Goal: Answer question/provide support: Share knowledge or assist other users

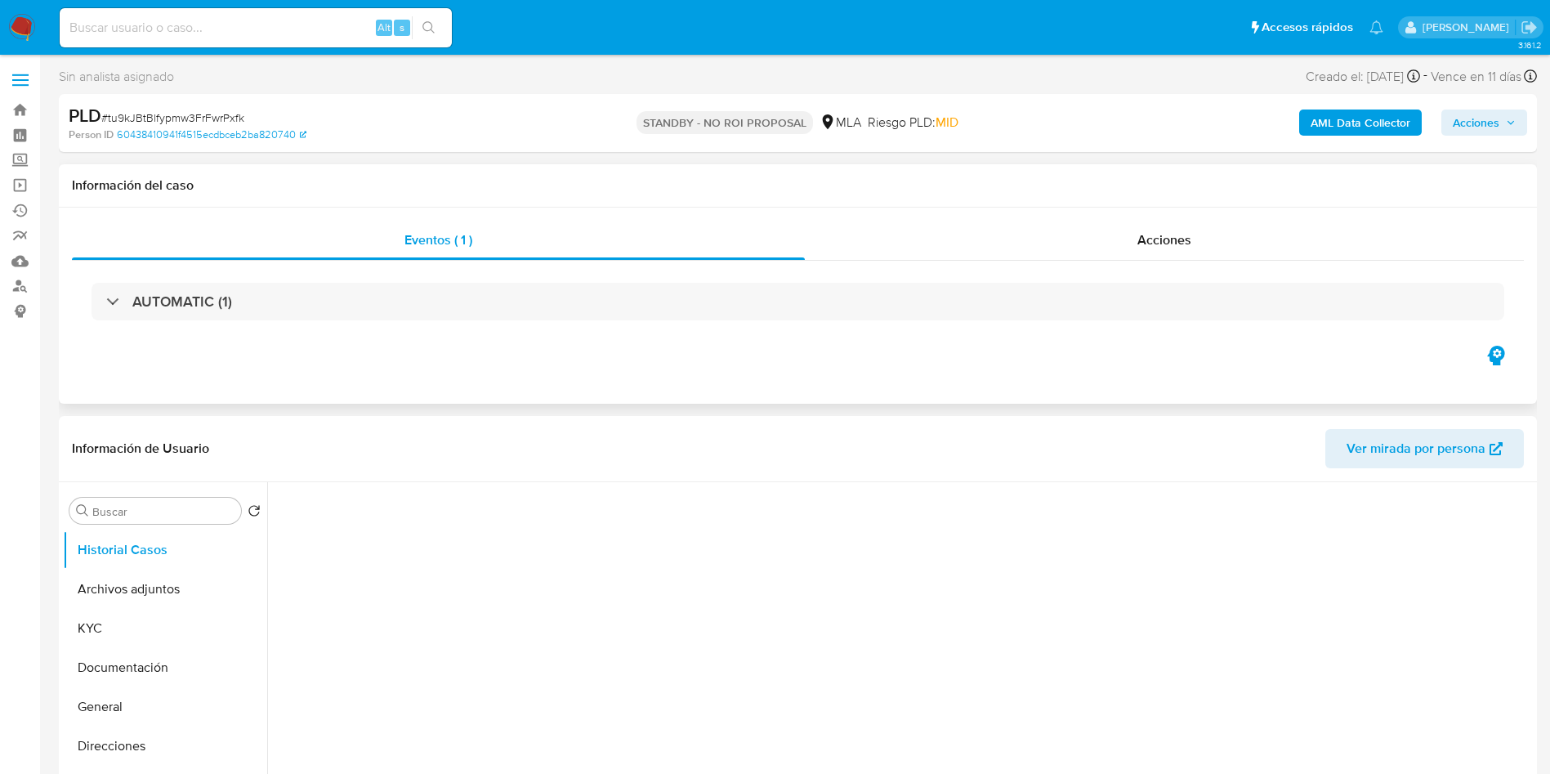
select select "10"
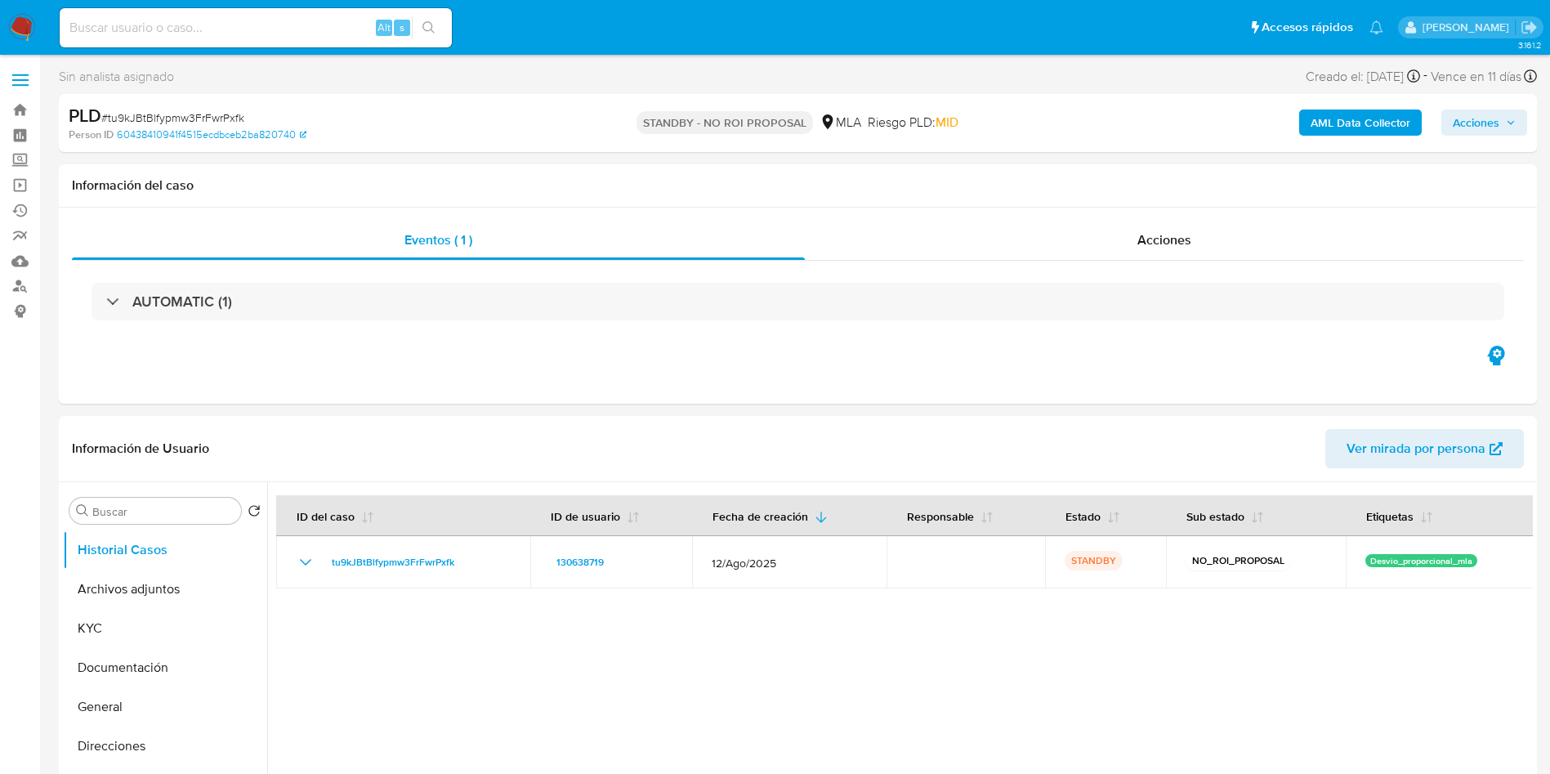
click at [297, 29] on input at bounding box center [256, 27] width 392 height 21
paste input "WxZDQLHthcy3eQGT5stdPizd"
type input "WxZDQLHthcy3eQGT5stdPizd"
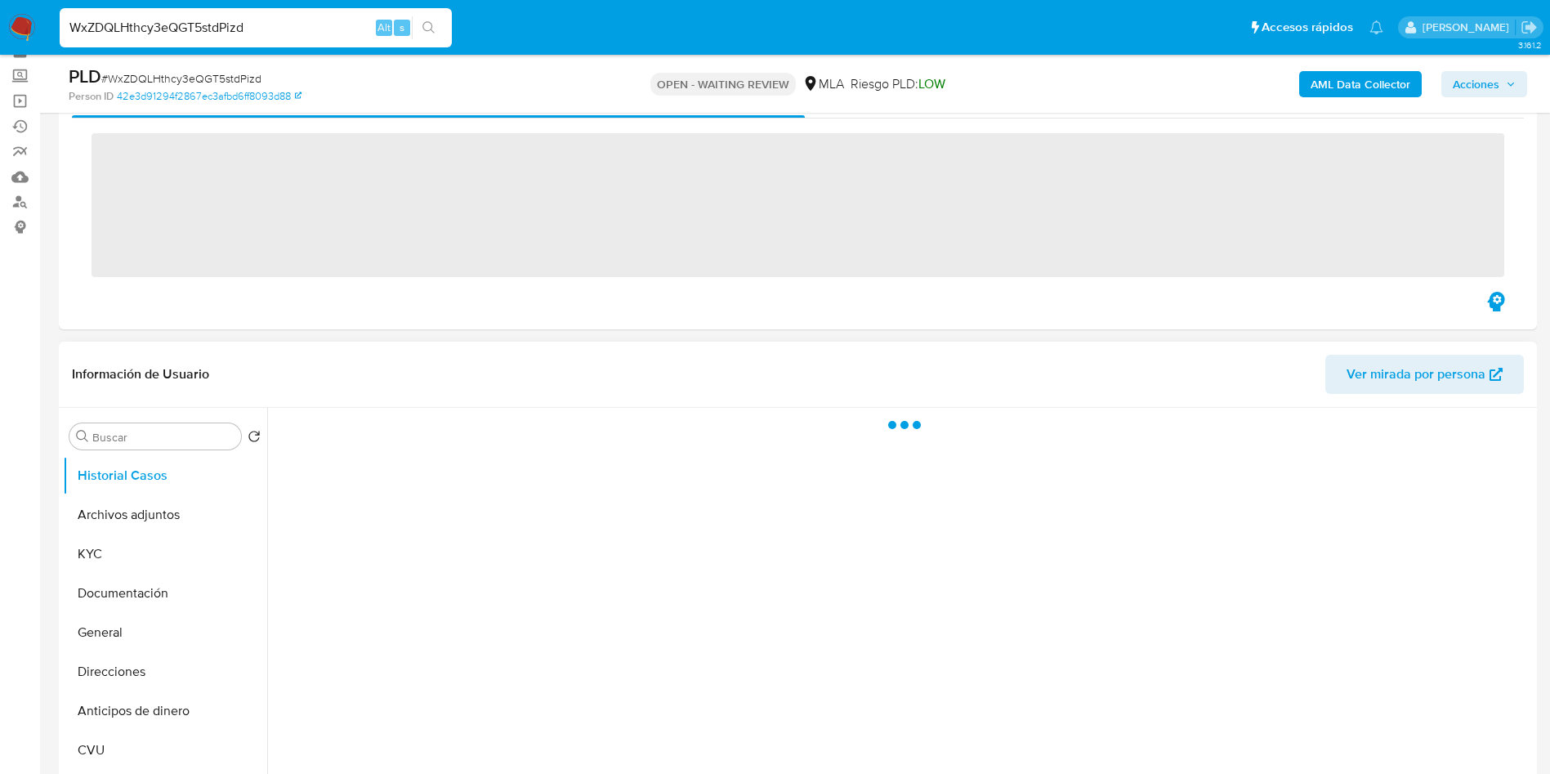
scroll to position [123, 0]
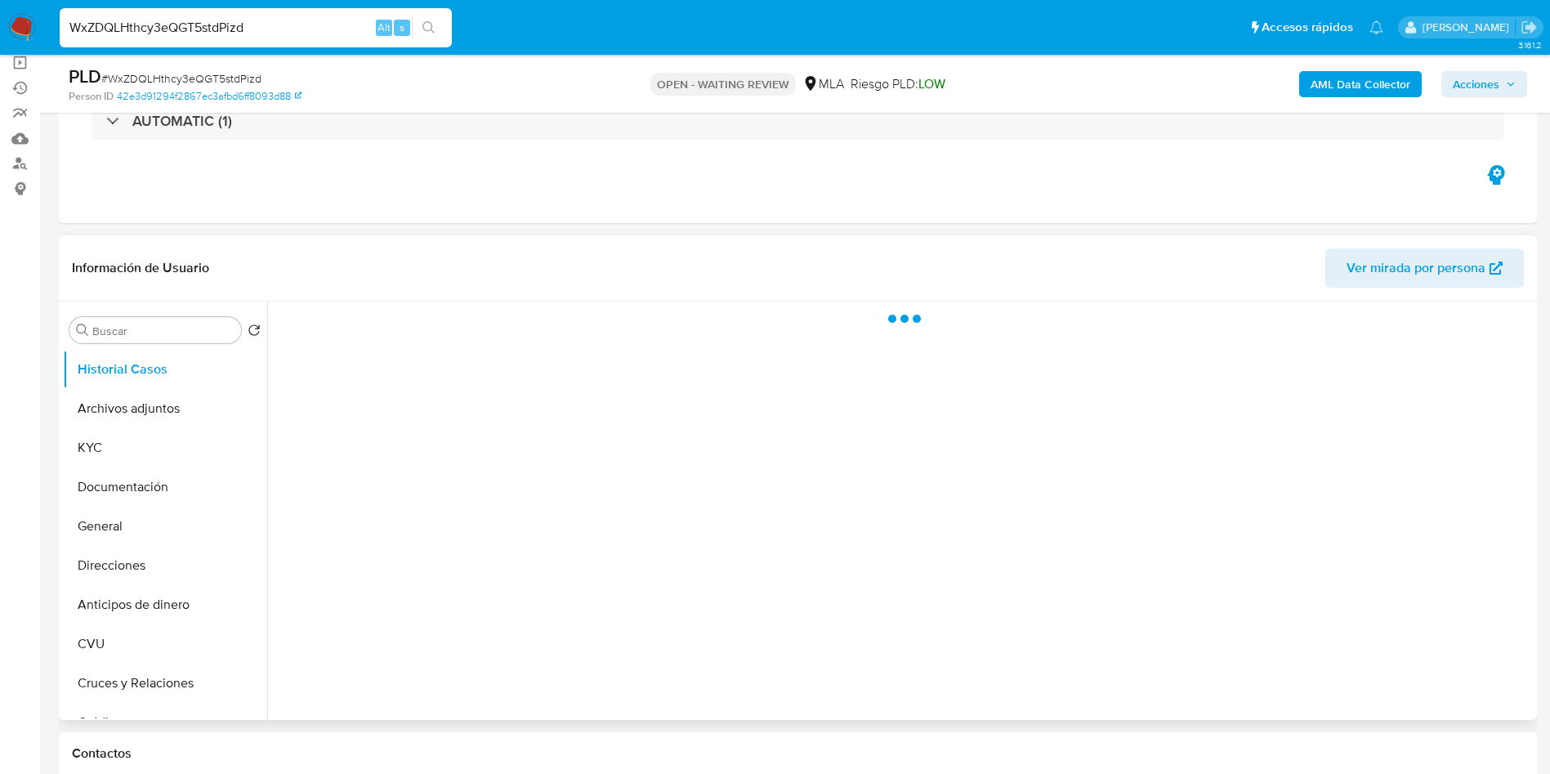
select select "10"
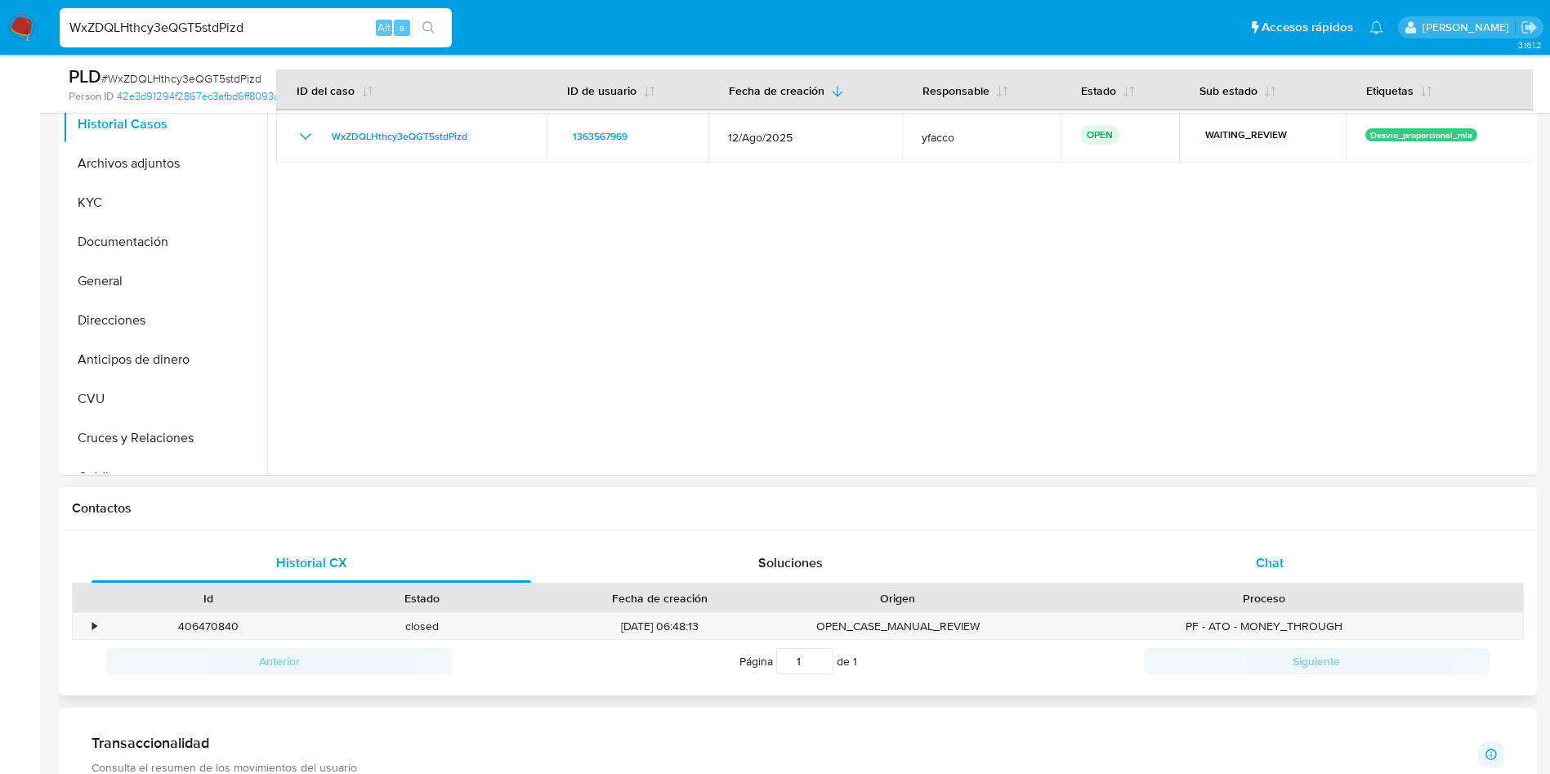
click at [1256, 548] on div "Chat" at bounding box center [1270, 562] width 440 height 39
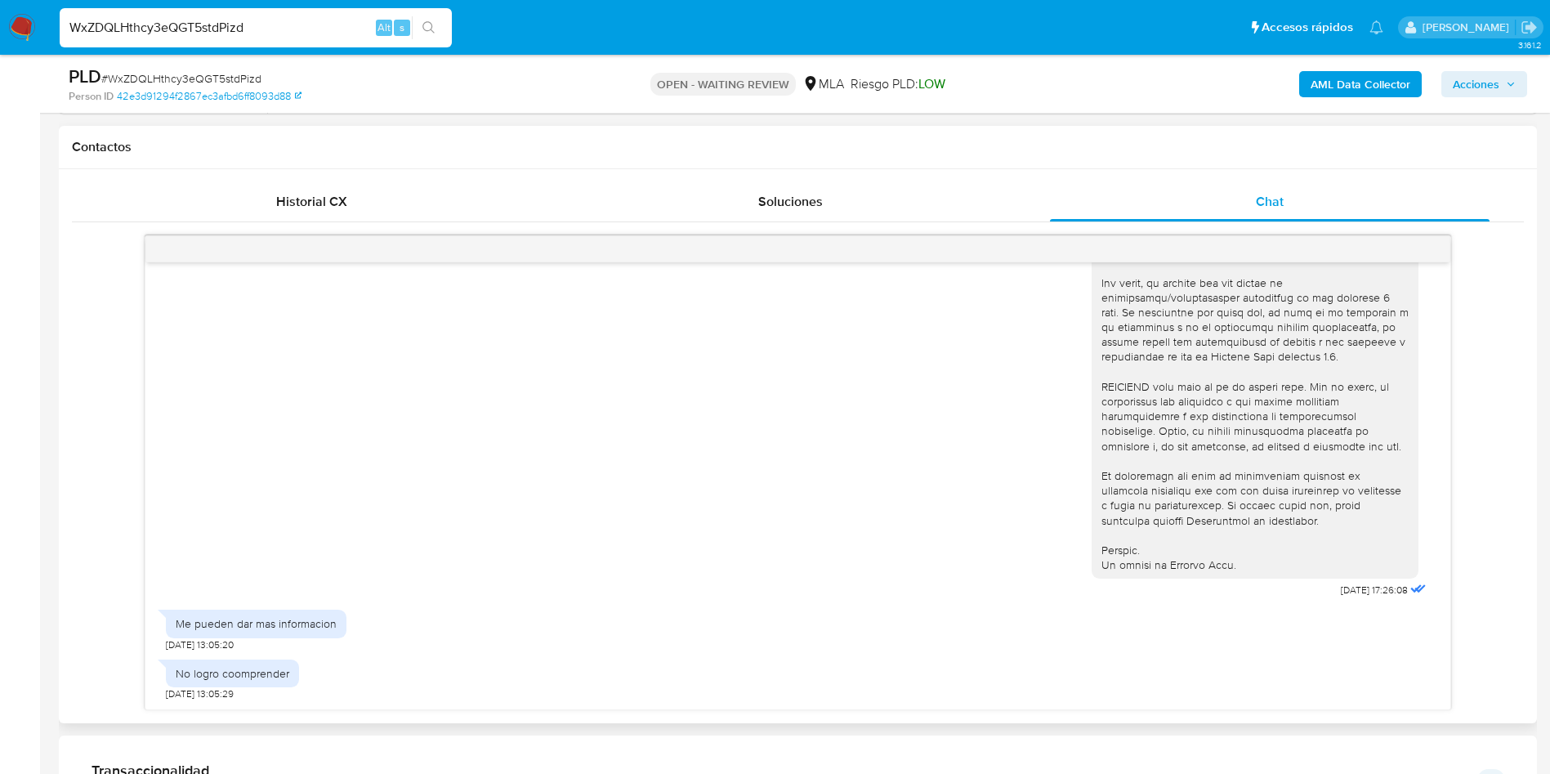
scroll to position [858, 0]
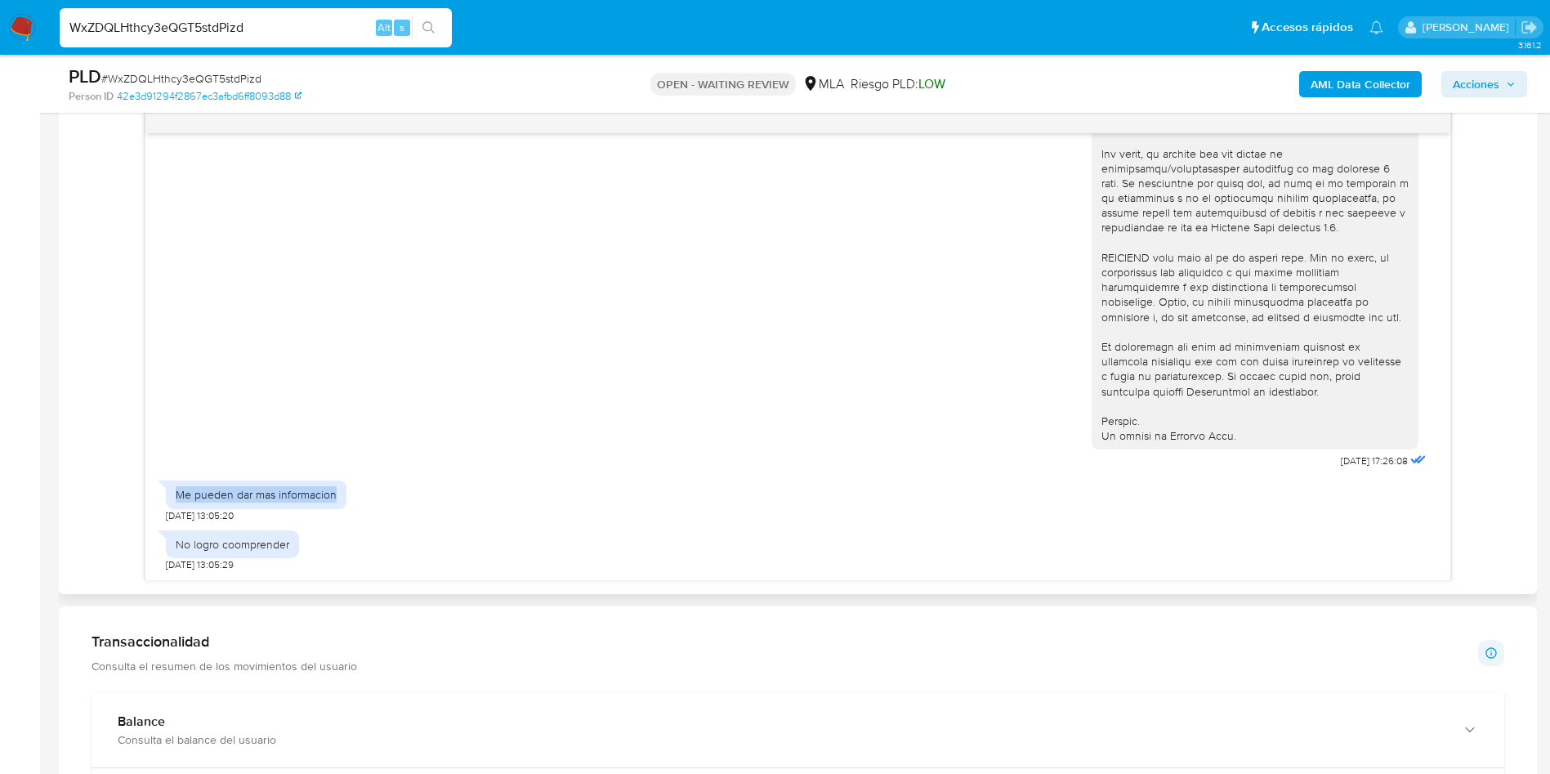
drag, startPoint x: 177, startPoint y: 497, endPoint x: 339, endPoint y: 504, distance: 161.9
click at [339, 504] on div "Me pueden dar mas informacion" at bounding box center [256, 494] width 181 height 28
copy div "Me pueden dar mas informacion"
click at [226, 544] on div "No logro coomprender" at bounding box center [233, 544] width 114 height 15
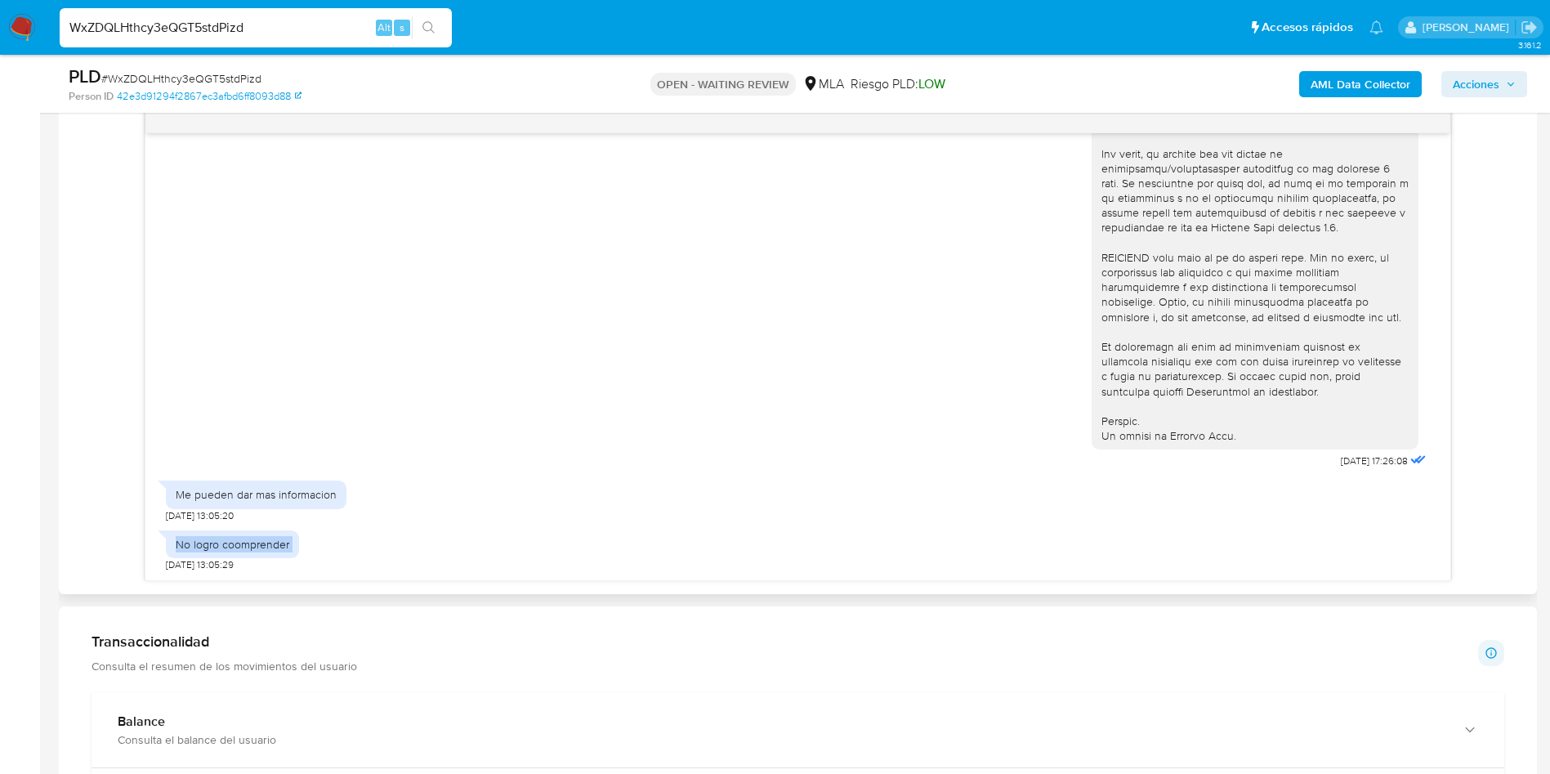
click at [226, 544] on div "No logro coomprender" at bounding box center [233, 544] width 114 height 15
copy div "No logro coomprender"
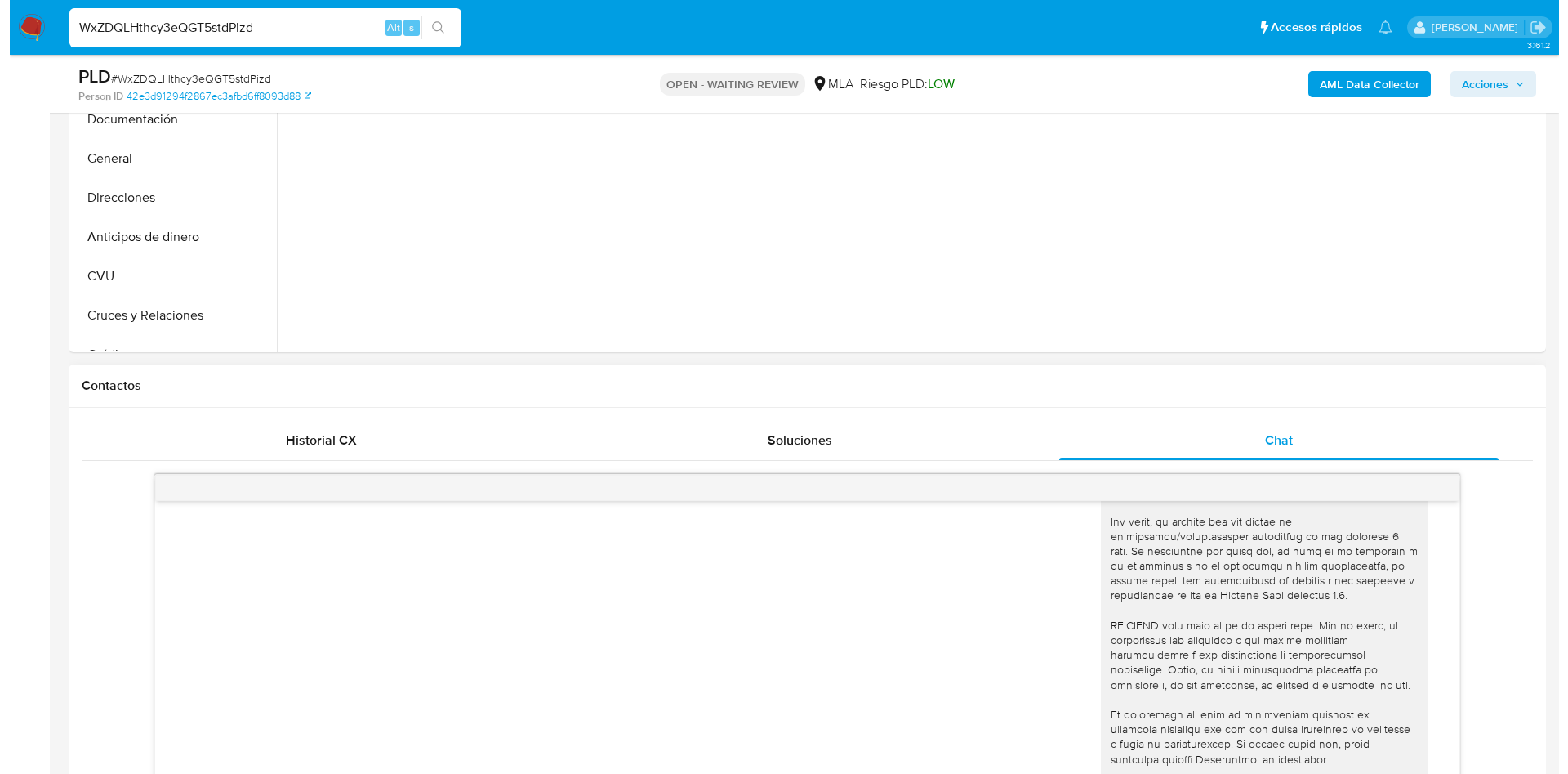
scroll to position [245, 0]
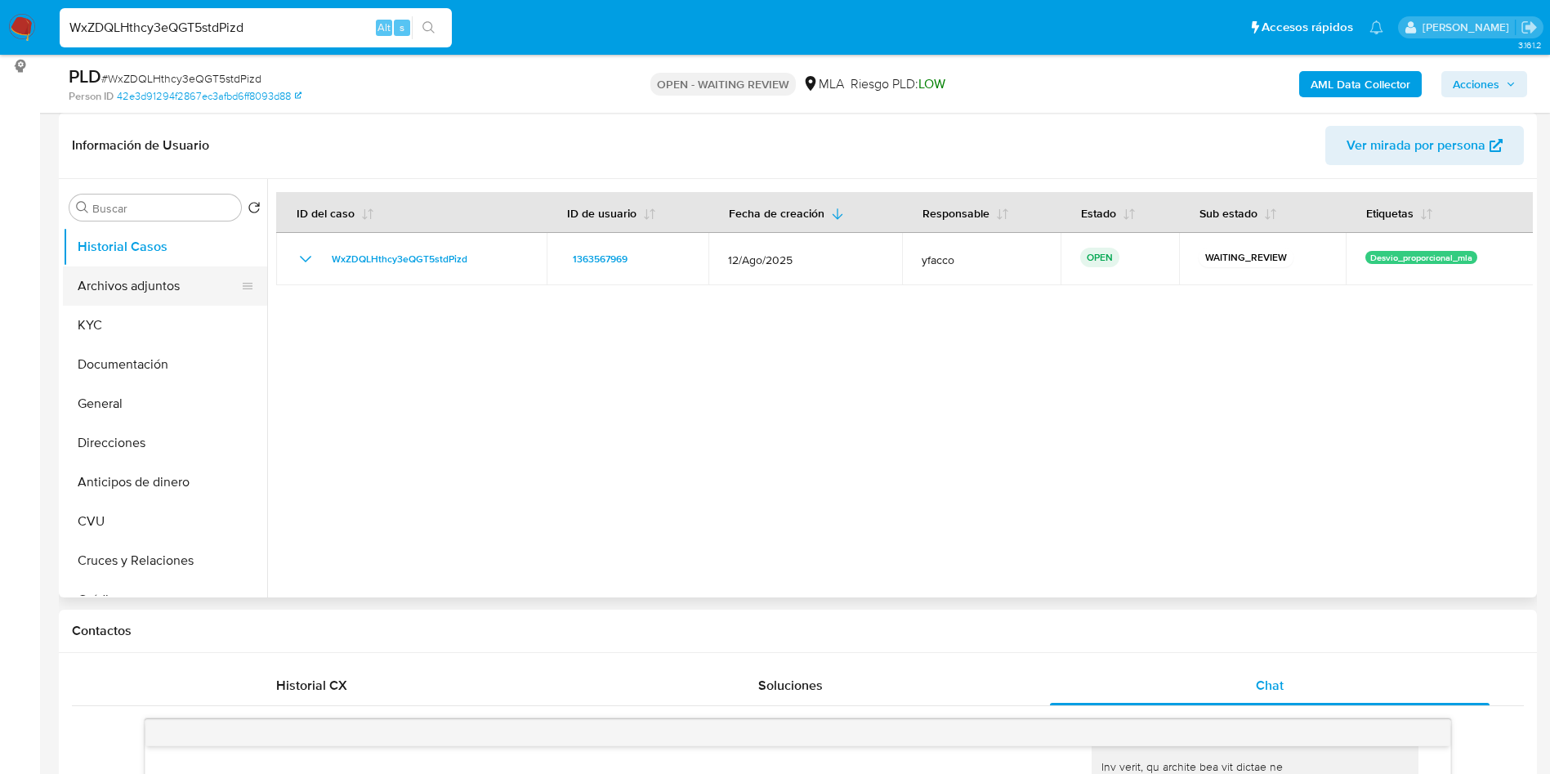
click at [166, 285] on button "Archivos adjuntos" at bounding box center [158, 285] width 191 height 39
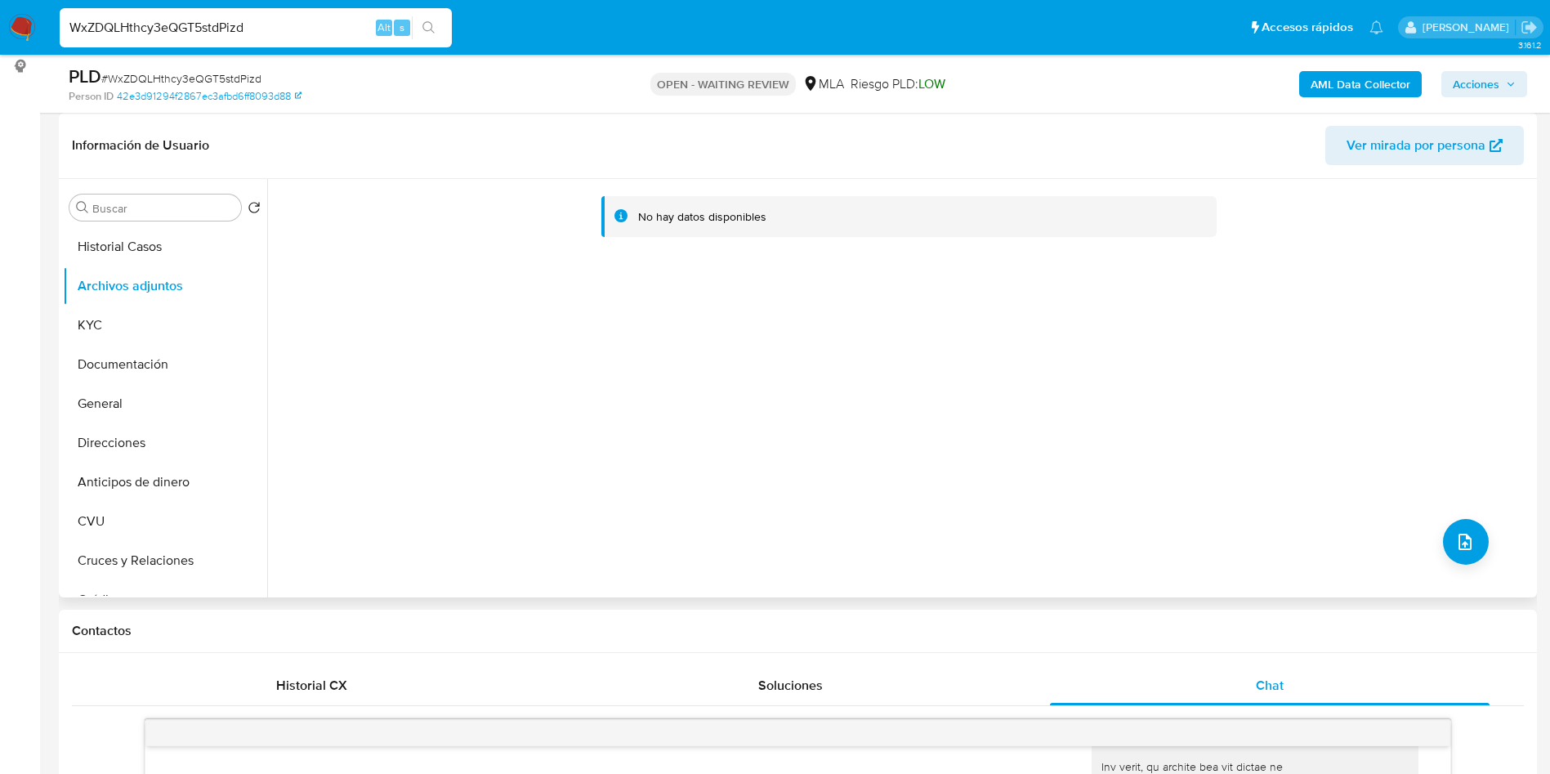
click at [614, 494] on div "No hay datos disponibles" at bounding box center [900, 388] width 1266 height 418
click at [1458, 539] on icon "upload-file" at bounding box center [1464, 542] width 13 height 16
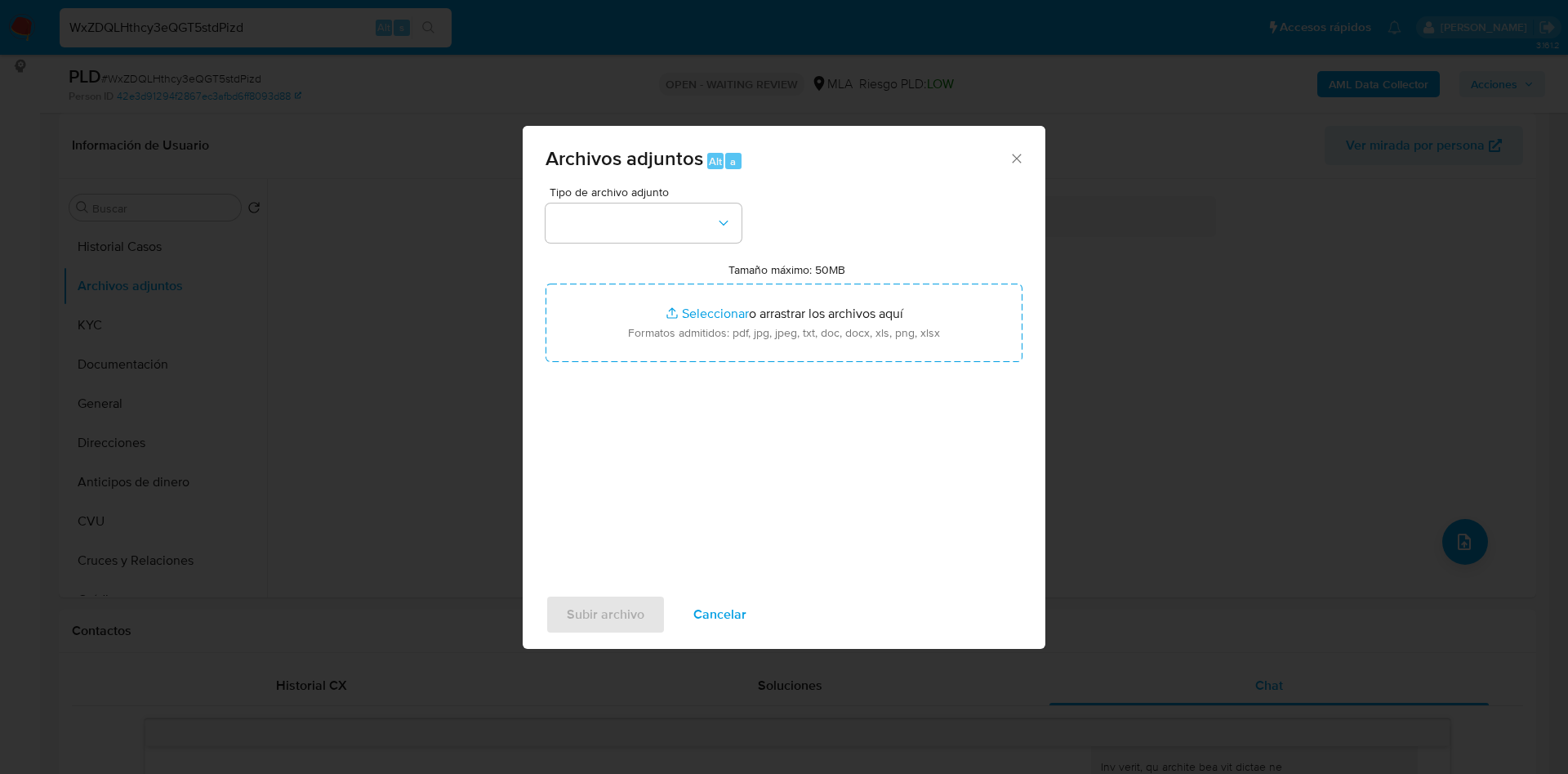
click at [659, 190] on span "Tipo de archivo adjunto" at bounding box center [648, 191] width 196 height 11
click at [658, 198] on span "Tipo de archivo adjunto" at bounding box center [648, 191] width 196 height 11
click at [666, 212] on button "button" at bounding box center [644, 222] width 196 height 39
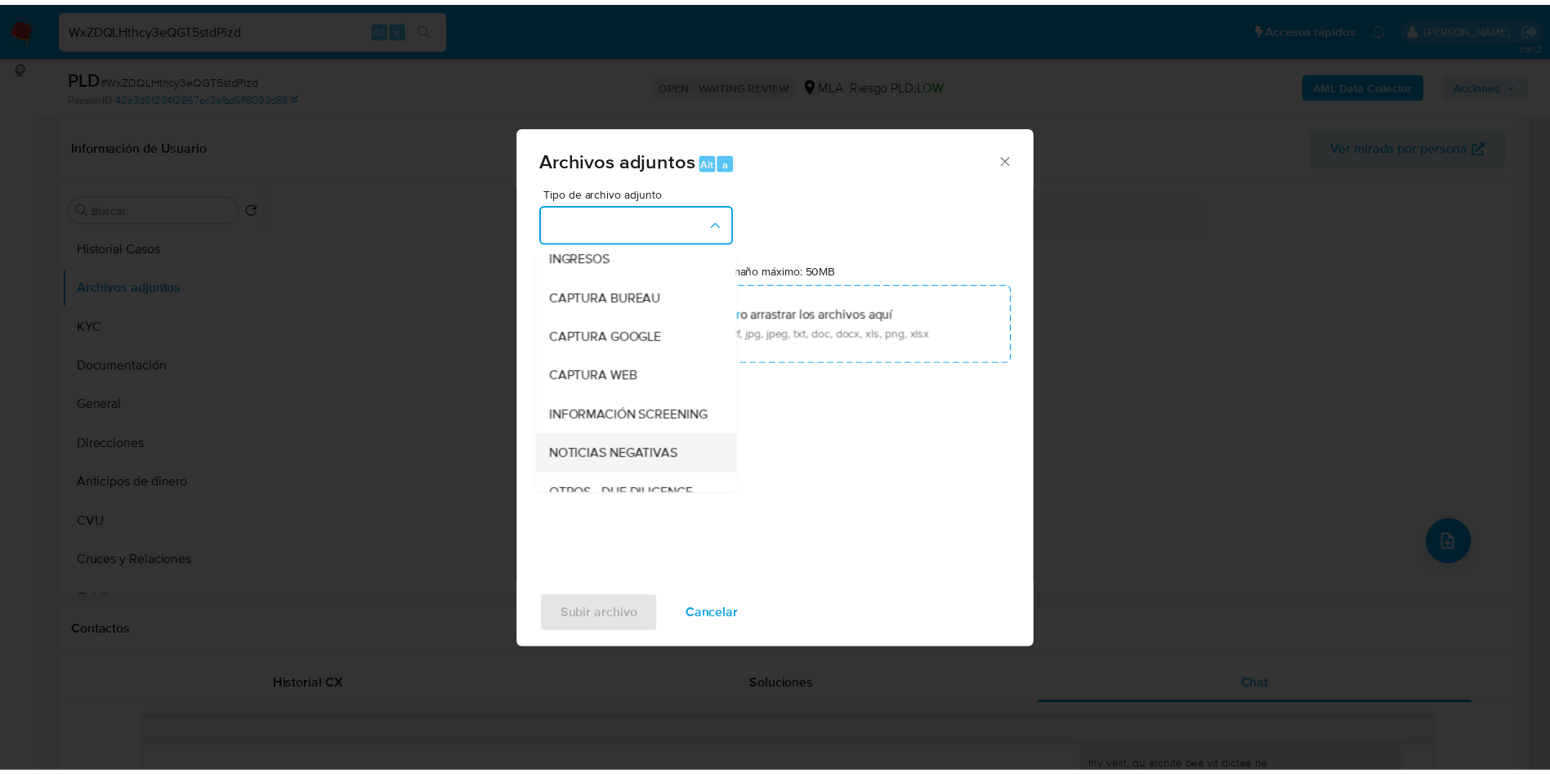
scroll to position [123, 0]
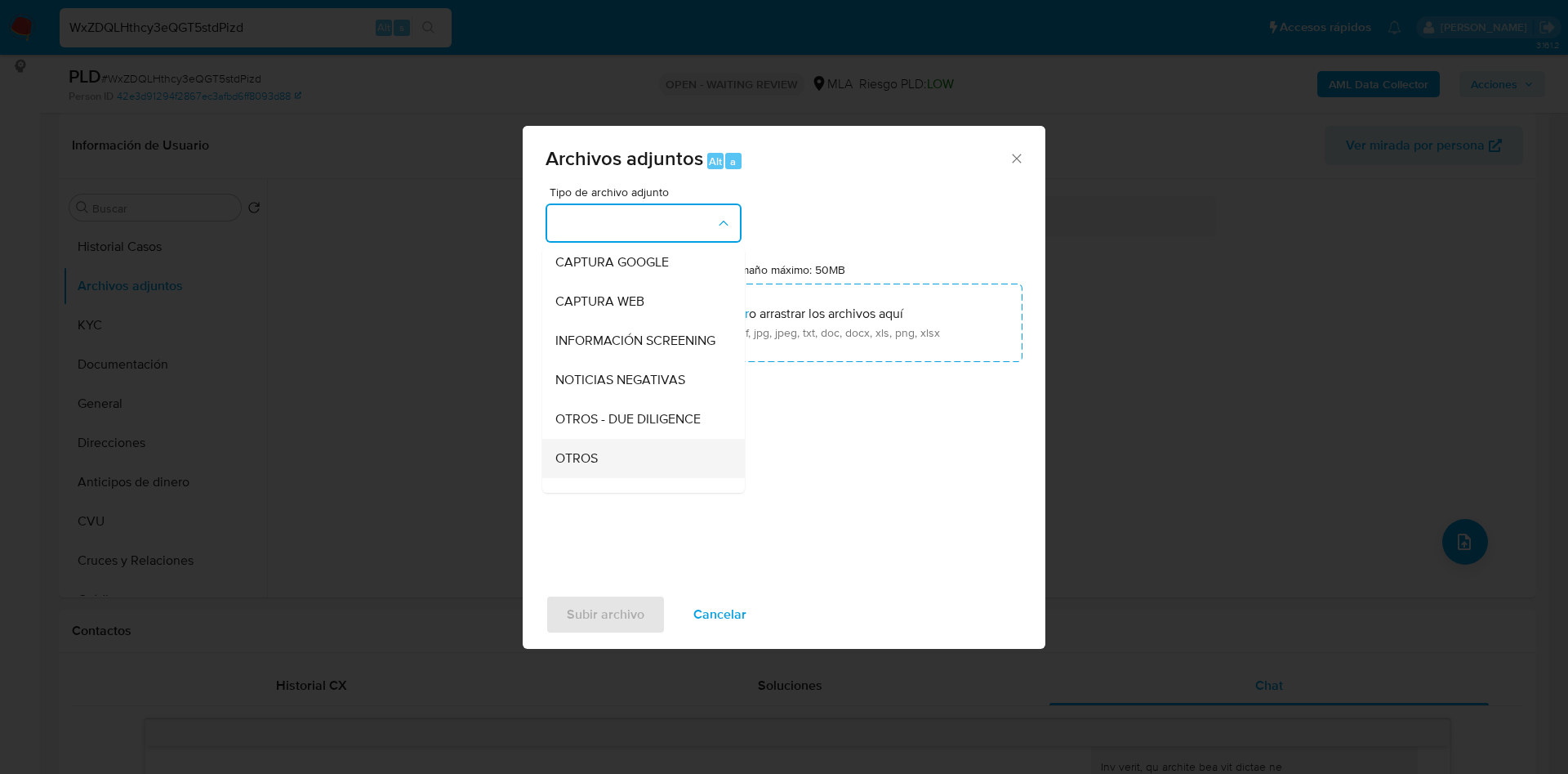
click at [585, 467] on span "OTROS" at bounding box center [577, 458] width 42 height 16
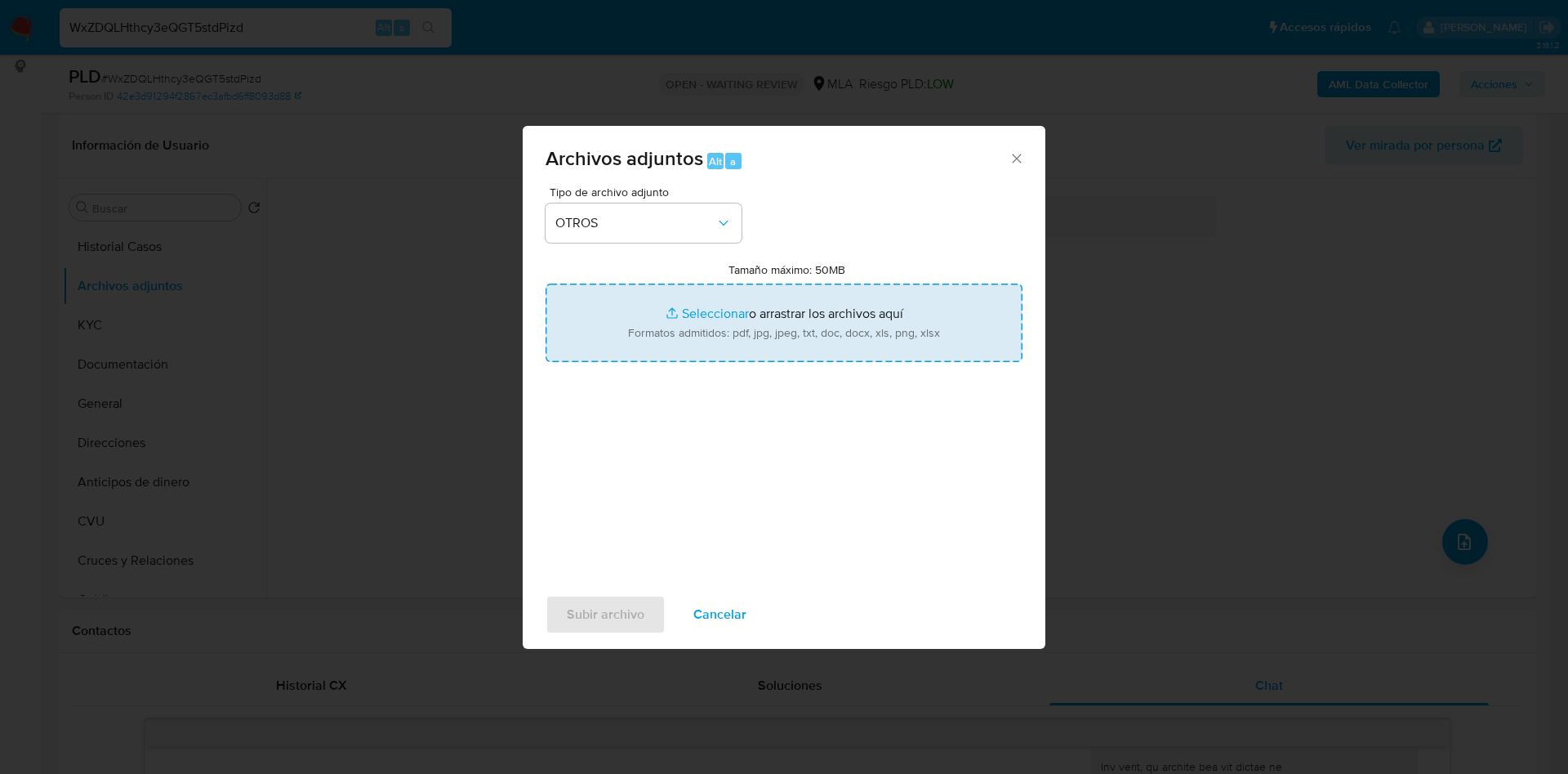
click at [683, 286] on input "Tamaño máximo: 50MB Seleccionar archivos" at bounding box center [784, 323] width 477 height 78
type input "C:\fakepath\Caselog WxZDQLHthcy3eQGT5stdPizd_2025_08_18_15_48_09 (1).docx"
click at [703, 314] on input "Tamaño máximo: 50MB Seleccionar archivos" at bounding box center [784, 323] width 477 height 78
type input "C:\fakepath\Movimientos 1363567969.xlsx"
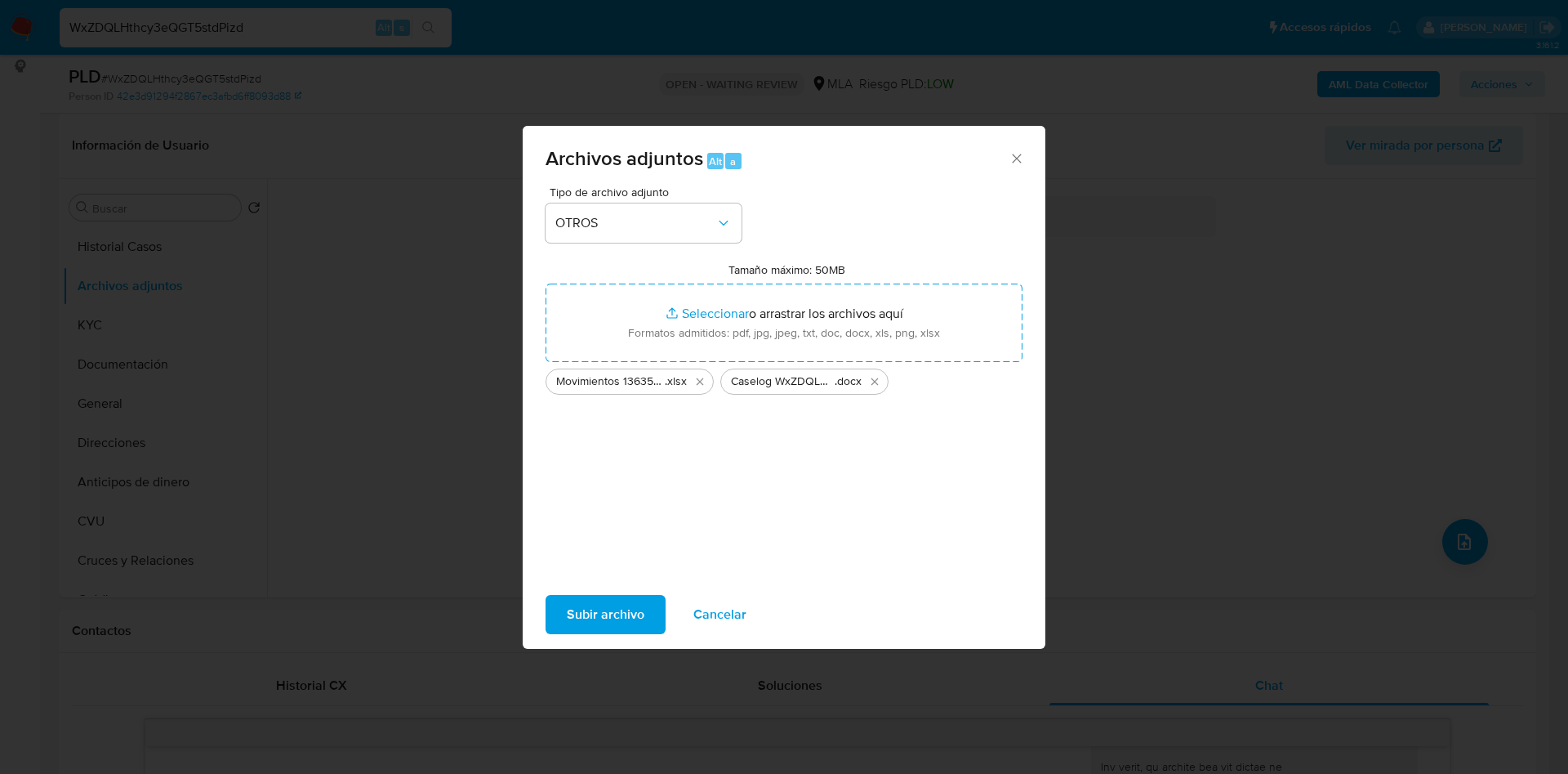
click at [575, 618] on span "Subir archivo" at bounding box center [606, 614] width 78 height 36
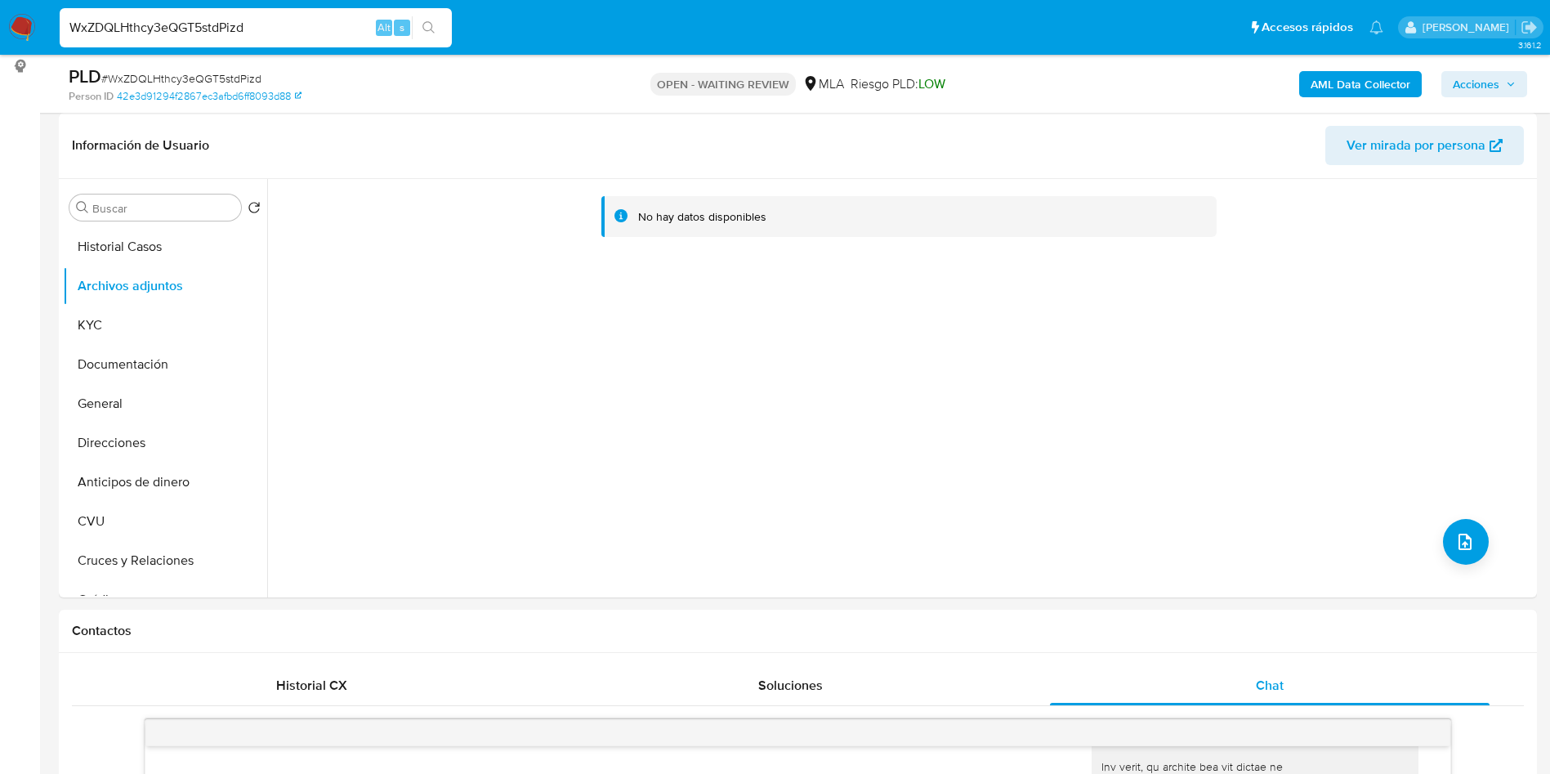
click at [1333, 81] on b "AML Data Collector" at bounding box center [1361, 84] width 100 height 26
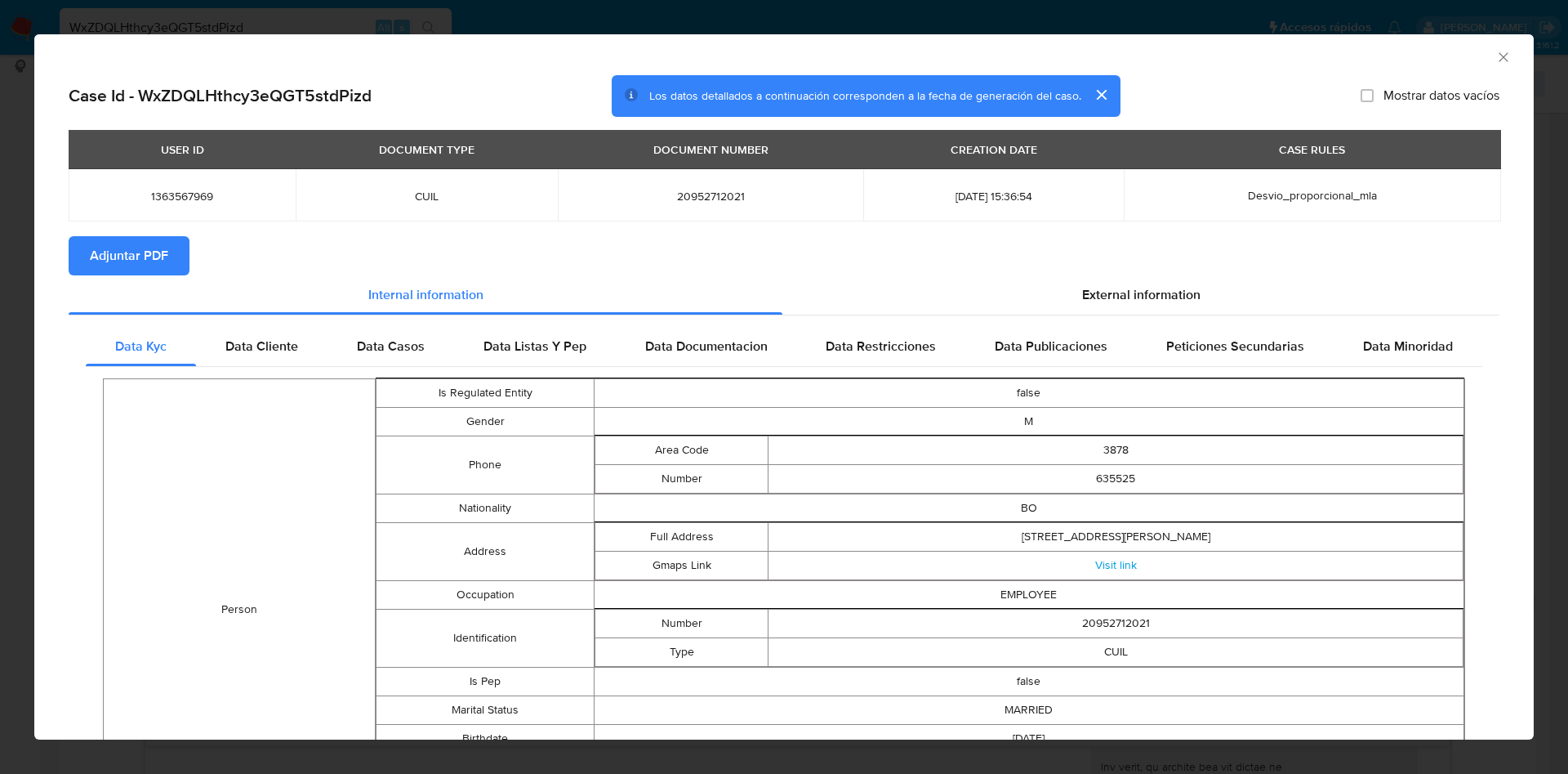
click at [177, 259] on button "Adjuntar PDF" at bounding box center [129, 255] width 121 height 39
click at [1495, 51] on icon "Cerrar ventana" at bounding box center [1503, 57] width 16 height 16
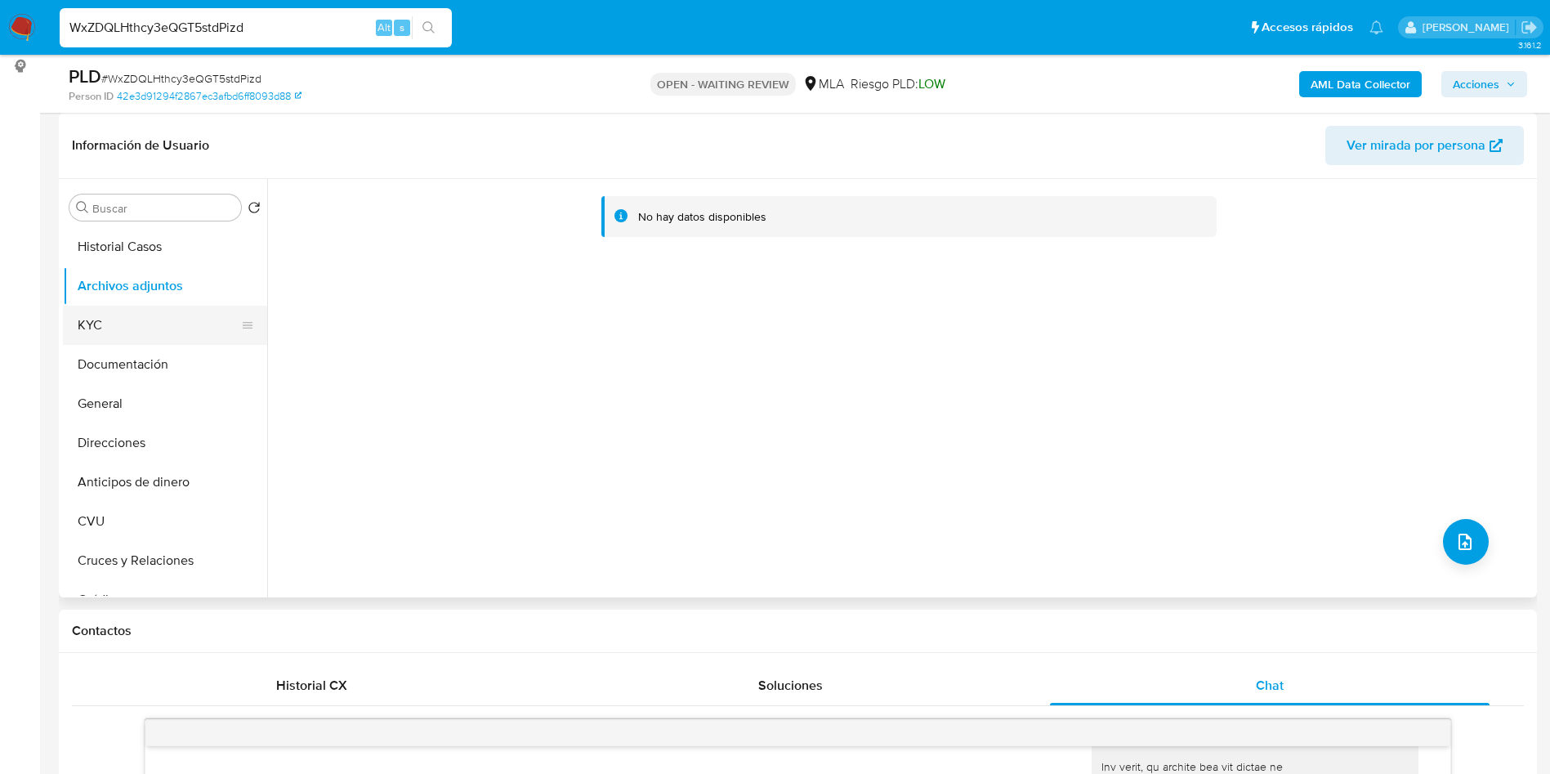
click at [144, 345] on button "Documentación" at bounding box center [165, 364] width 204 height 39
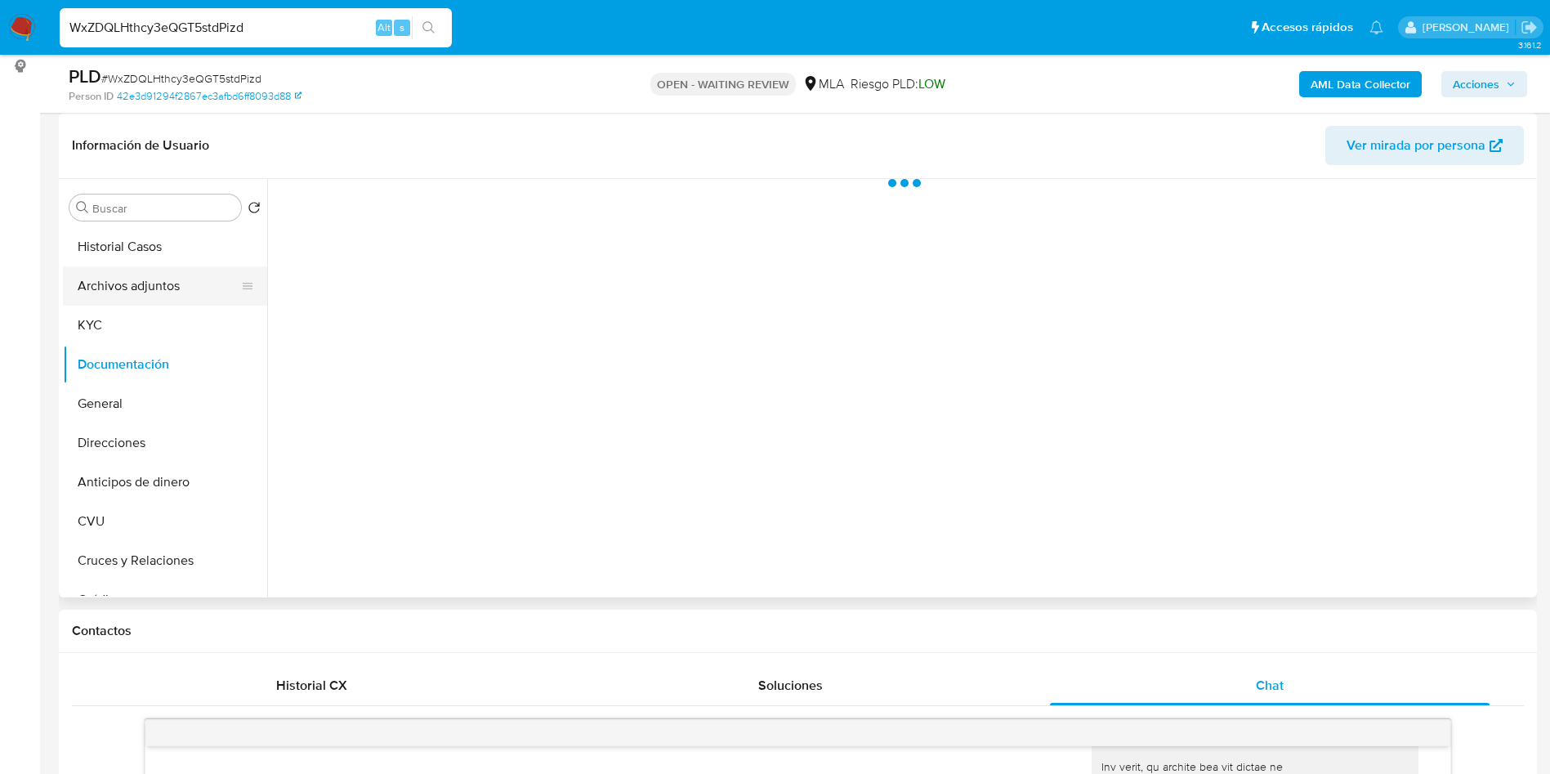
click at [161, 302] on button "Archivos adjuntos" at bounding box center [158, 285] width 191 height 39
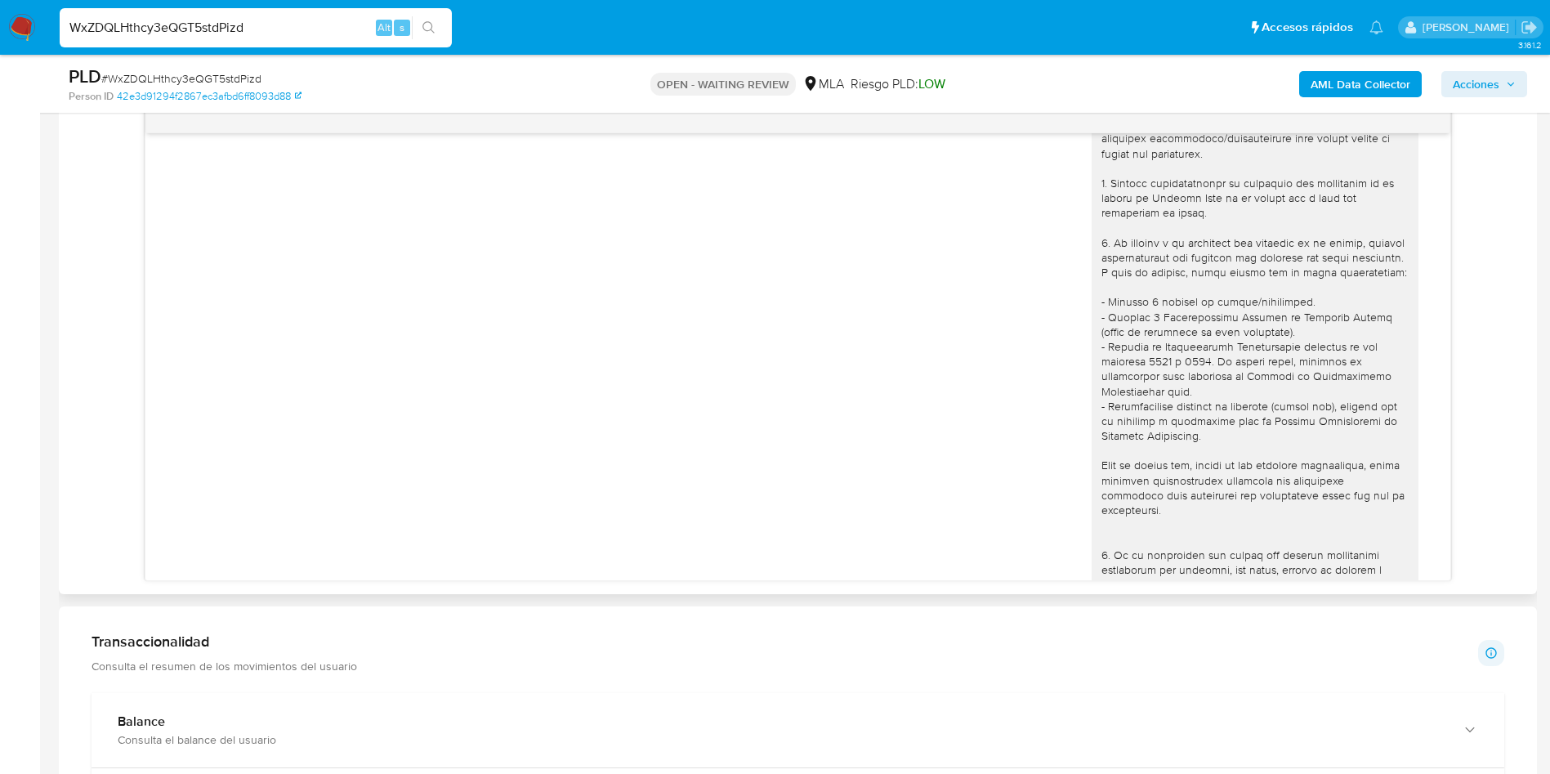
scroll to position [0, 0]
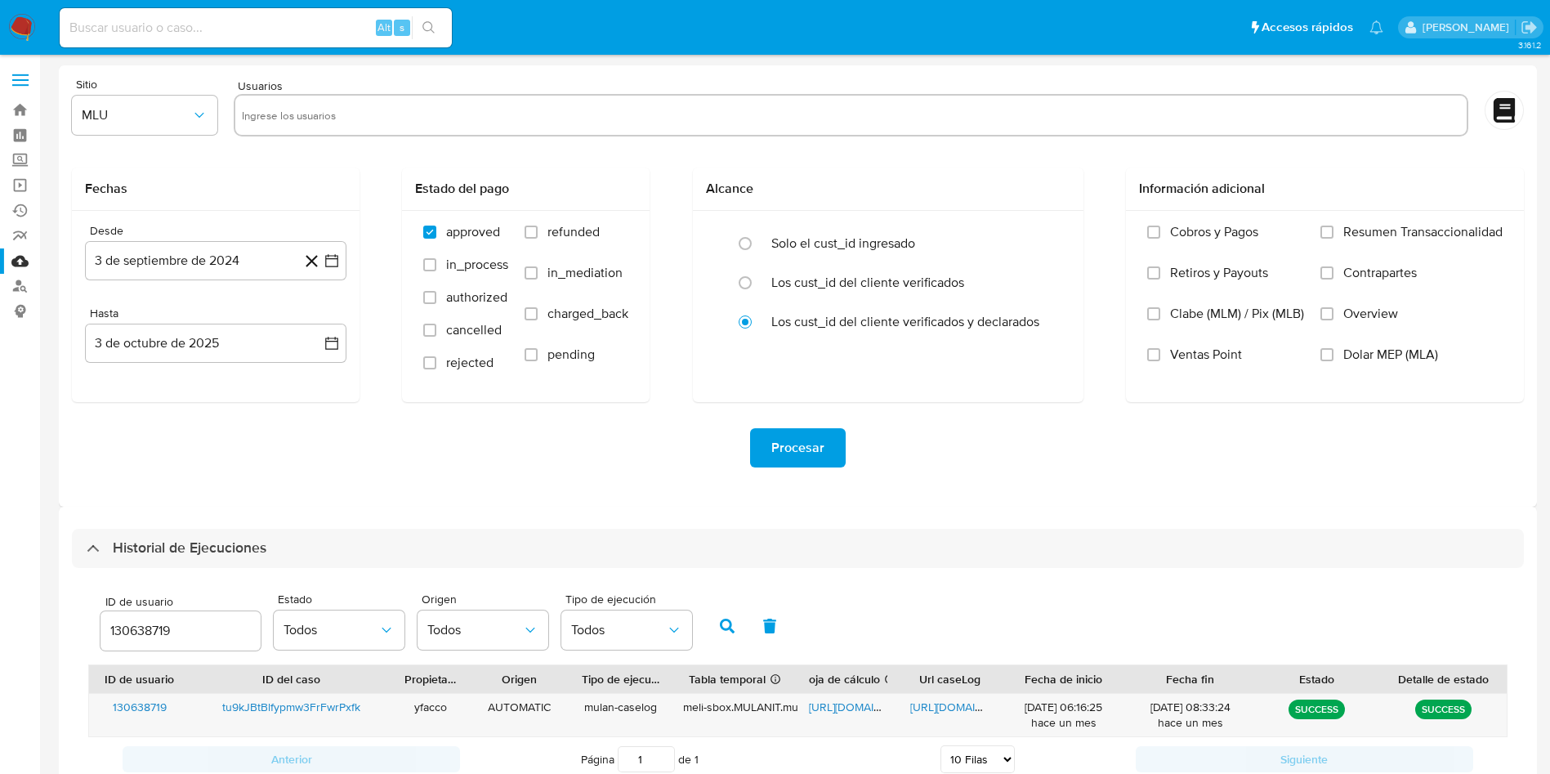
select select "10"
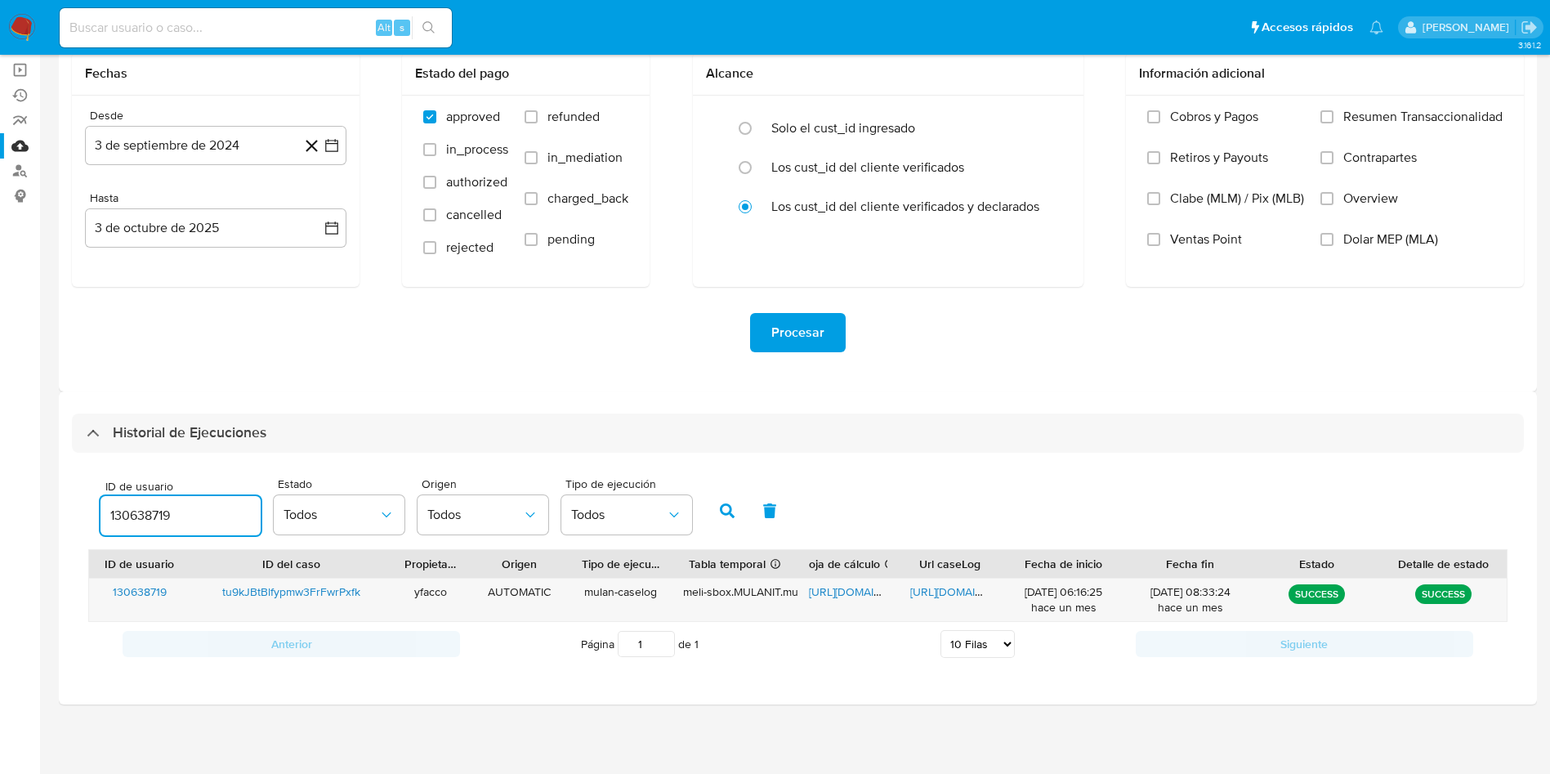
drag, startPoint x: 199, startPoint y: 515, endPoint x: 0, endPoint y: 382, distance: 239.3
click at [0, 392] on section "Bandeja Tablero Screening Búsqueda en Listas Watchlist Herramientas Operaciones…" at bounding box center [775, 329] width 1550 height 889
type input "1363567969"
click at [733, 525] on button "button" at bounding box center [727, 510] width 42 height 39
click at [938, 596] on span "https://docs.google.com/document/d/1JM6lMr_X3gD5vIrRLRjQDkdPJTSPXEHpBUud7rahK6c…" at bounding box center [966, 591] width 113 height 16
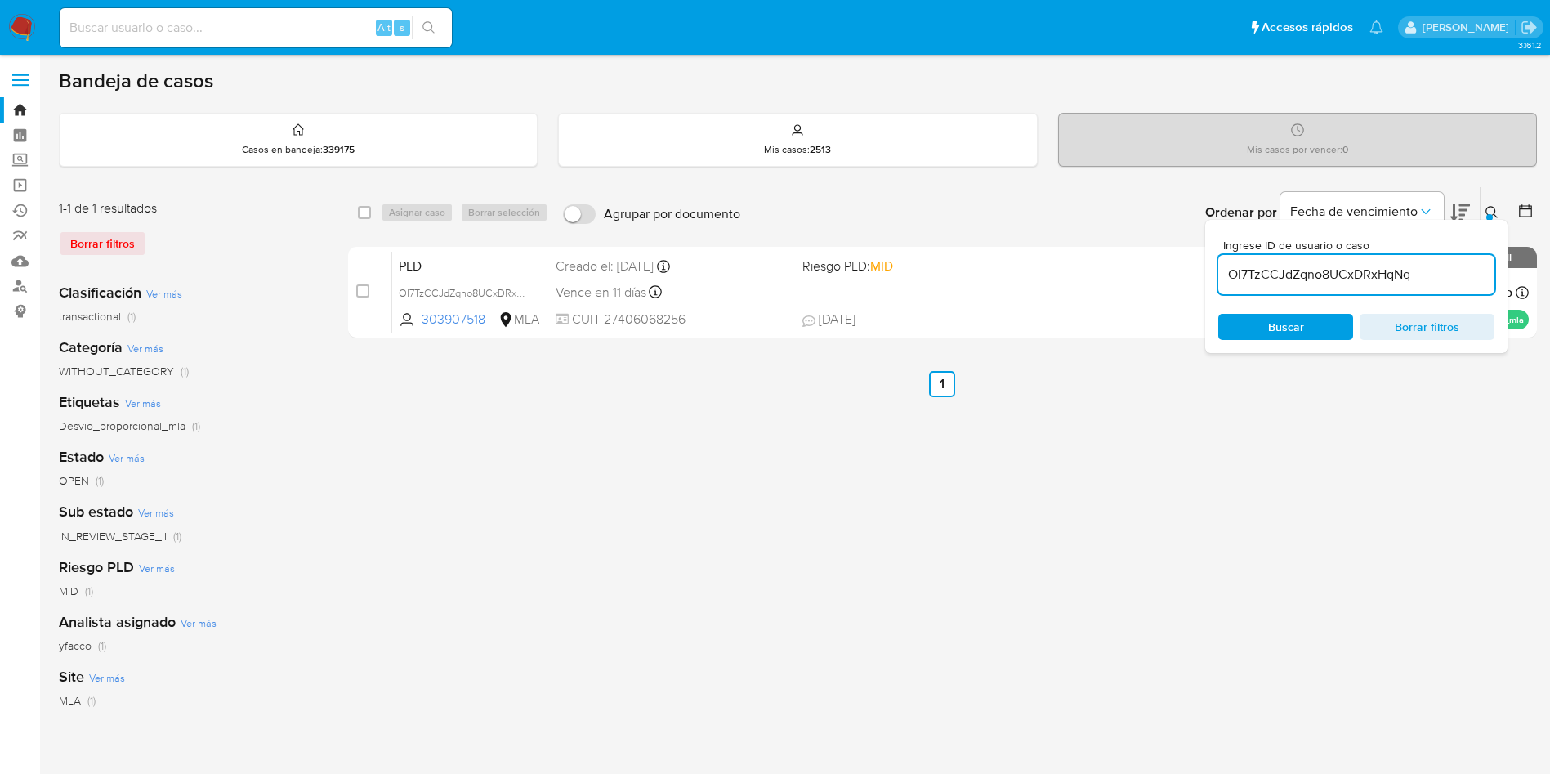
click at [1454, 282] on input "OI7TzCCJdZqno8UCxDRxHqNq" at bounding box center [1356, 274] width 276 height 21
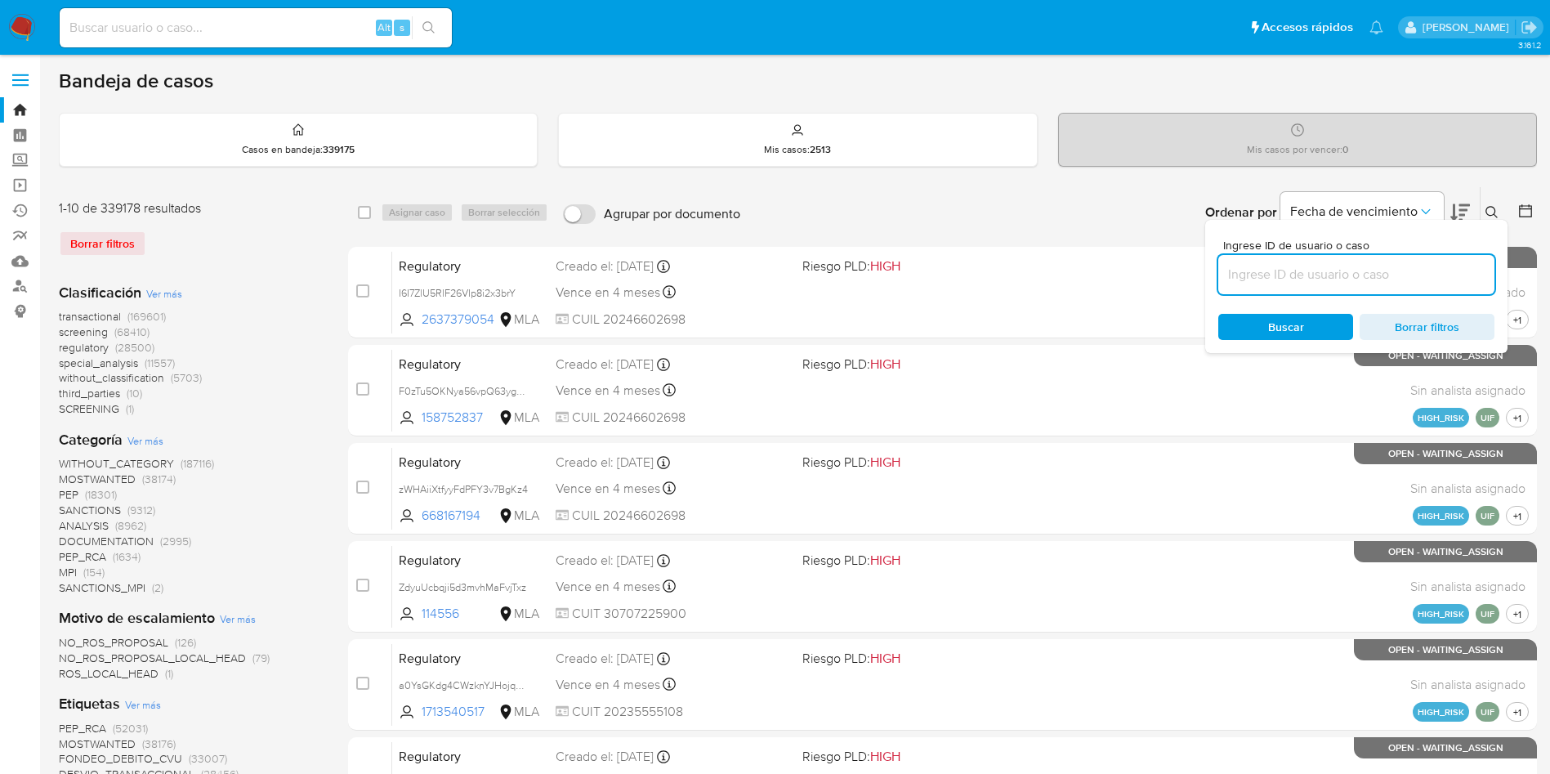
paste input "WxZDQLHthcy3eQGT5stdPizd"
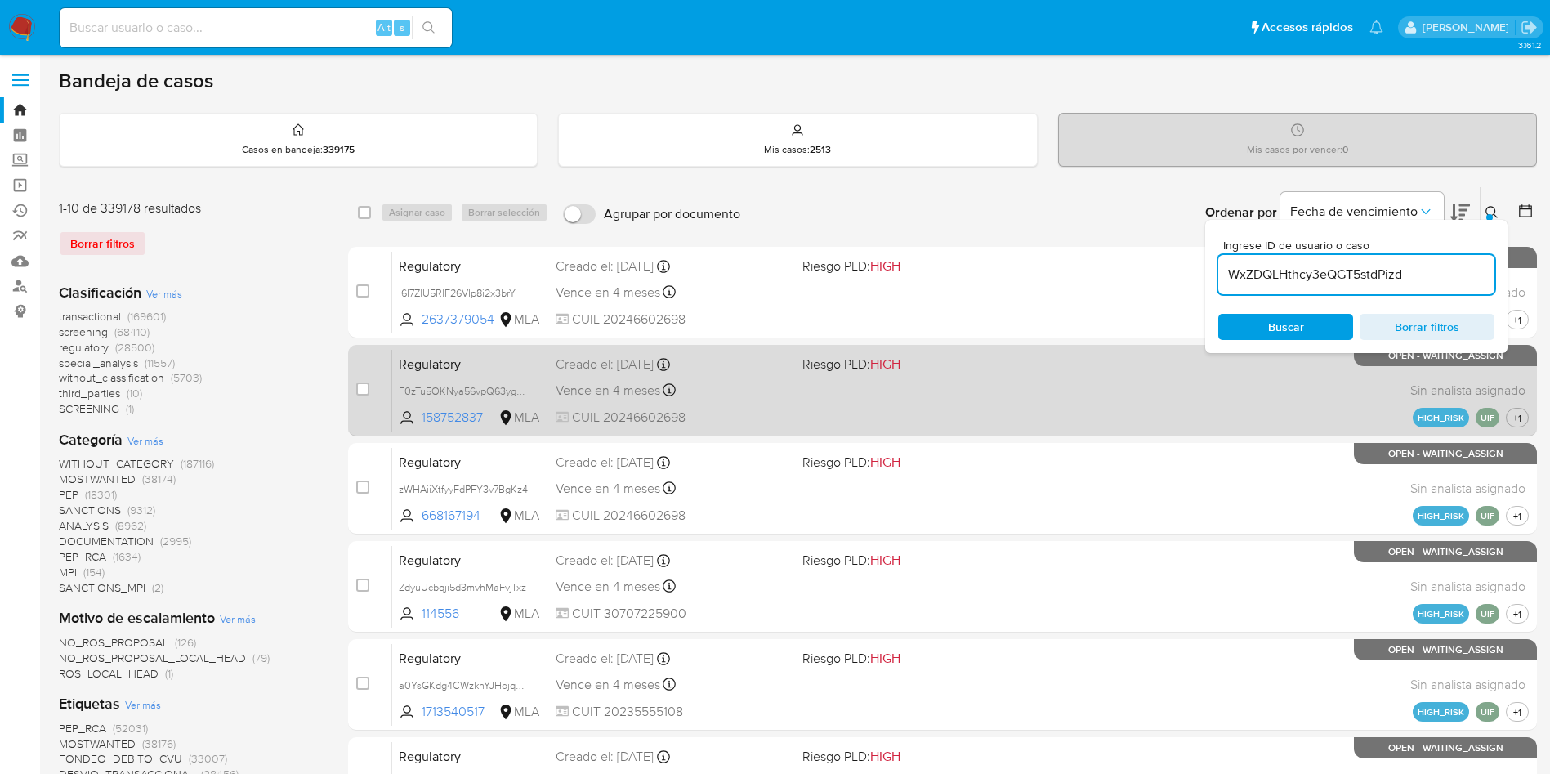
type input "WxZDQLHthcy3eQGT5stdPizd"
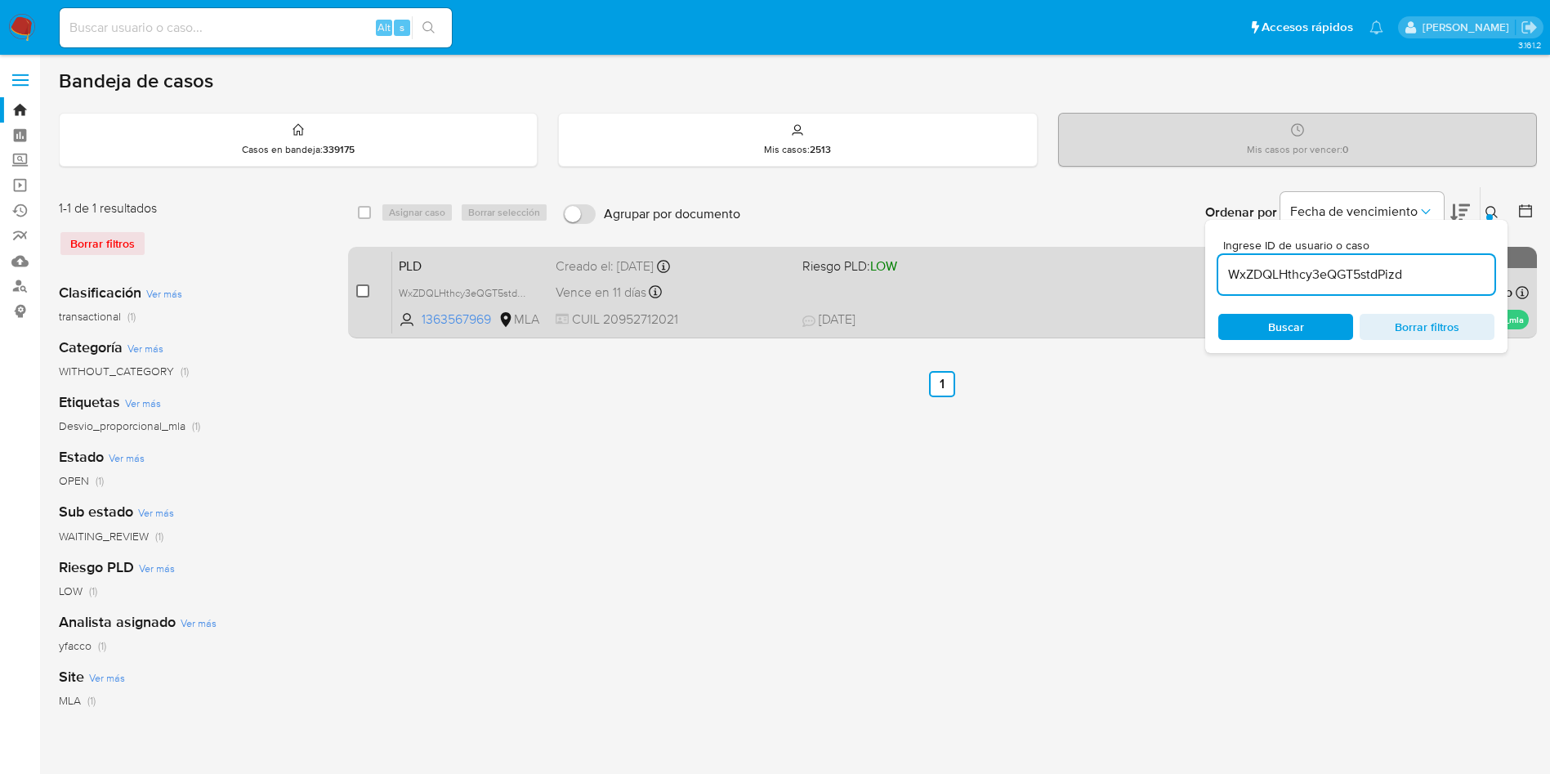
click at [360, 294] on input "checkbox" at bounding box center [362, 290] width 13 height 13
checkbox input "true"
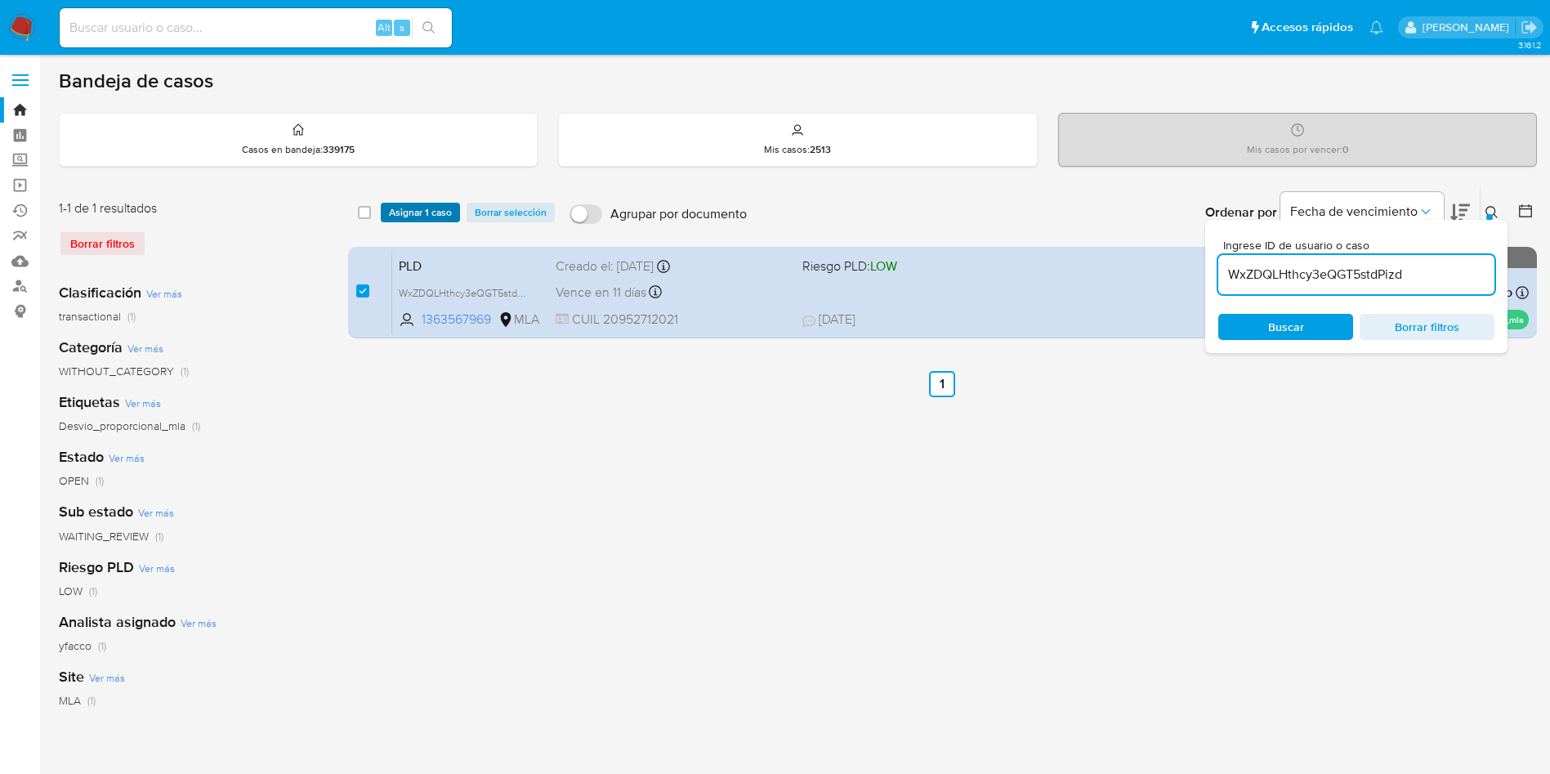
click at [428, 207] on span "Asignar 1 caso" at bounding box center [420, 212] width 63 height 16
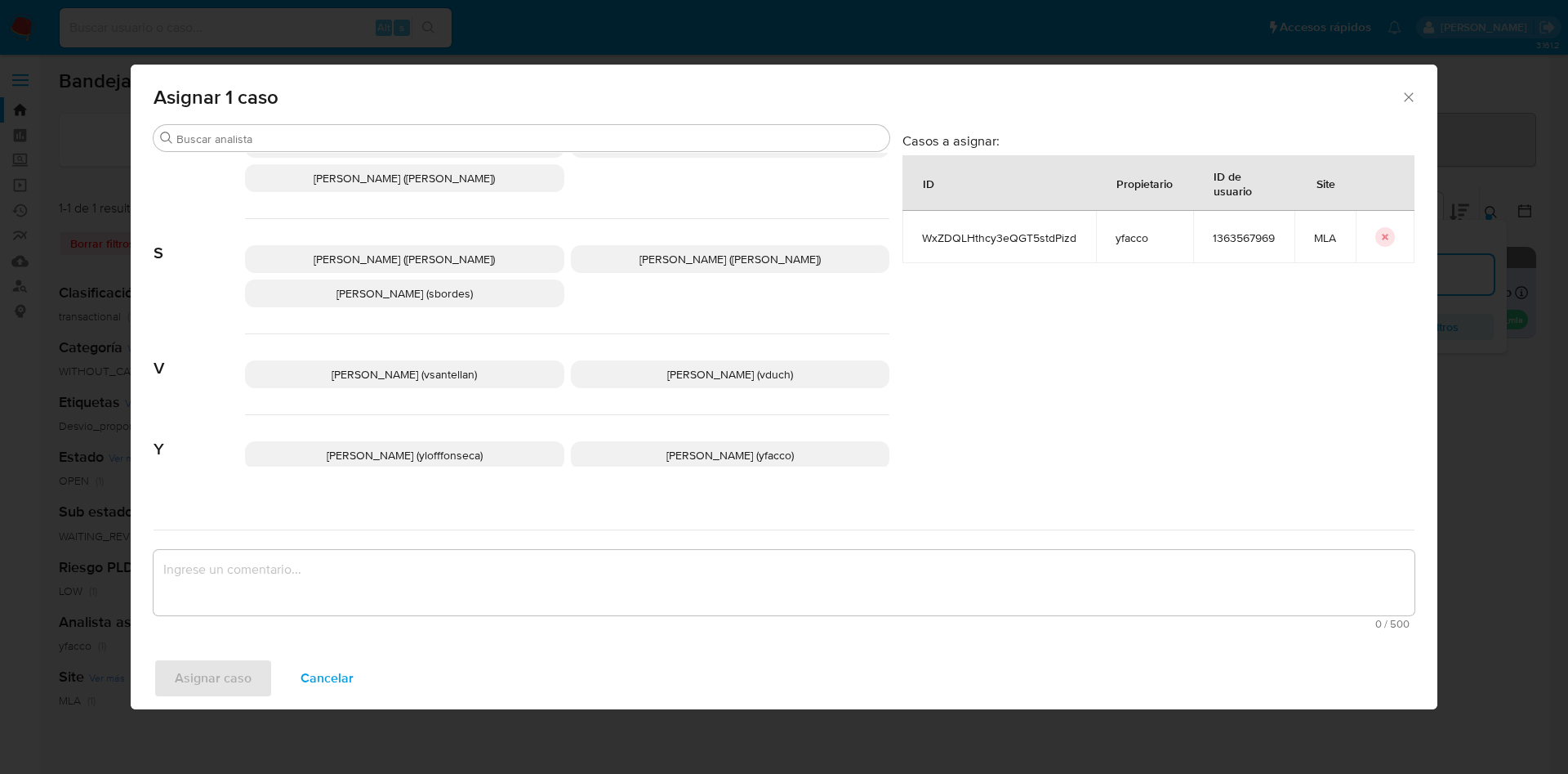
scroll to position [1333, 0]
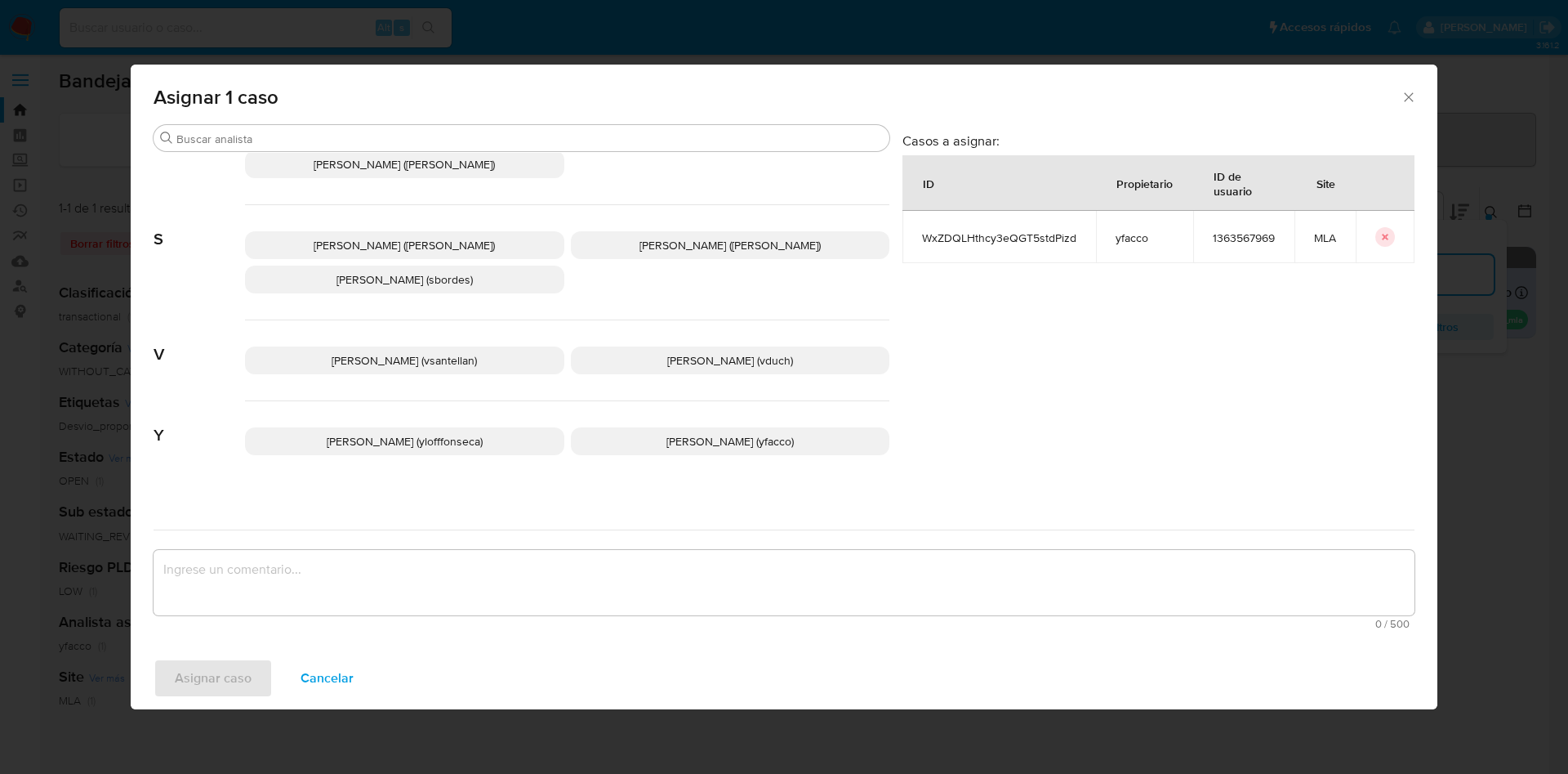
click at [668, 433] on span "Yesica Paola Facco (yfacco)" at bounding box center [730, 441] width 127 height 16
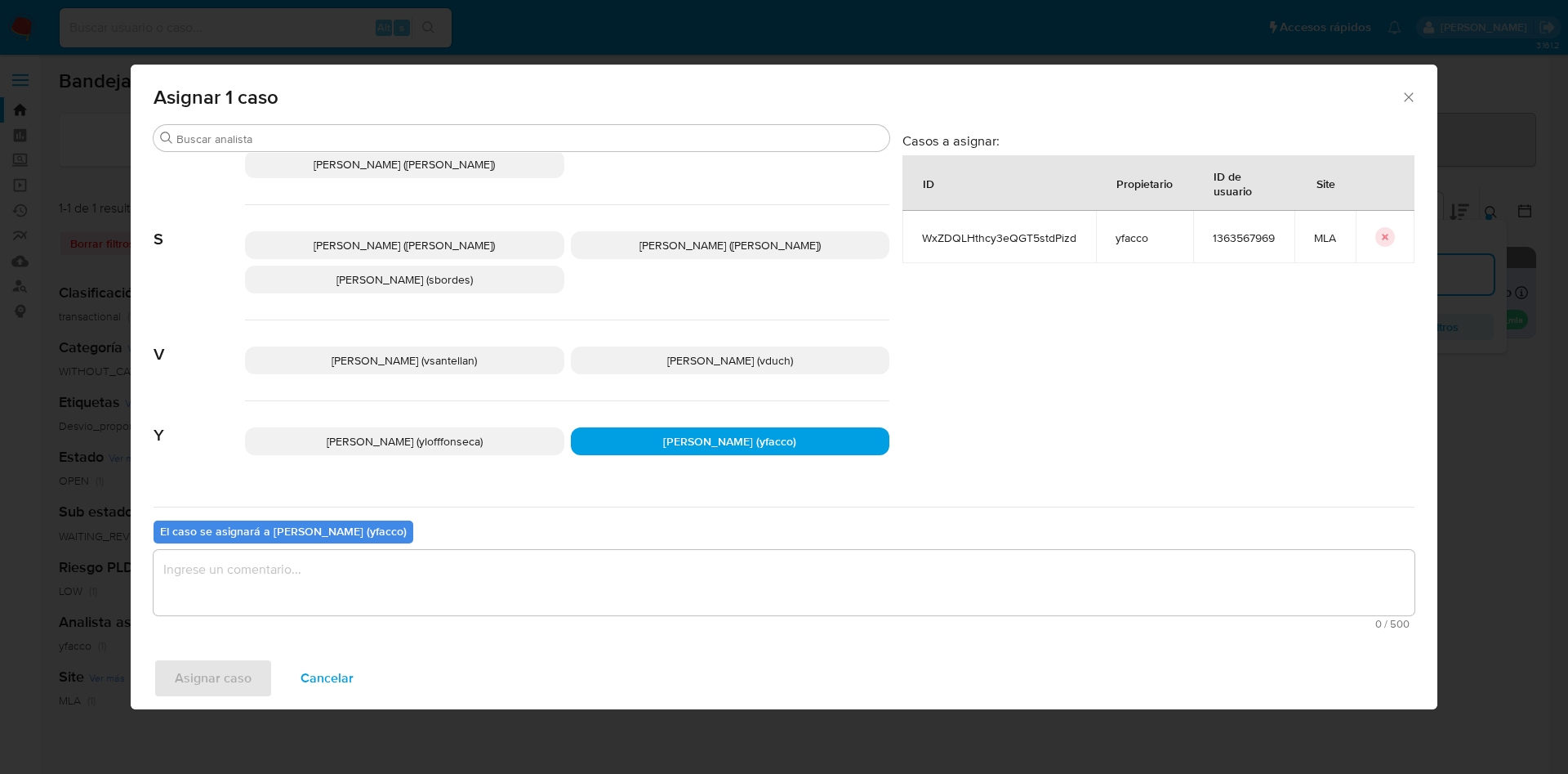
click at [624, 587] on textarea "assign-modal" at bounding box center [784, 582] width 1261 height 65
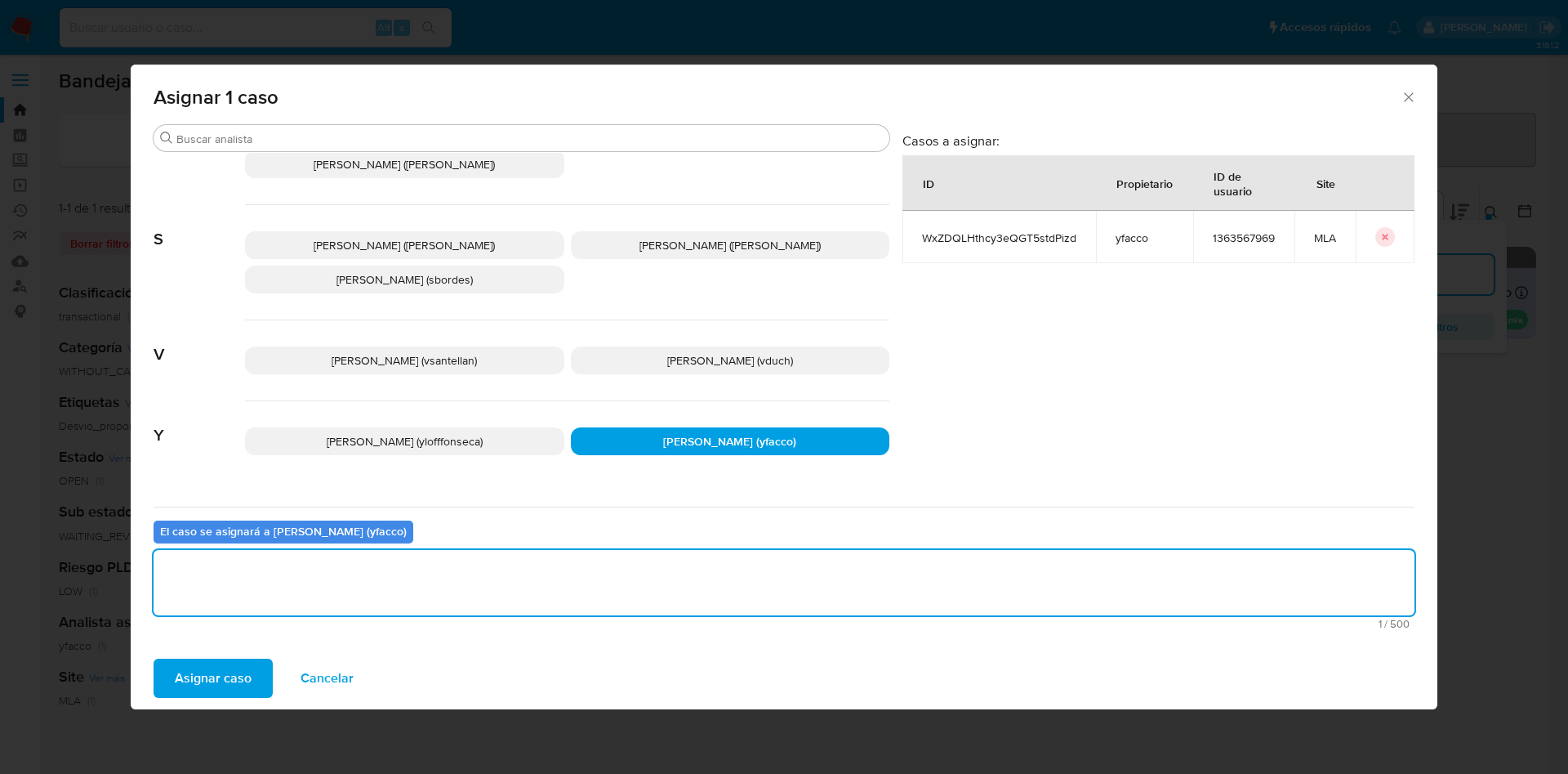
click at [194, 679] on span "Asignar caso" at bounding box center [213, 678] width 77 height 36
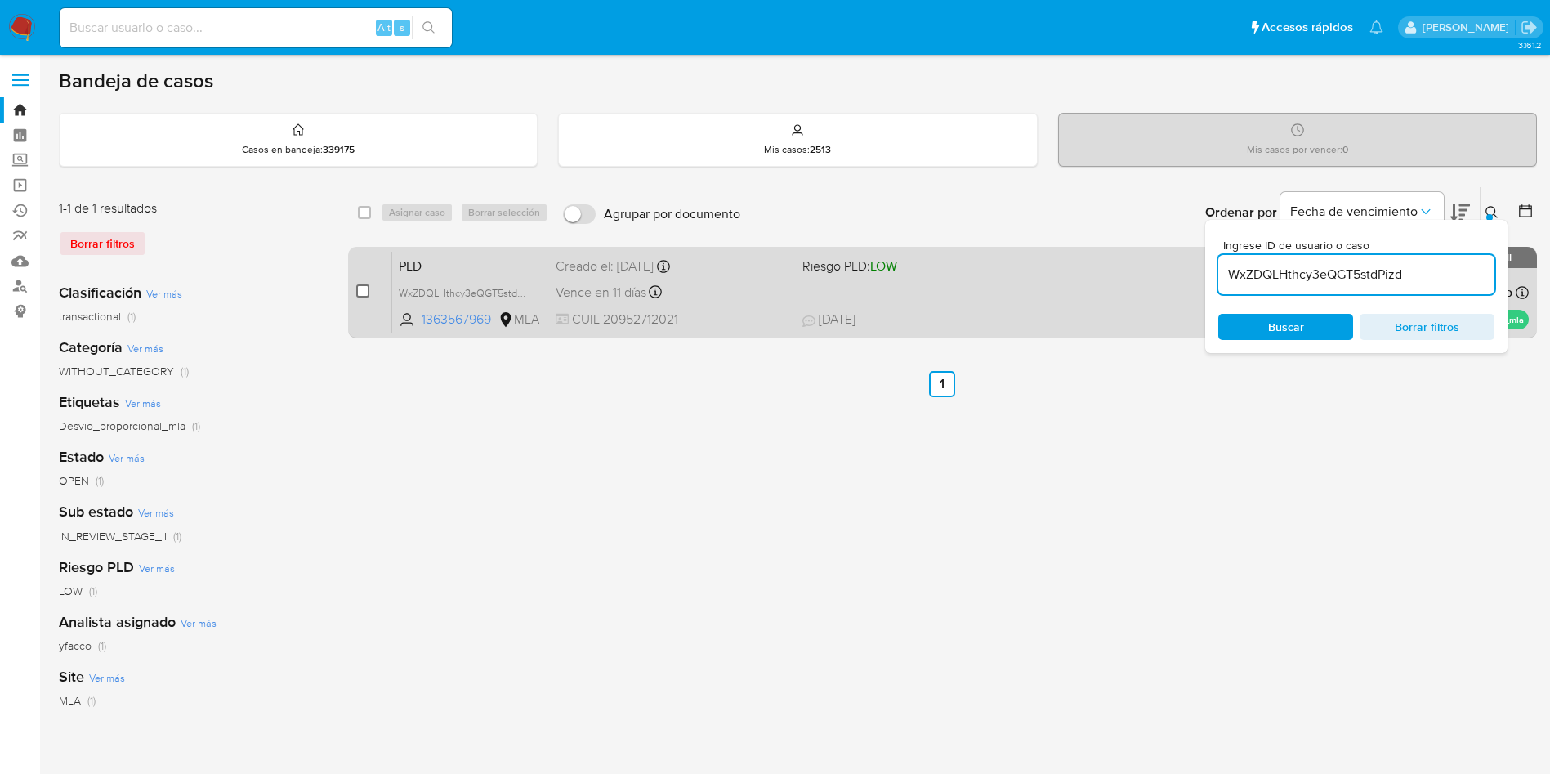
click at [365, 291] on input "checkbox" at bounding box center [362, 290] width 13 height 13
checkbox input "true"
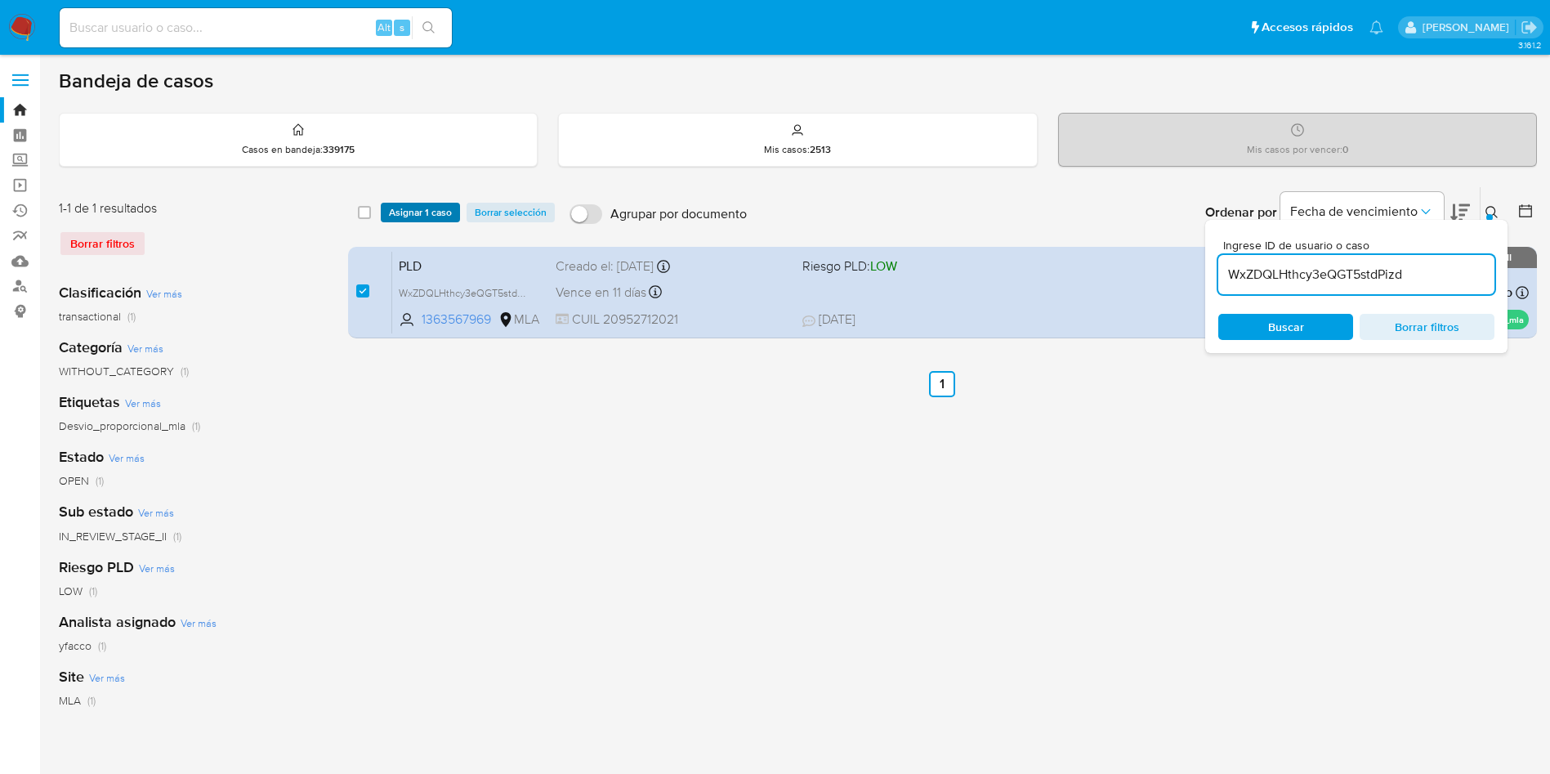
click at [413, 215] on span "Asignar 1 caso" at bounding box center [420, 212] width 63 height 16
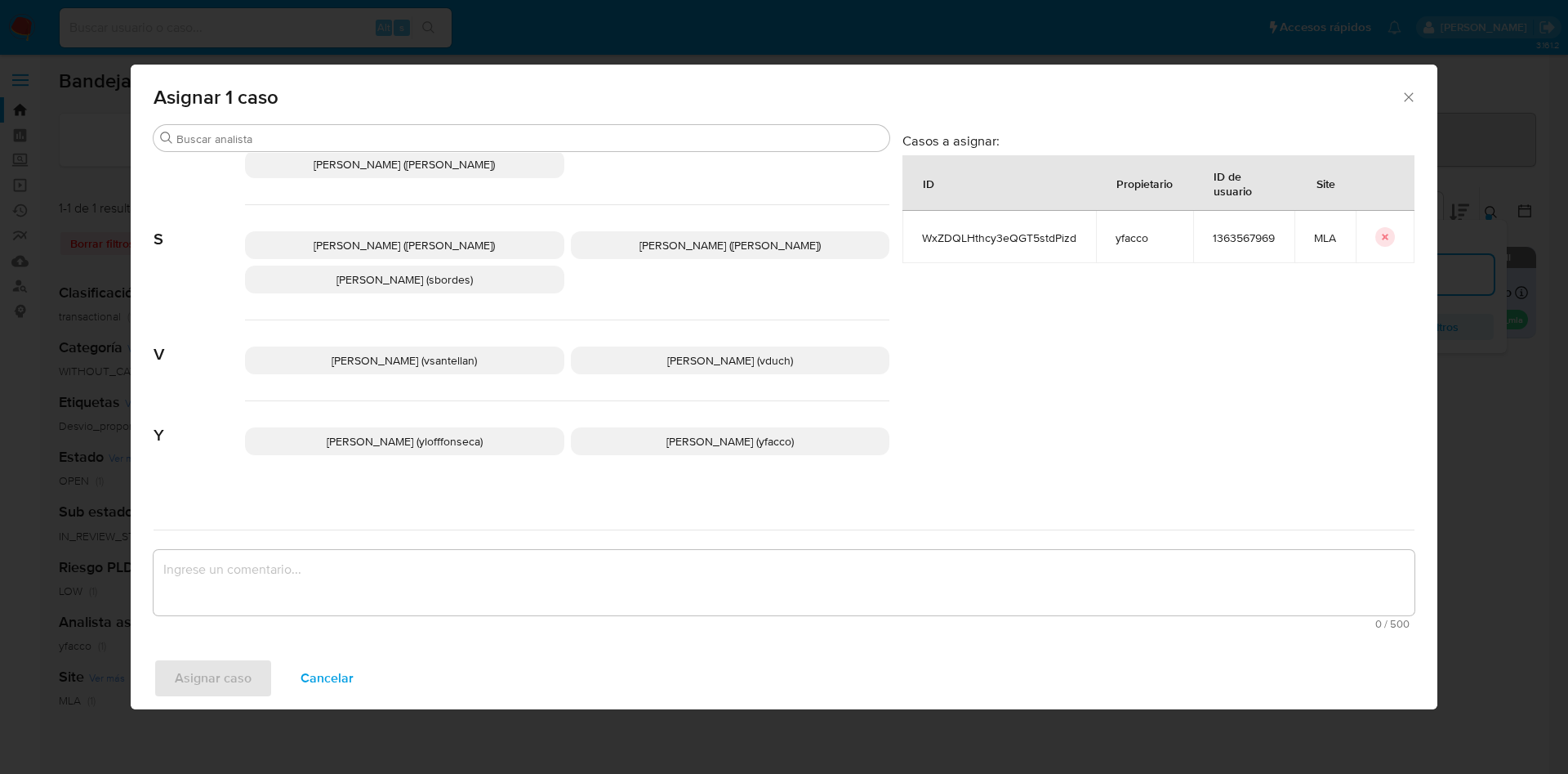
click at [623, 435] on p "Yesica Paola Facco (yfacco)" at bounding box center [730, 441] width 319 height 28
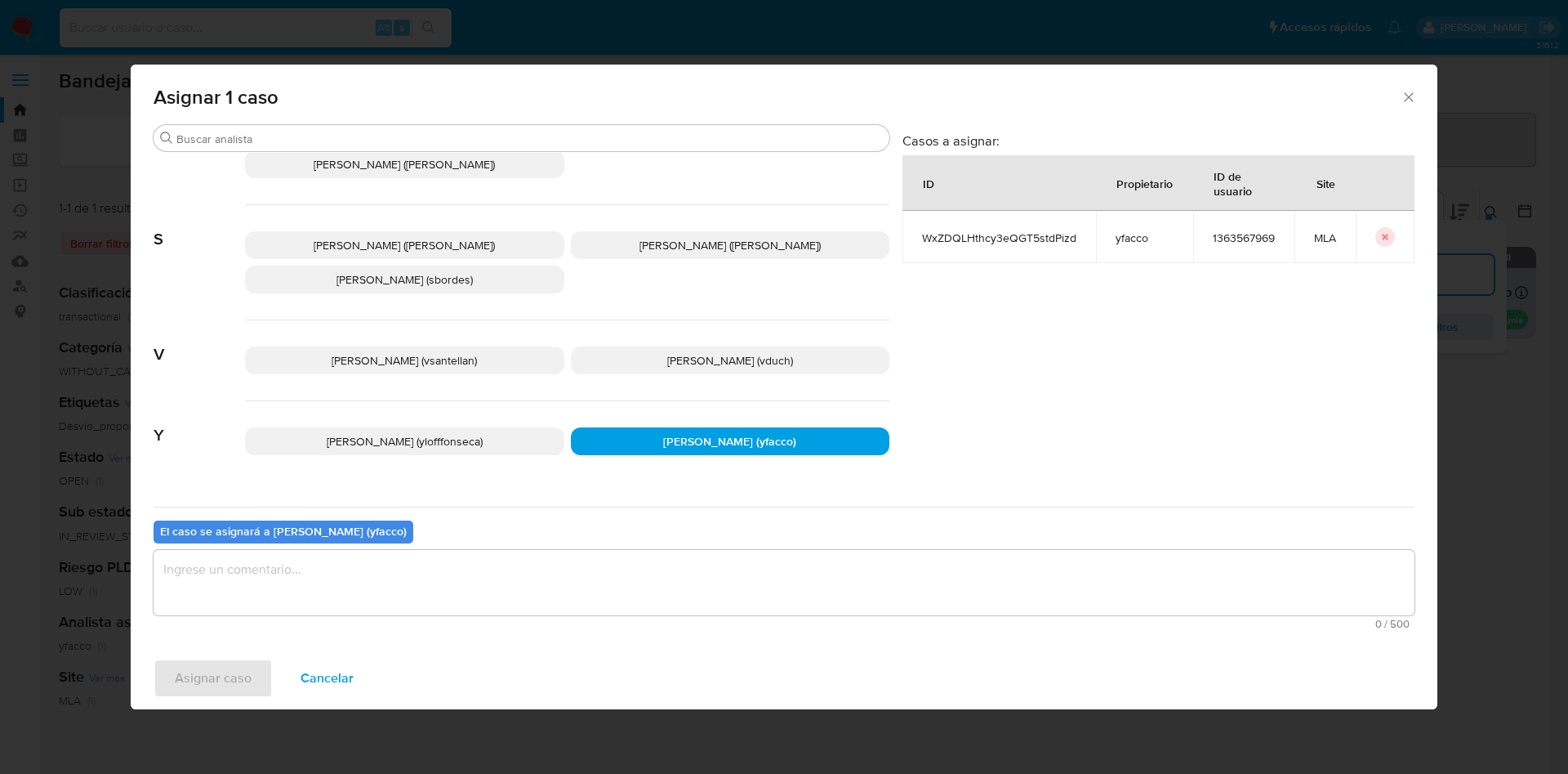
click at [571, 562] on textarea "assign-modal" at bounding box center [784, 582] width 1261 height 65
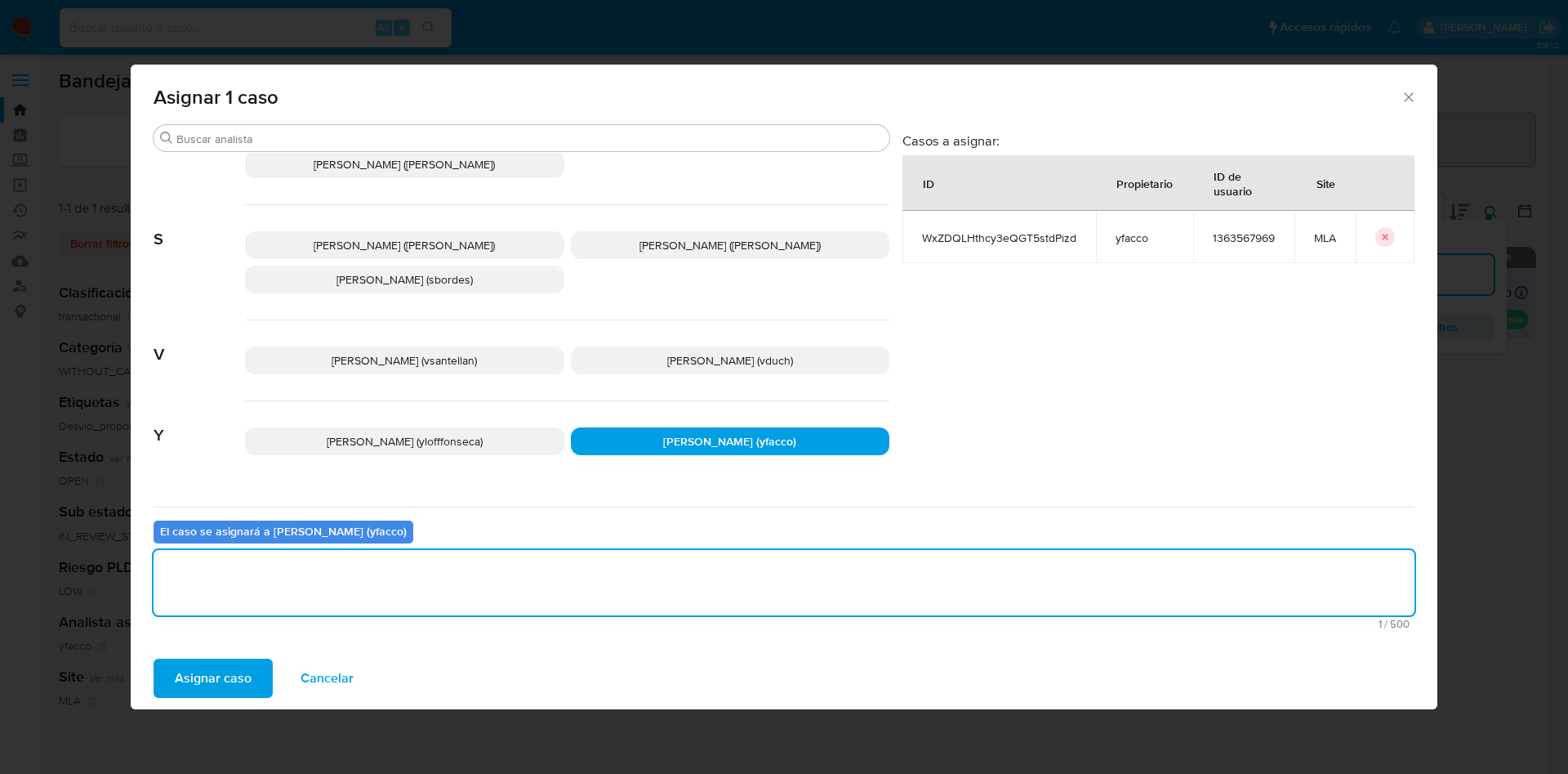
click at [222, 692] on span "Asignar caso" at bounding box center [213, 678] width 77 height 36
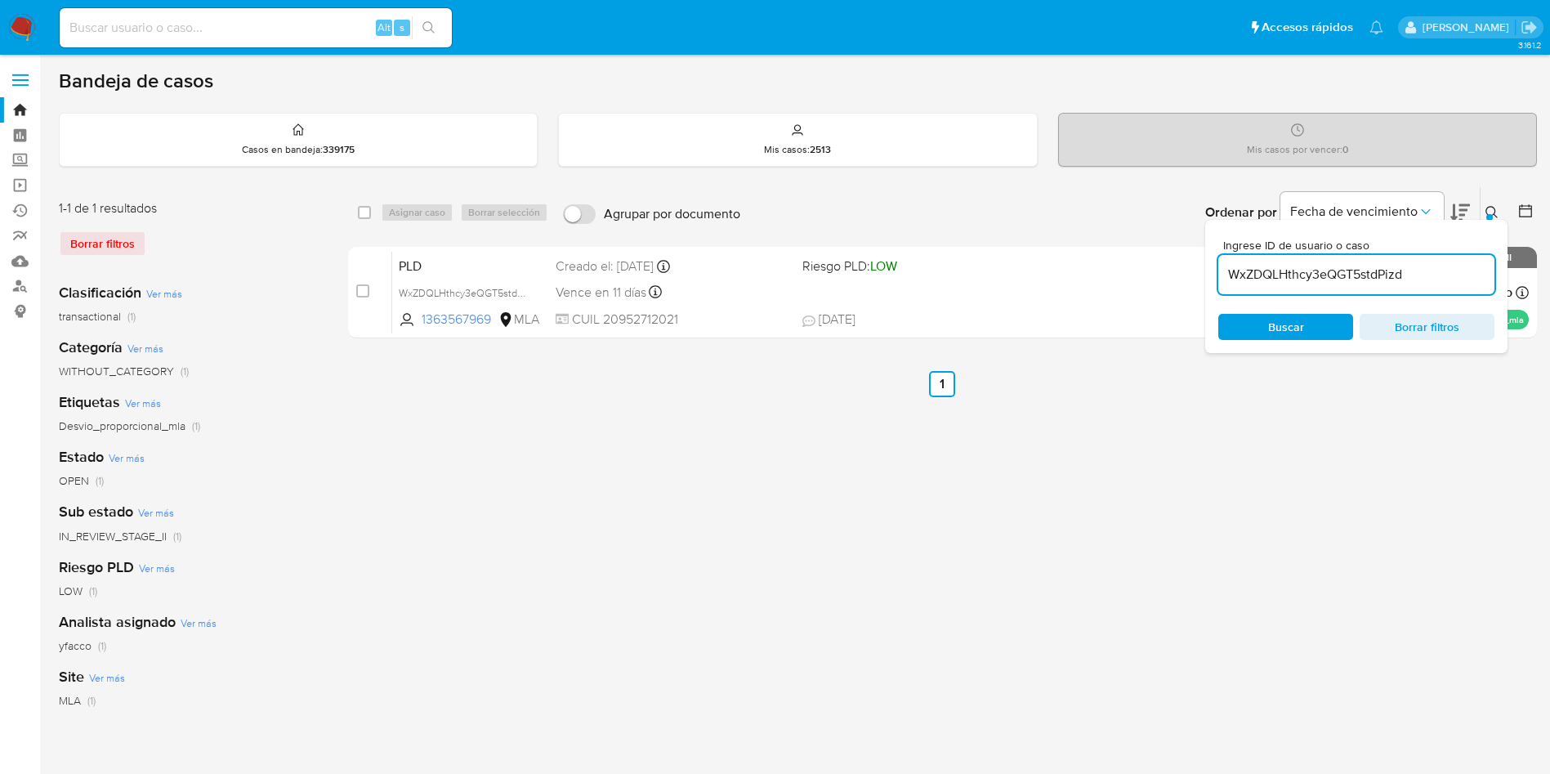
click at [1413, 270] on input "WxZDQLHthcy3eQGT5stdPizd" at bounding box center [1356, 274] width 276 height 21
paste input "0WkA9kCGptZ8BvCocHyA6Kzq"
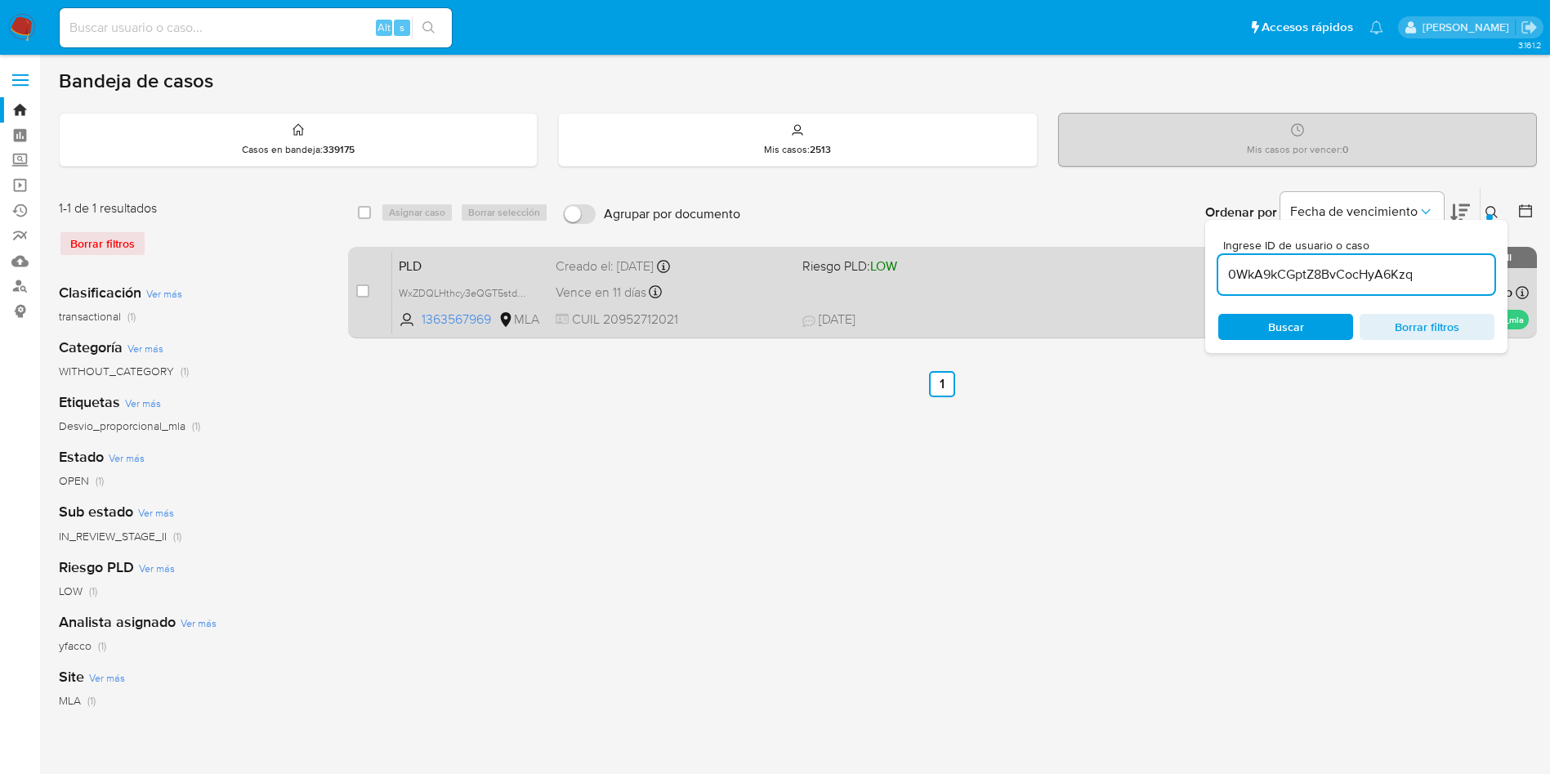
type input "0WkA9kCGptZ8BvCocHyA6Kzq"
click at [355, 288] on div "case-item-checkbox No es posible asignar el caso PLD 0WkA9kCGptZ8BvCocHyA6Kzq 2…" at bounding box center [942, 293] width 1189 height 92
click at [352, 293] on div "case-item-checkbox No es posible asignar el caso PLD 0WkA9kCGptZ8BvCocHyA6Kzq 2…" at bounding box center [942, 293] width 1189 height 92
click at [363, 292] on input "checkbox" at bounding box center [362, 290] width 13 height 13
checkbox input "true"
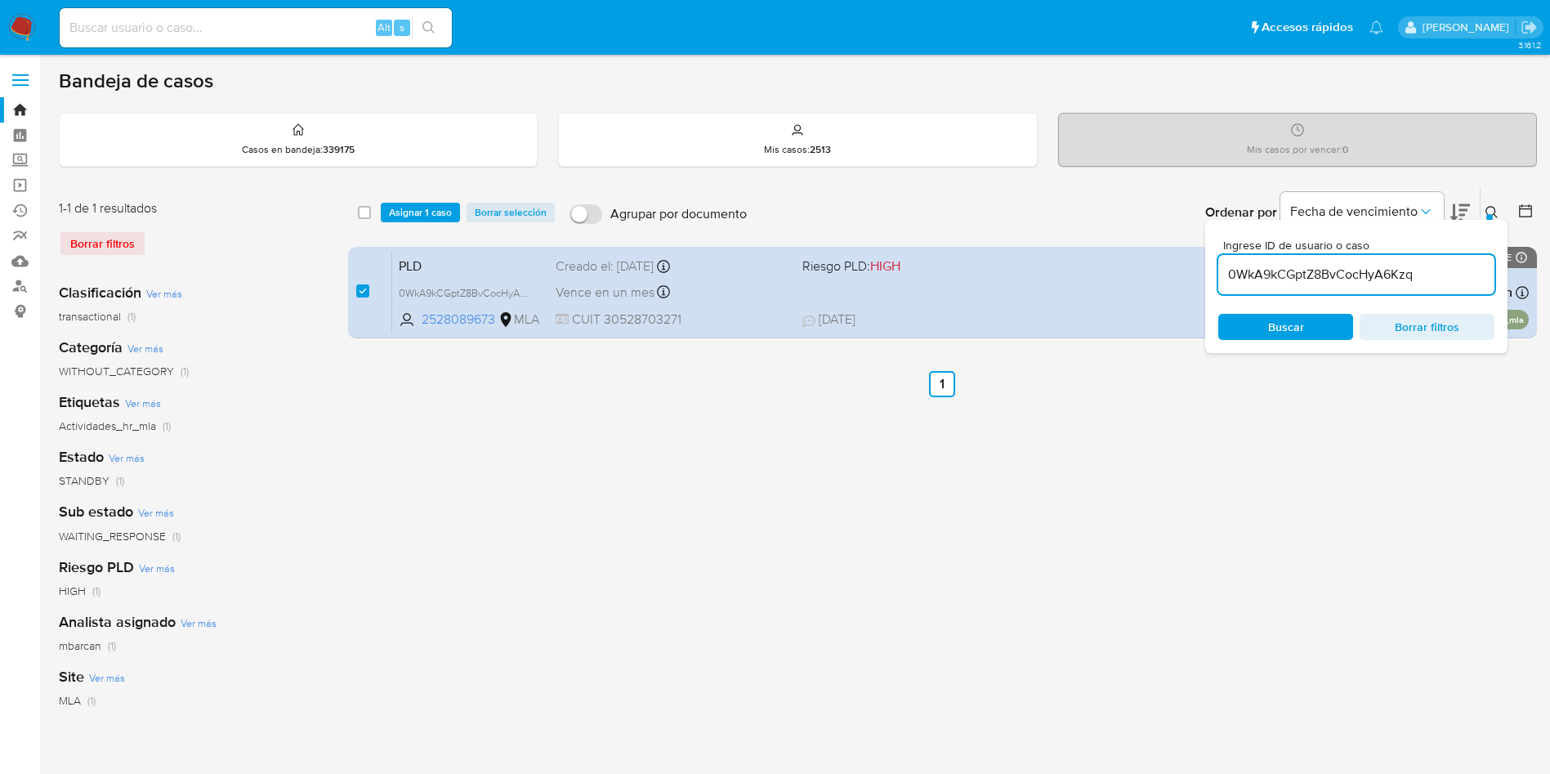
click at [390, 222] on div "select-all-cases-checkbox Asignar 1 caso Borrar selección Agrupar por documento…" at bounding box center [942, 212] width 1189 height 51
click at [391, 212] on span "Asignar 1 caso" at bounding box center [420, 212] width 63 height 16
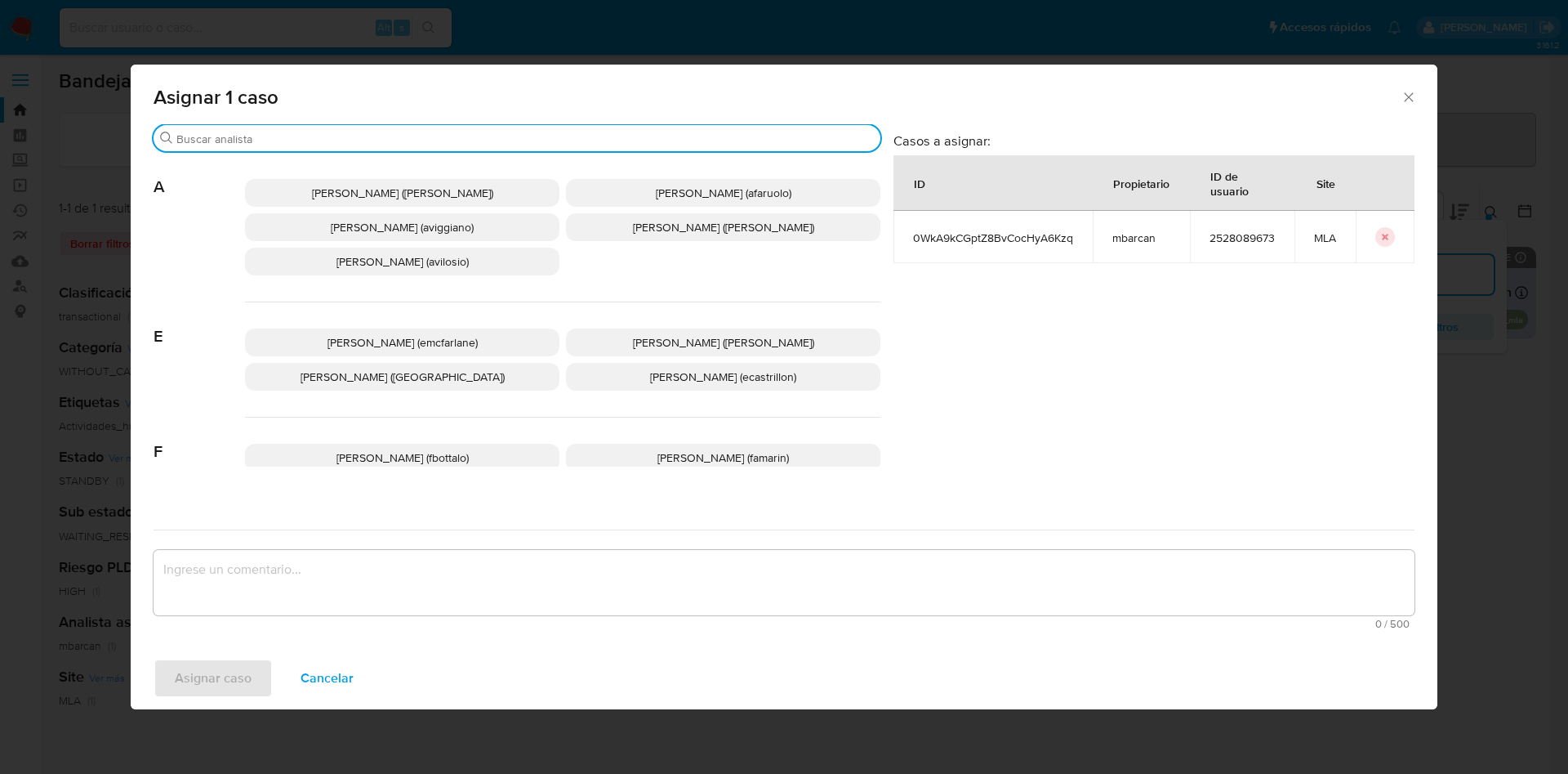
click at [276, 135] on input "Buscar" at bounding box center [525, 139] width 698 height 15
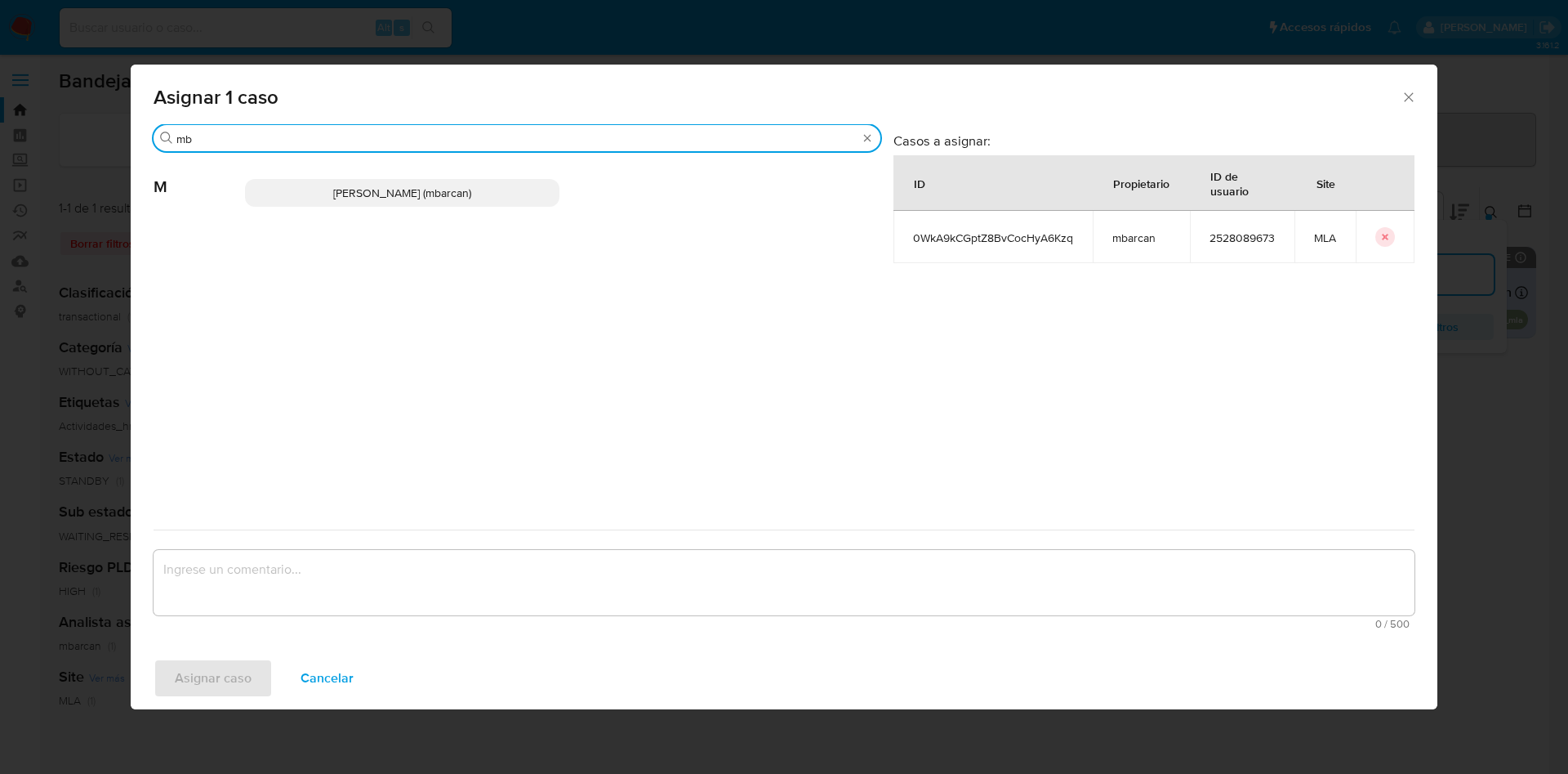
type input "mb"
click at [302, 198] on p "Magali Iael Barcan (mbarcan)" at bounding box center [402, 193] width 315 height 28
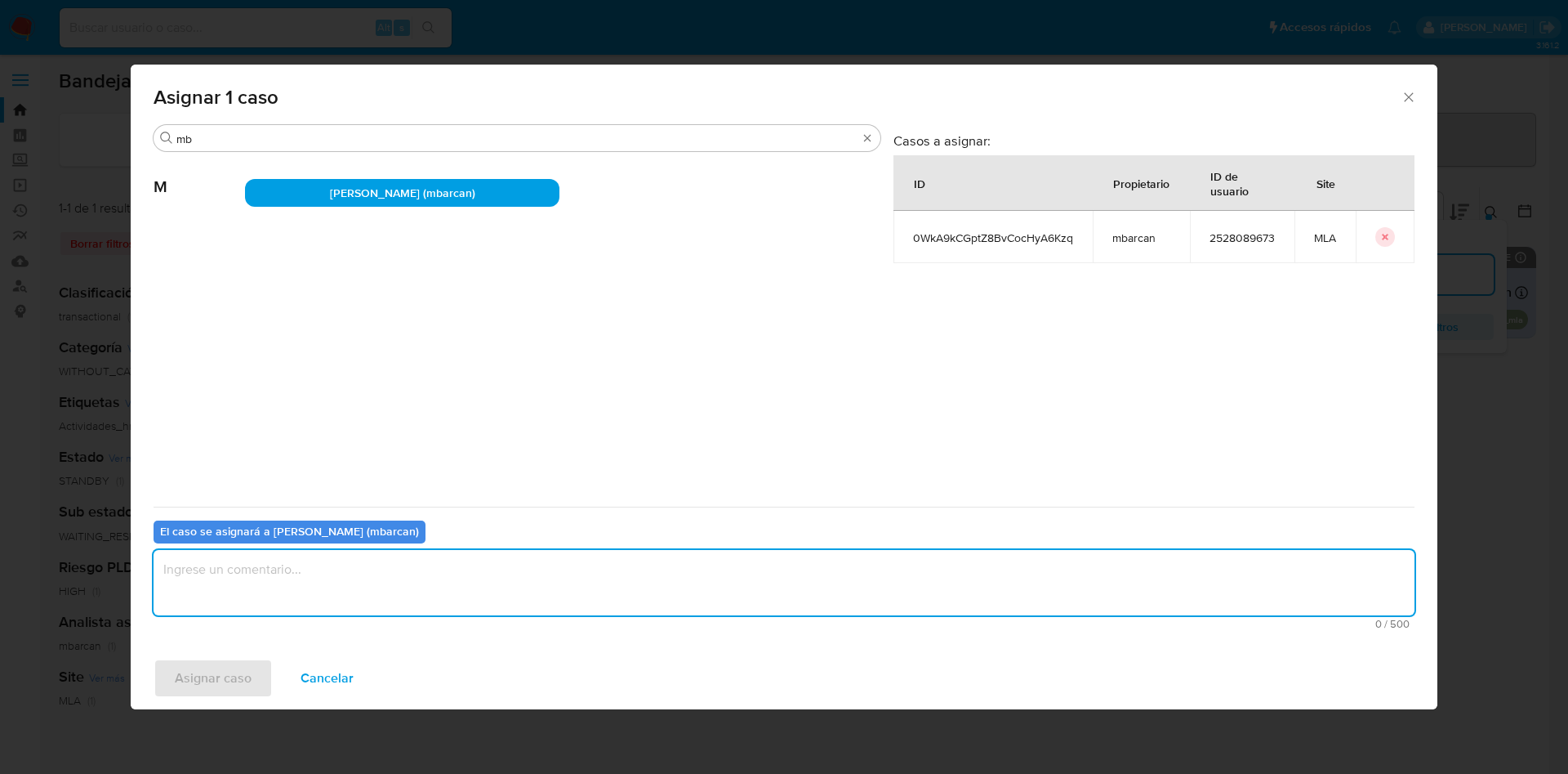
click at [296, 607] on textarea "assign-modal" at bounding box center [784, 582] width 1261 height 65
click at [249, 678] on span "Asignar caso" at bounding box center [213, 678] width 77 height 36
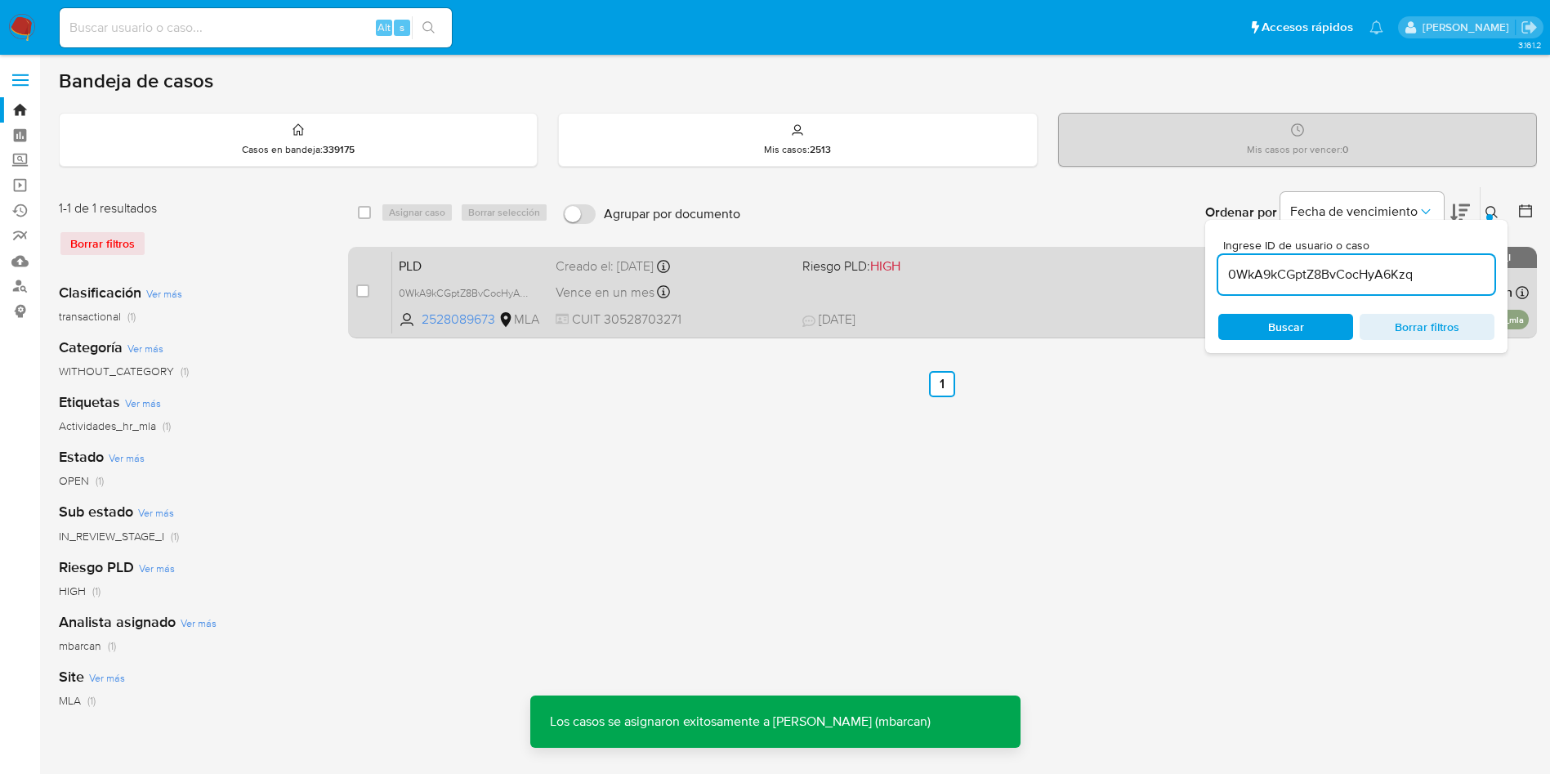
click at [627, 288] on span "Vence en un mes" at bounding box center [605, 293] width 99 height 18
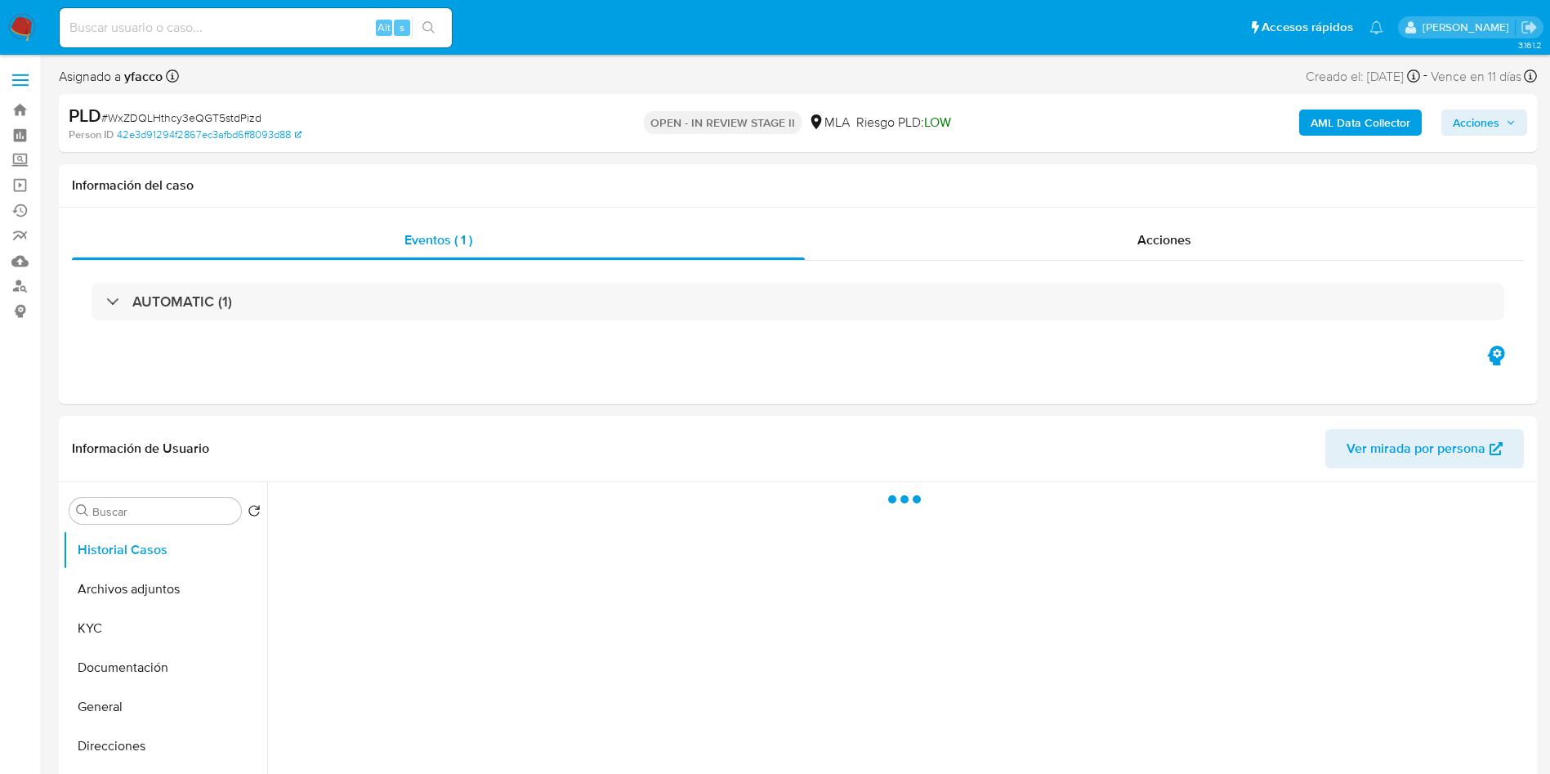
select select "10"
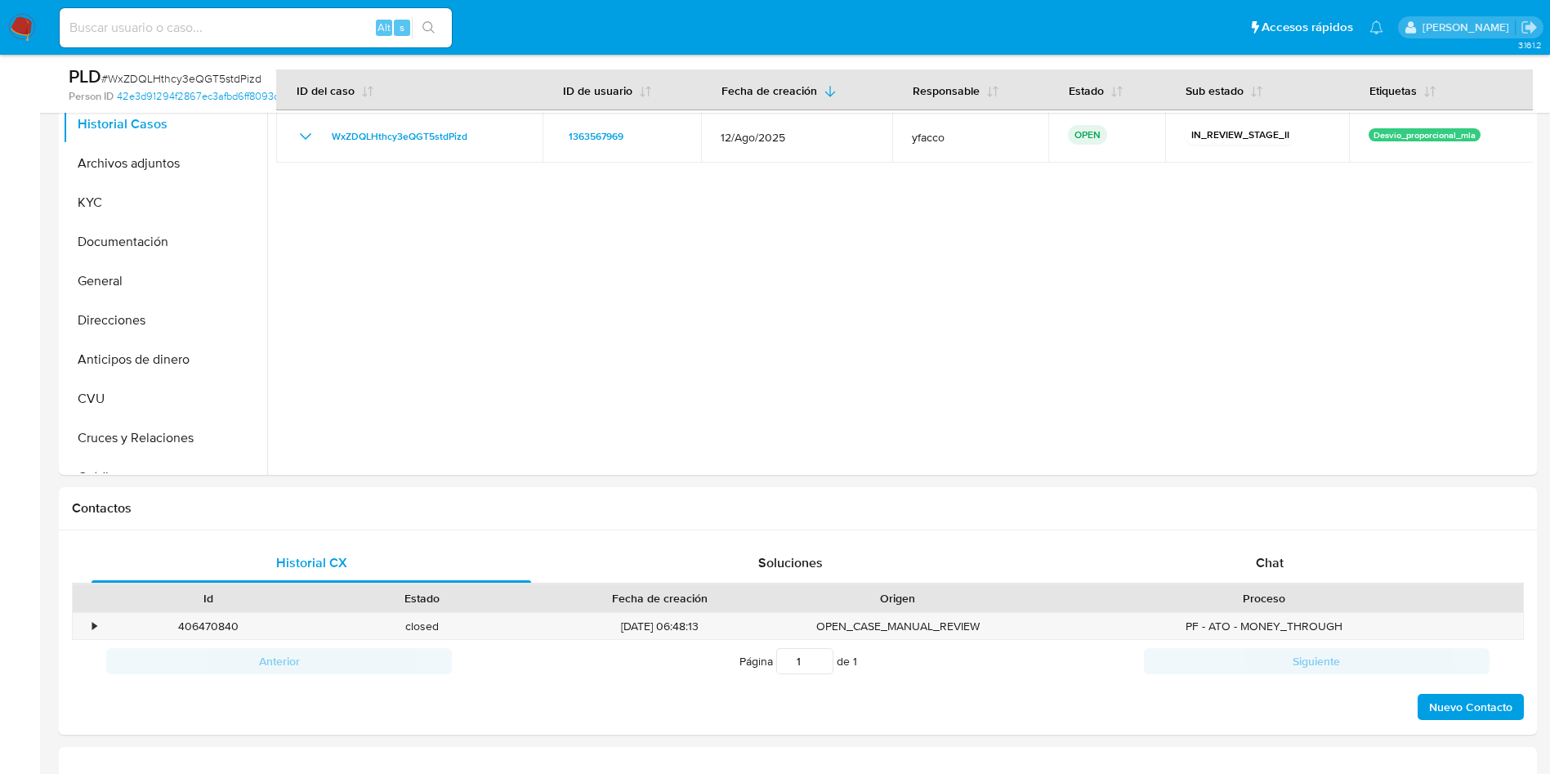
click at [1263, 556] on span "Chat" at bounding box center [1270, 562] width 28 height 19
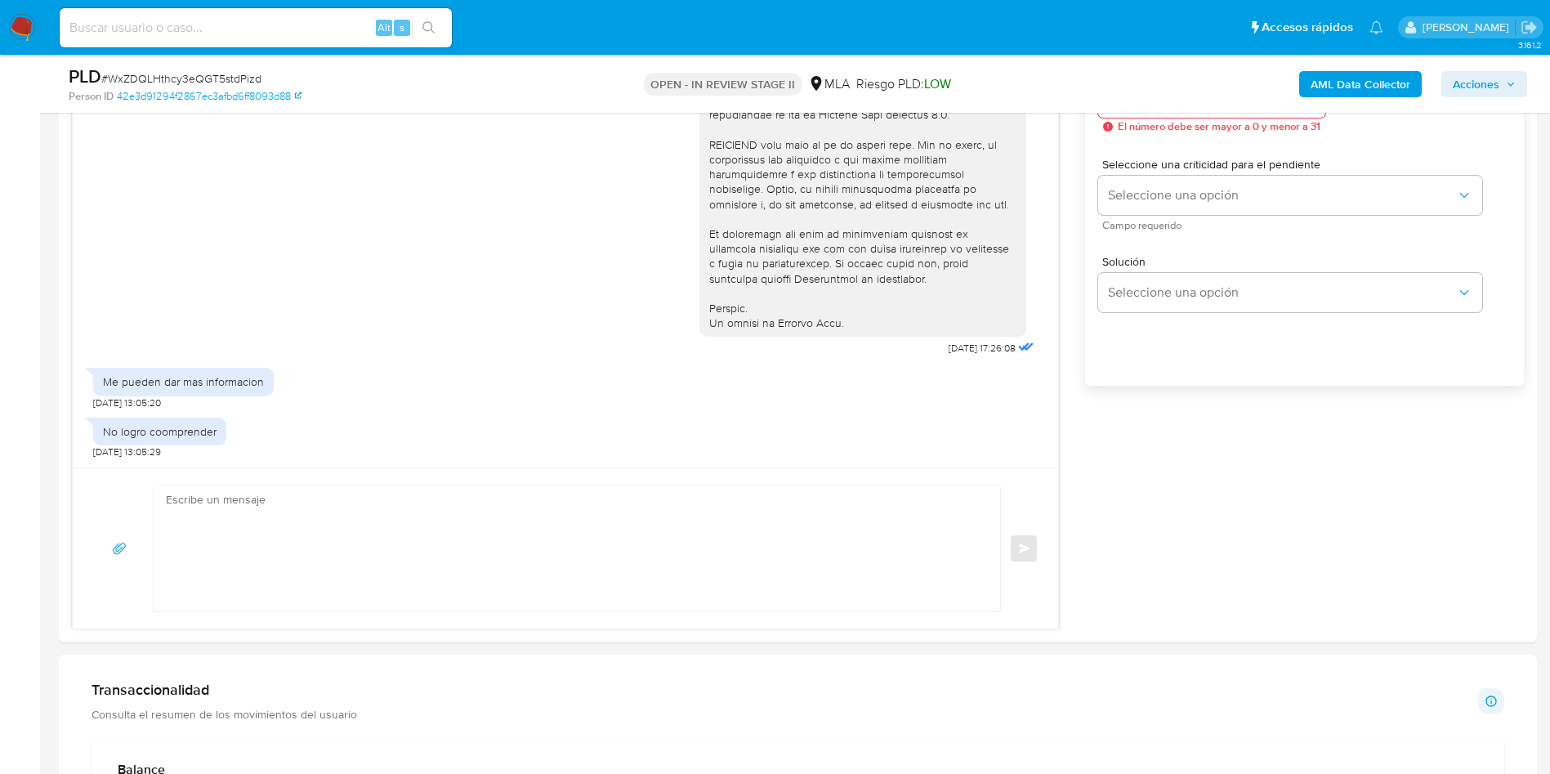
scroll to position [1103, 0]
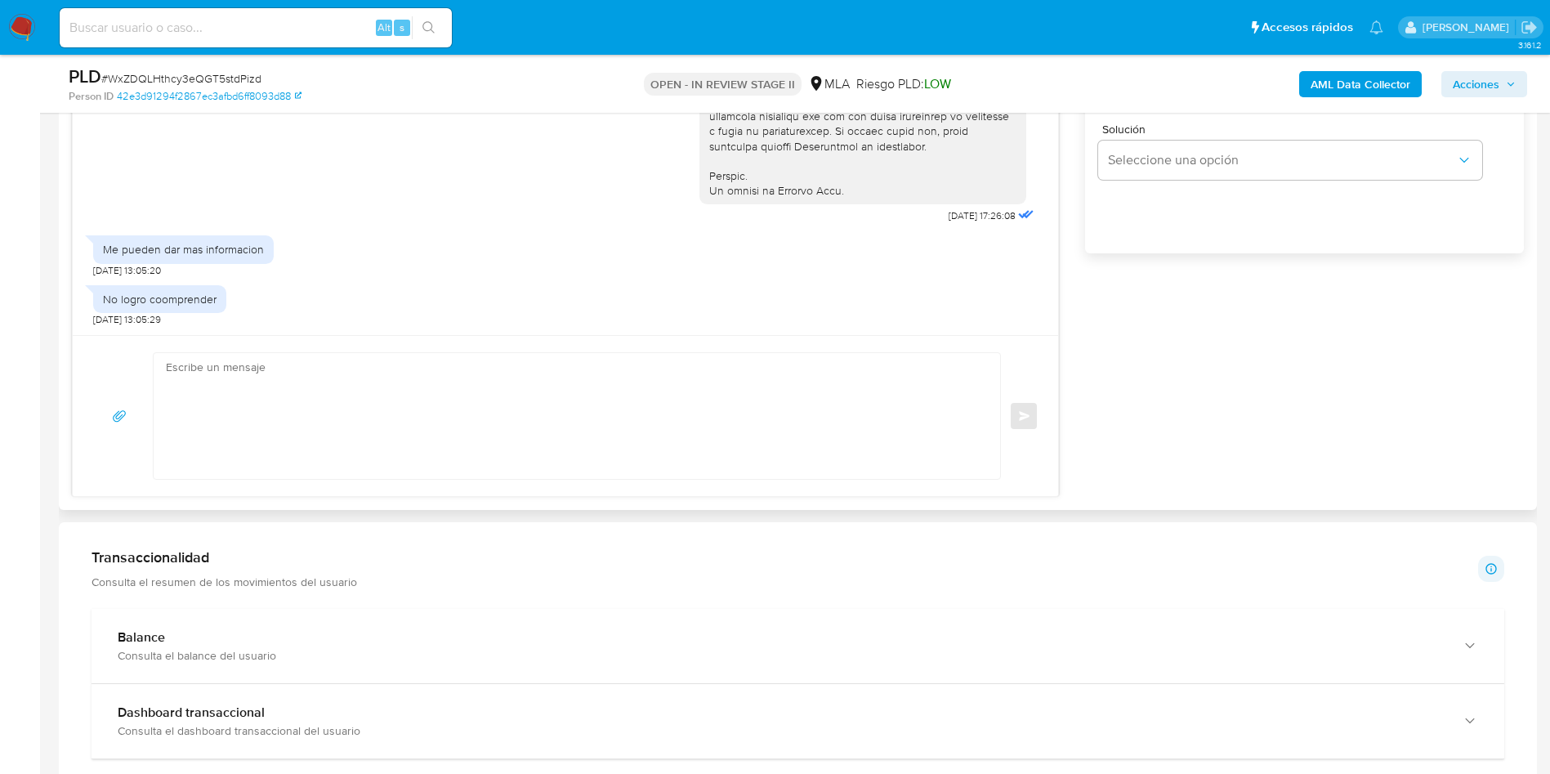
click at [355, 405] on textarea at bounding box center [573, 416] width 814 height 126
paste textarea "Hola, Muchas gracias por la respuesta. Analizamos tu caso y verificamos que no …"
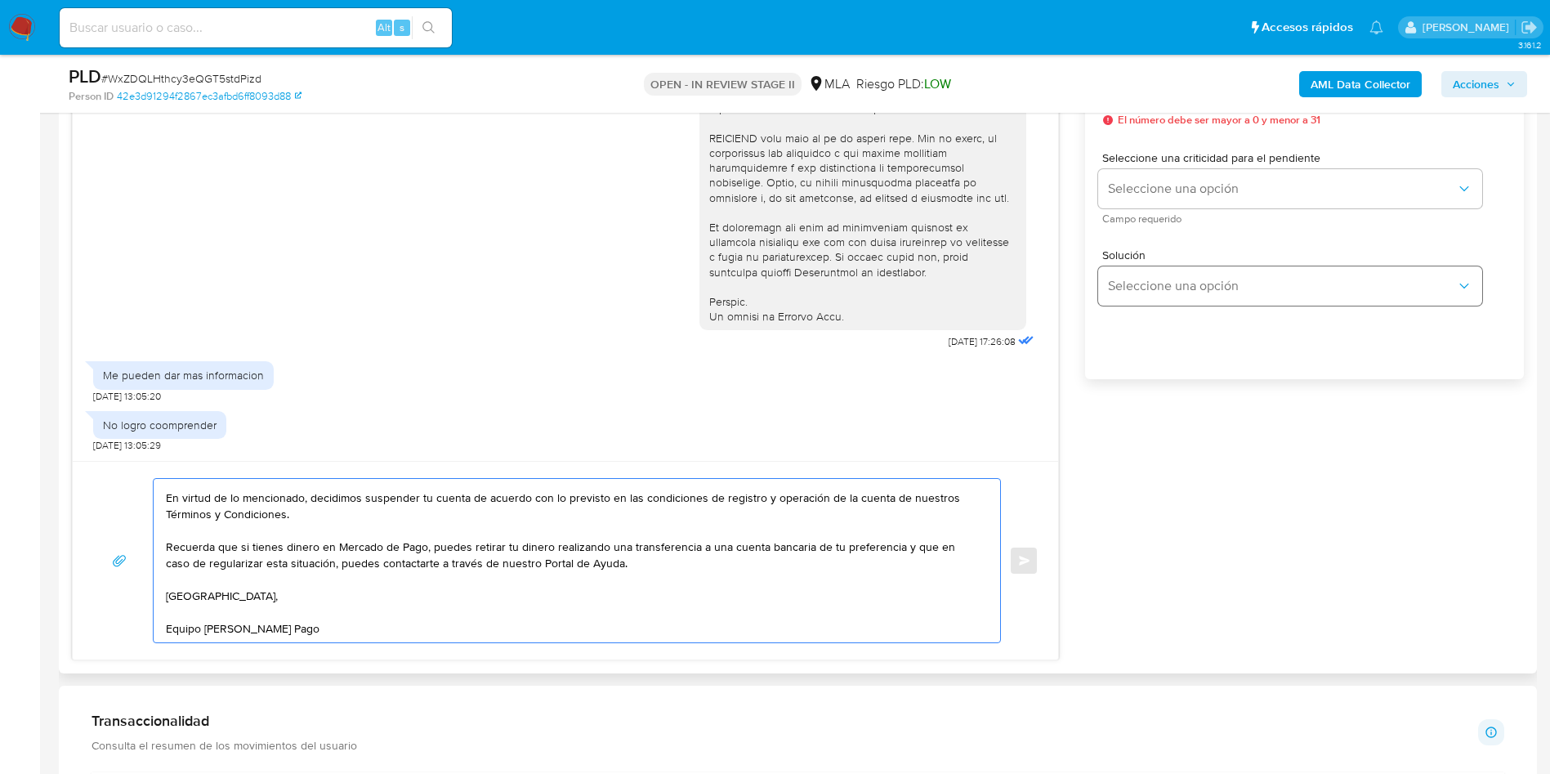
scroll to position [858, 0]
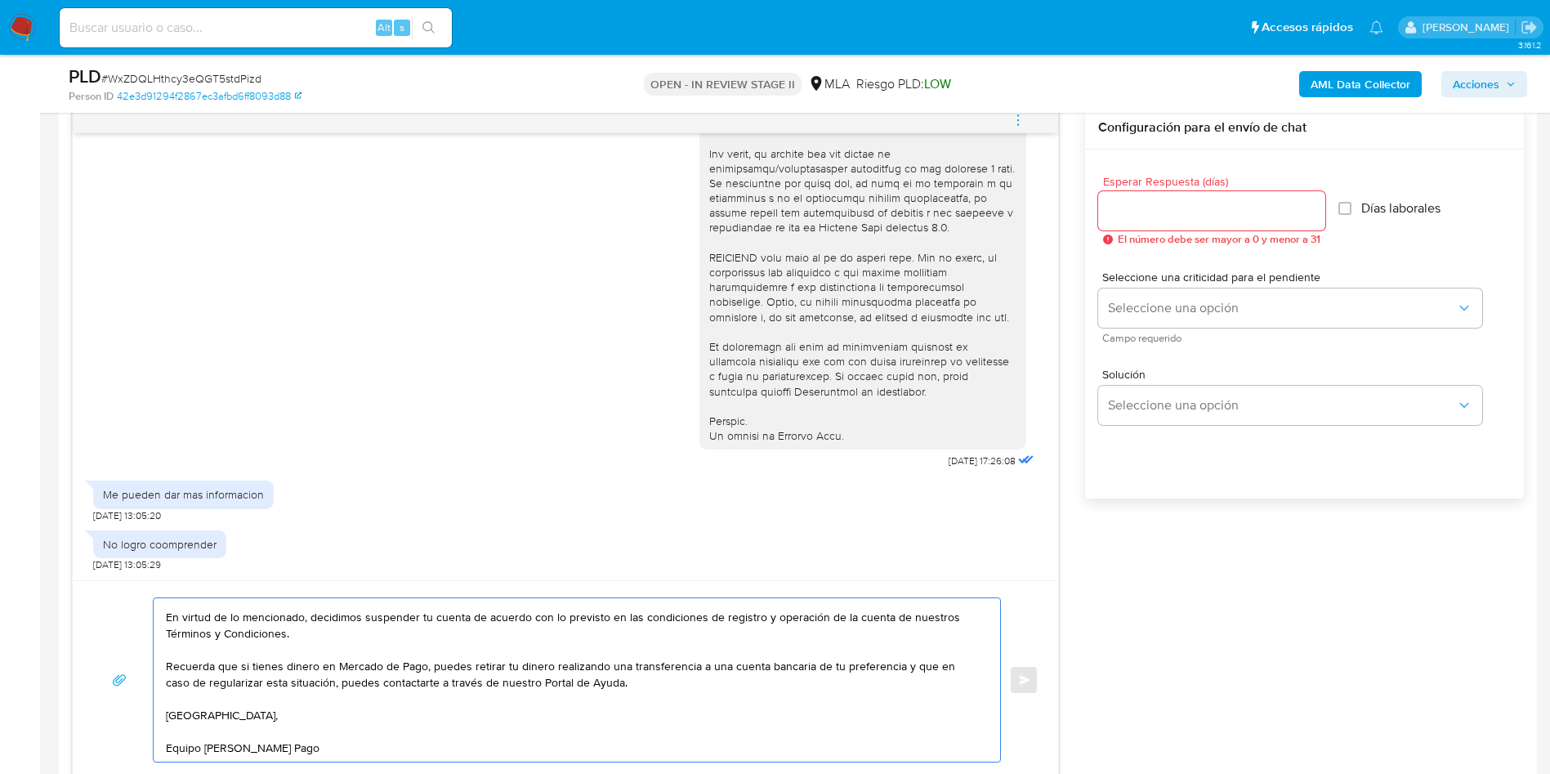
type textarea "Hola, Muchas gracias por la respuesta. Analizamos tu caso y verificamos que no …"
click at [1156, 205] on input "Esperar Respuesta (días)" at bounding box center [1211, 210] width 227 height 21
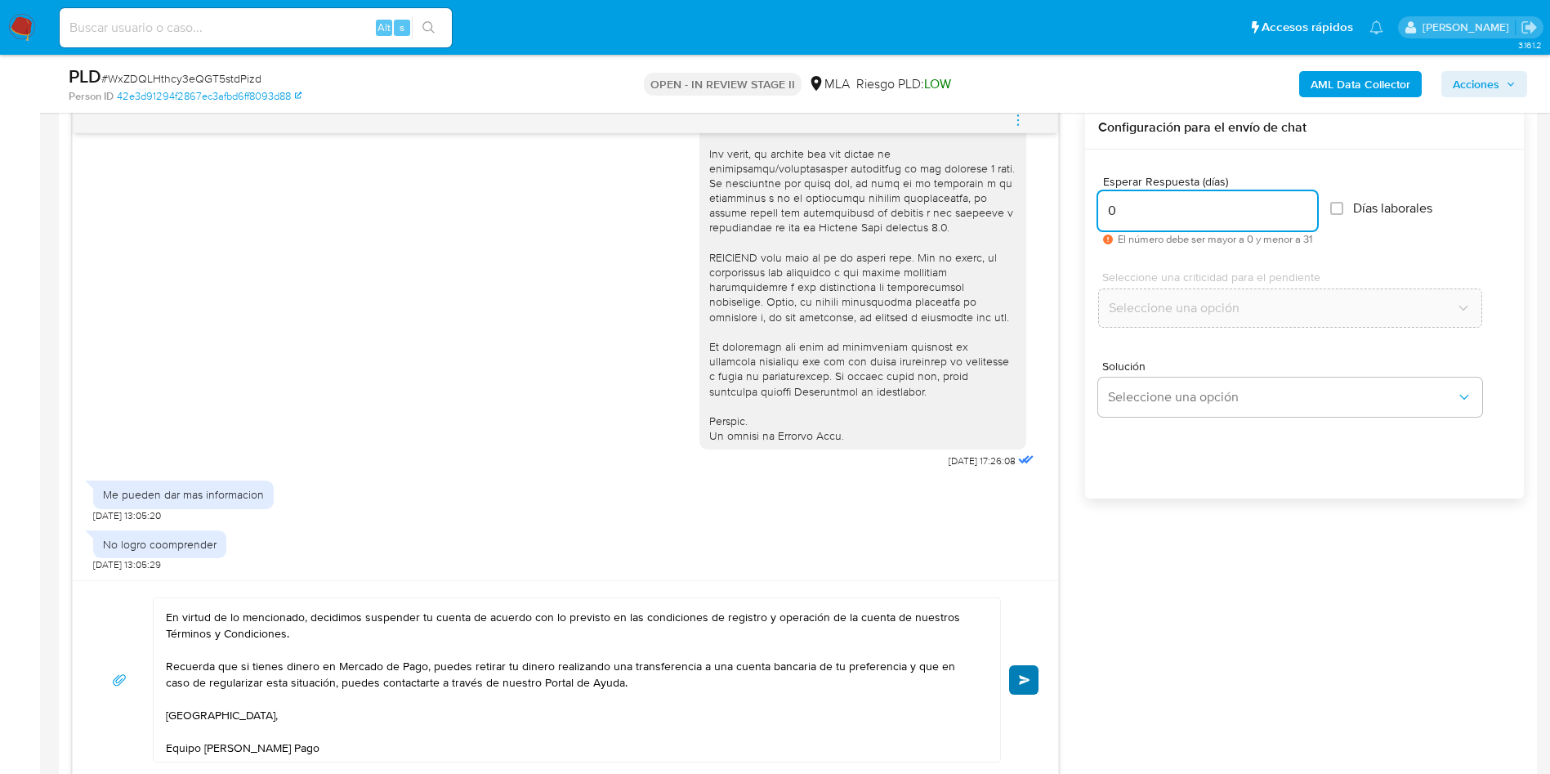
type input "0"
click at [1026, 686] on button "Enviar" at bounding box center [1023, 679] width 29 height 29
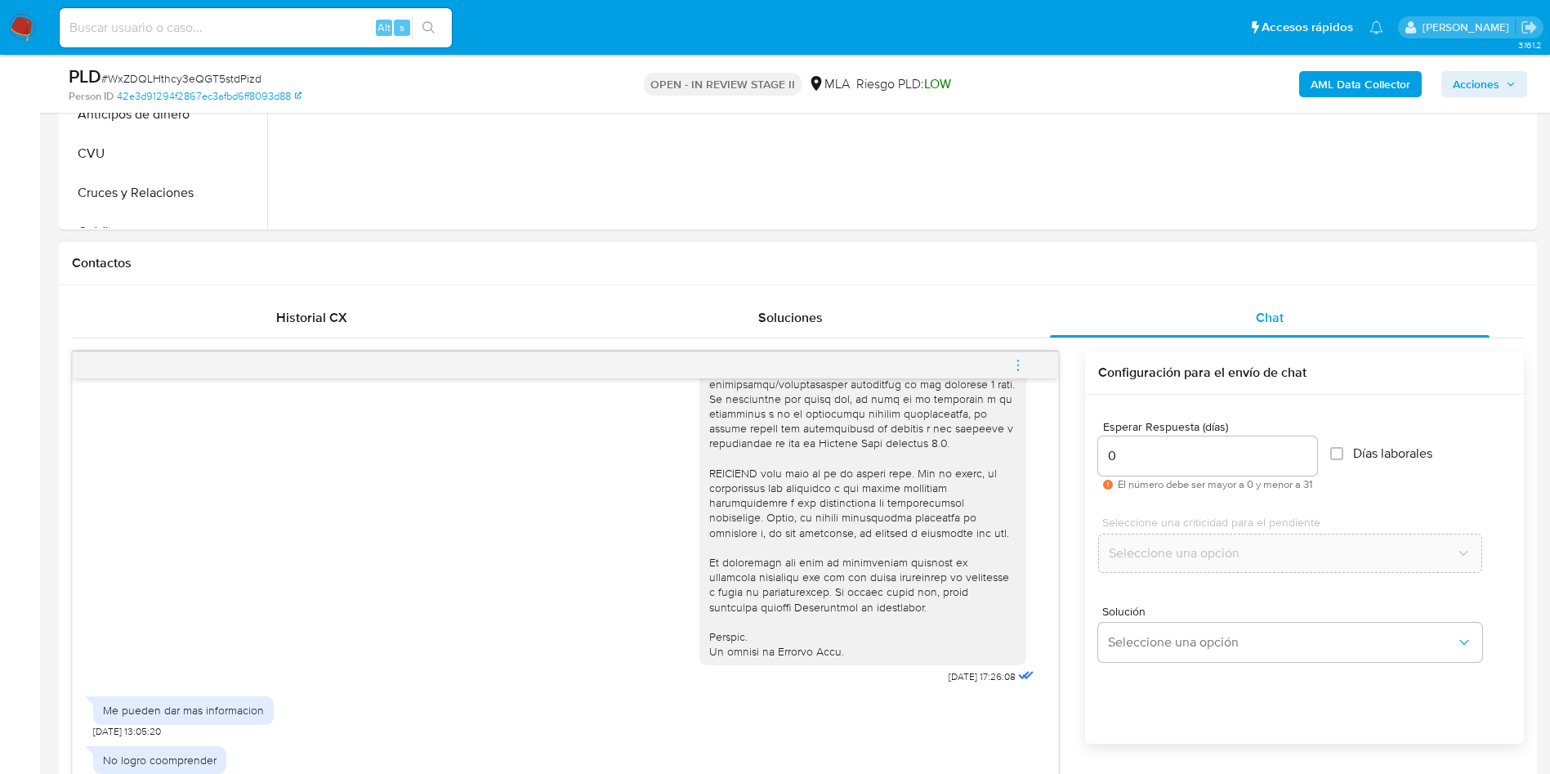
scroll to position [967, 0]
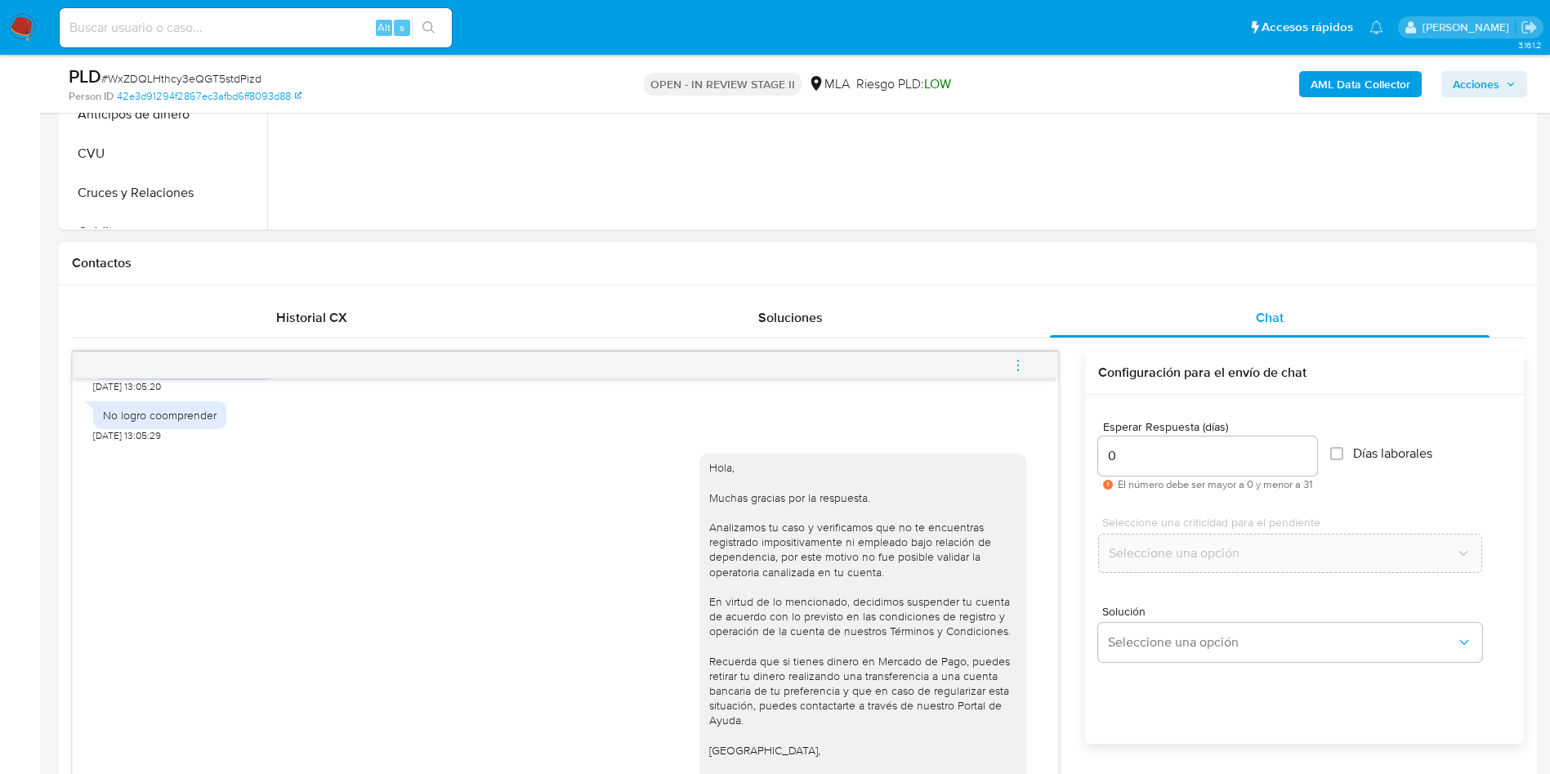
click at [1025, 366] on icon "menu-action" at bounding box center [1018, 365] width 15 height 15
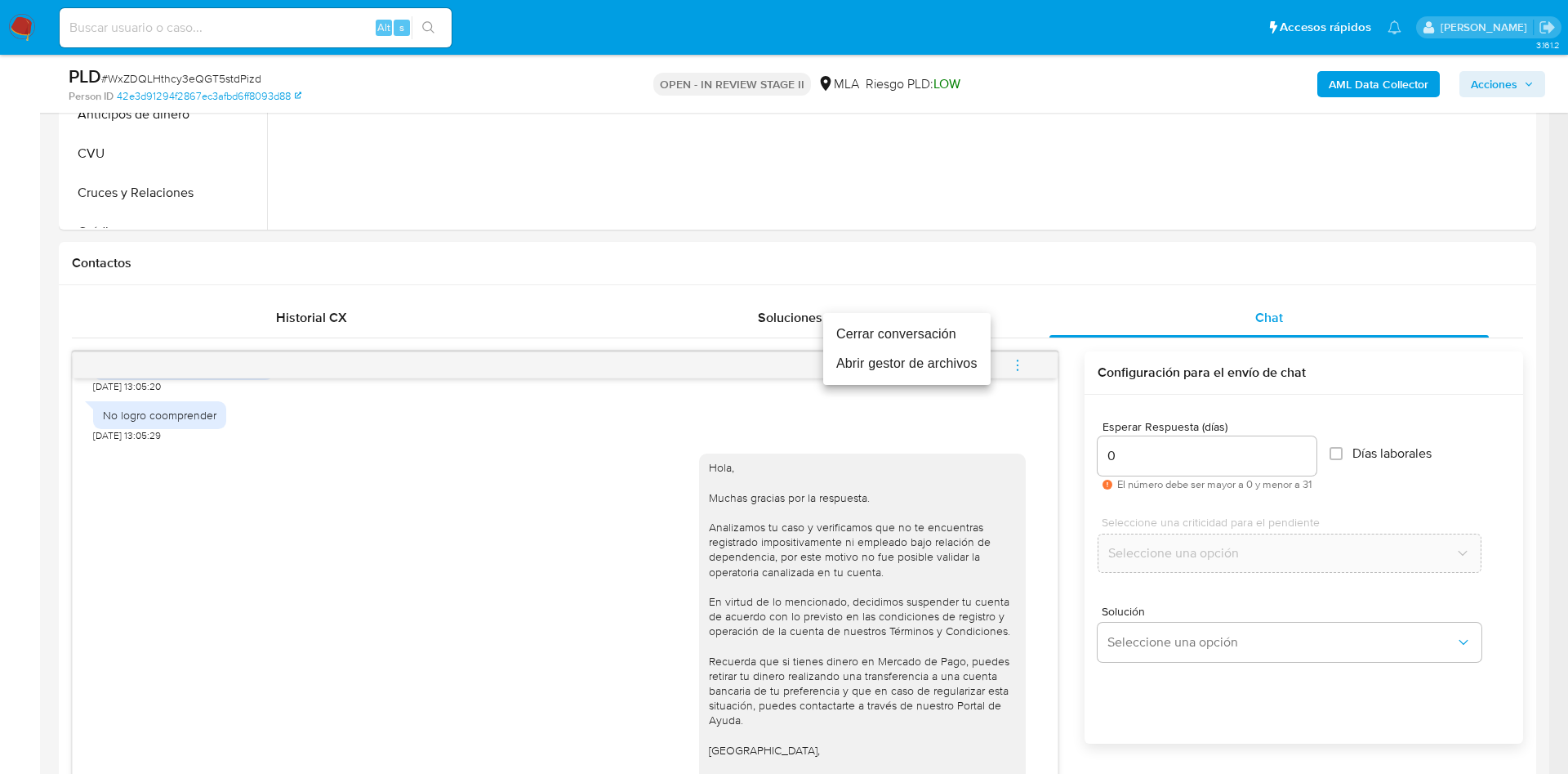
click at [935, 332] on li "Cerrar conversación" at bounding box center [906, 333] width 167 height 29
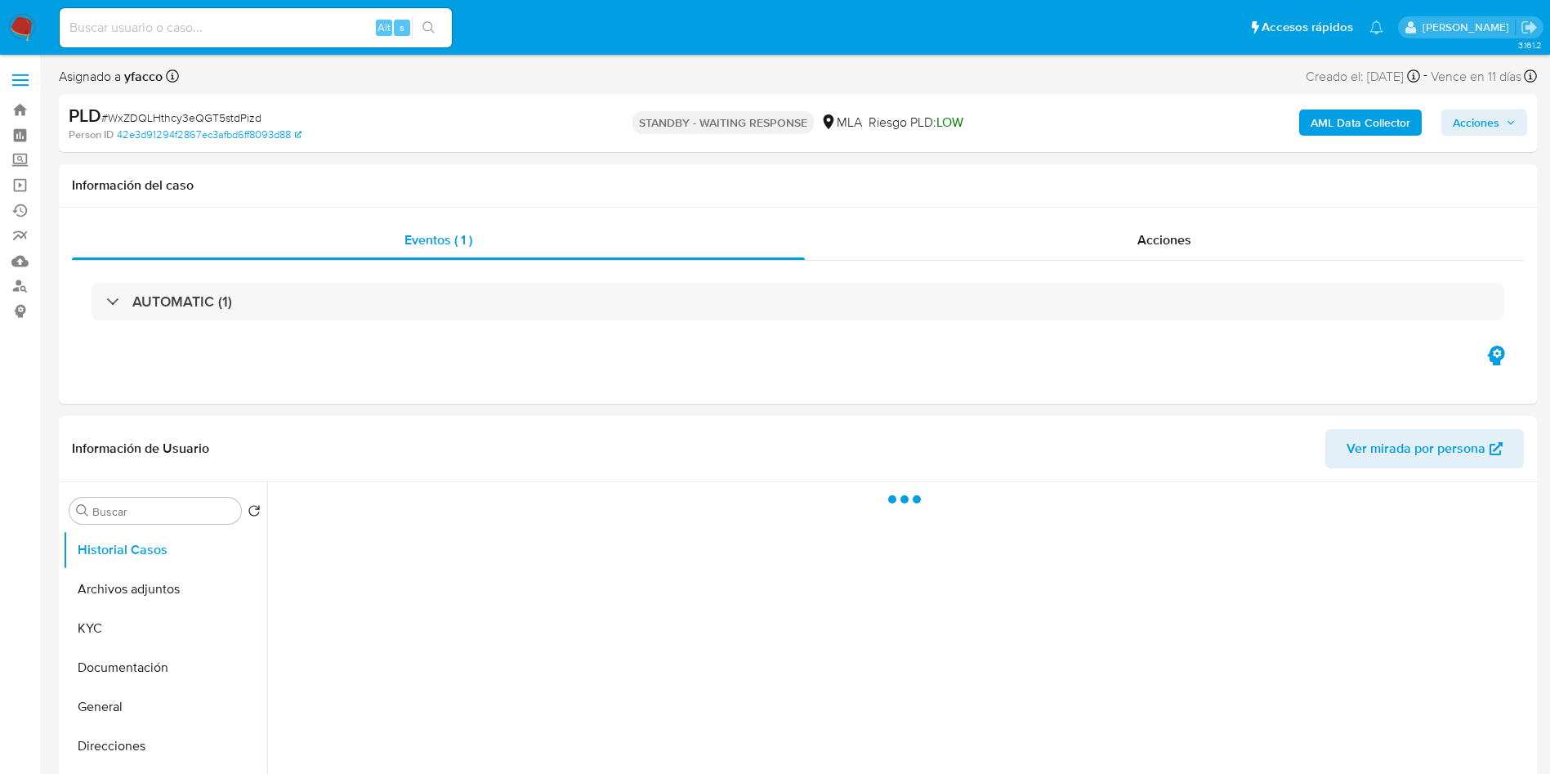
select select "10"
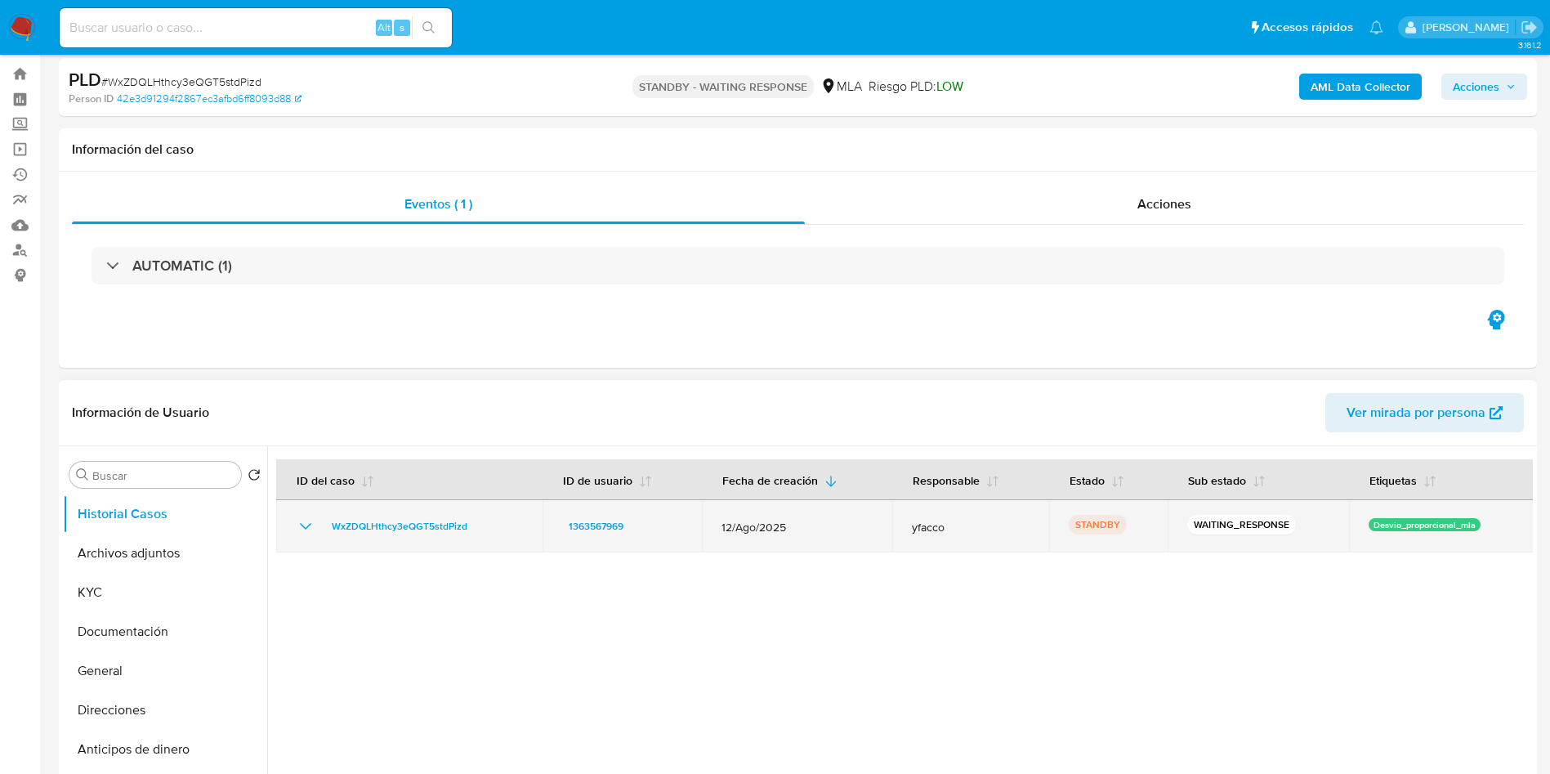
scroll to position [123, 0]
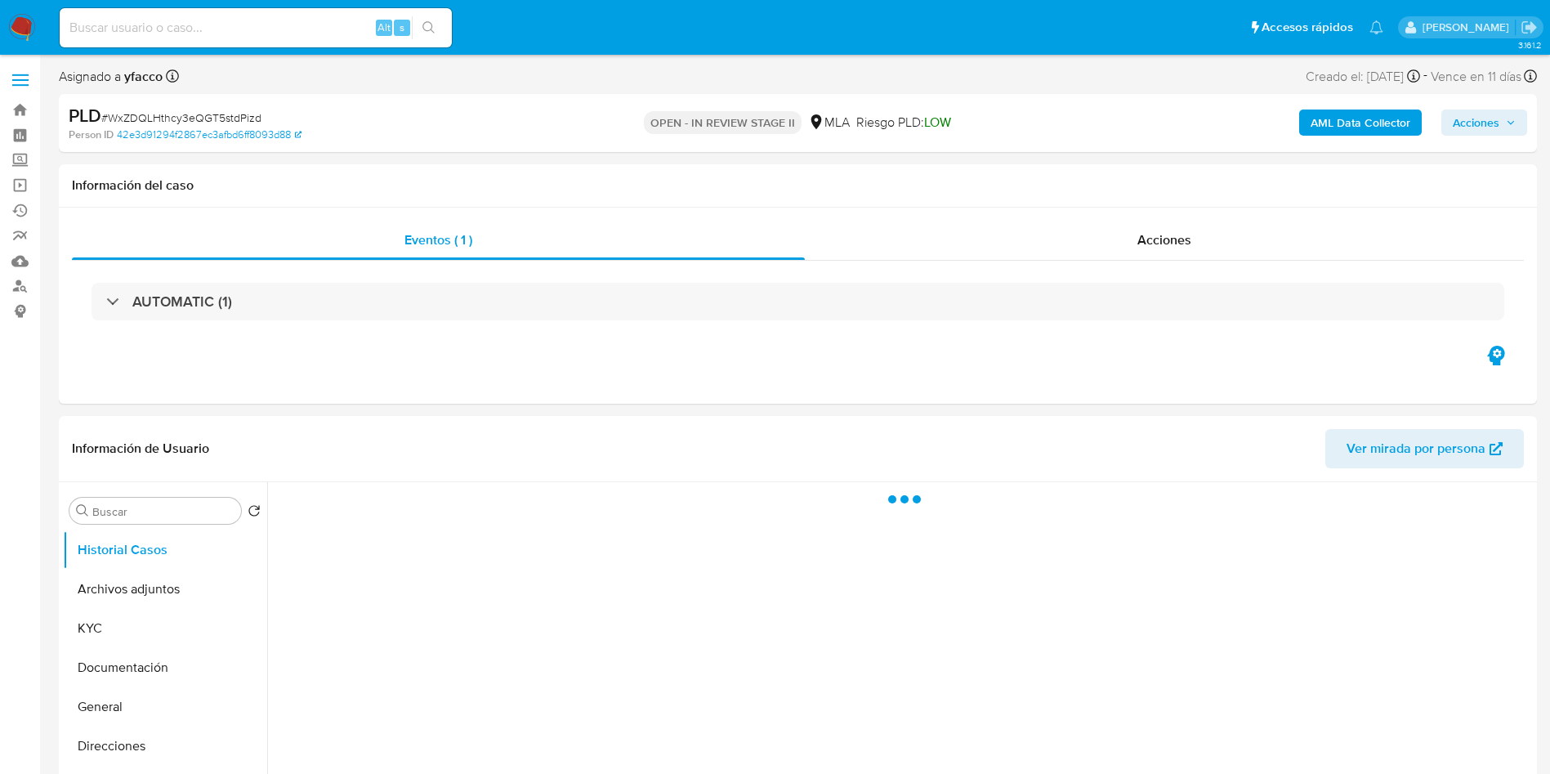
select select "10"
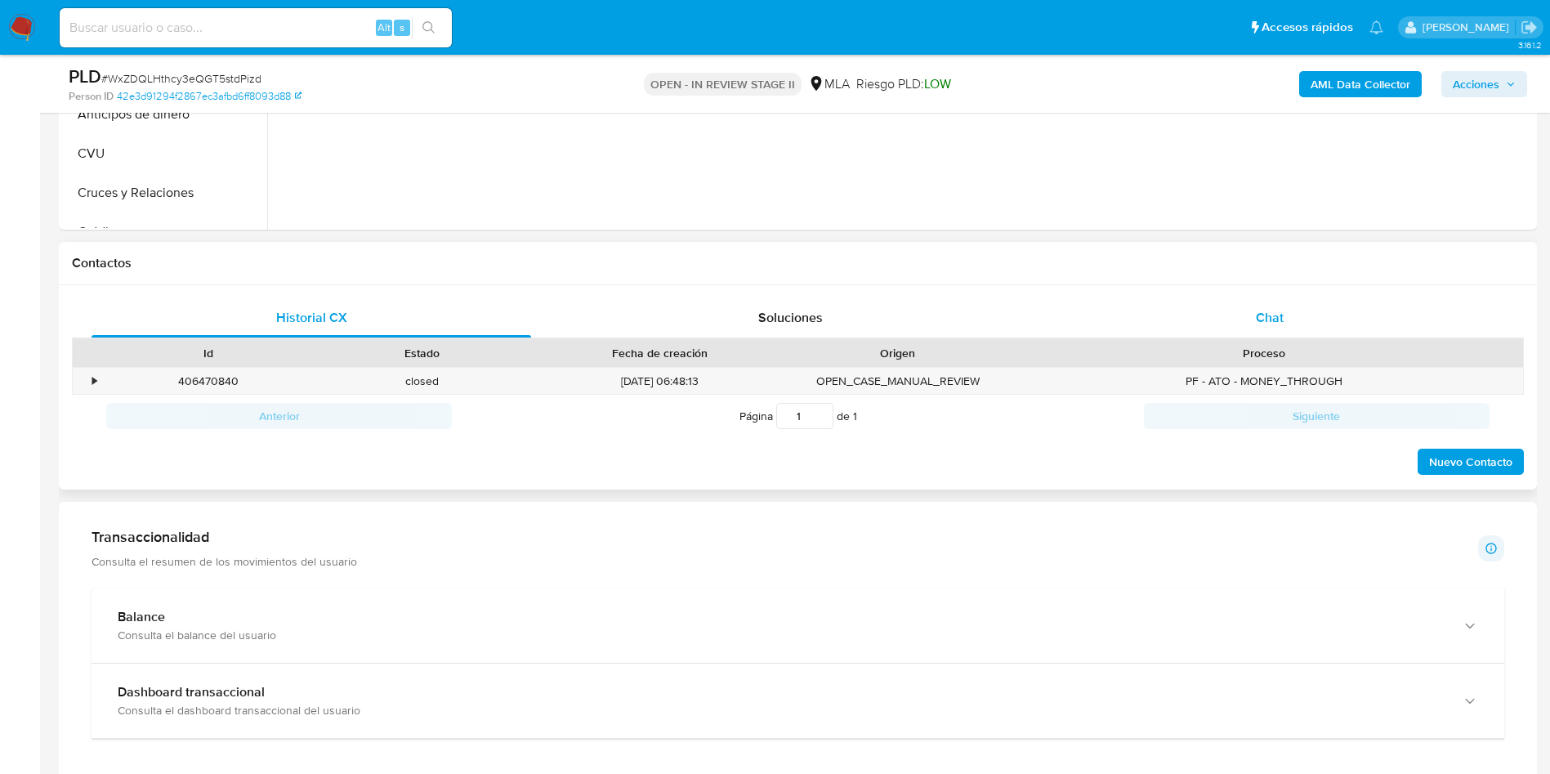
click at [1268, 325] on span "Chat" at bounding box center [1270, 317] width 28 height 19
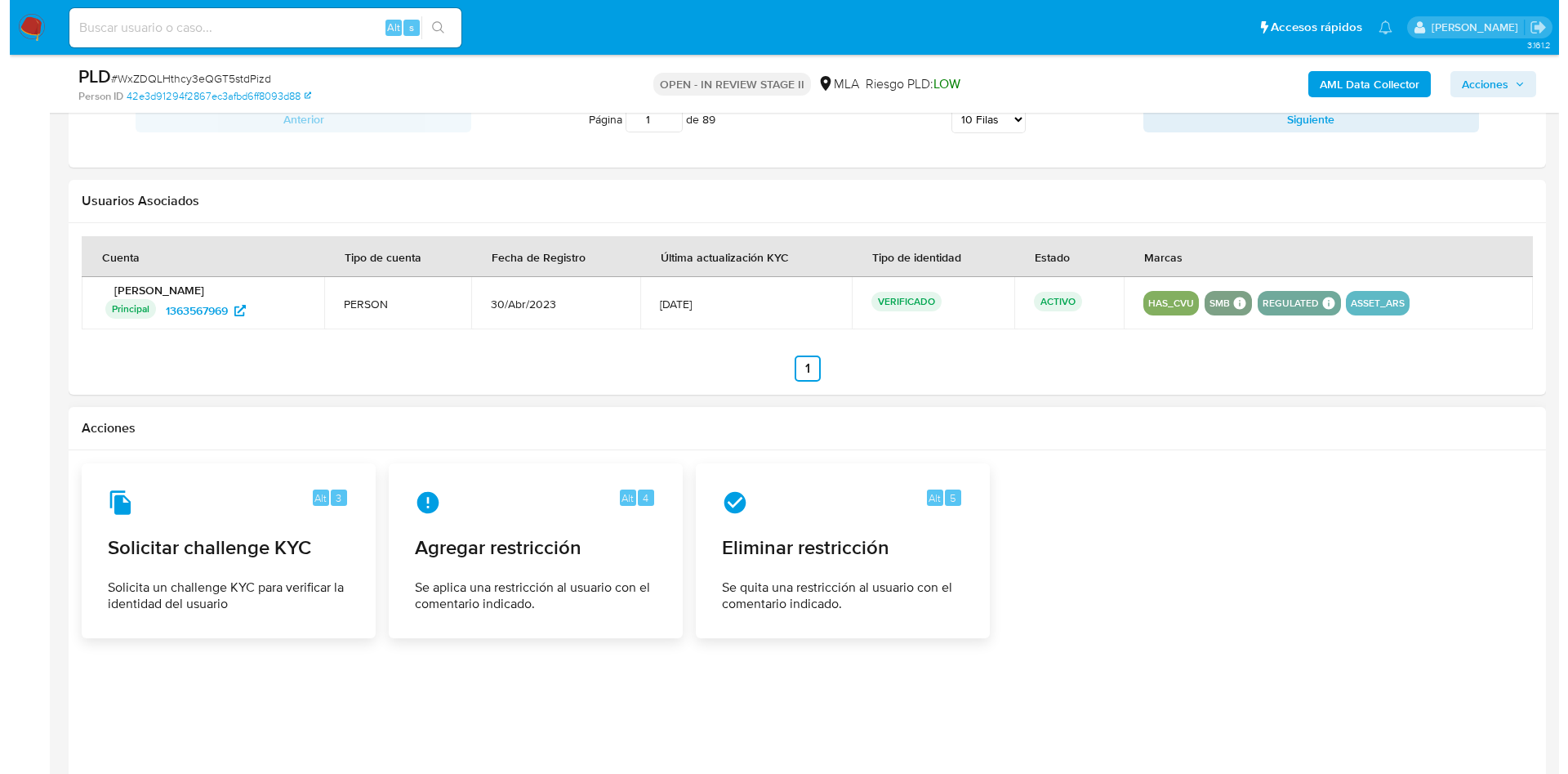
scroll to position [2500, 0]
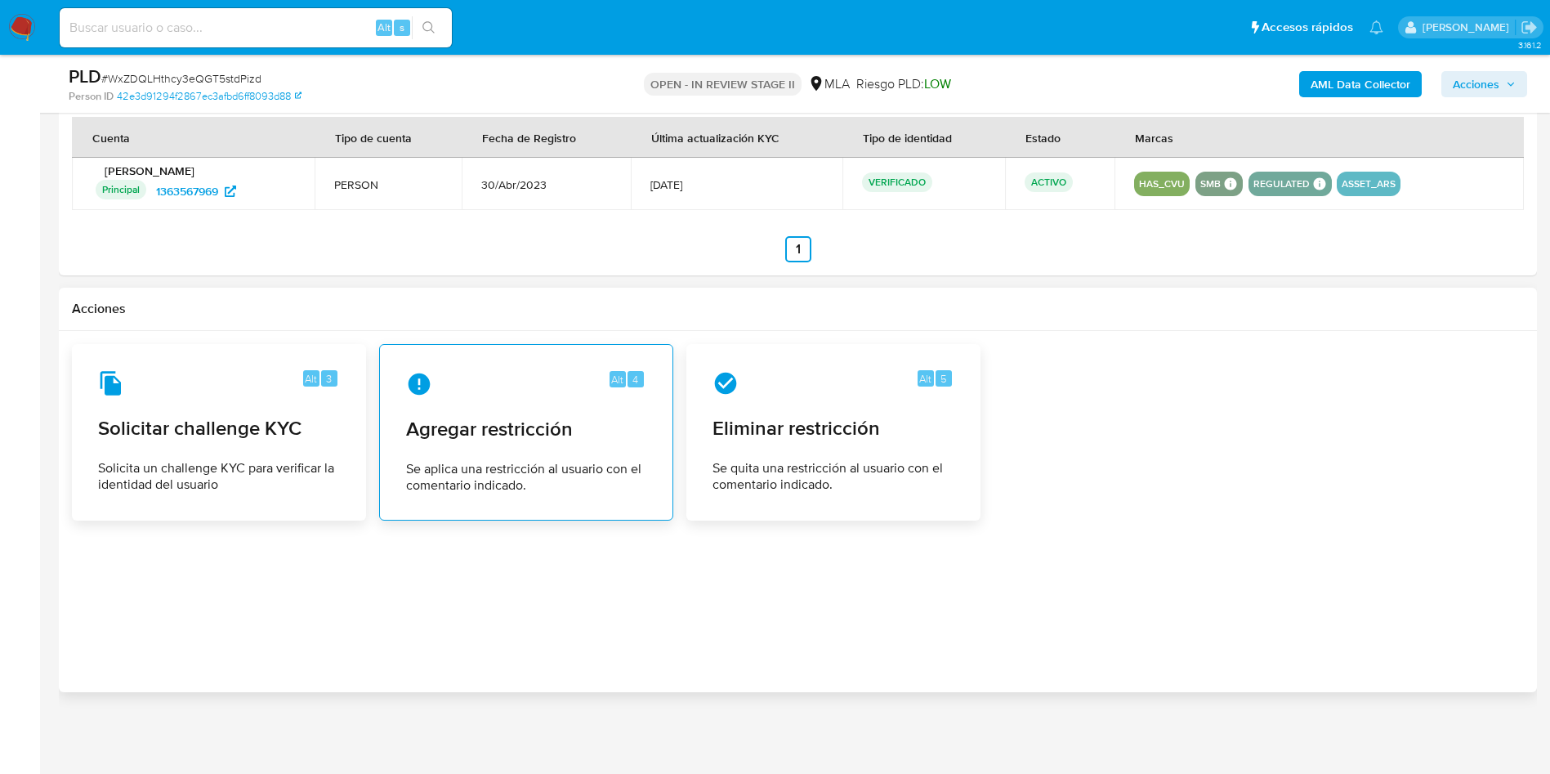
click at [540, 441] on span "Agregar restricción" at bounding box center [526, 429] width 240 height 25
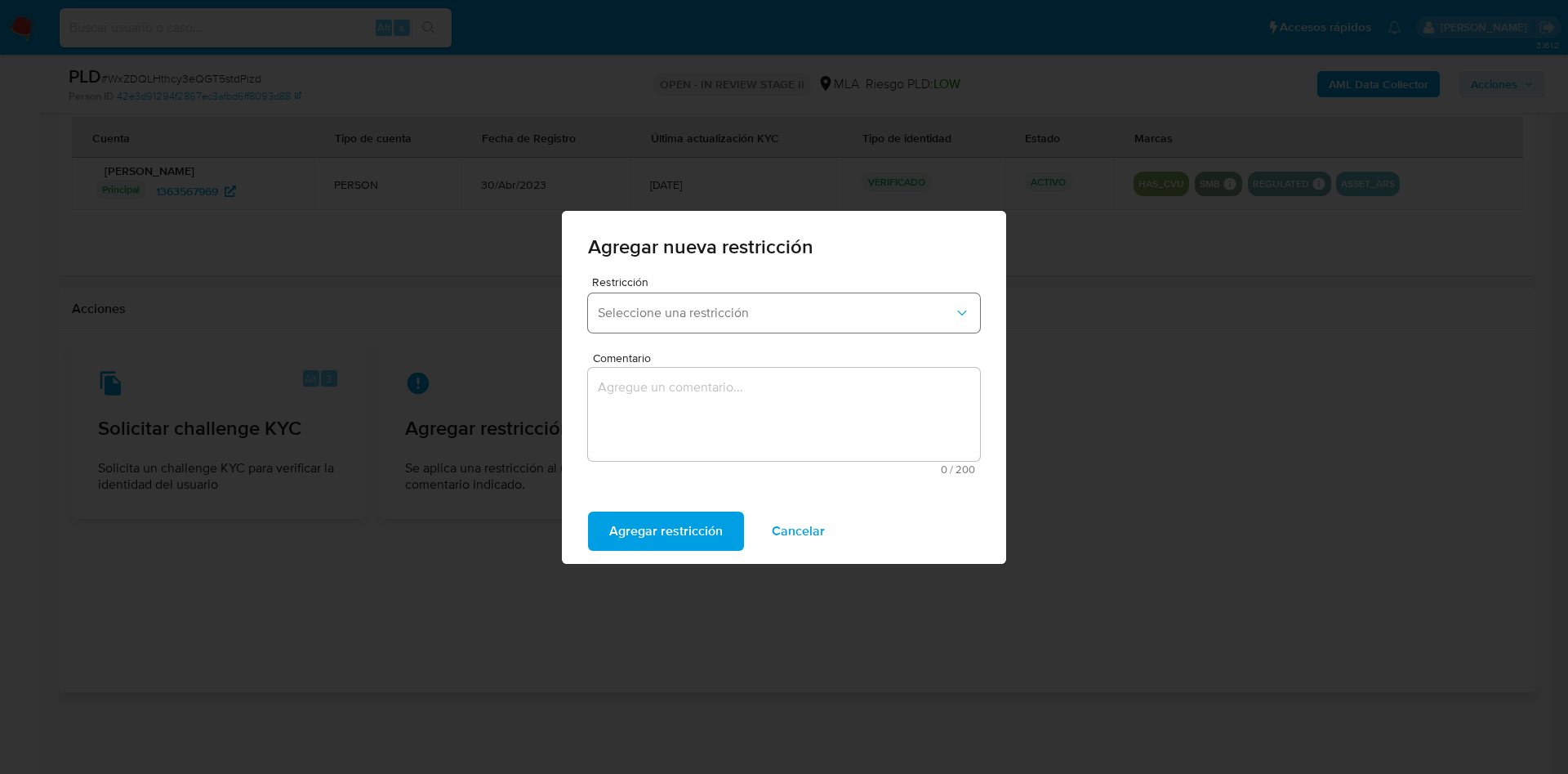
click at [717, 305] on span "Seleccione una restricción" at bounding box center [776, 313] width 356 height 16
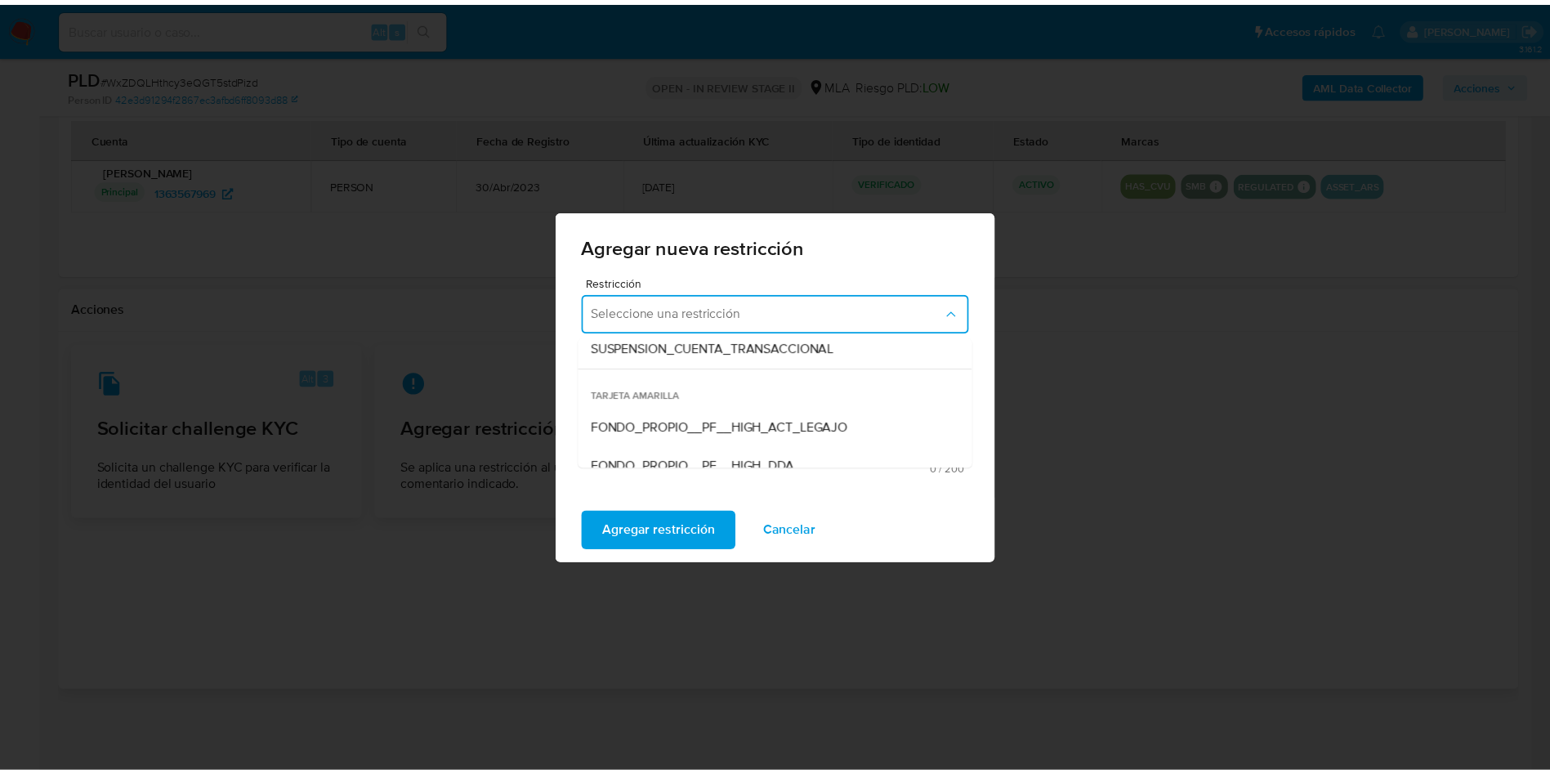
scroll to position [245, 0]
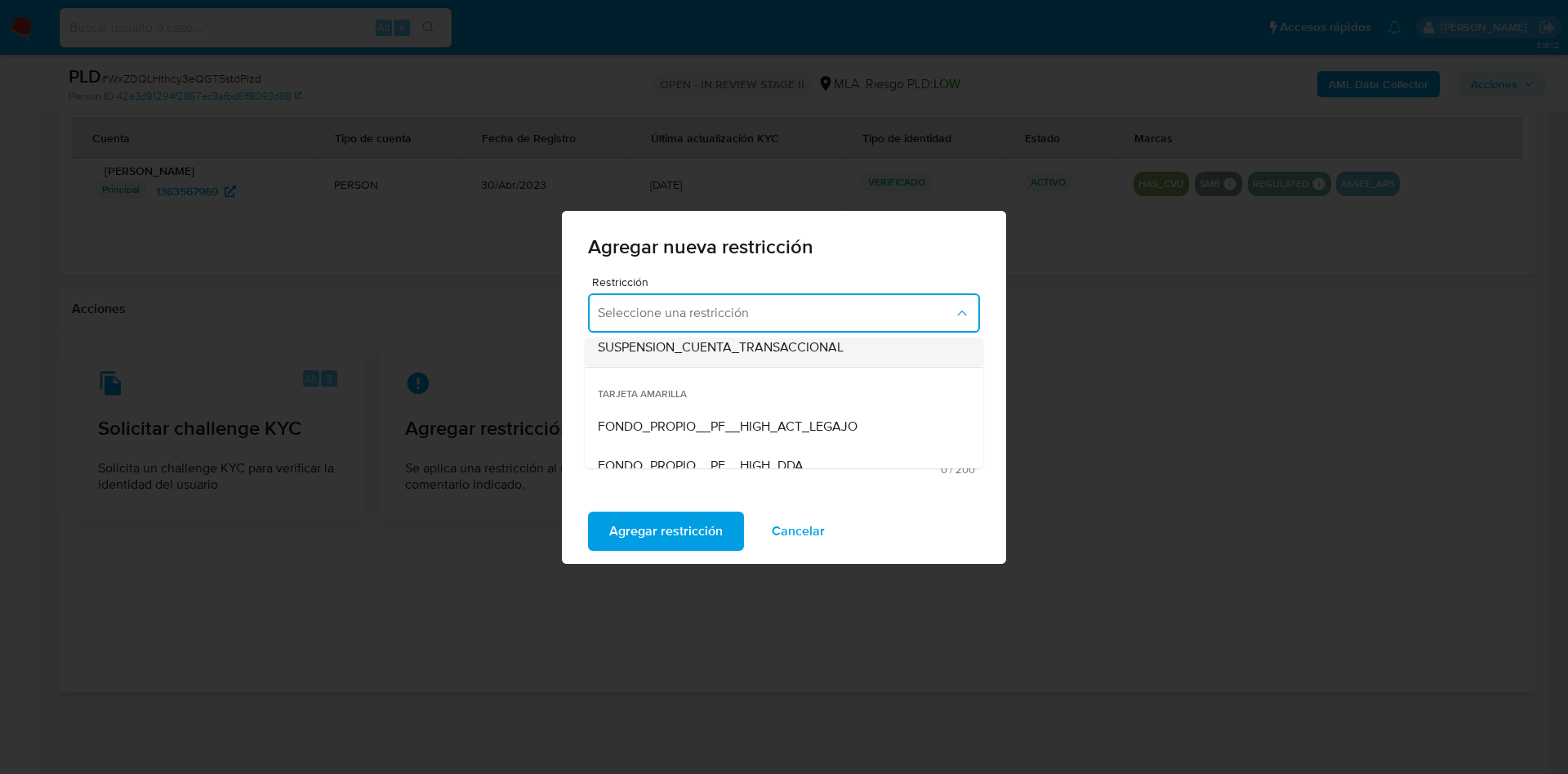
click at [747, 341] on span "SUSPENSION_CUENTA_TRANSACCIONAL" at bounding box center [721, 347] width 246 height 16
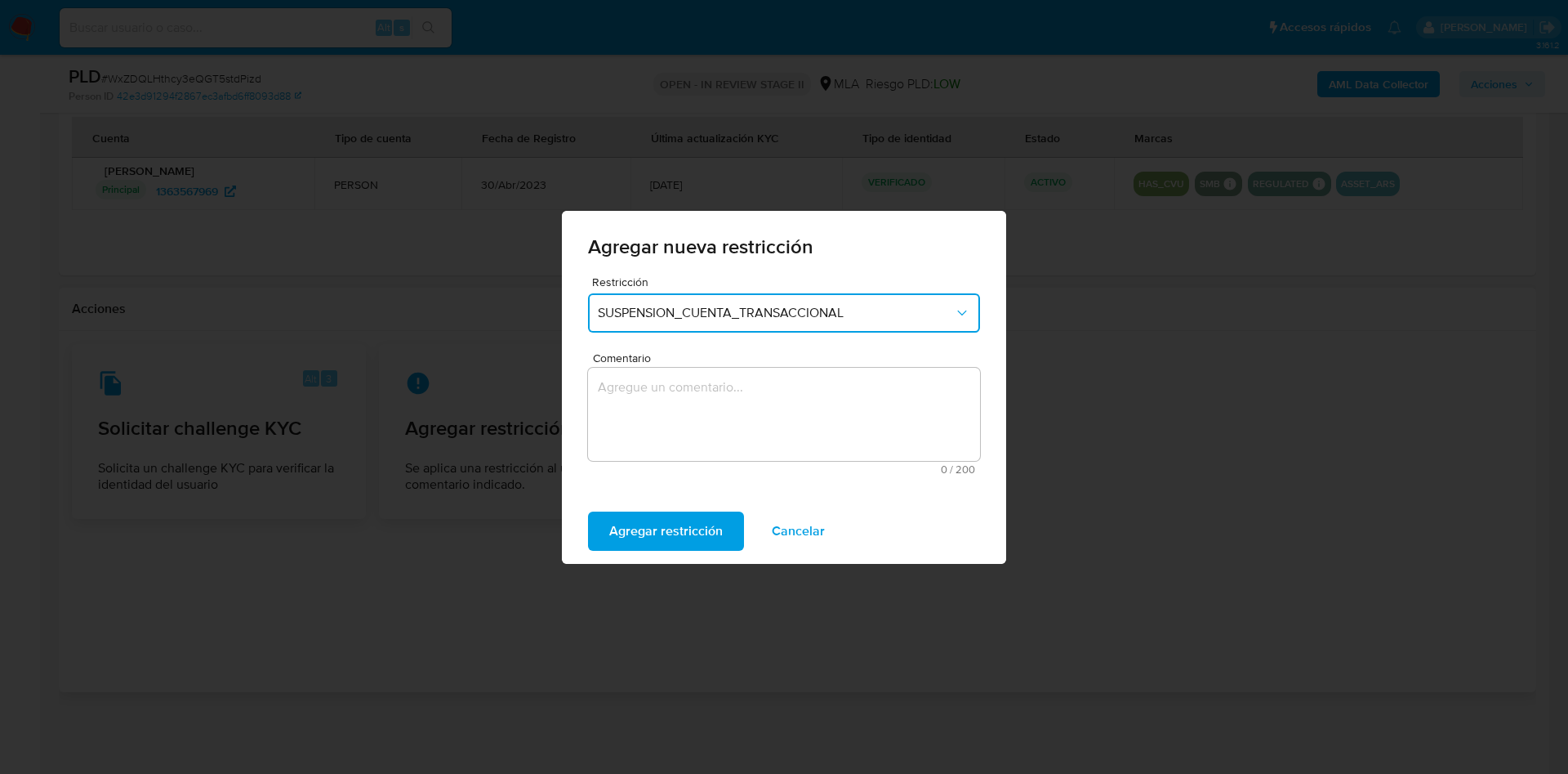
click at [704, 386] on textarea "Comentario" at bounding box center [784, 414] width 392 height 93
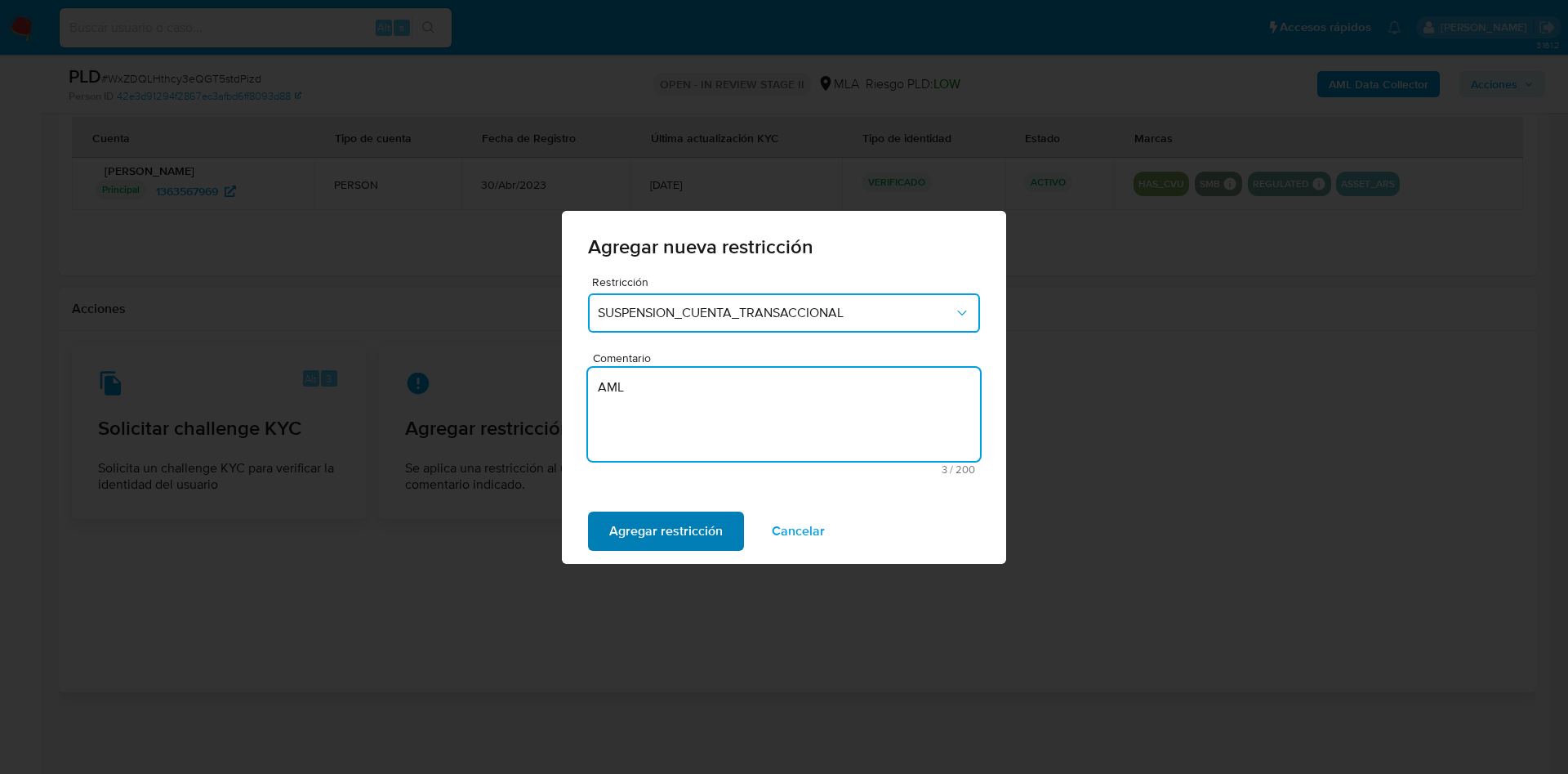
type textarea "AML"
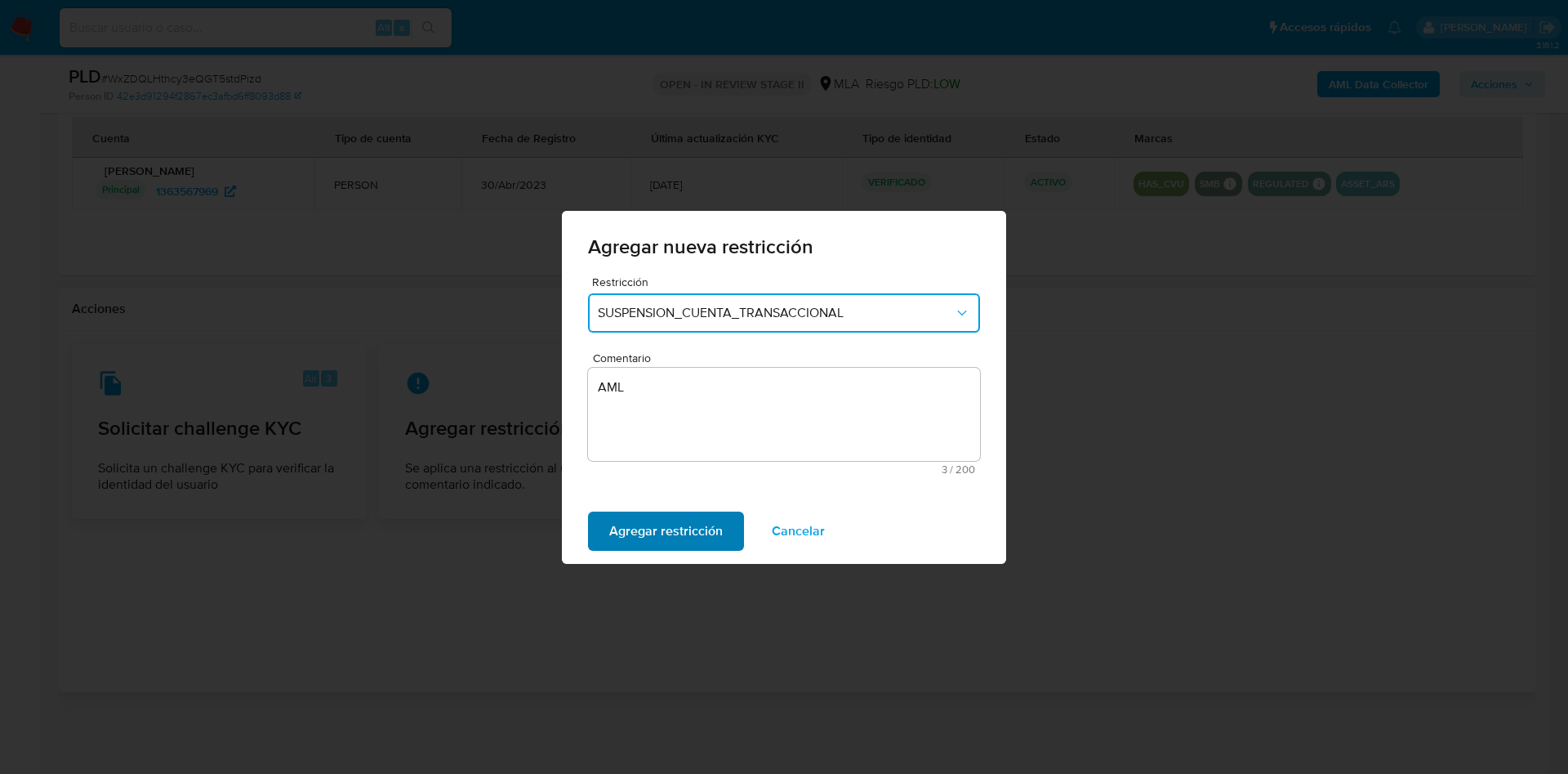
click at [669, 534] on span "Agregar restricción" at bounding box center [667, 531] width 114 height 36
click at [624, 519] on span "Confirmar" at bounding box center [639, 531] width 59 height 36
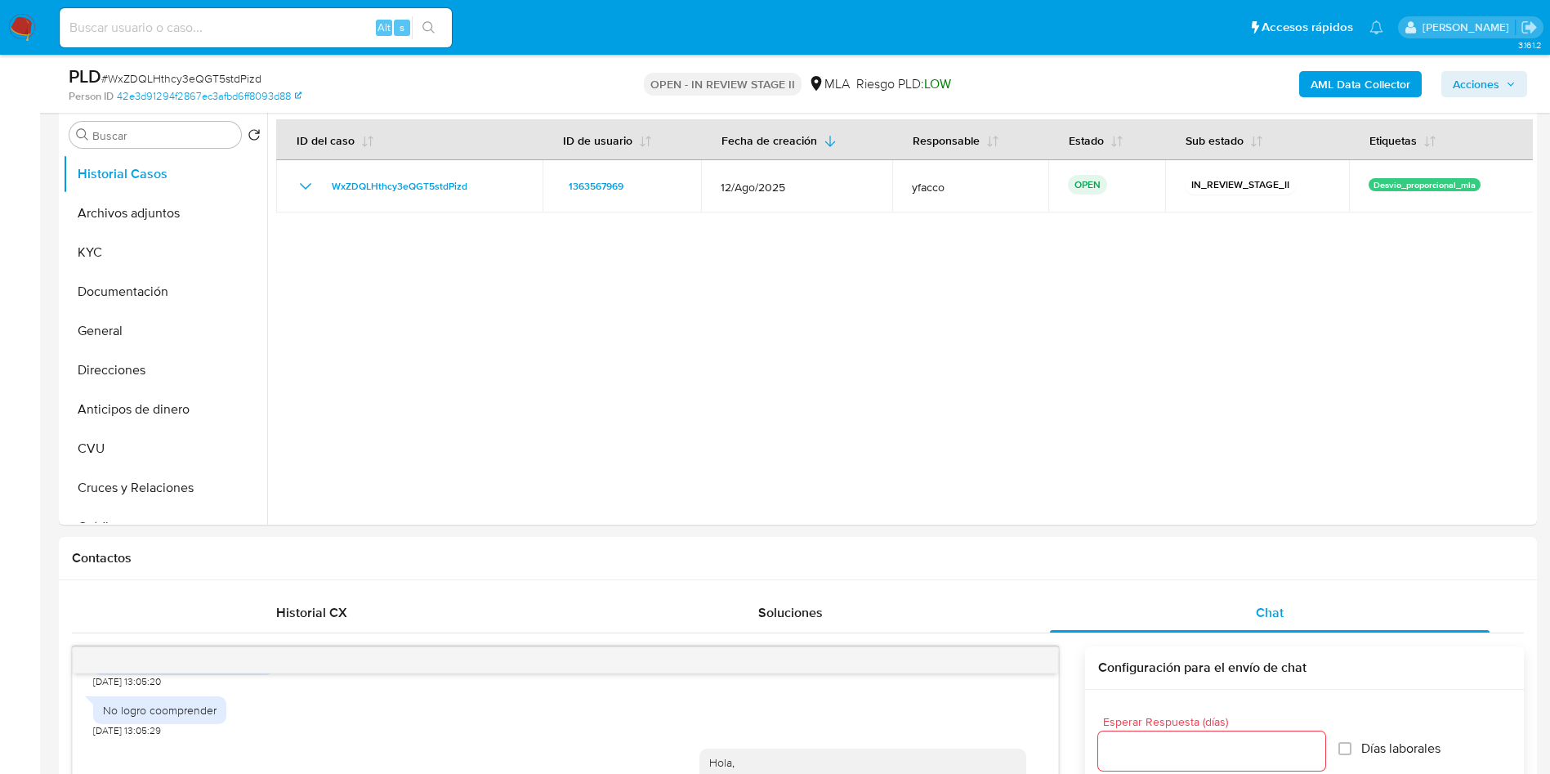
scroll to position [172, 0]
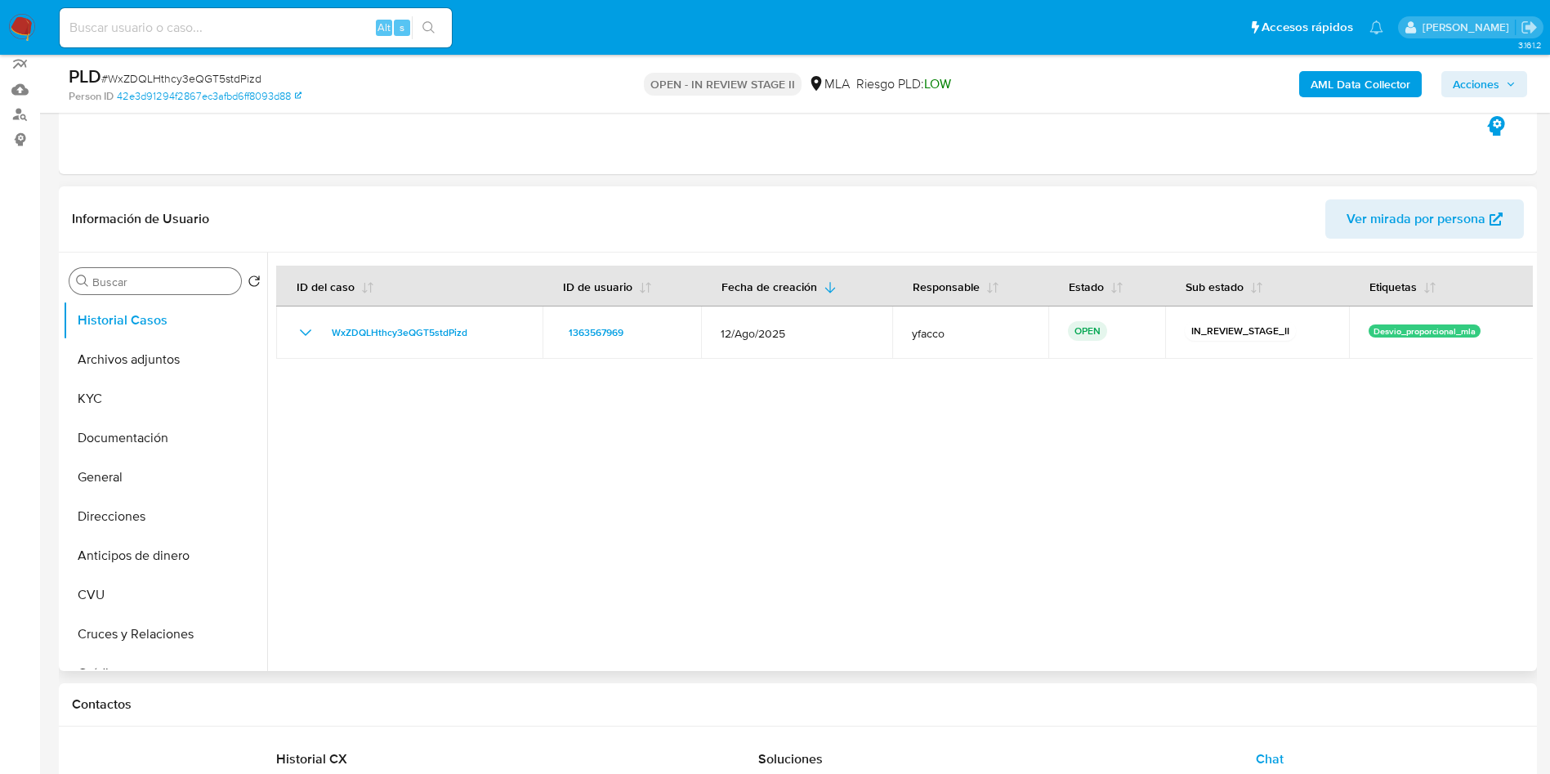
click at [101, 288] on input "Buscar" at bounding box center [163, 282] width 142 height 15
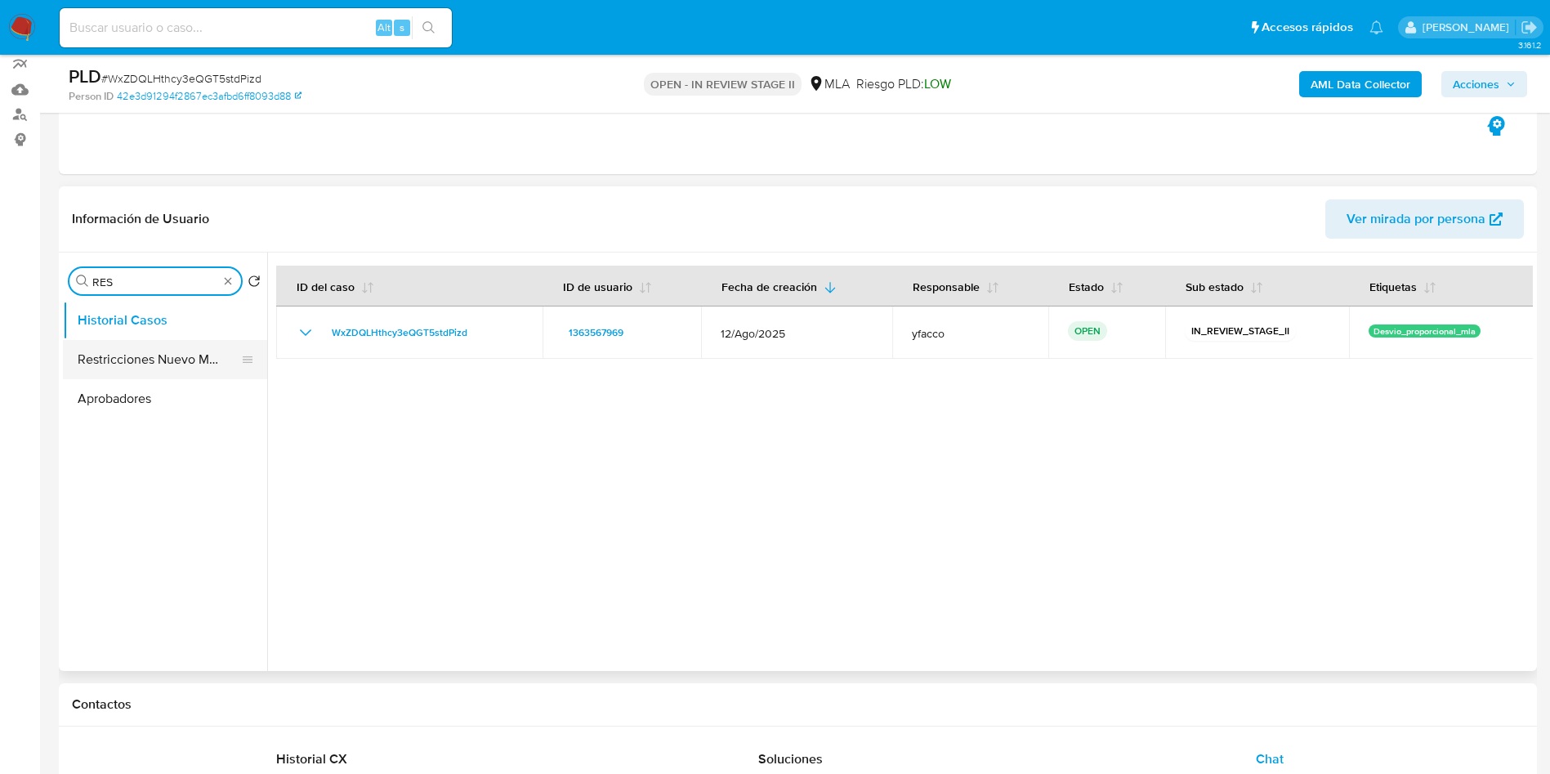
type input "RES"
click at [126, 360] on button "Restricciones Nuevo Mundo" at bounding box center [158, 359] width 191 height 39
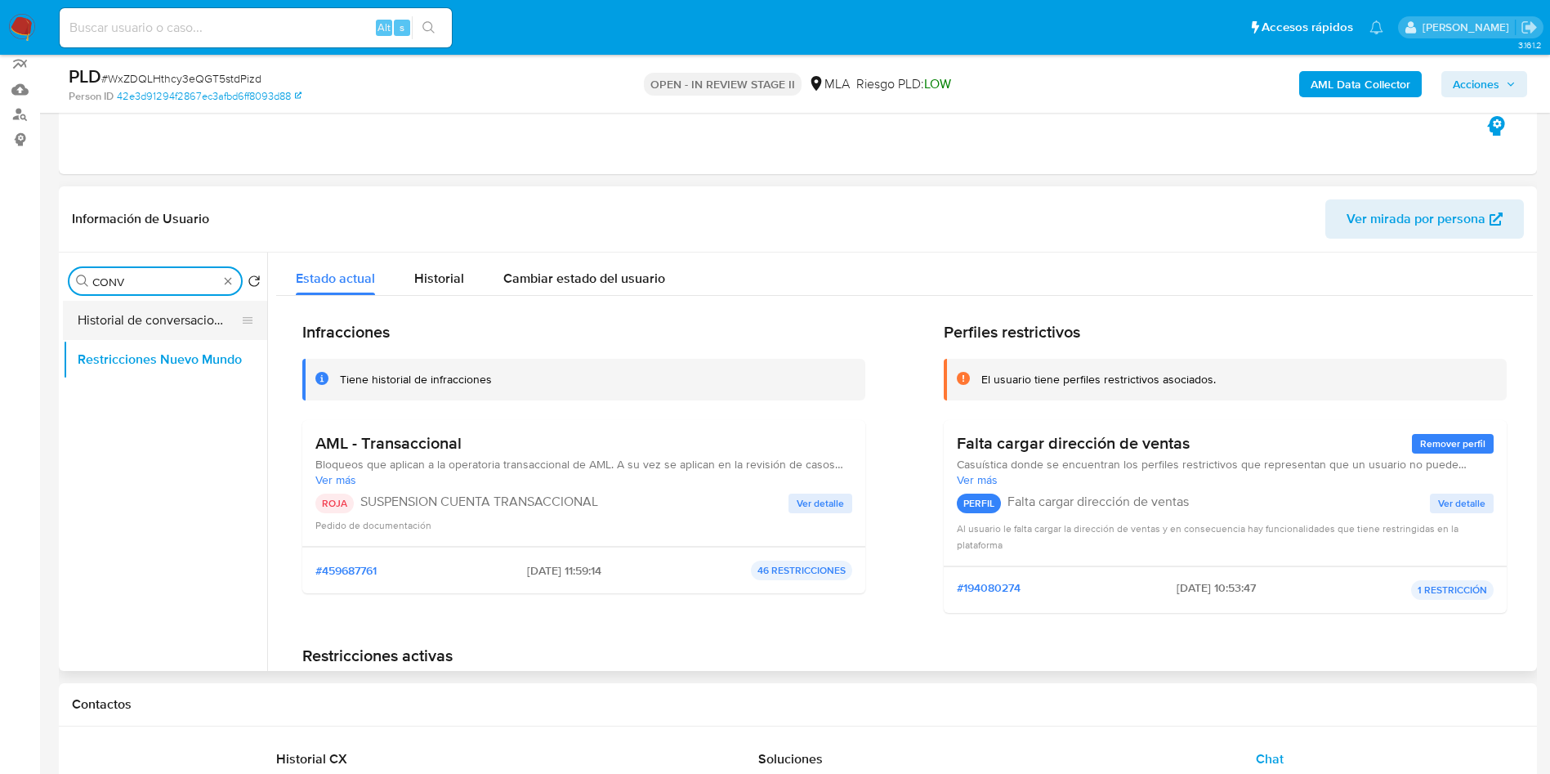
type input "CONV"
click at [167, 326] on button "Historial de conversaciones" at bounding box center [158, 320] width 191 height 39
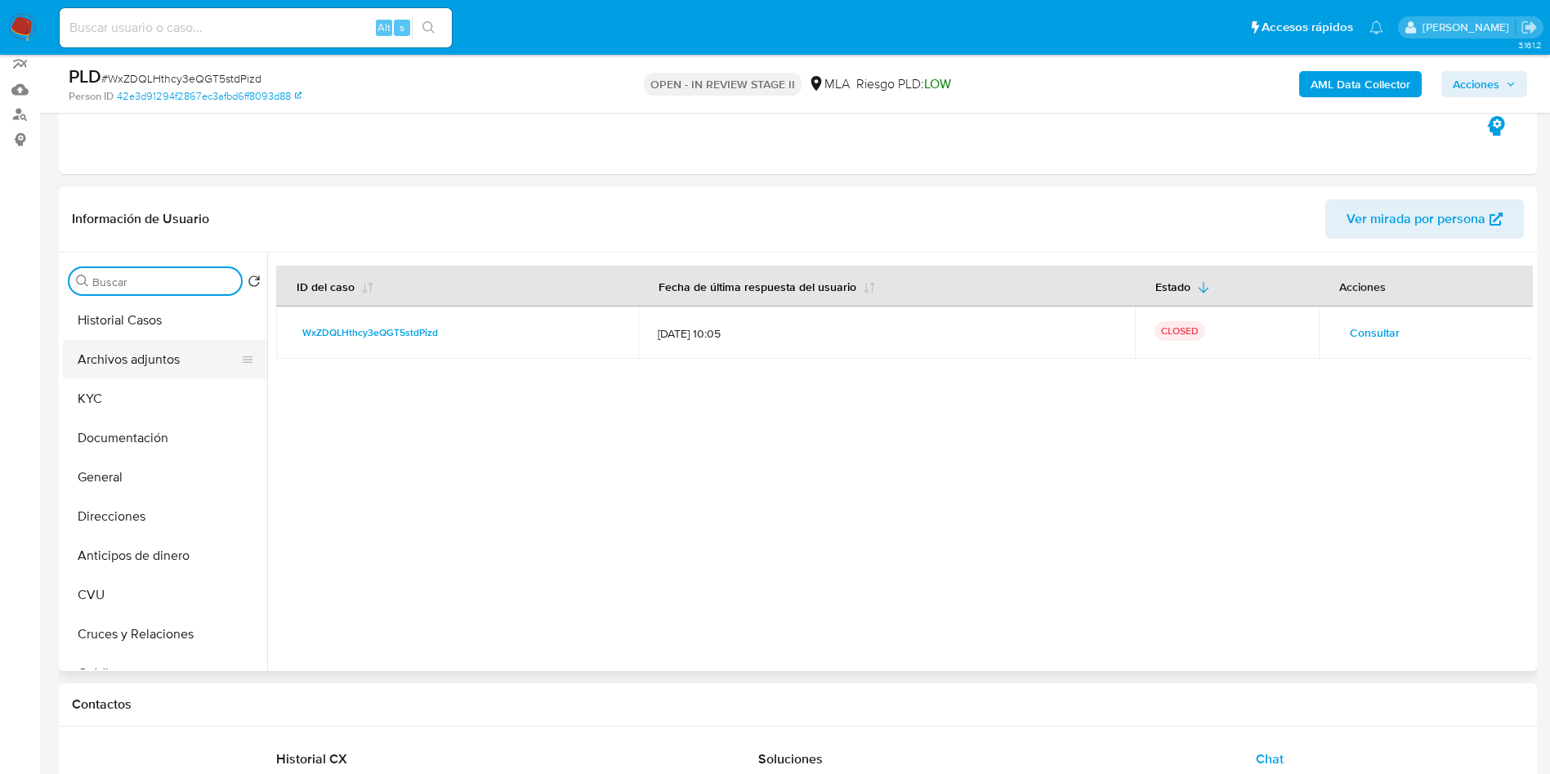
click at [113, 355] on button "Archivos adjuntos" at bounding box center [158, 359] width 191 height 39
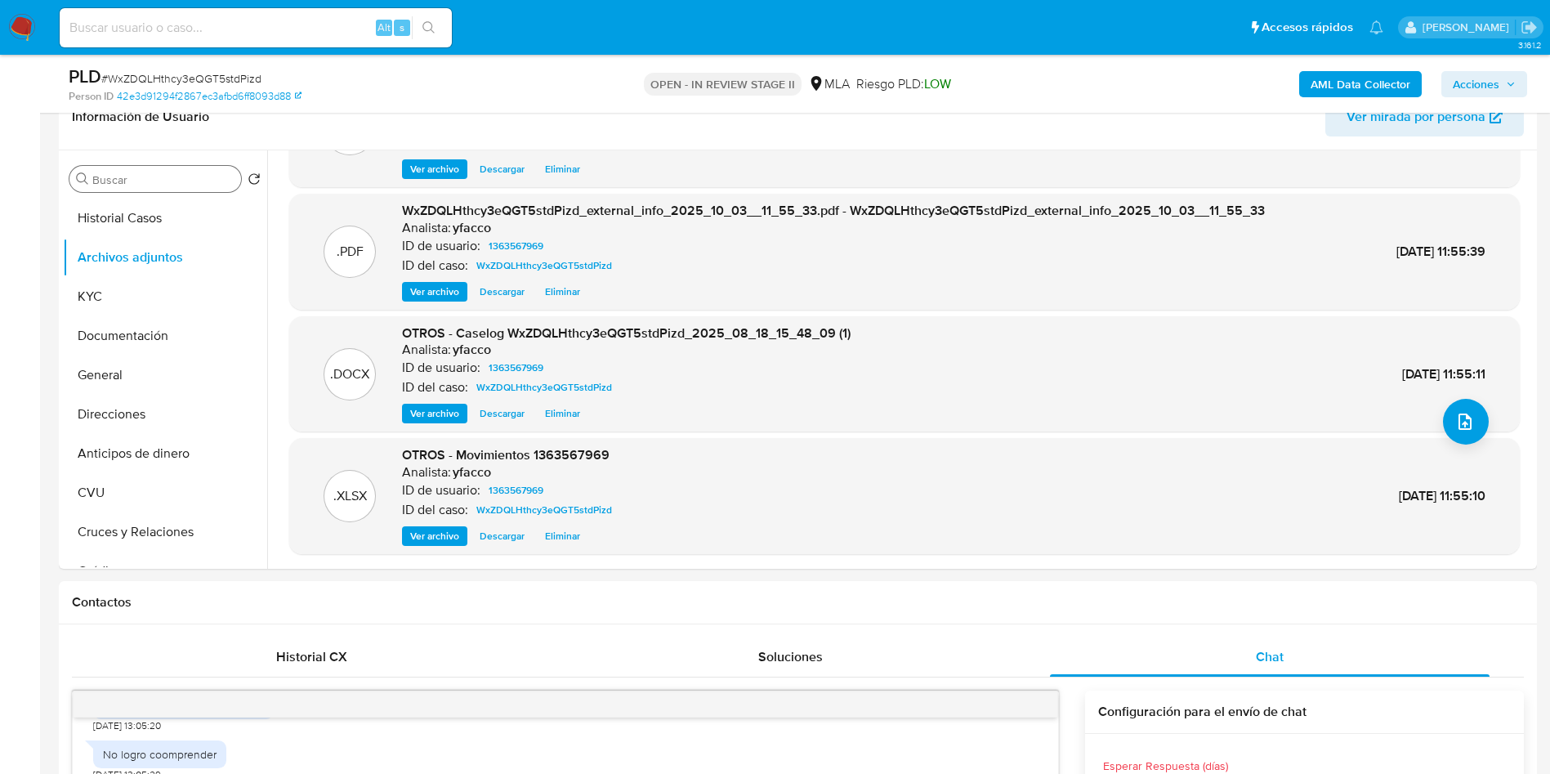
scroll to position [294, 0]
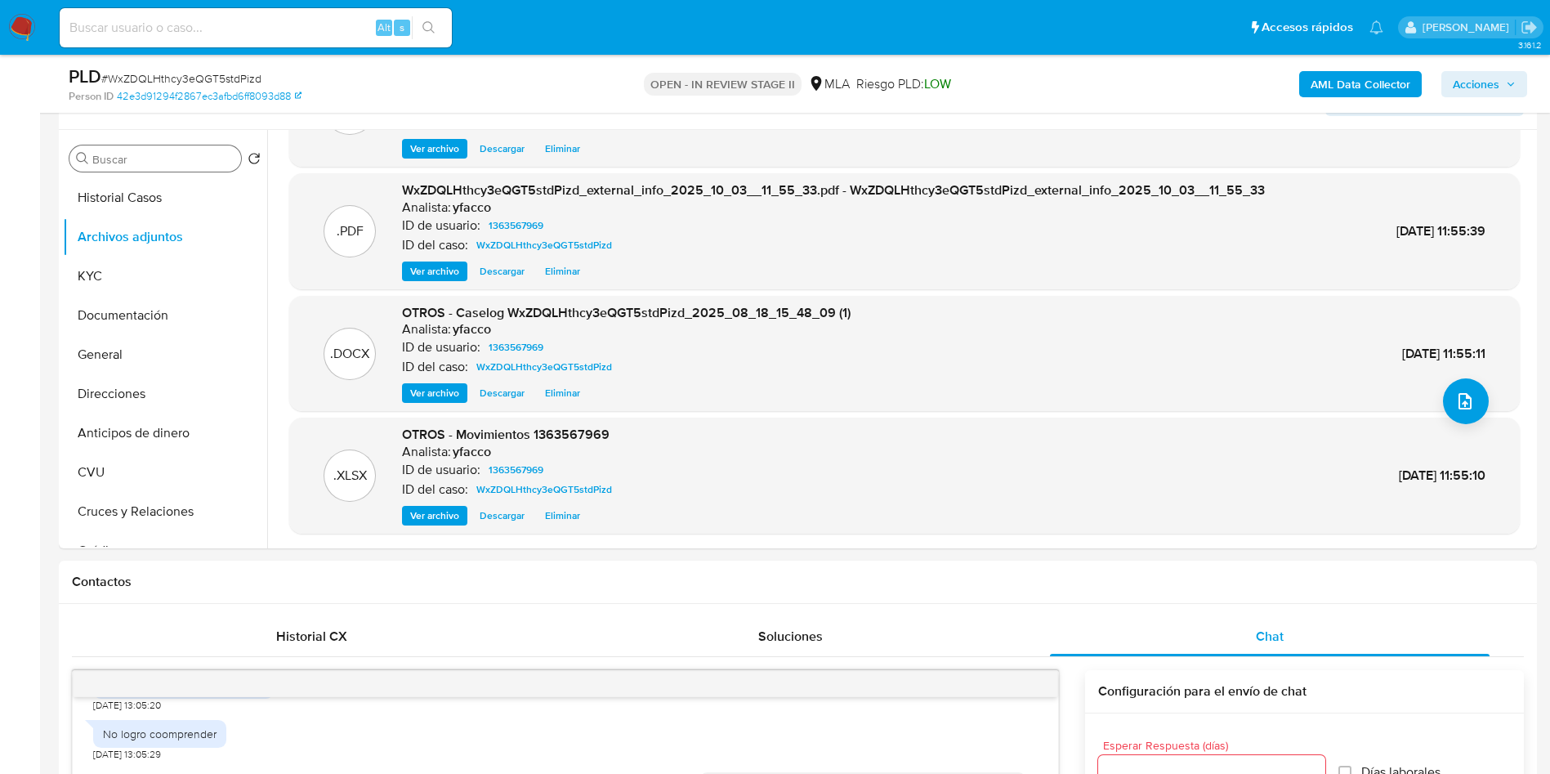
click at [1468, 75] on span "Acciones" at bounding box center [1476, 84] width 47 height 26
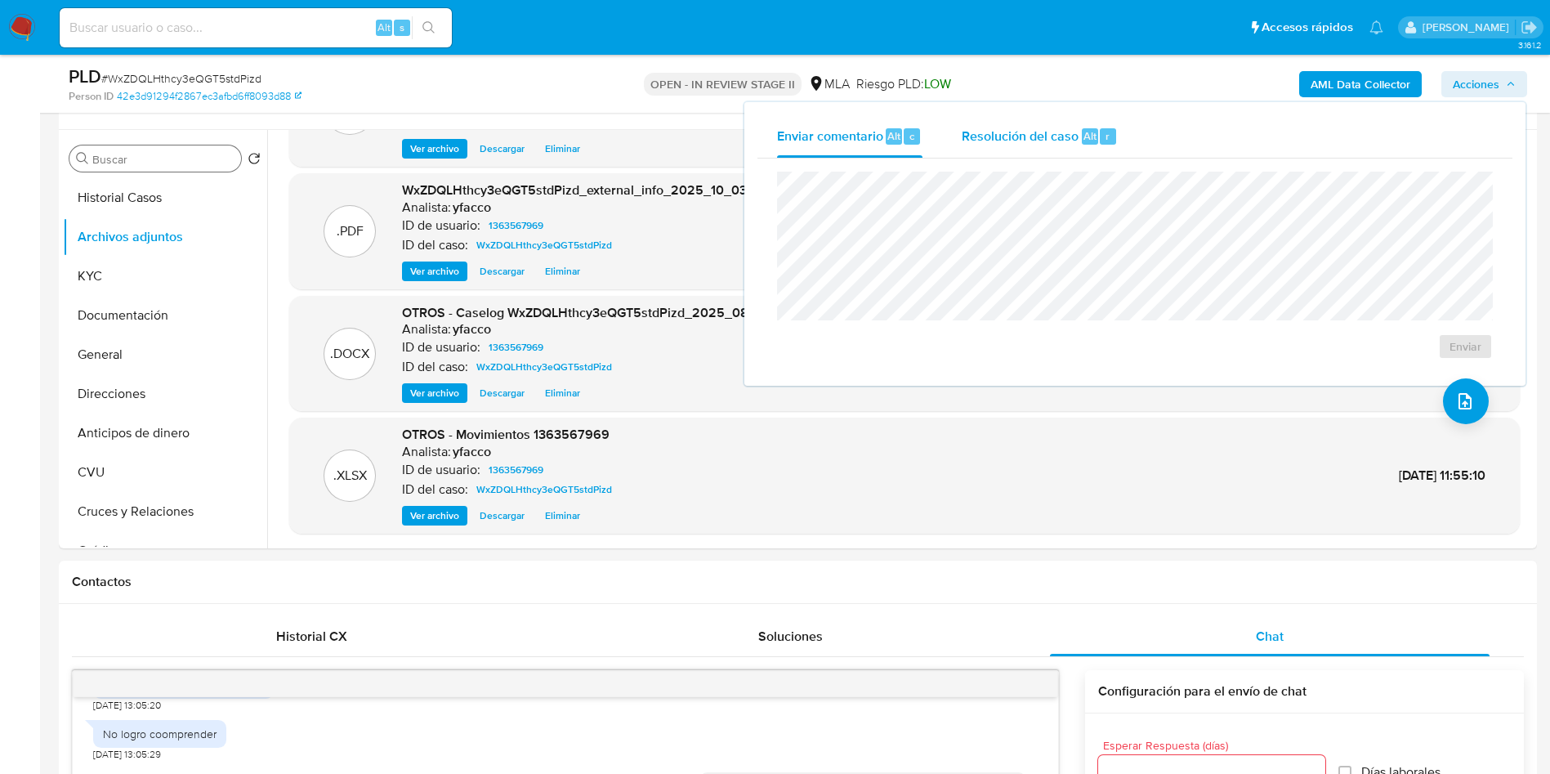
click at [1082, 134] on div "Alt" at bounding box center [1090, 136] width 16 height 16
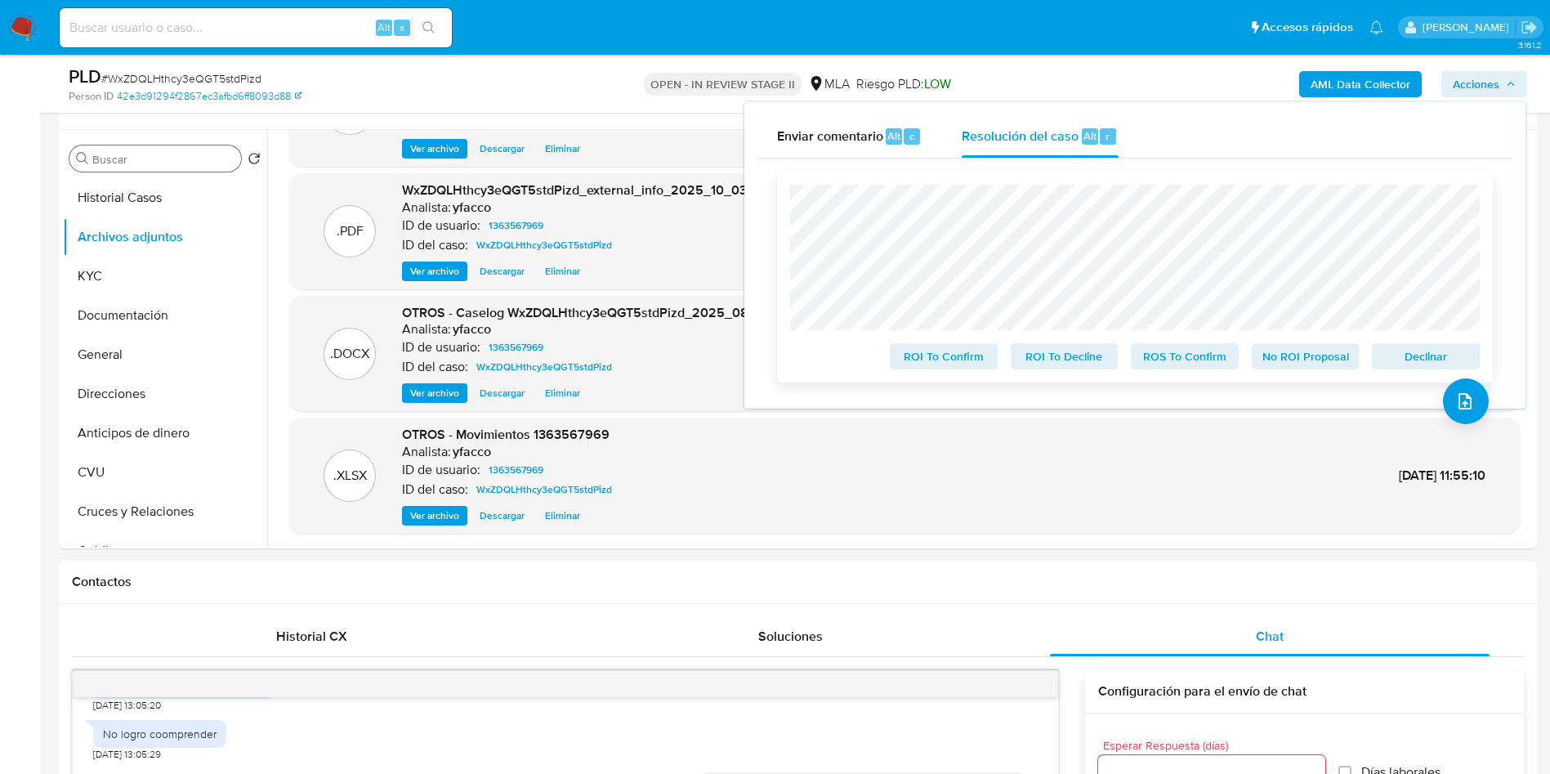
click at [1179, 353] on span "ROS To Confirm" at bounding box center [1184, 356] width 85 height 23
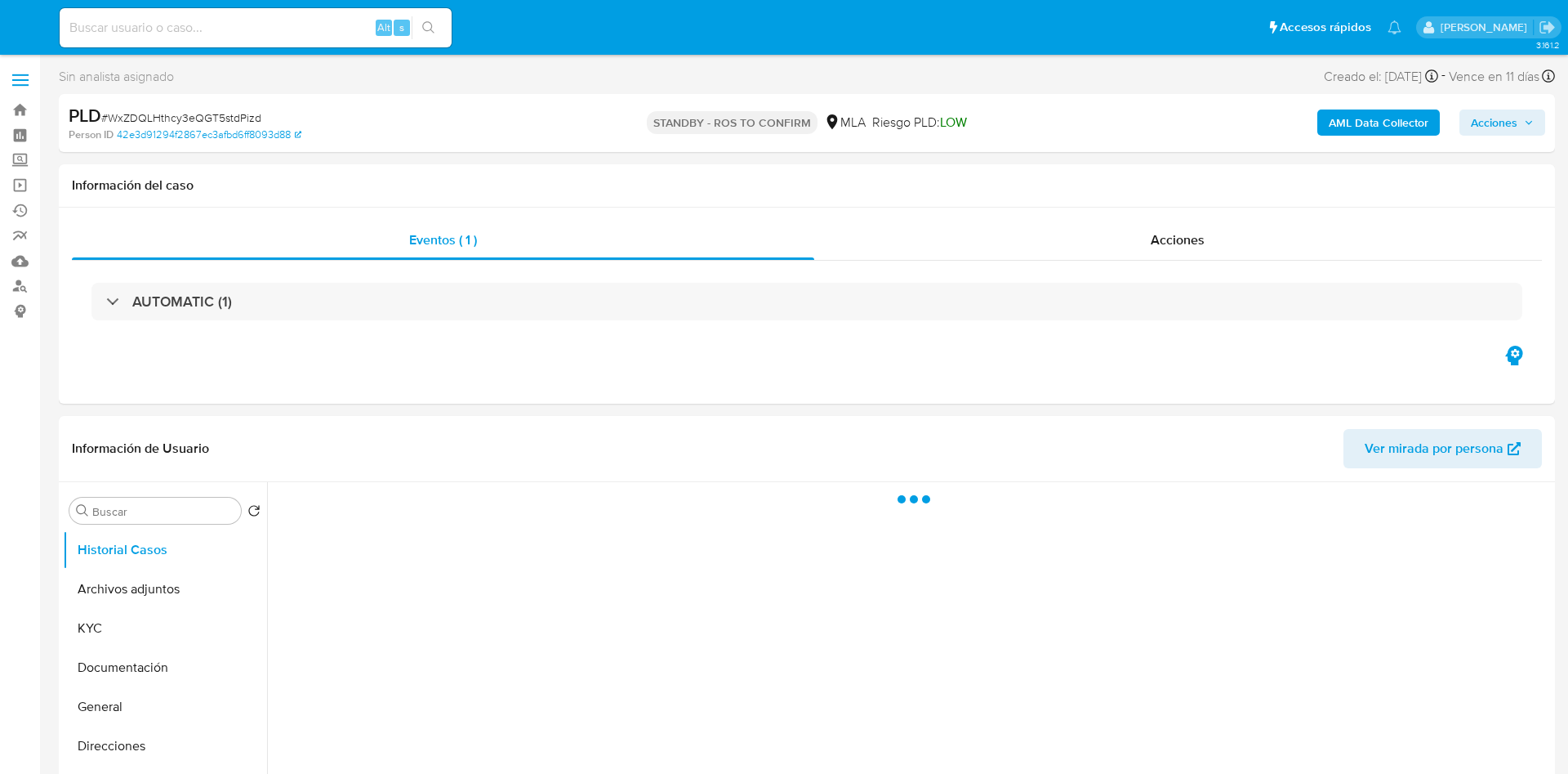
select select "10"
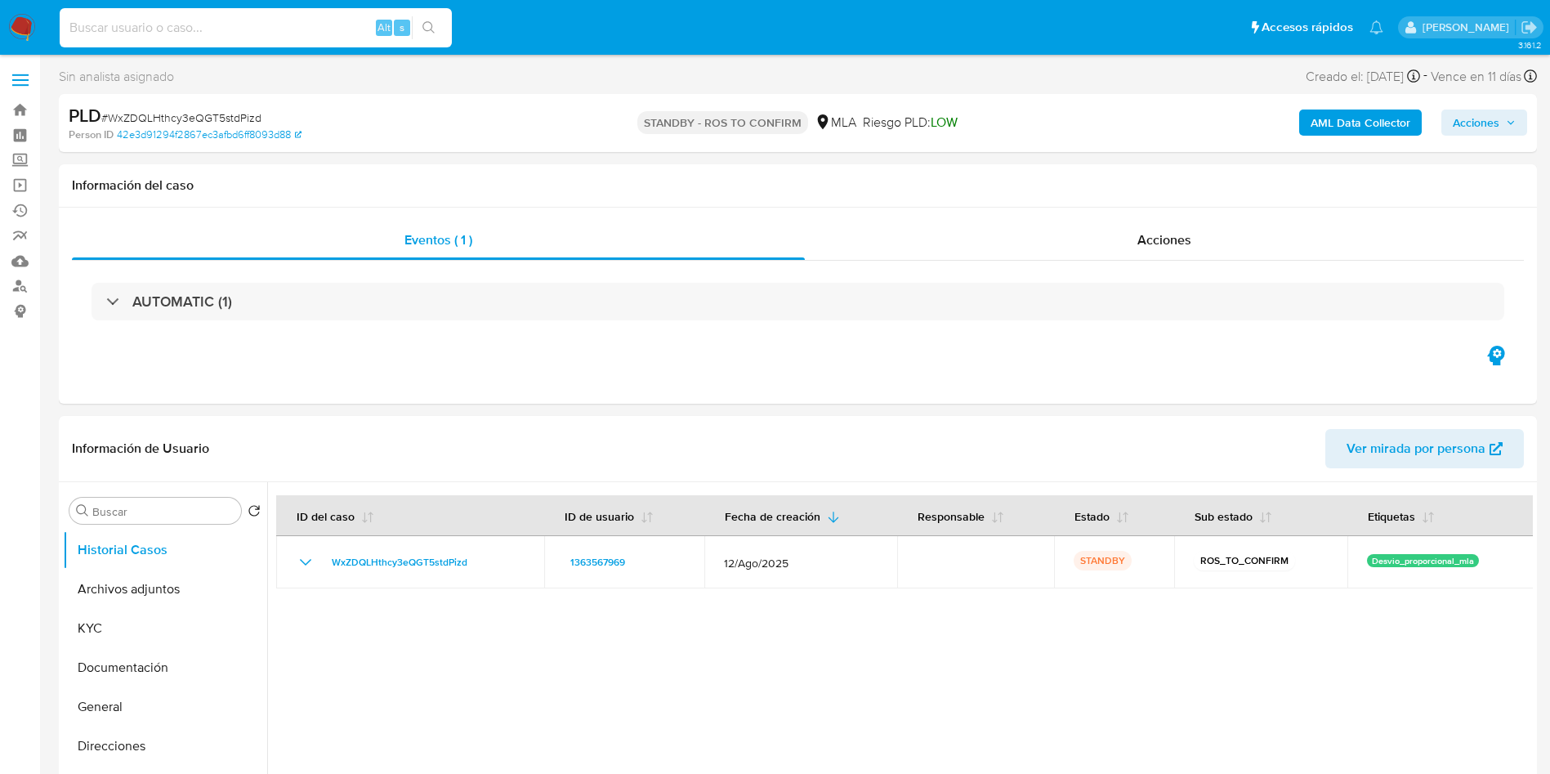
click at [224, 30] on input at bounding box center [256, 27] width 392 height 21
paste input "WarkWBgxbU94uDOaBuY7L9NP"
type input "WarkWBgxbU94uDOaBuY7L9NP"
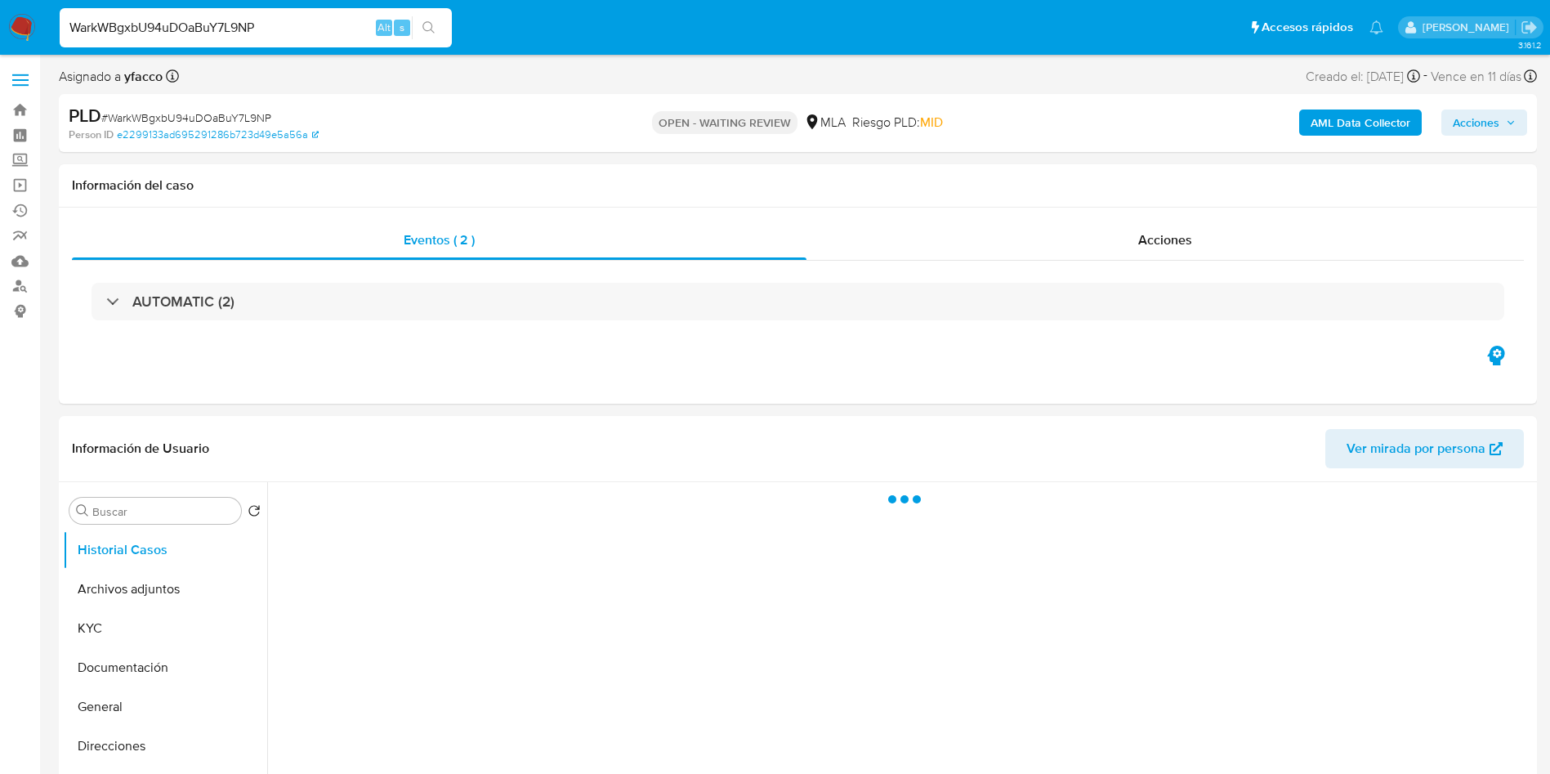
select select "10"
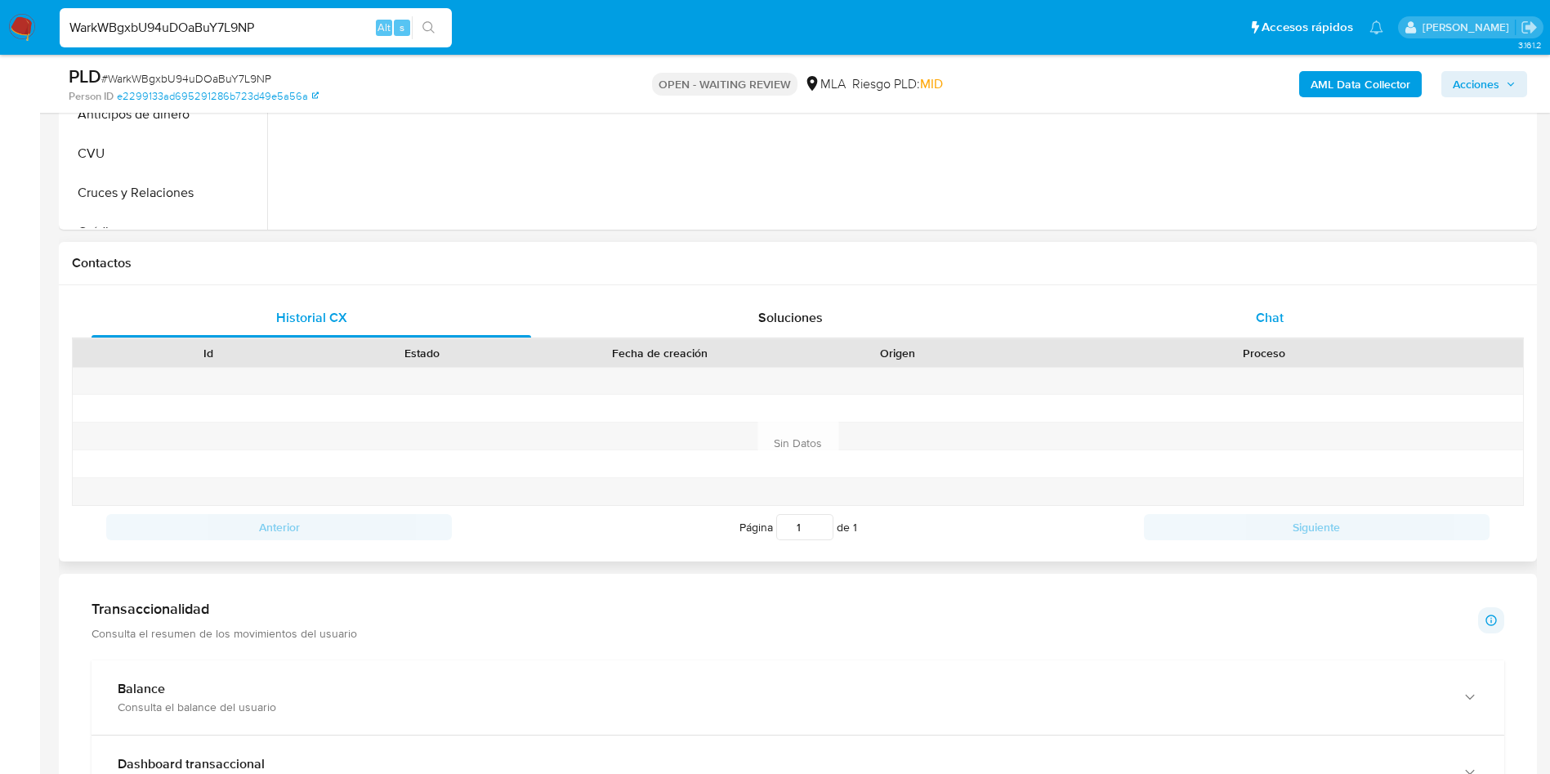
click at [1243, 321] on div "Chat" at bounding box center [1270, 317] width 440 height 39
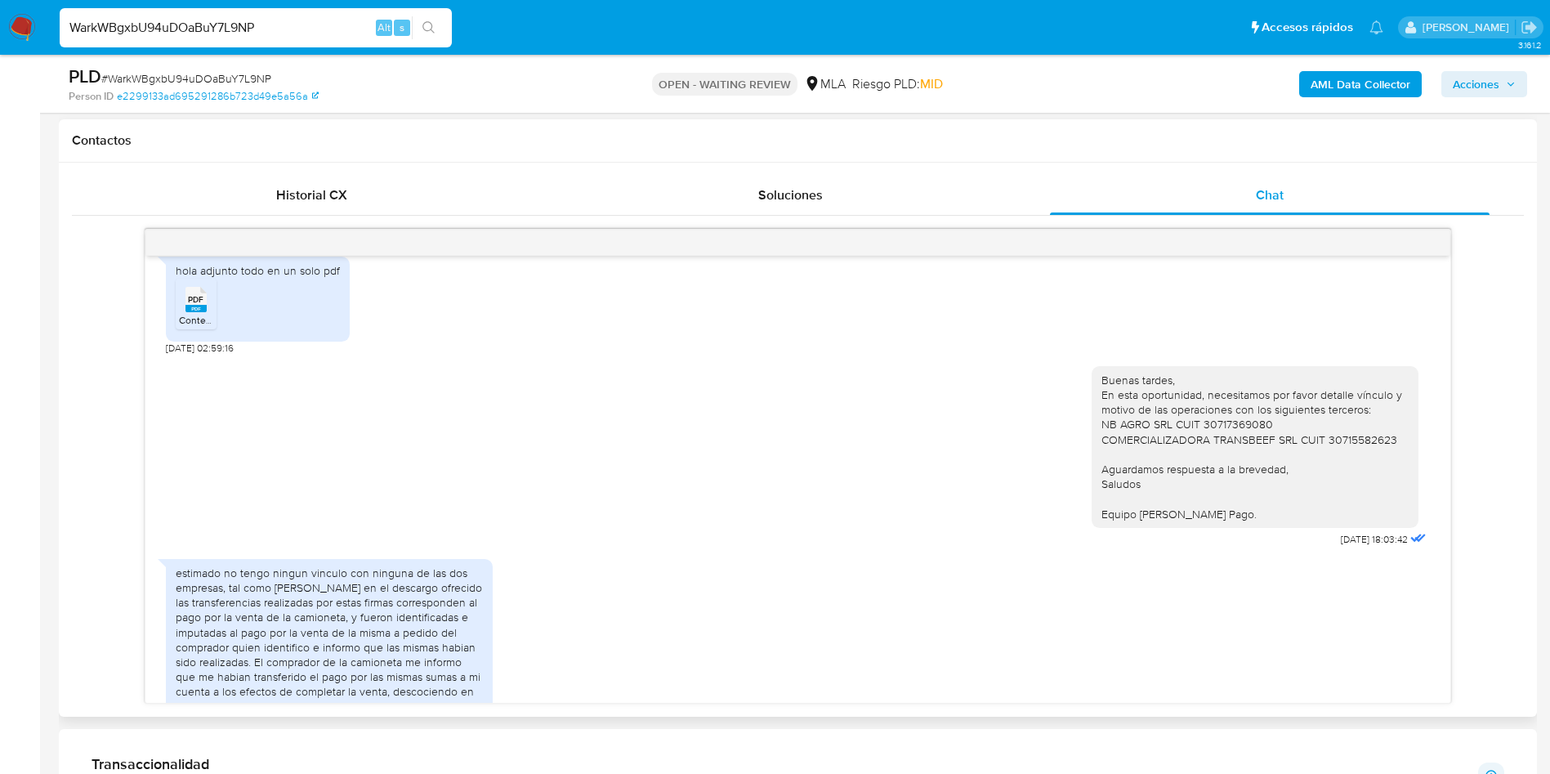
scroll to position [855, 0]
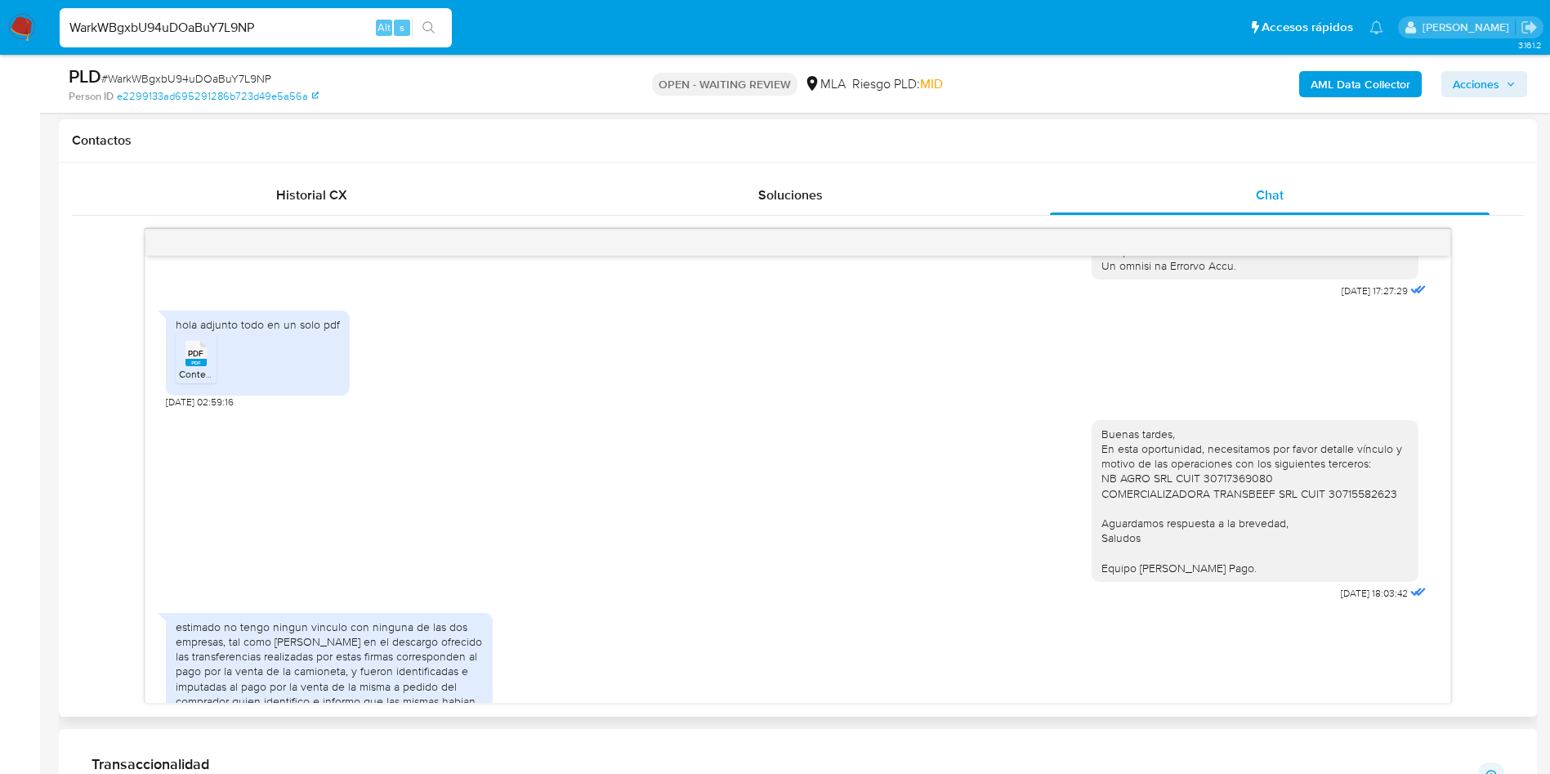
click at [208, 368] on div "PDF PDF" at bounding box center [196, 352] width 34 height 32
drag, startPoint x: 1085, startPoint y: 510, endPoint x: 1394, endPoint y: 524, distance: 309.2
click at [1394, 524] on div "Buenas tardes, En esta oportunidad, necesitamos por favor detalle vínculo y mot…" at bounding box center [1255, 501] width 327 height 162
copy div "NB AGRO SRL CUIT 30717369080 COMERCIALIZADORA TRANSBEEF SRL CUIT 30715582623"
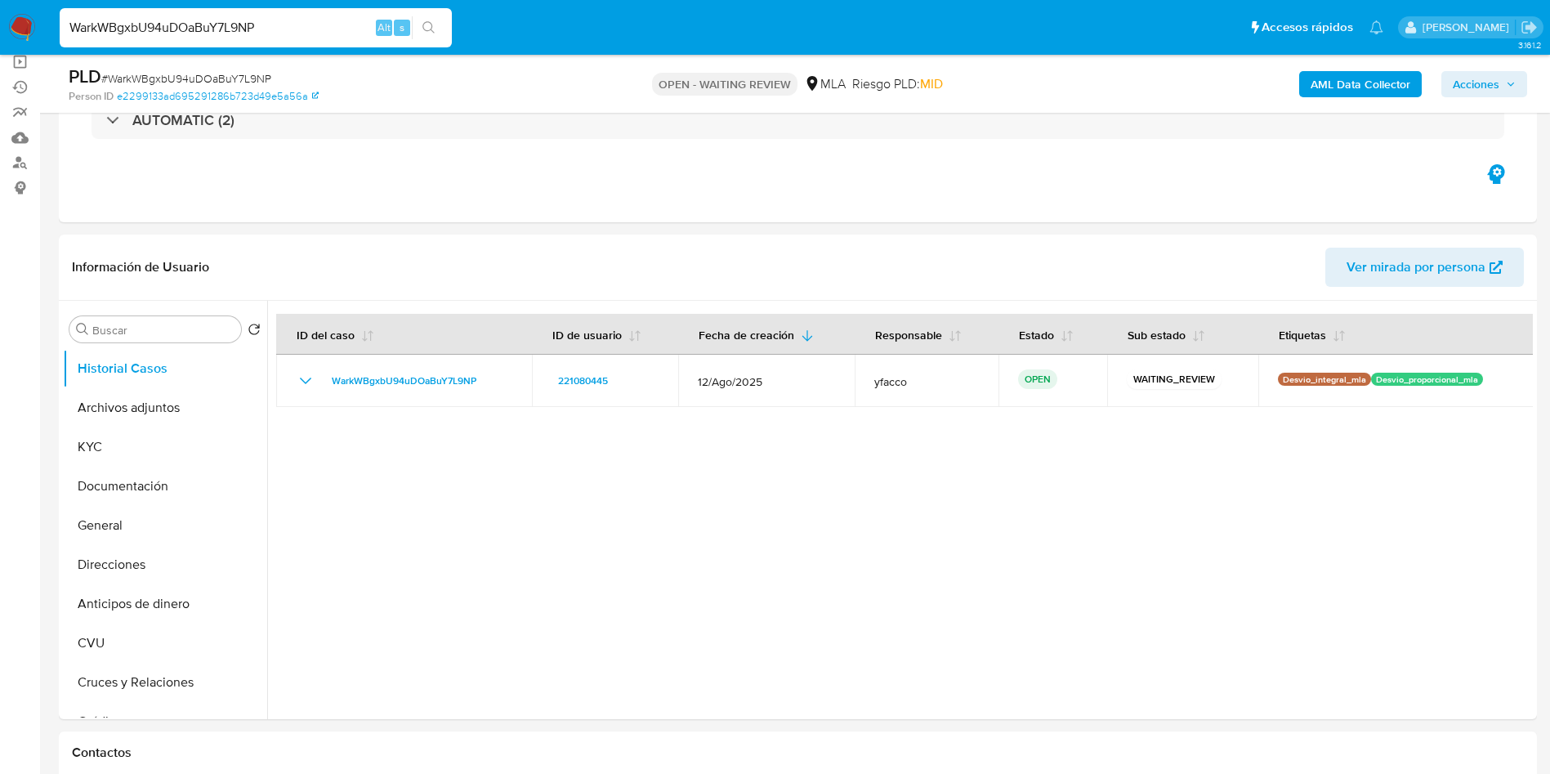
scroll to position [123, 0]
click at [396, 471] on div at bounding box center [900, 510] width 1266 height 418
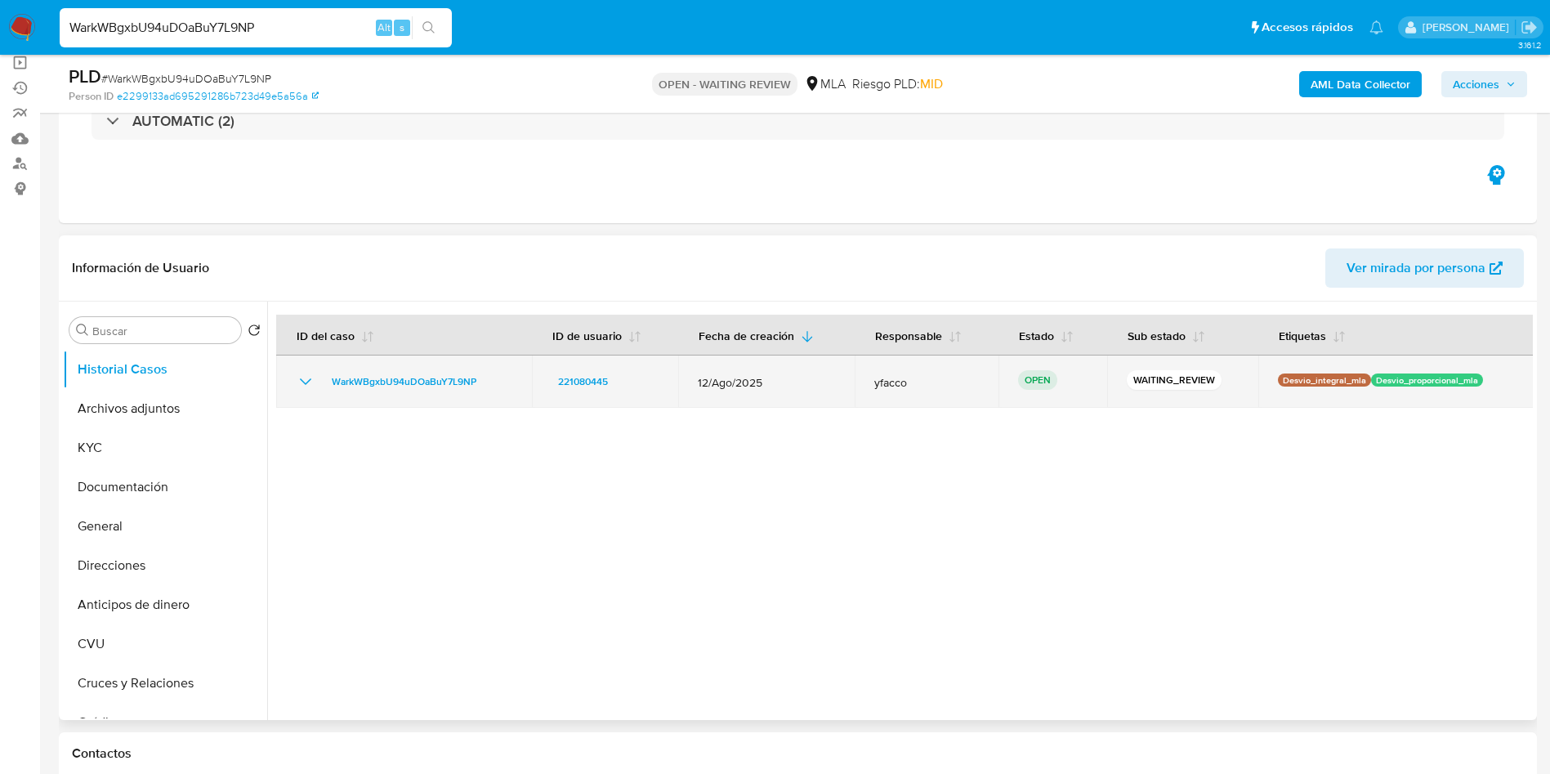
drag, startPoint x: 322, startPoint y: 383, endPoint x: 501, endPoint y: 383, distance: 178.9
click at [501, 383] on div "WarkWBgxbU94uDOaBuY7L9NP" at bounding box center [404, 382] width 217 height 20
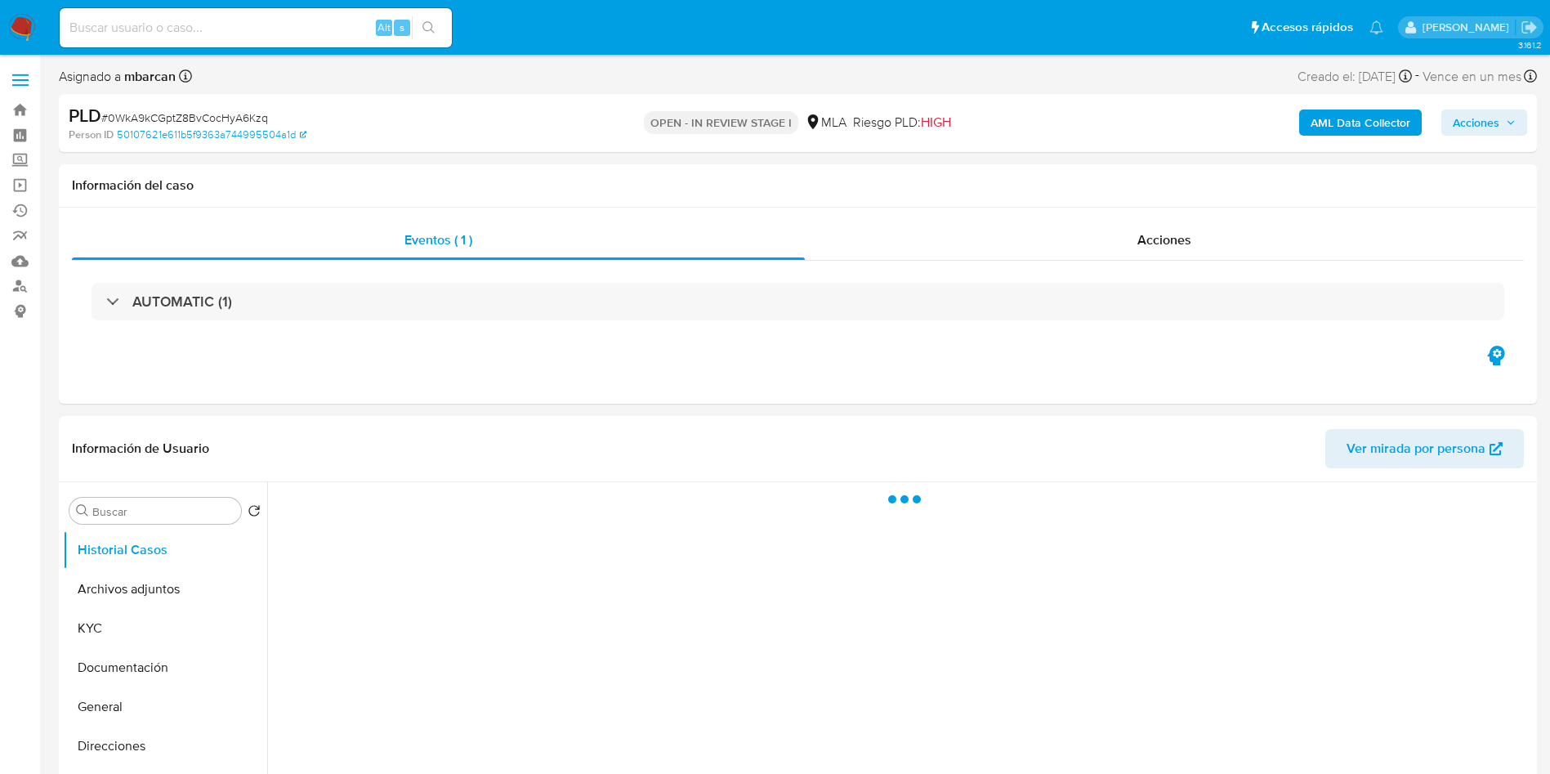
select select "10"
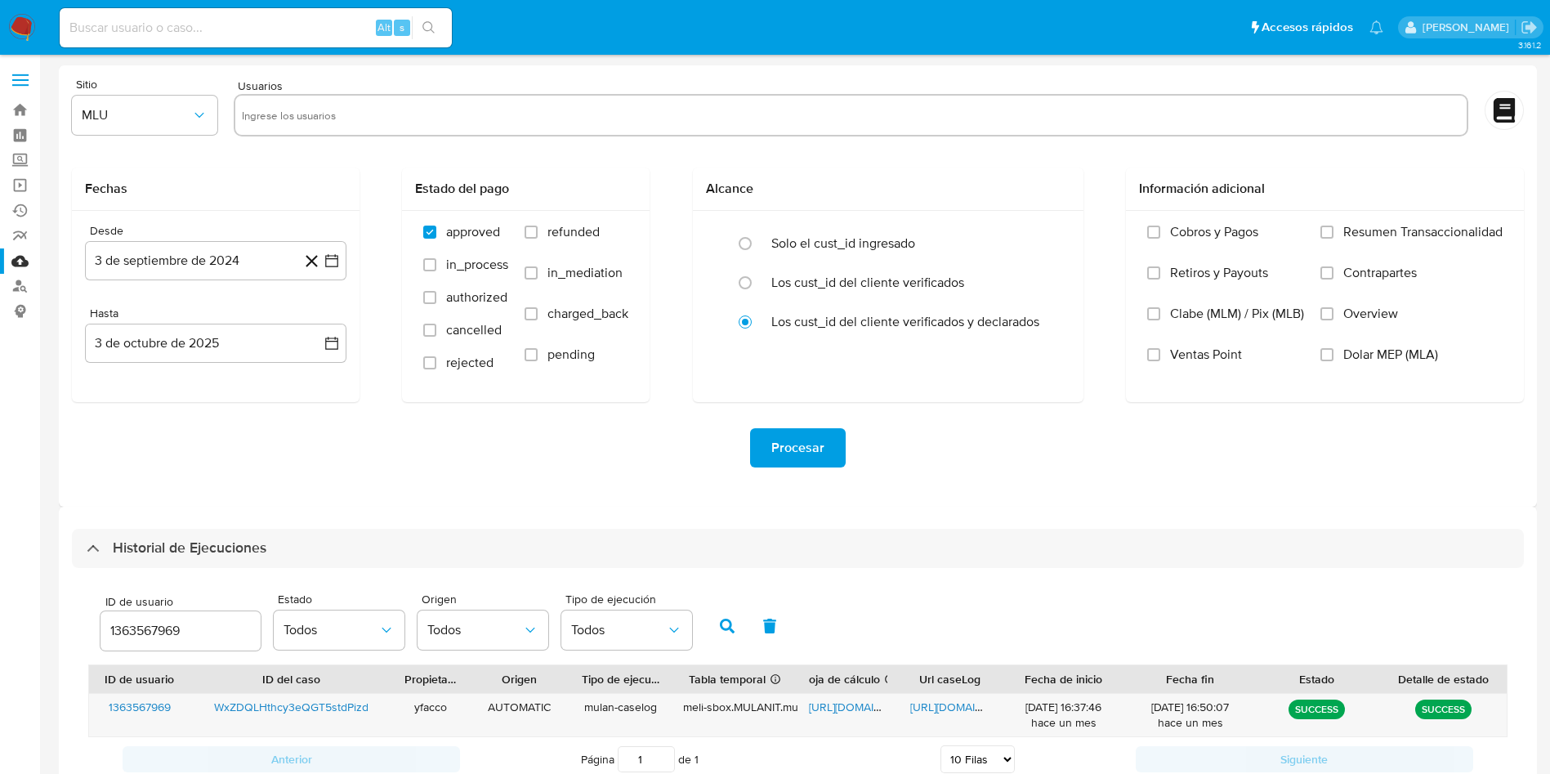
select select "10"
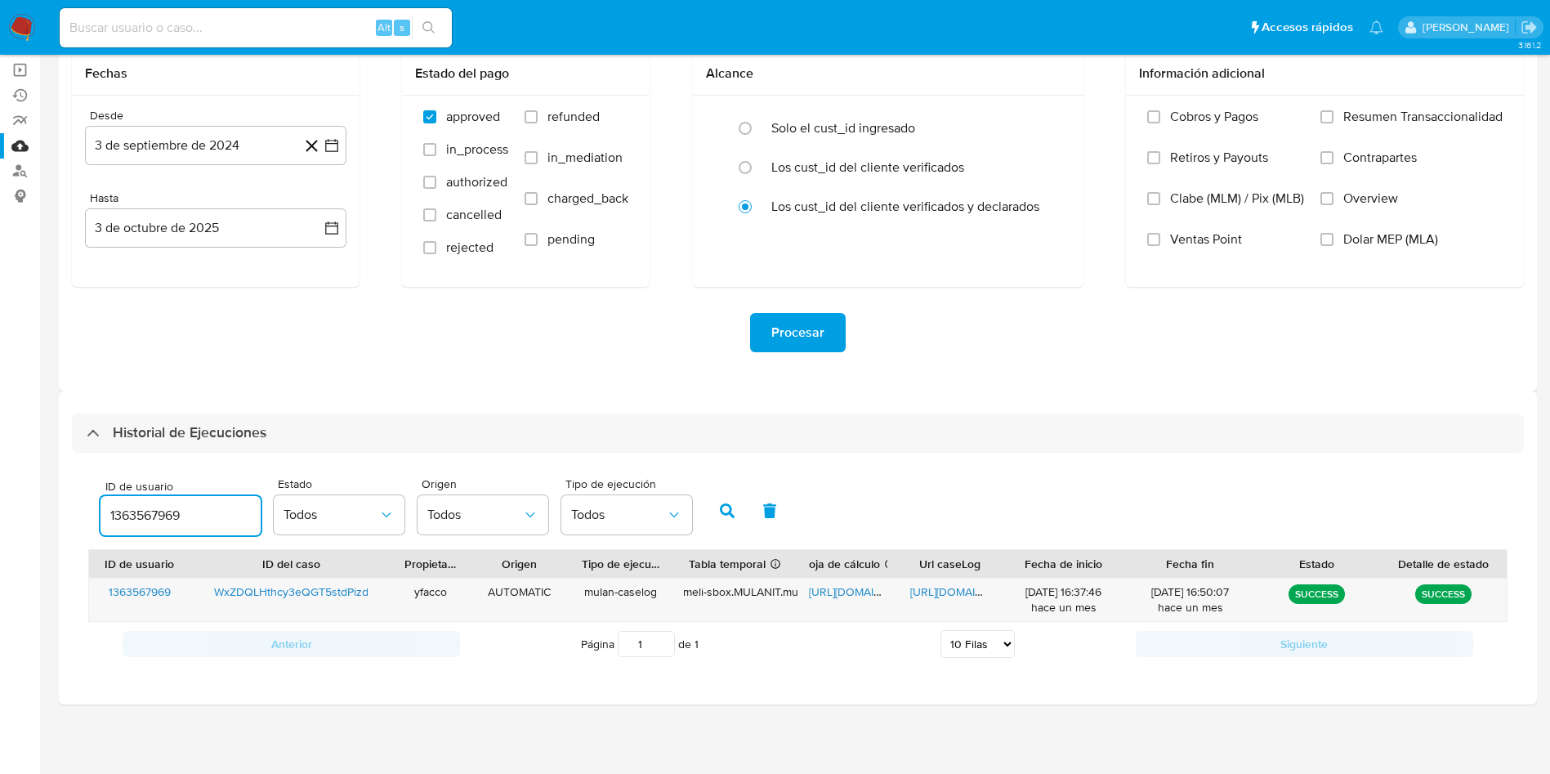
drag, startPoint x: 0, startPoint y: 0, endPoint x: 82, endPoint y: 469, distance: 476.1
click at [83, 471] on div "ID de usuario 1363567969 Estado Todos Origen Todos Tipo de ejecución Todos ID d…" at bounding box center [798, 568] width 1452 height 230
type input "221080445"
click at [723, 498] on button "button" at bounding box center [727, 510] width 42 height 39
click at [957, 596] on span "[URL][DOMAIN_NAME]" at bounding box center [966, 591] width 113 height 16
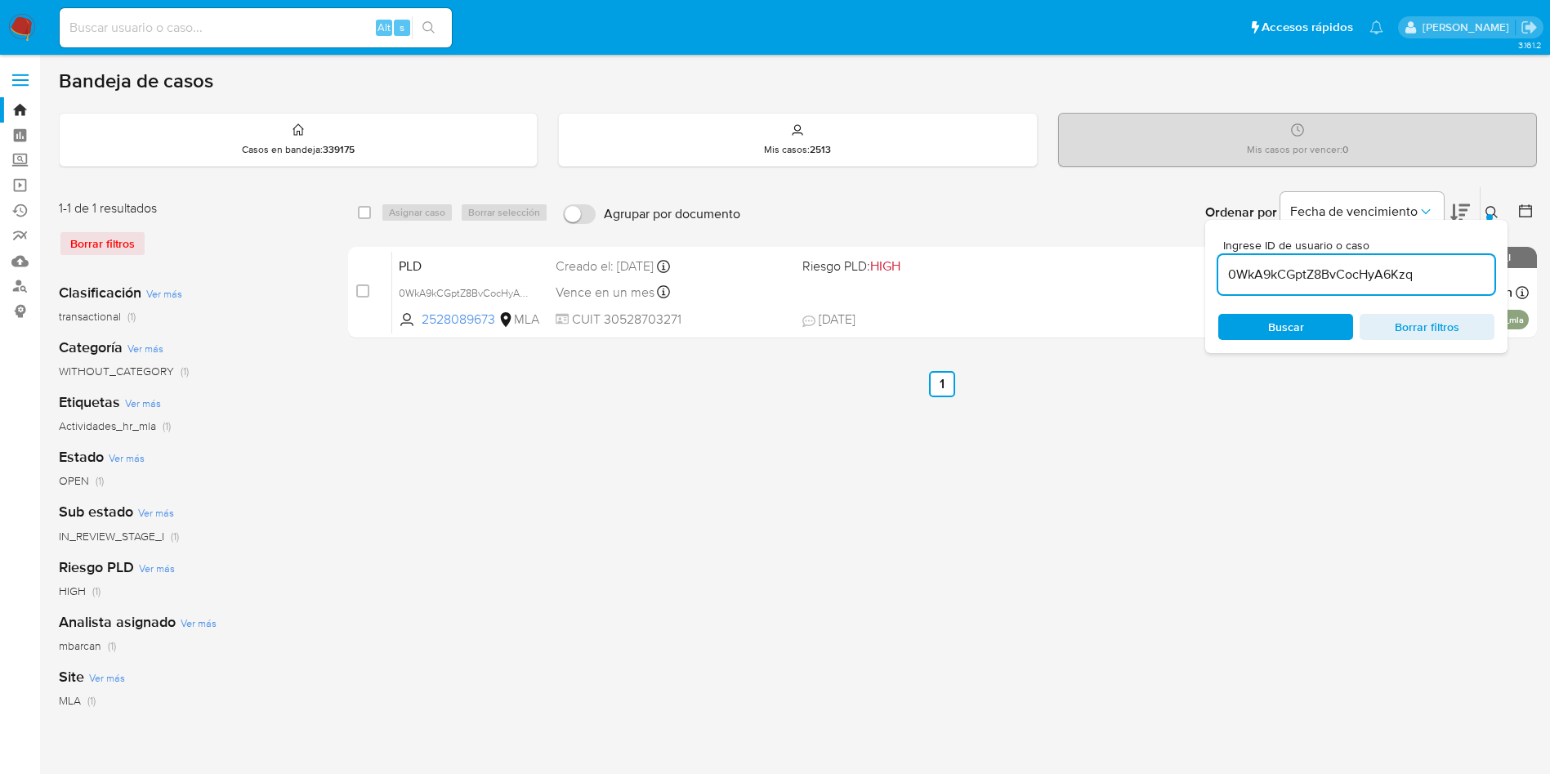
click at [1431, 276] on input "0WkA9kCGptZ8BvCocHyA6Kzq" at bounding box center [1356, 274] width 276 height 21
paste input "A0JeBqCLaIUabkRbM04iEh2o"
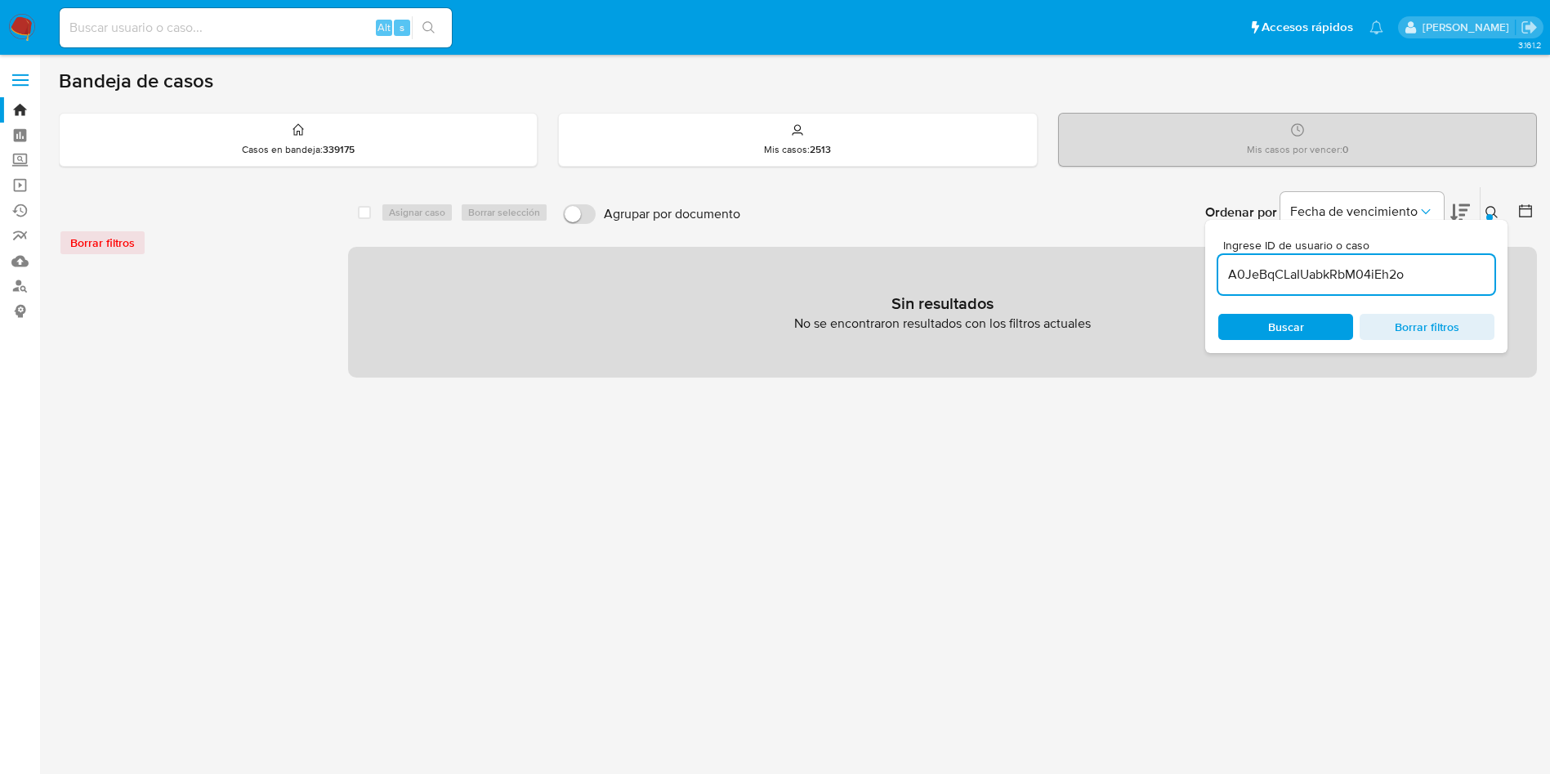
click at [1440, 270] on input "A0JeBqCLaIUabkRbM04iEh2o" at bounding box center [1356, 274] width 276 height 21
type input "A0JeBqCLaIUabkRbM04iEh2o"
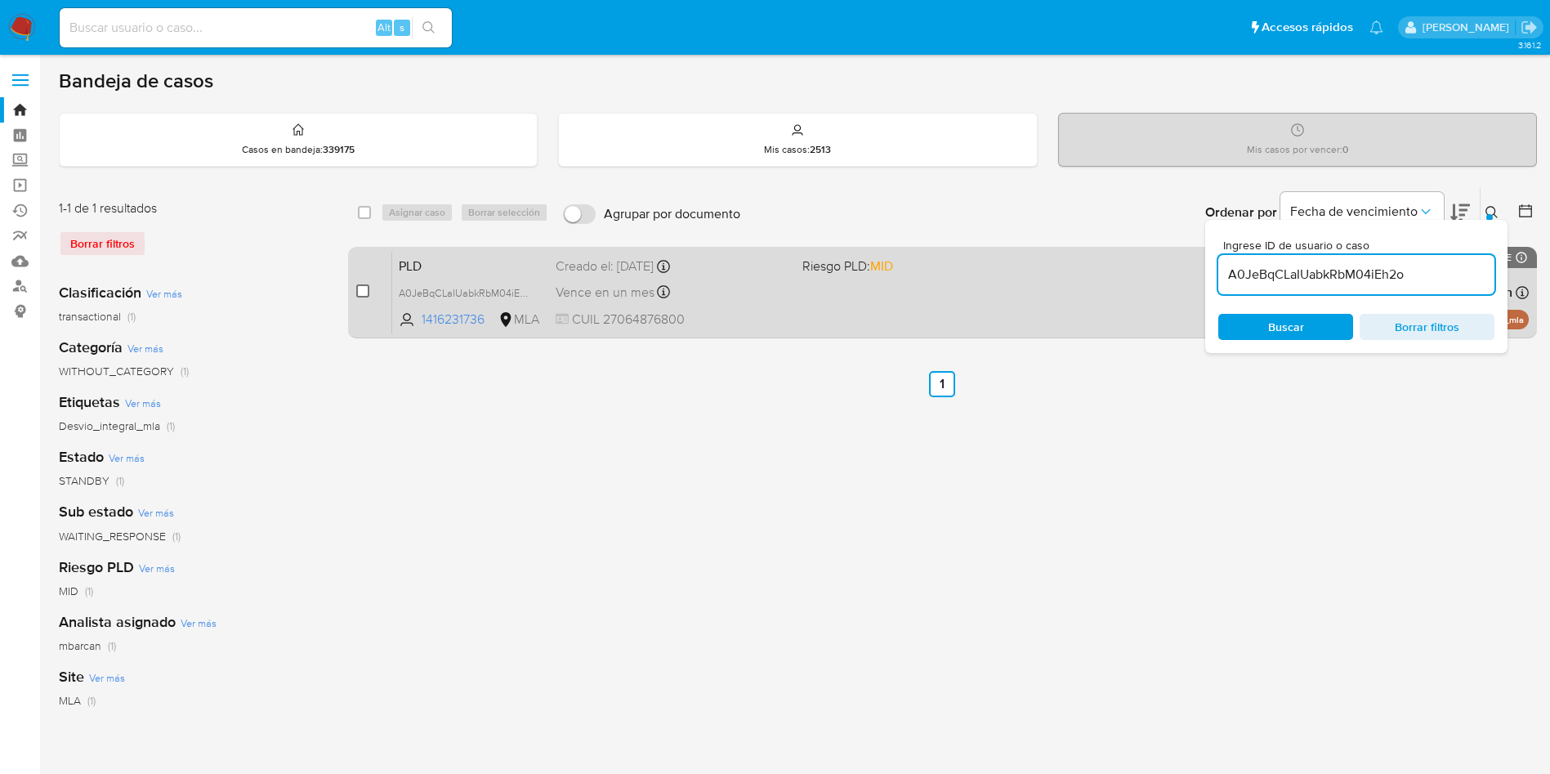
click at [361, 289] on input "checkbox" at bounding box center [362, 290] width 13 height 13
checkbox input "true"
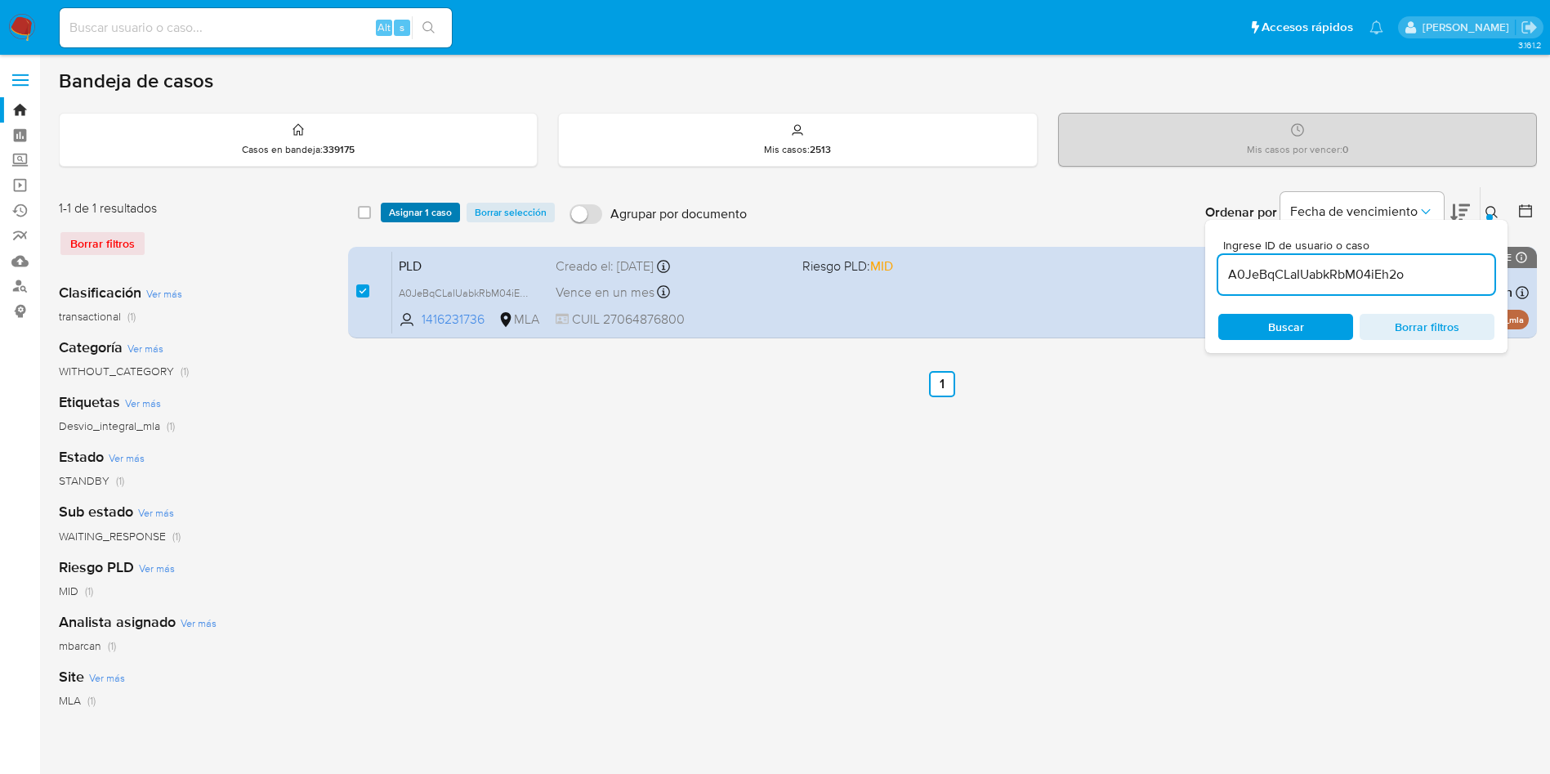
click at [402, 221] on span "Asignar 1 caso" at bounding box center [420, 212] width 63 height 16
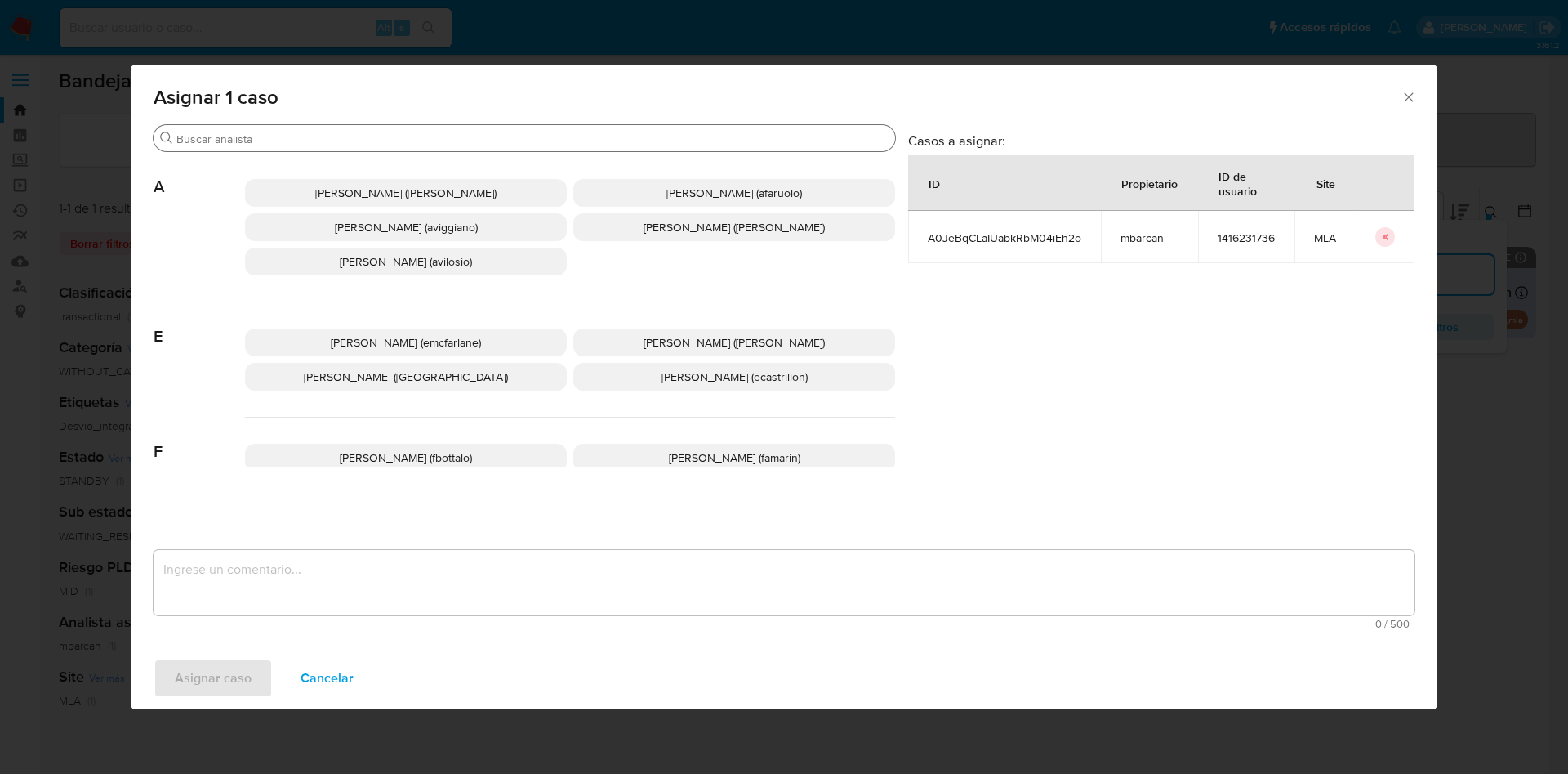
click at [353, 133] on input "Buscar" at bounding box center [532, 139] width 712 height 15
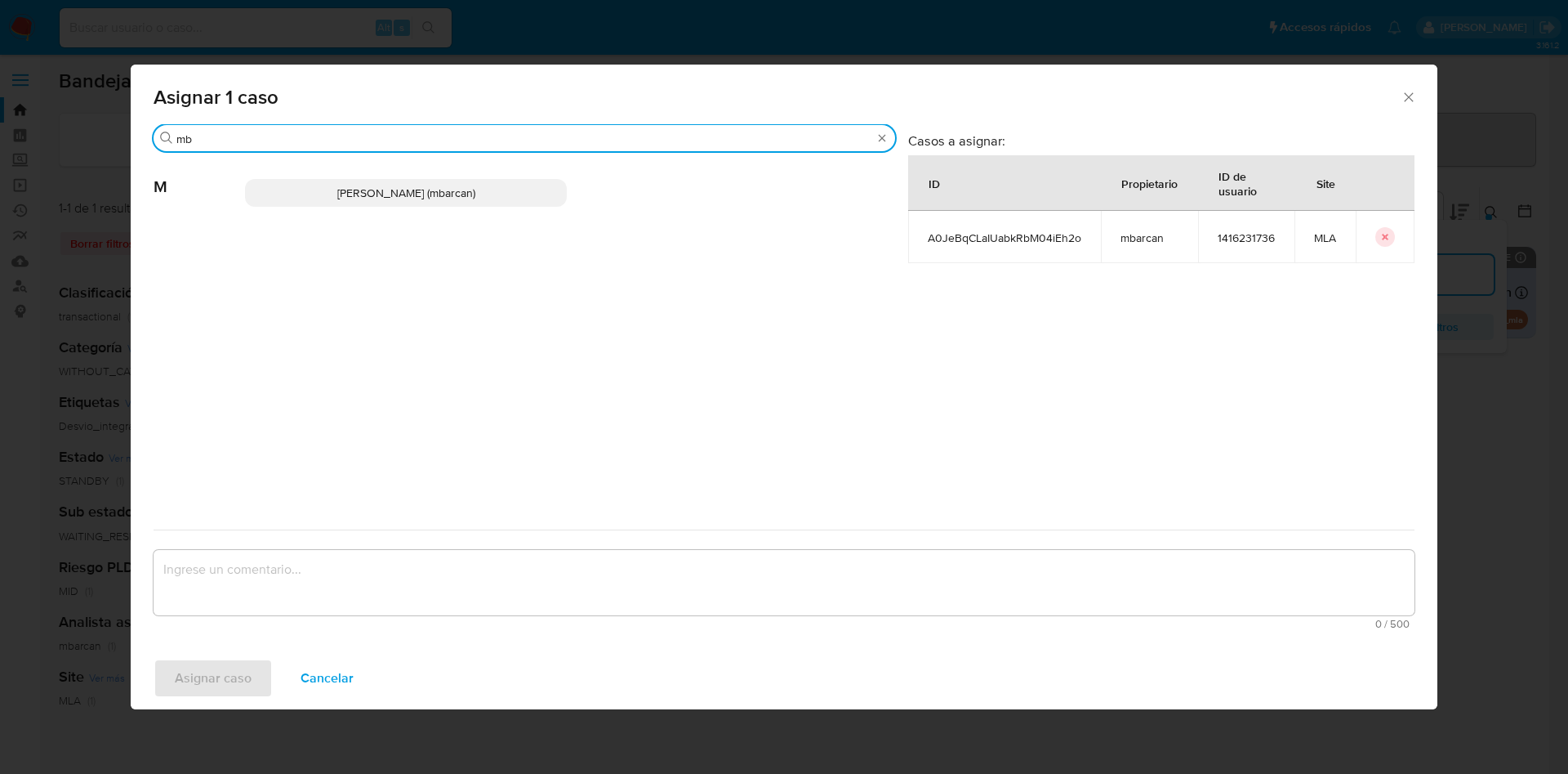
type input "mb"
click at [365, 183] on p "Magali Iael Barcan (mbarcan)" at bounding box center [406, 193] width 322 height 28
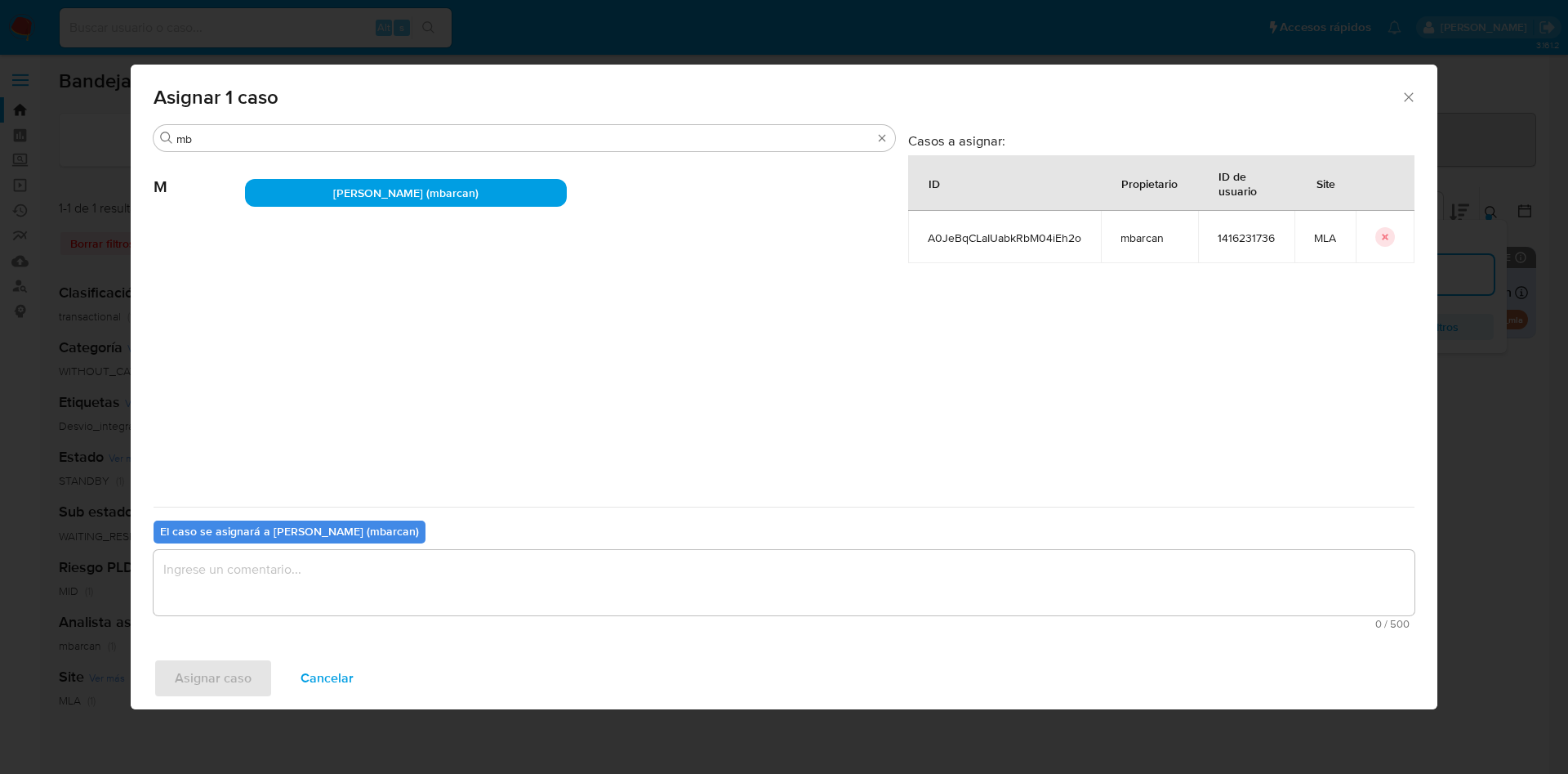
click at [281, 593] on textarea "assign-modal" at bounding box center [784, 582] width 1261 height 65
click at [212, 670] on span "Asignar caso" at bounding box center [213, 678] width 77 height 36
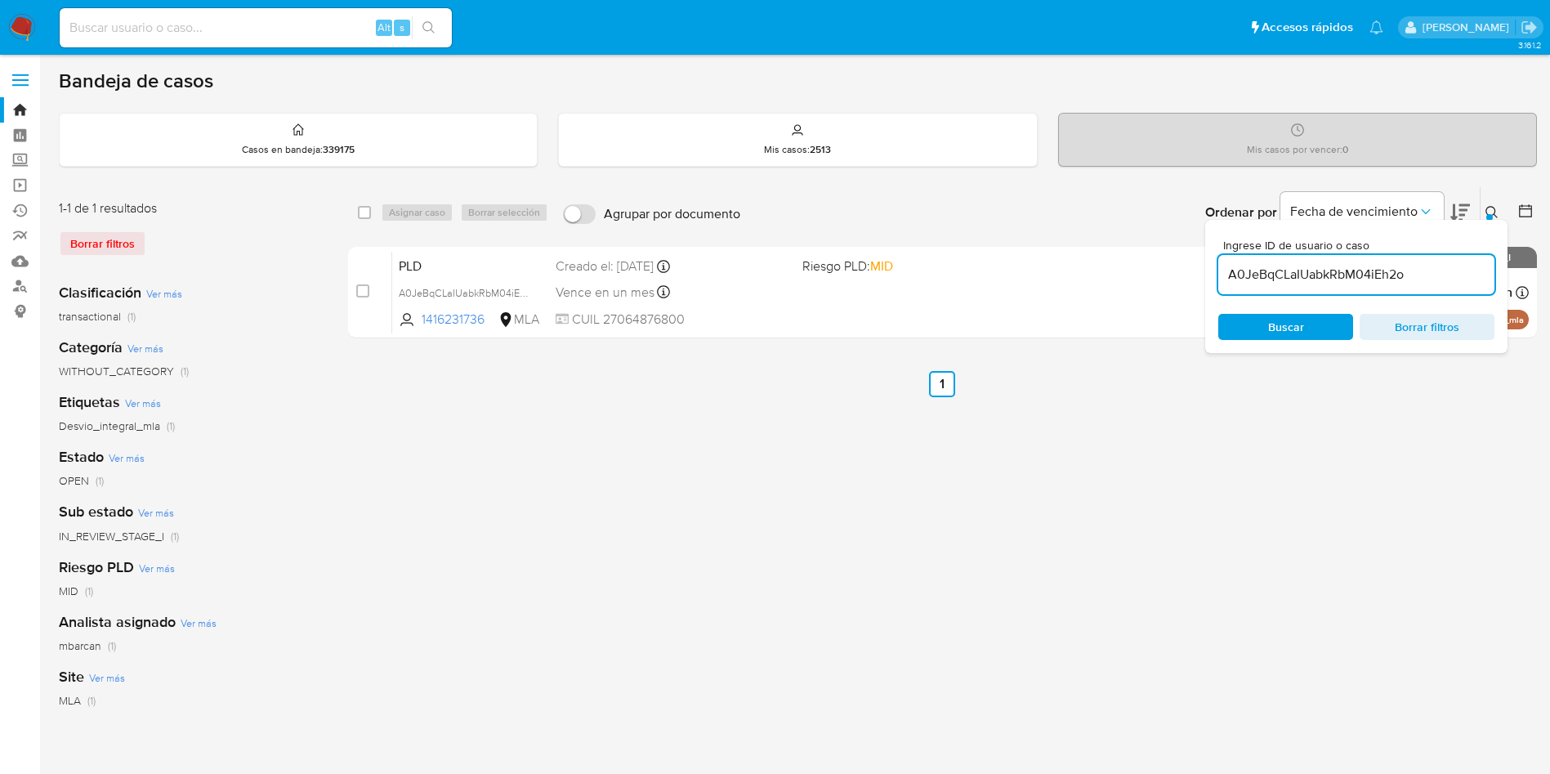
click at [1414, 271] on input "A0JeBqCLaIUabkRbM04iEh2o" at bounding box center [1356, 274] width 276 height 21
paste input "WarkWBgxbU94uDOaBuY7L9NP"
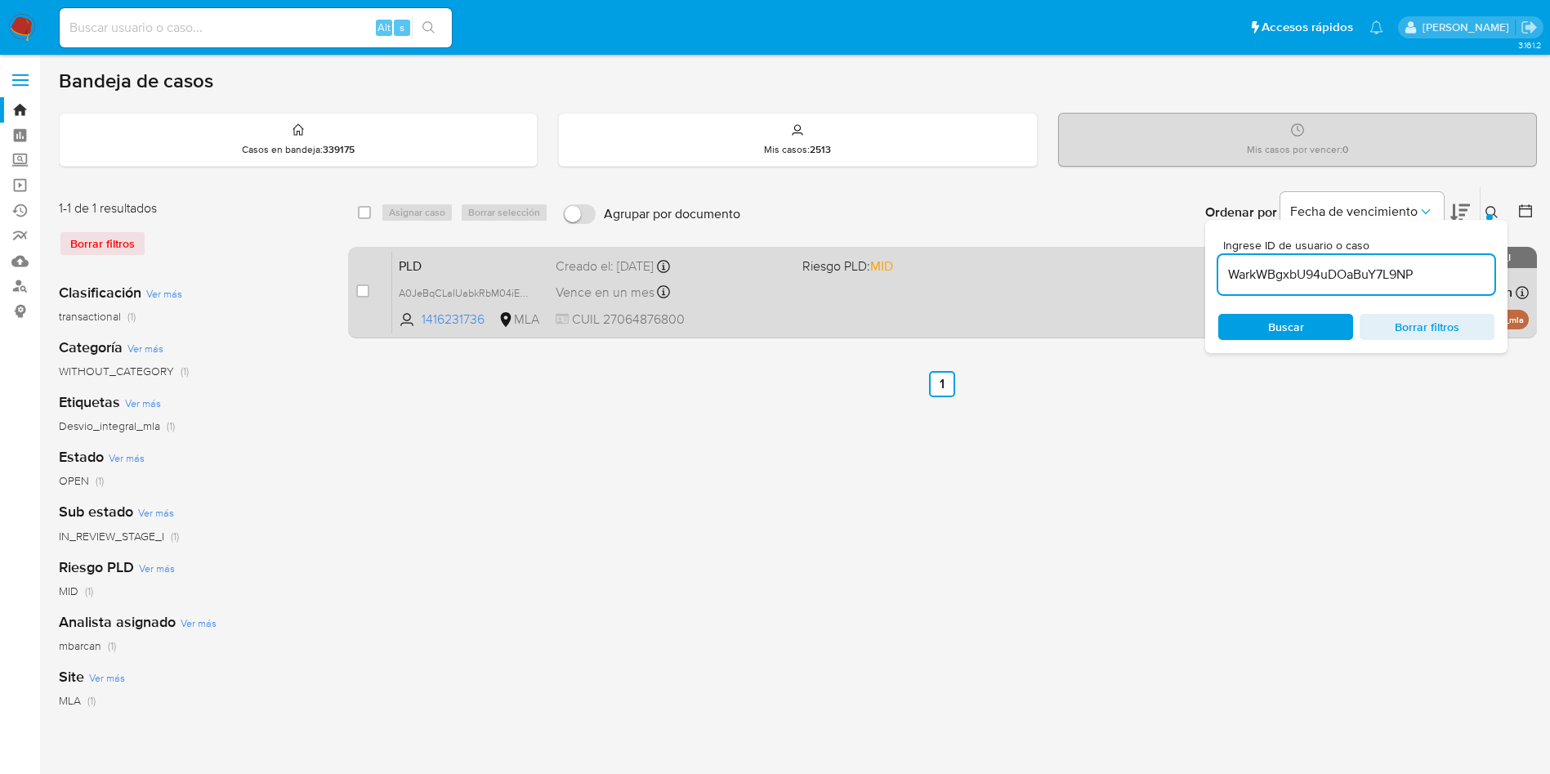
type input "WarkWBgxbU94uDOaBuY7L9NP"
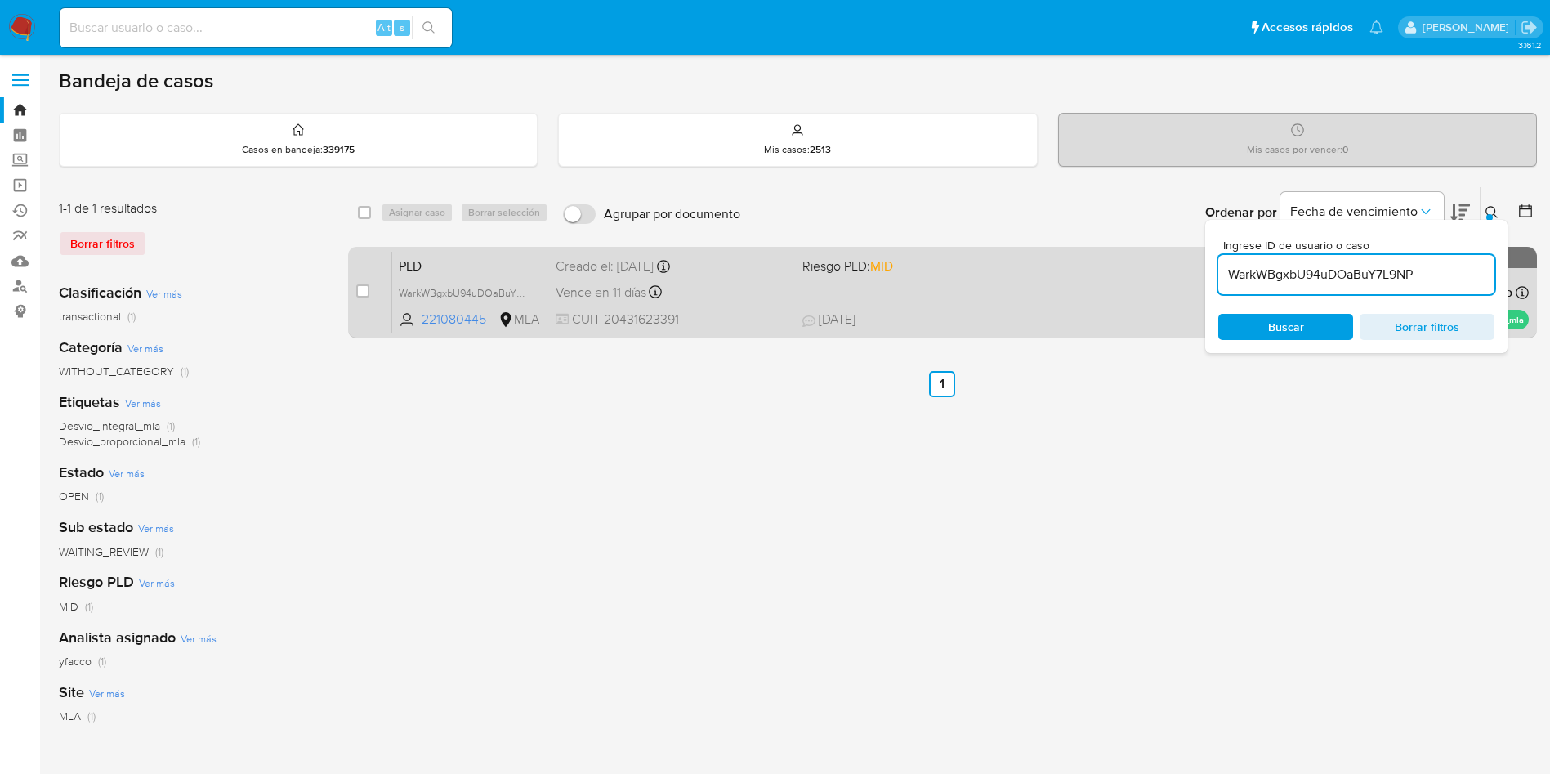
drag, startPoint x: 366, startPoint y: 289, endPoint x: 368, endPoint y: 281, distance: 8.3
click at [364, 291] on input "checkbox" at bounding box center [362, 290] width 13 height 13
checkbox input "true"
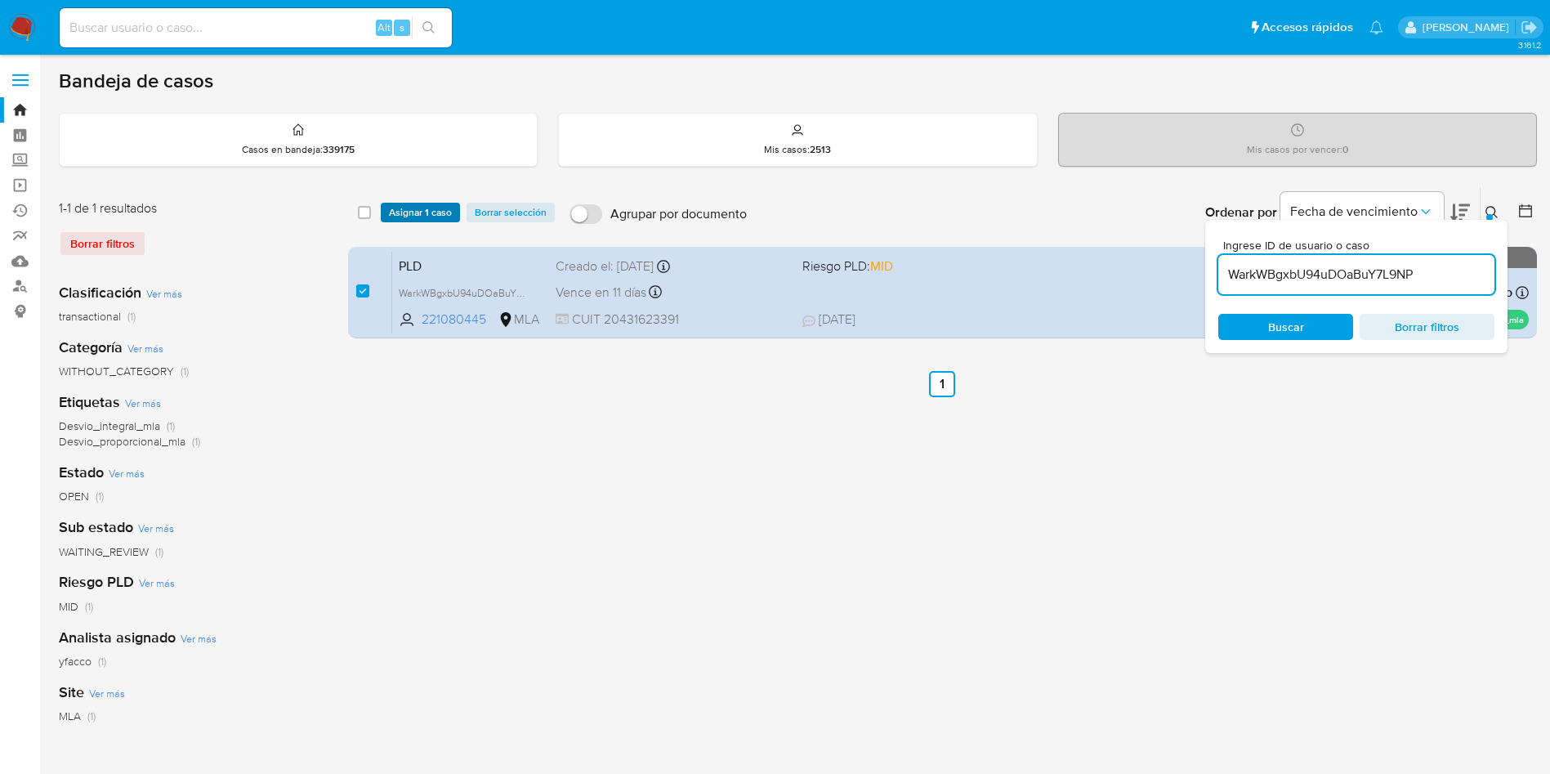
click at [404, 213] on span "Asignar 1 caso" at bounding box center [420, 212] width 63 height 16
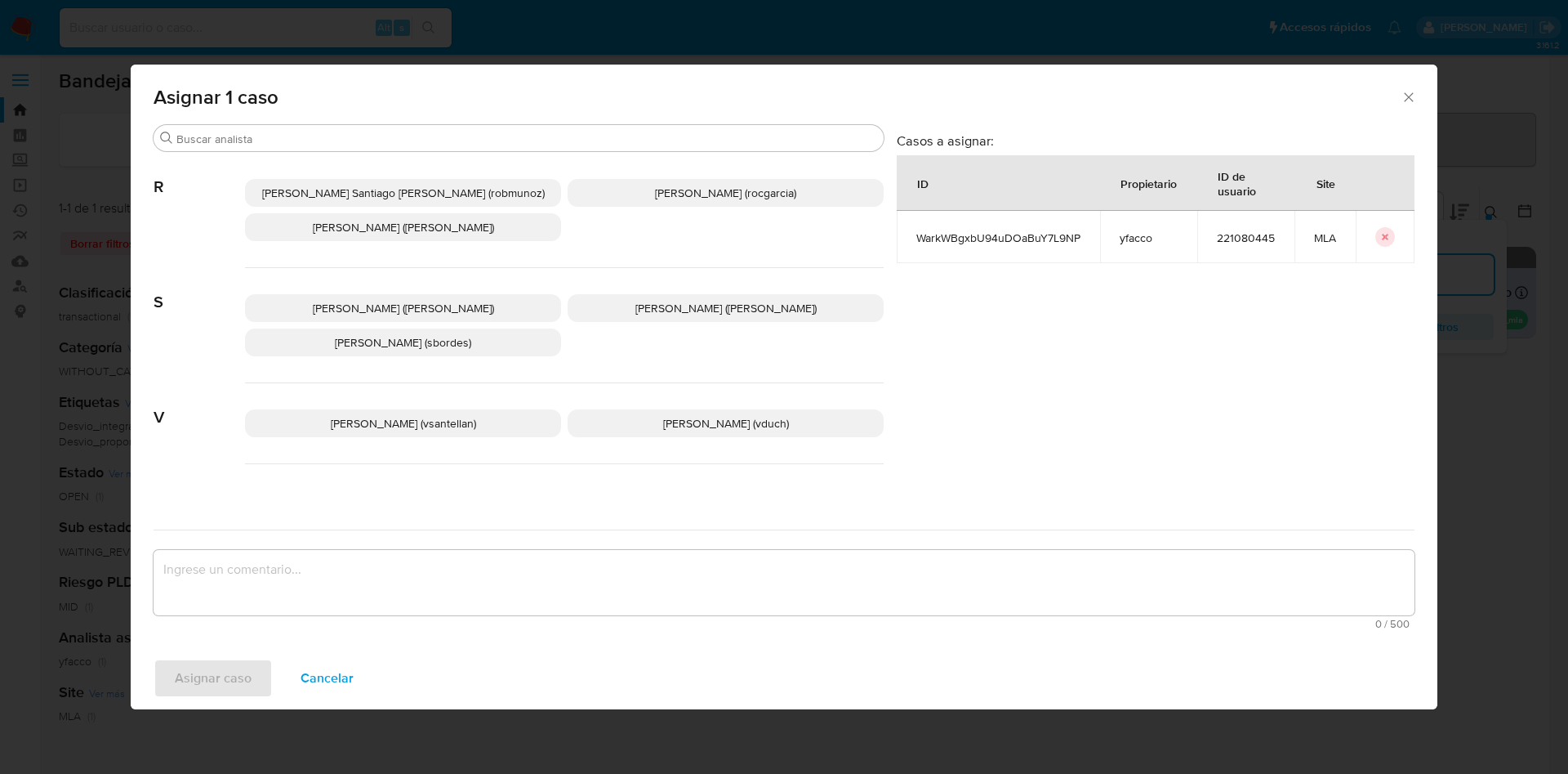
scroll to position [1333, 0]
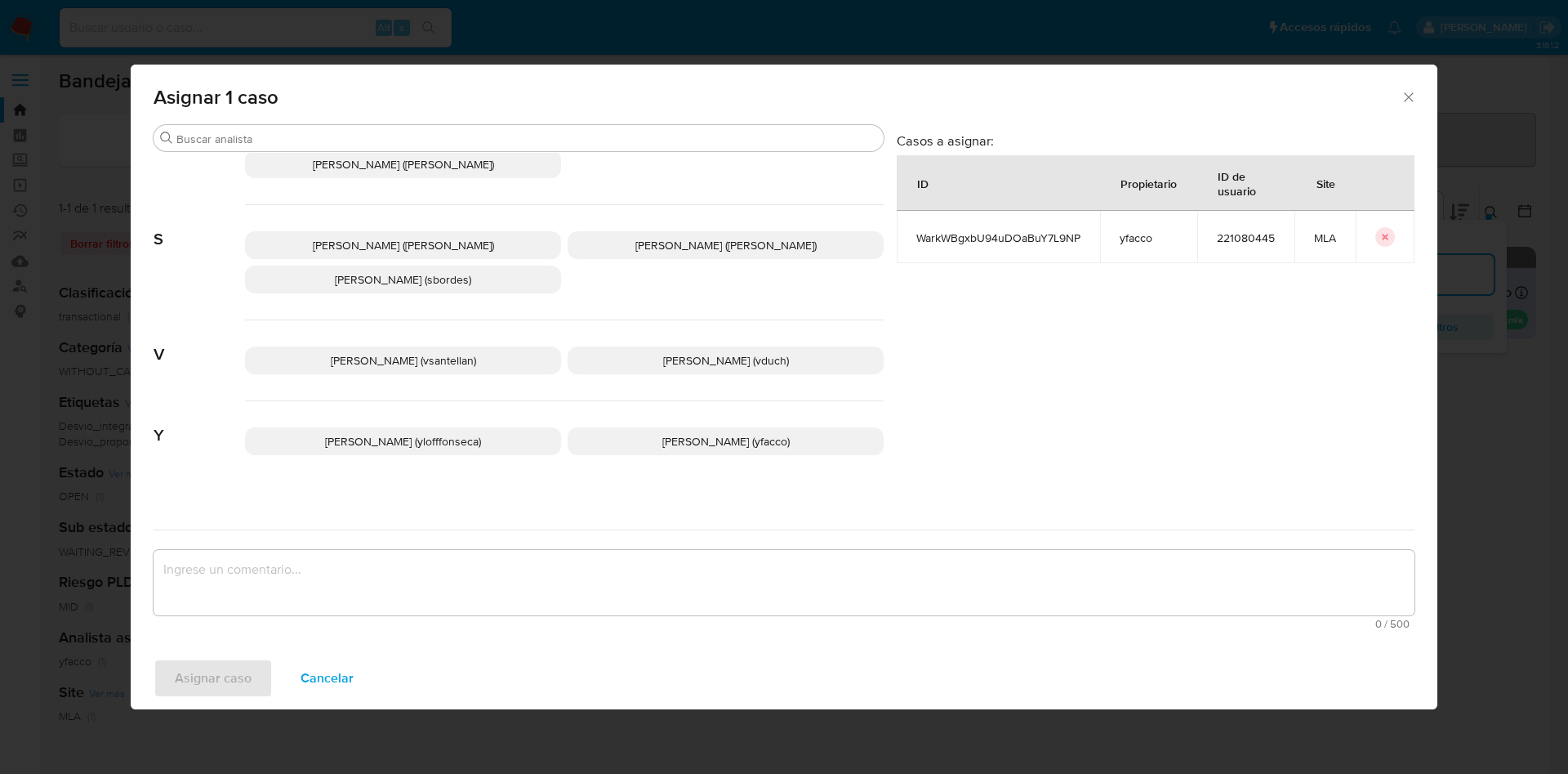
click at [626, 427] on p "Yesica Paola Facco (yfacco)" at bounding box center [726, 441] width 316 height 28
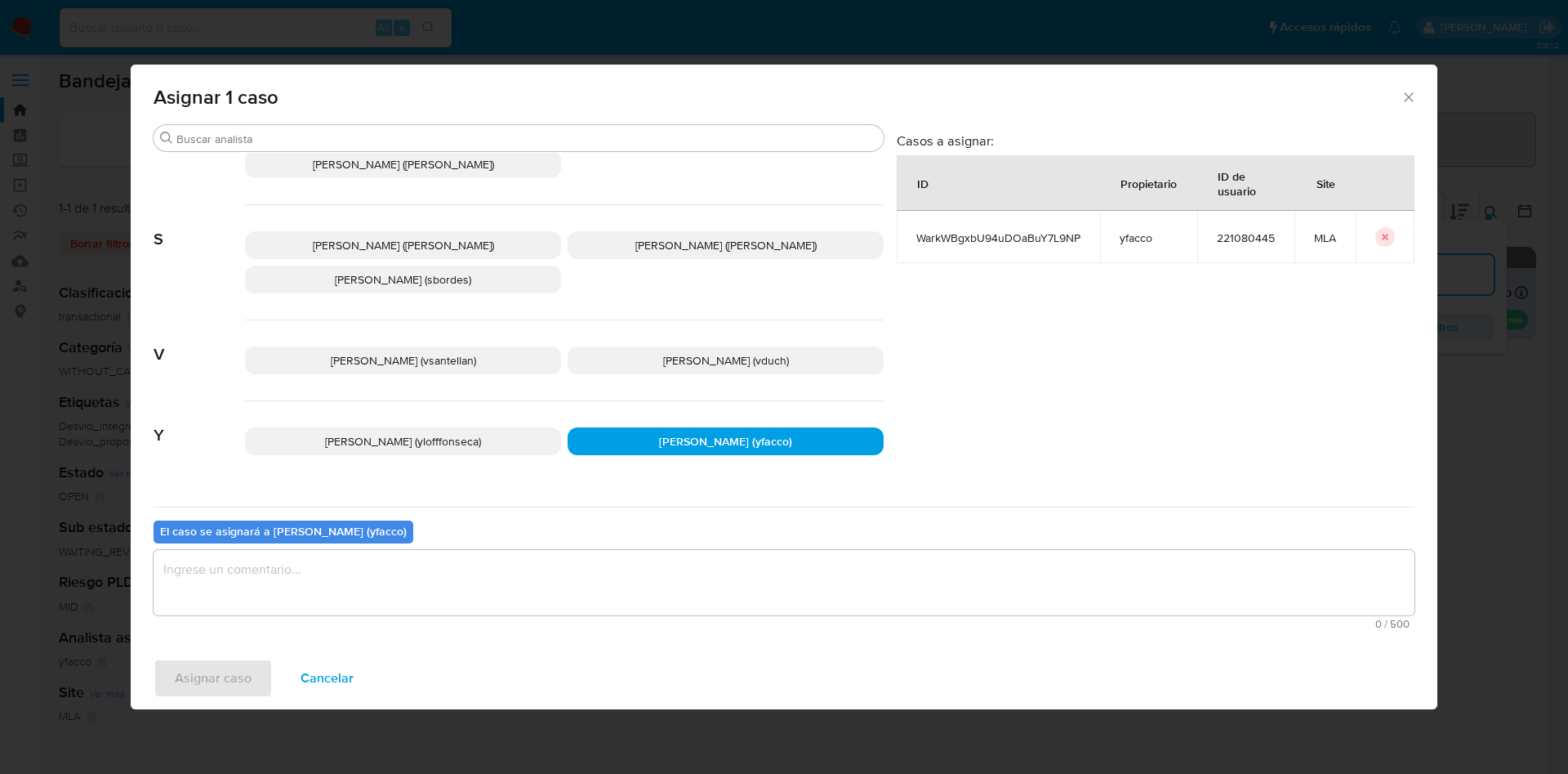
click at [550, 602] on textarea "assign-modal" at bounding box center [784, 582] width 1261 height 65
click at [191, 696] on span "Asignar caso" at bounding box center [213, 678] width 77 height 36
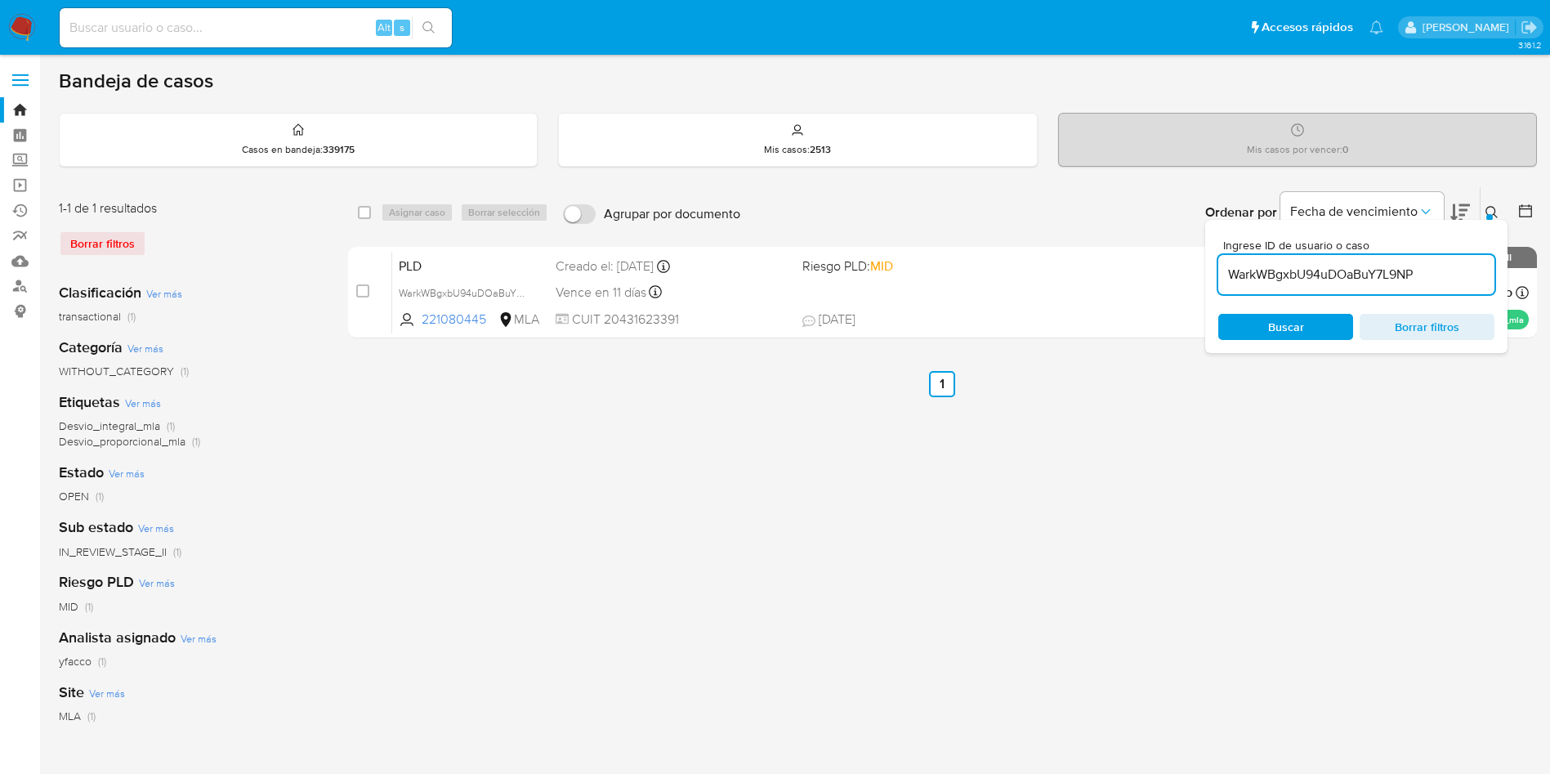
click at [1461, 273] on input "WarkWBgxbU94uDOaBuY7L9NP" at bounding box center [1356, 274] width 276 height 21
paste input "WarkWBgxbU94uDOaBuY7L9NP"
type input "WarkWBgxbU94uDOaBuY7L9NP"
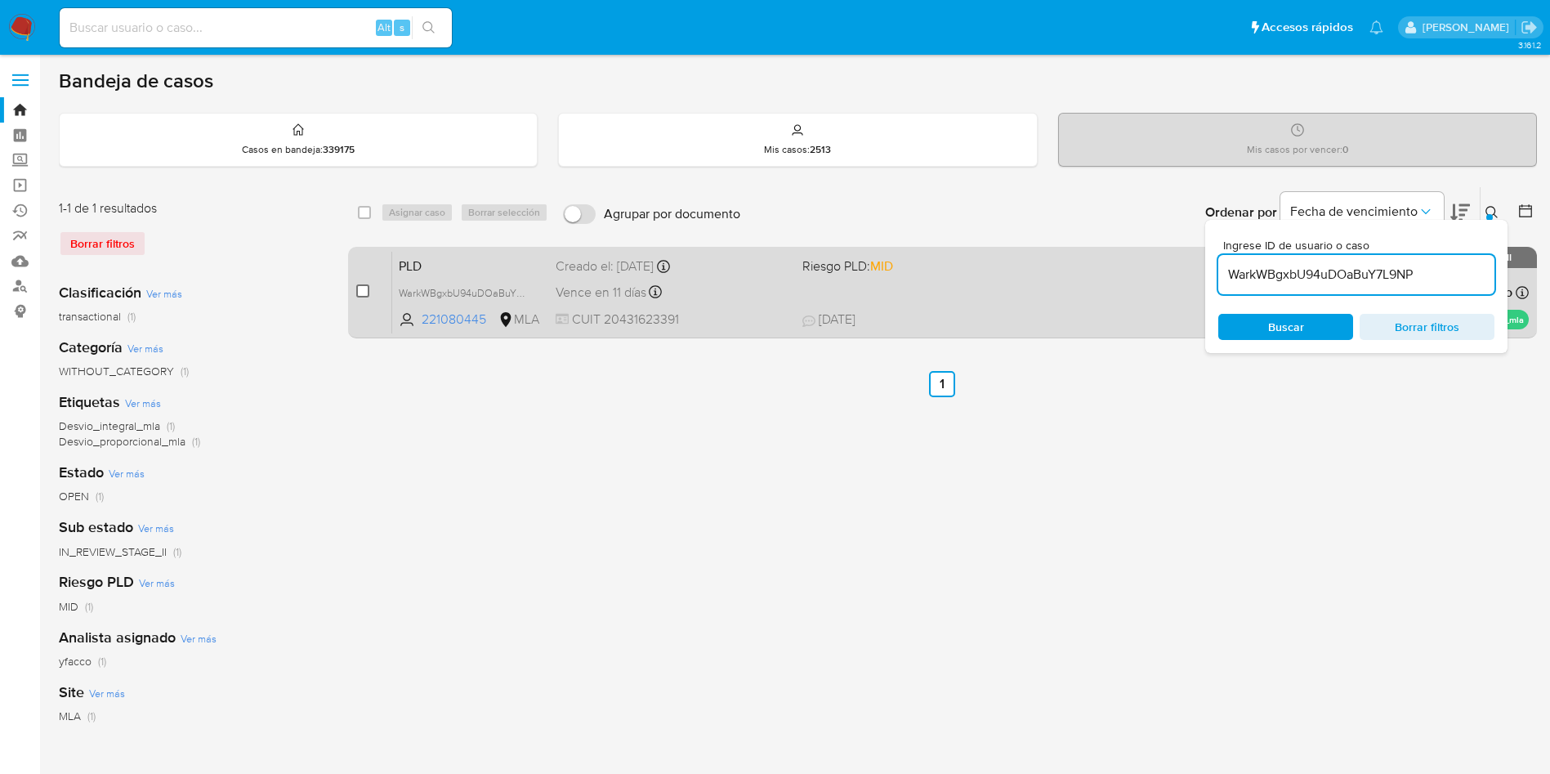
click at [365, 292] on input "checkbox" at bounding box center [362, 290] width 13 height 13
checkbox input "true"
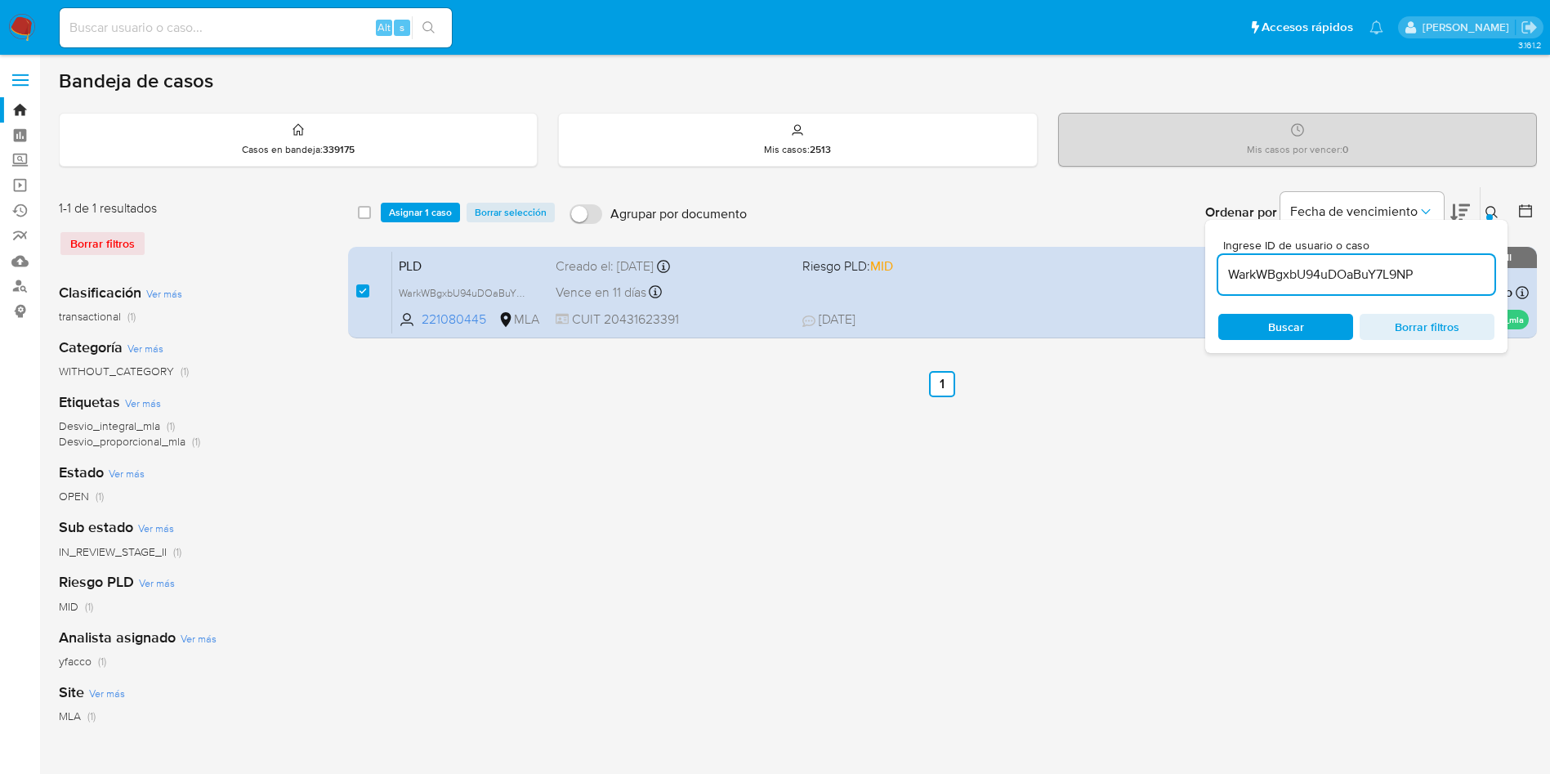
click at [398, 198] on div "select-all-cases-checkbox Asignar 1 caso Borrar selección Agrupar por documento…" at bounding box center [942, 212] width 1189 height 51
click at [412, 212] on span "Asignar 1 caso" at bounding box center [420, 212] width 63 height 16
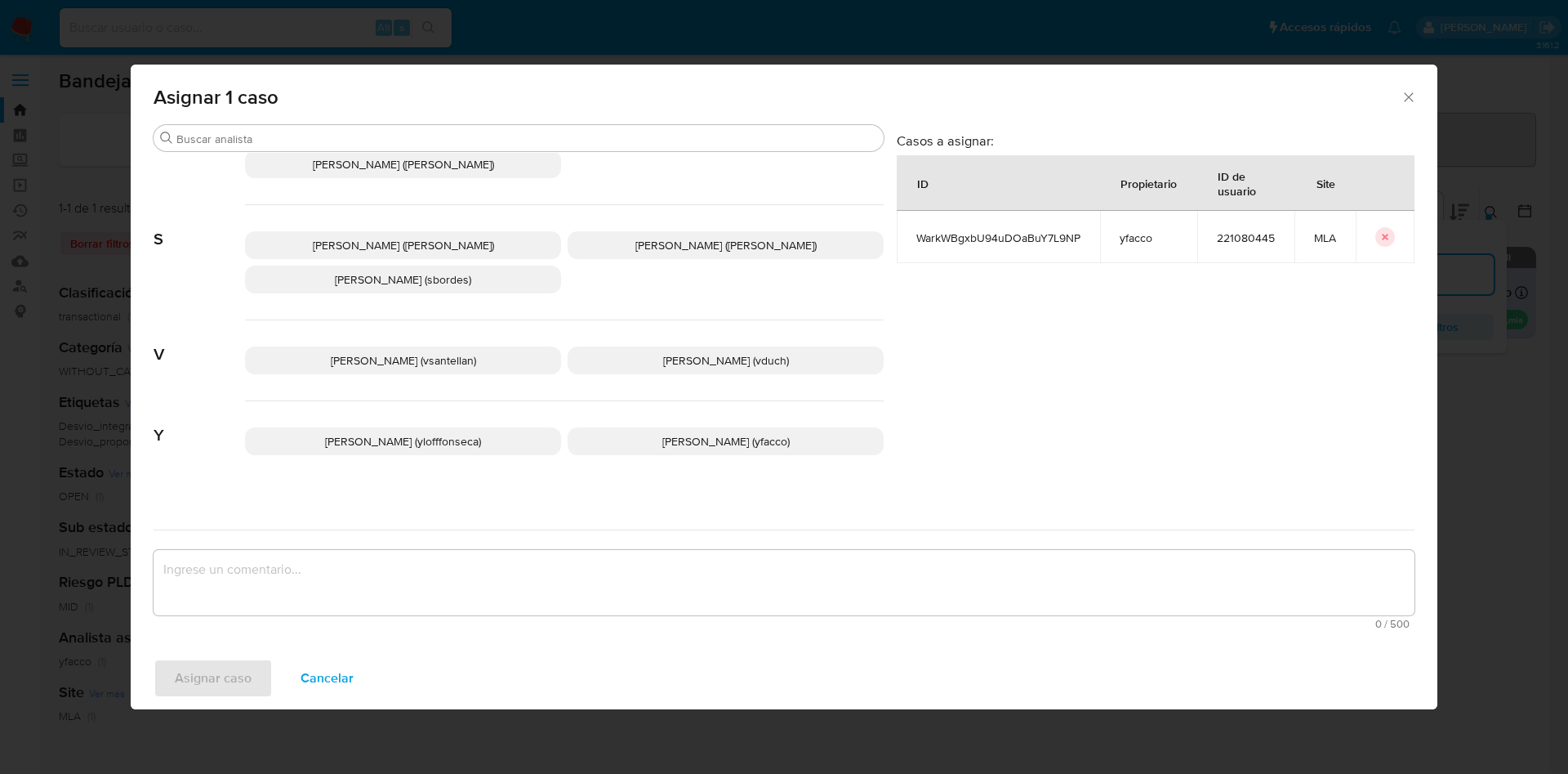
click at [685, 433] on span "Yesica Paola Facco (yfacco)" at bounding box center [726, 441] width 127 height 16
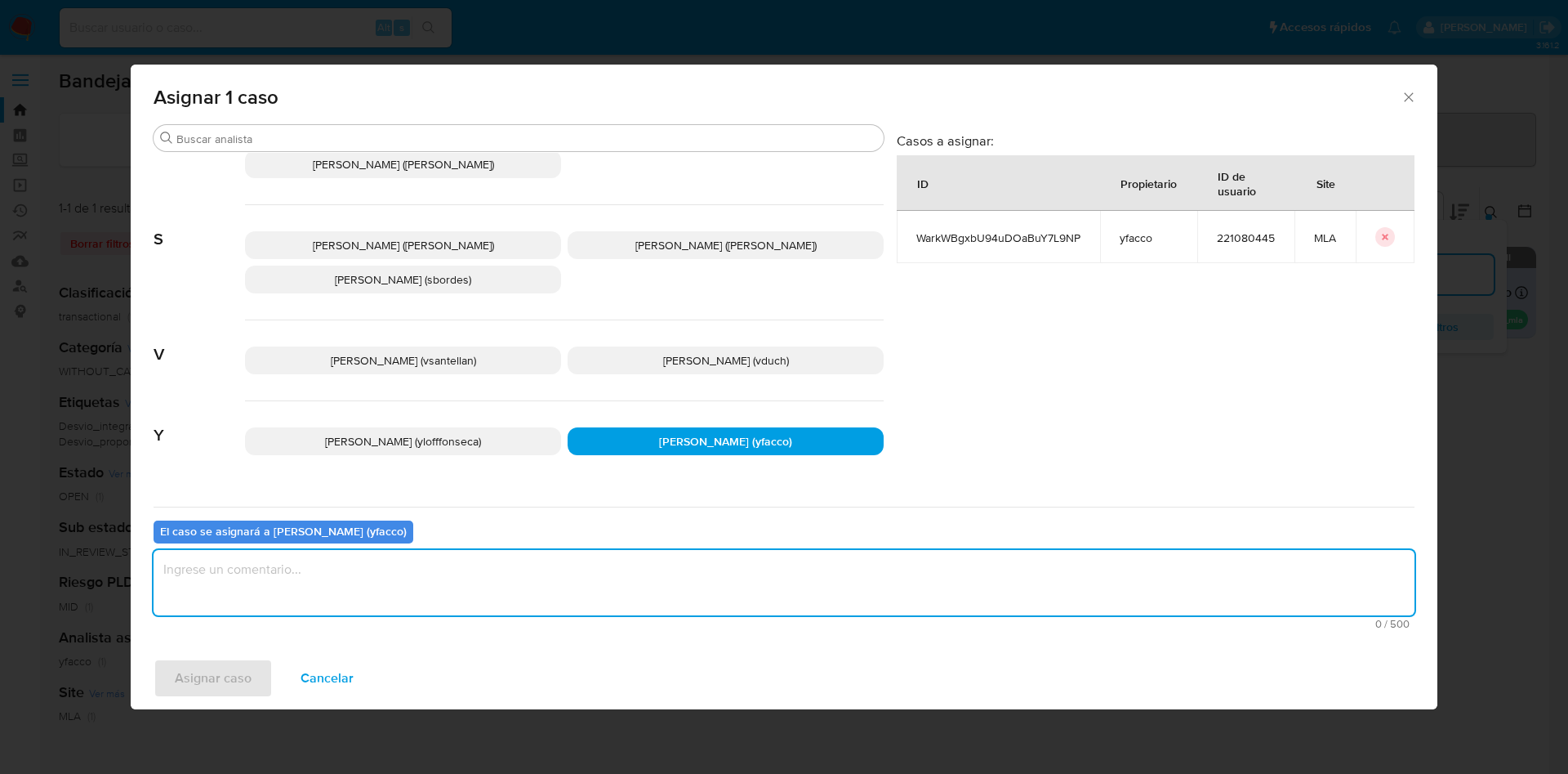
click at [594, 587] on textarea "assign-modal" at bounding box center [784, 582] width 1261 height 65
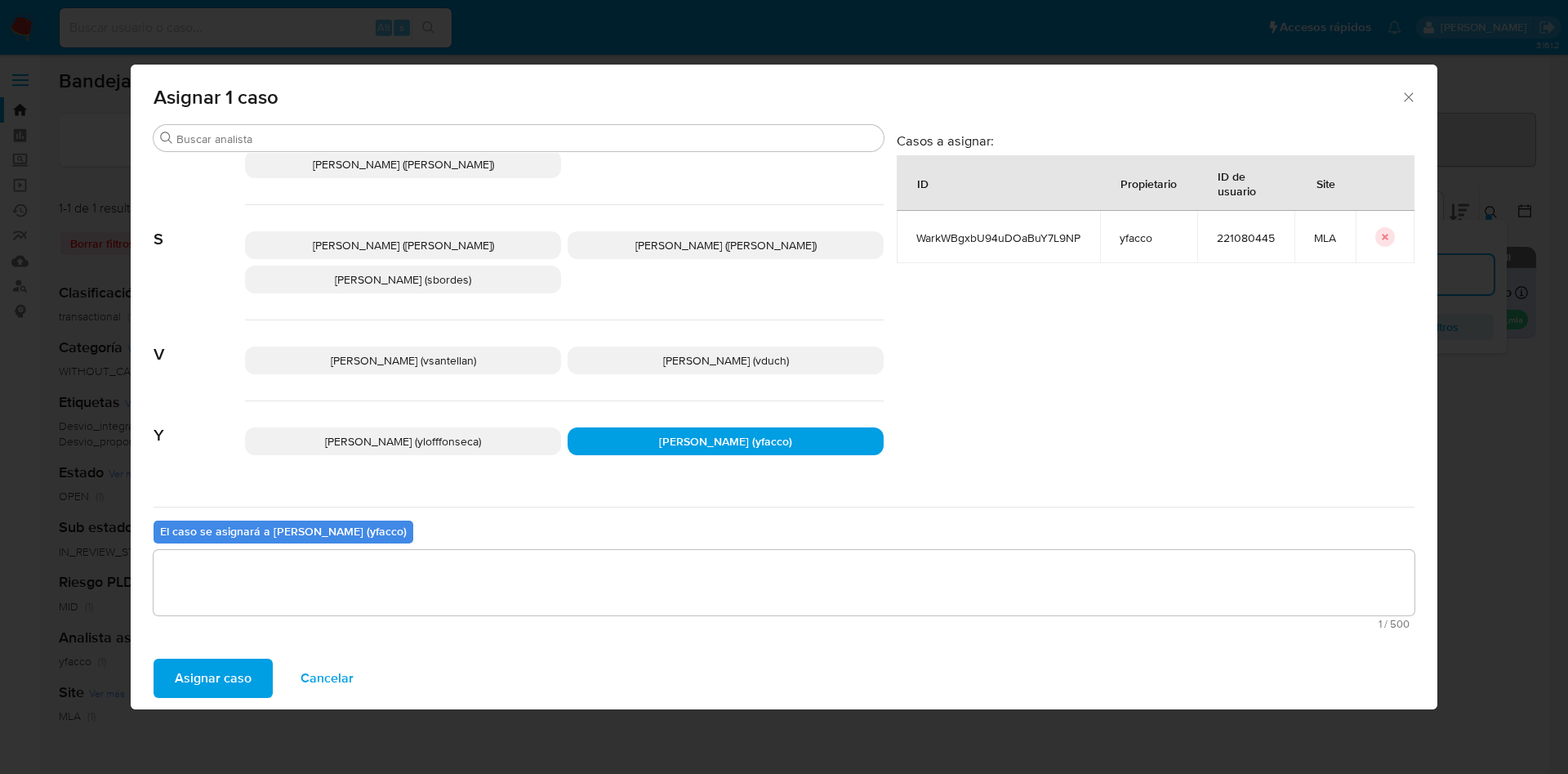
click at [255, 672] on button "Asignar caso" at bounding box center [213, 678] width 119 height 39
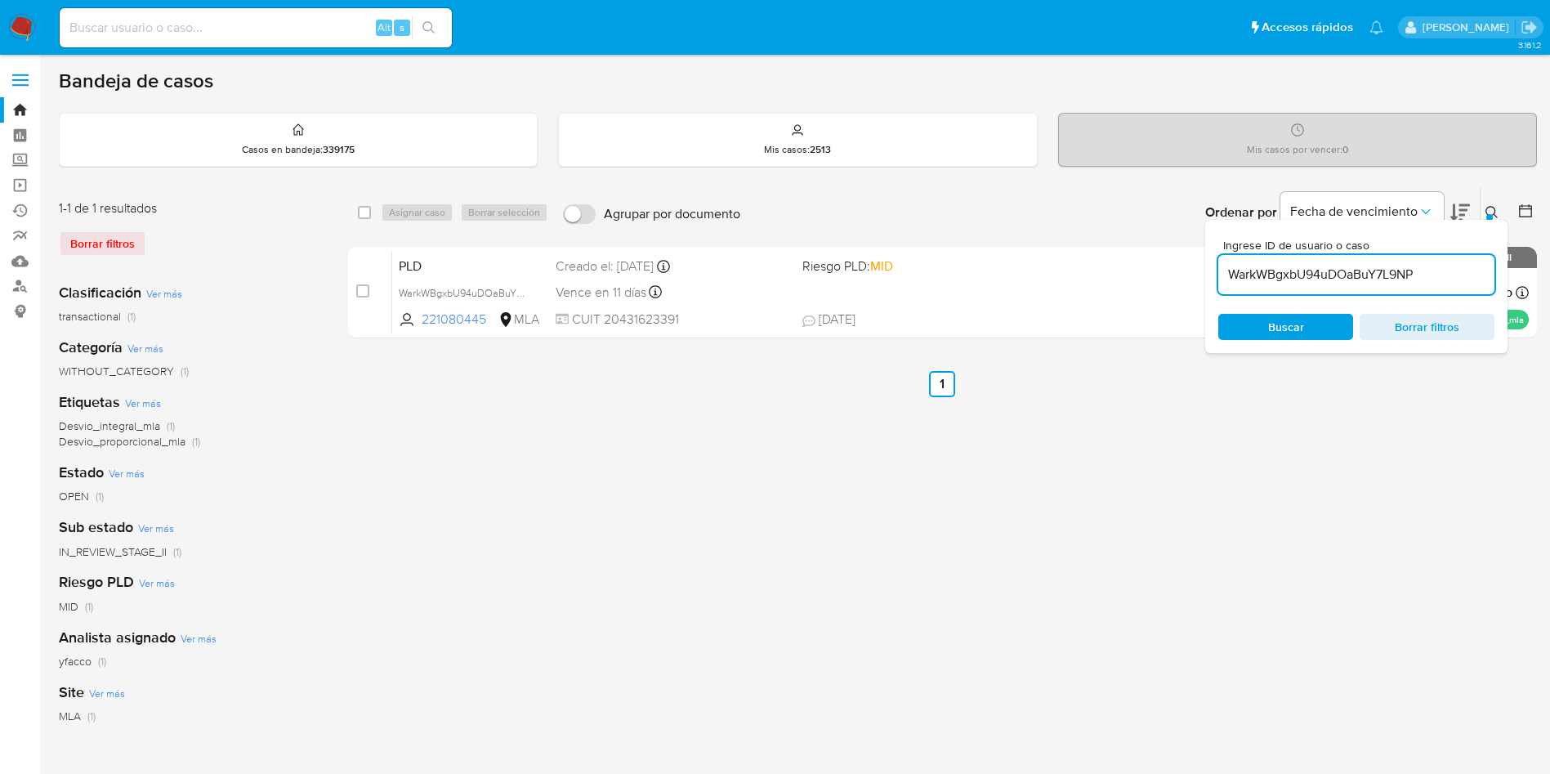
click at [1442, 270] on input "WarkWBgxbU94uDOaBuY7L9NP" at bounding box center [1356, 274] width 276 height 21
paste input "WarkWBgxbU94uDOaBuY7L9NP"
type input "WarkWBgxbU94uDOaBuY7L9NP"
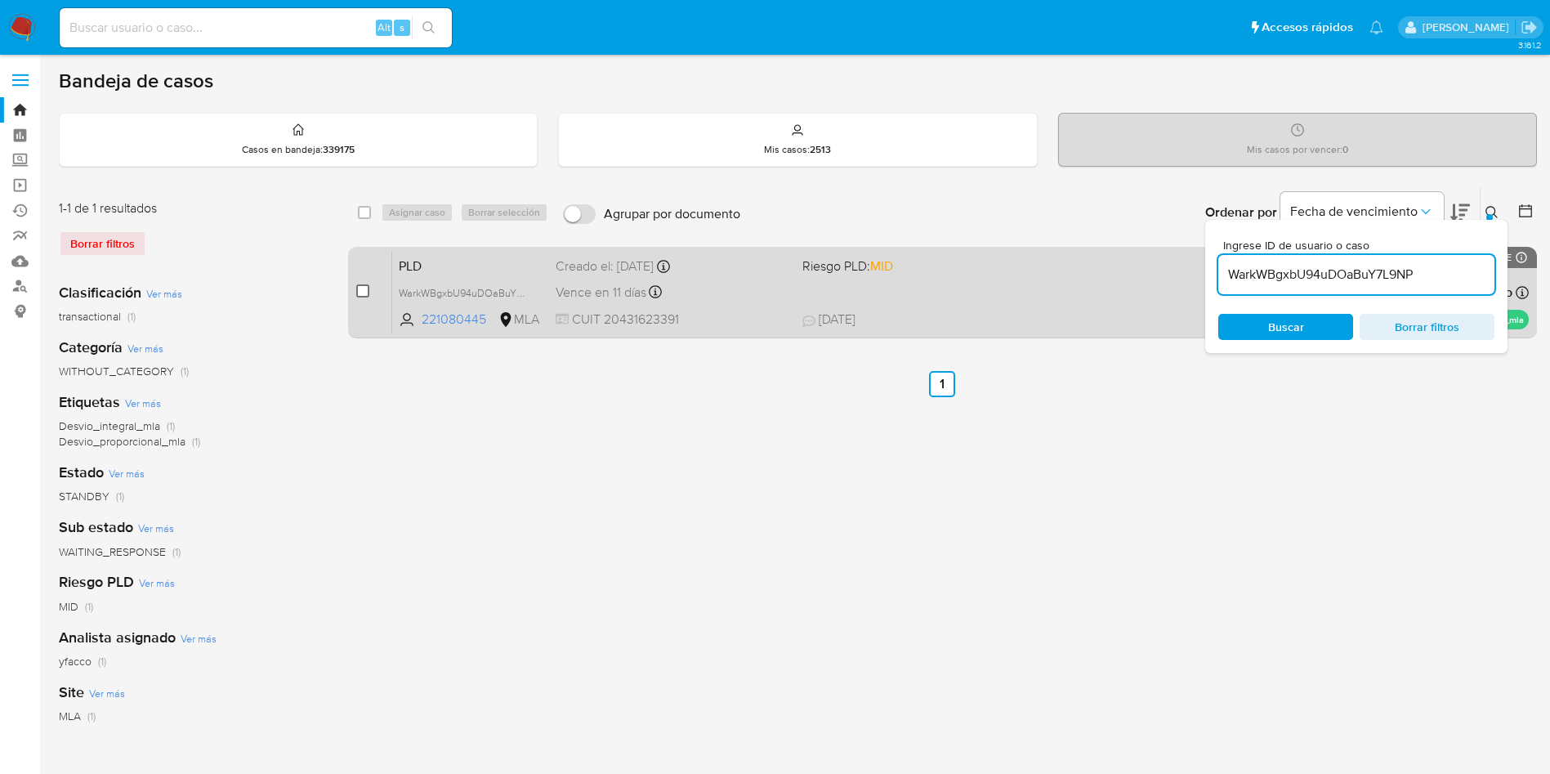
click at [364, 293] on input "checkbox" at bounding box center [362, 290] width 13 height 13
checkbox input "true"
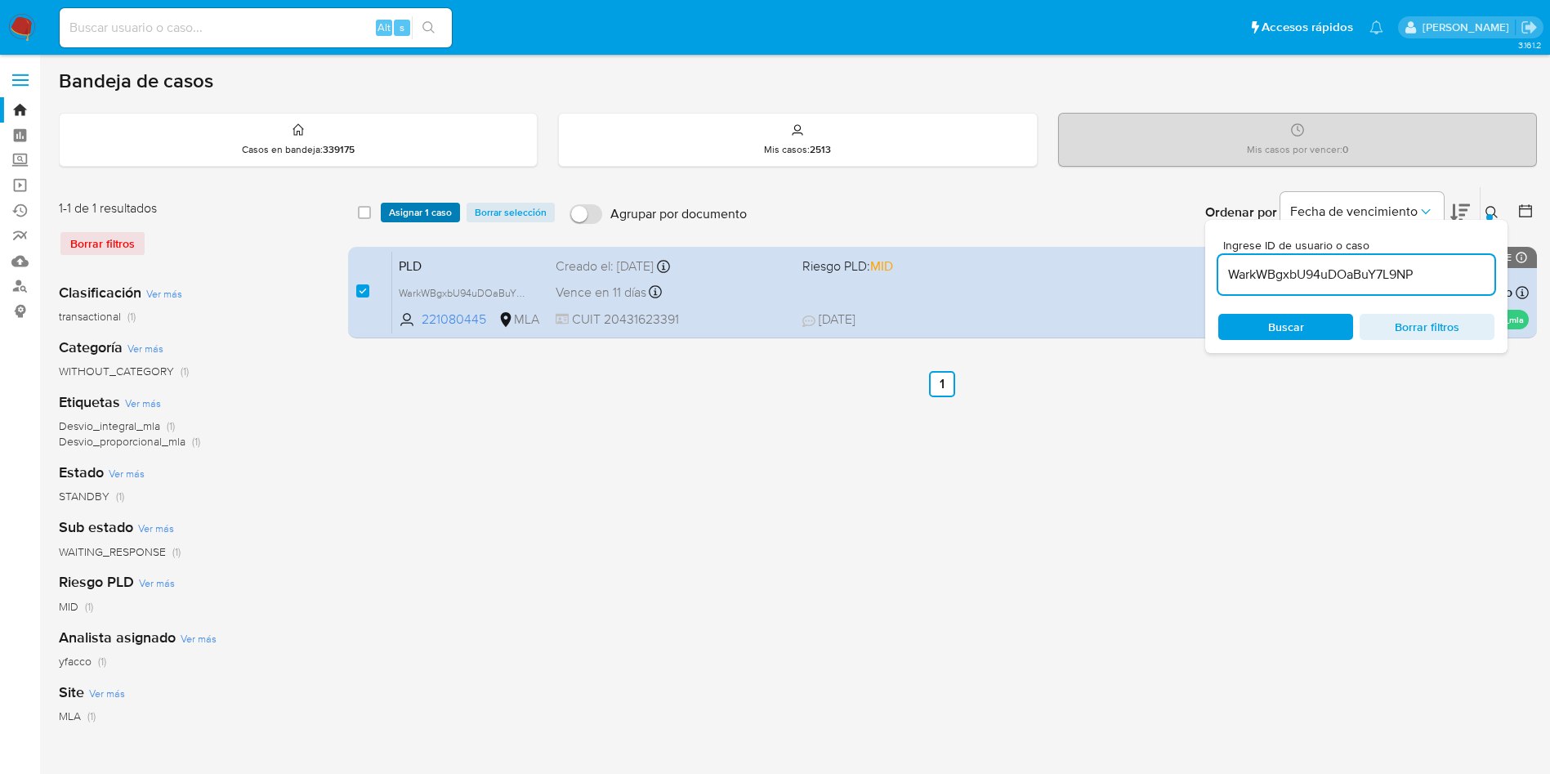
click at [395, 206] on span "Asignar 1 caso" at bounding box center [420, 212] width 63 height 16
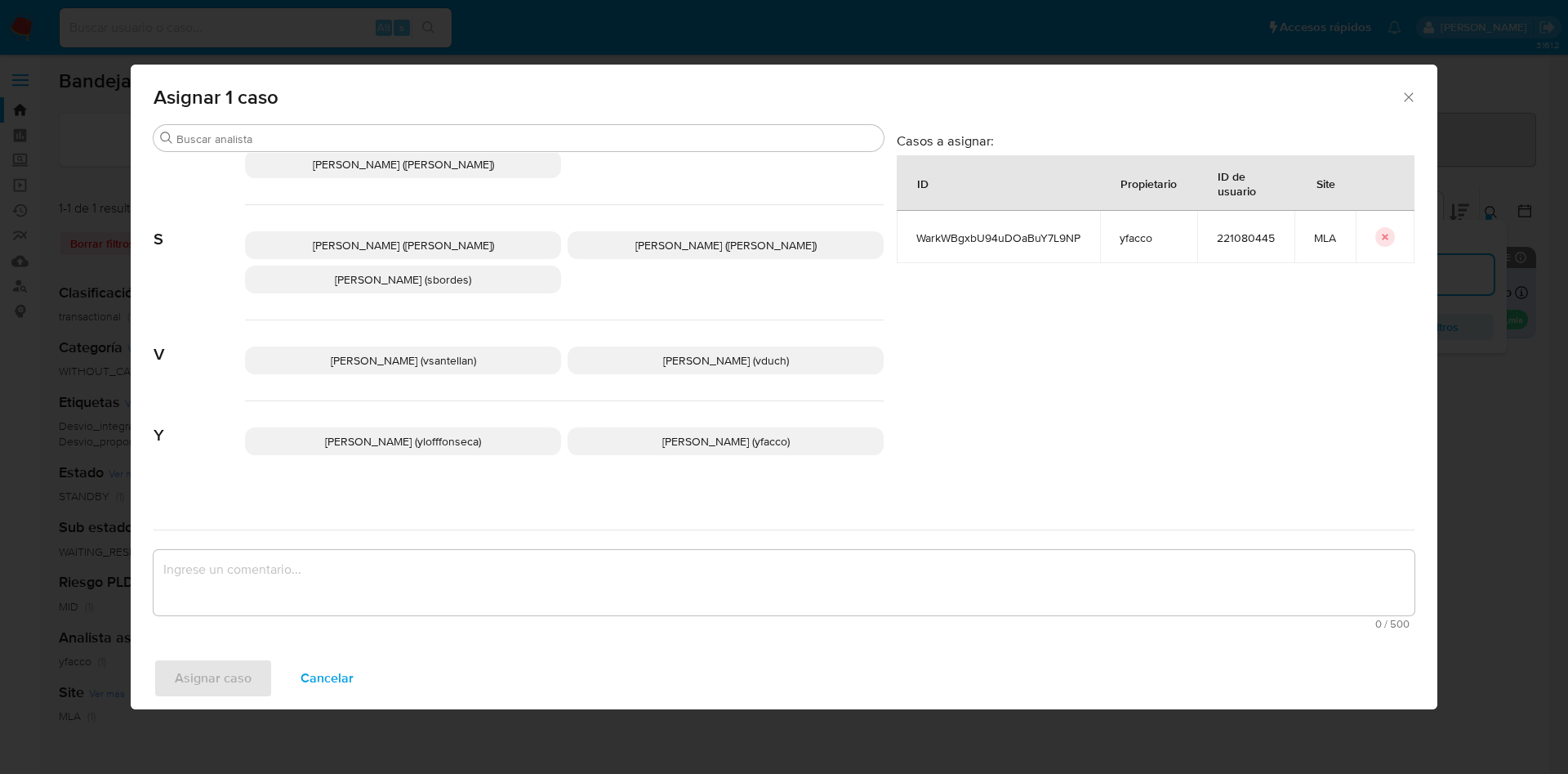
click at [623, 427] on p "Yesica Paola Facco (yfacco)" at bounding box center [726, 441] width 316 height 28
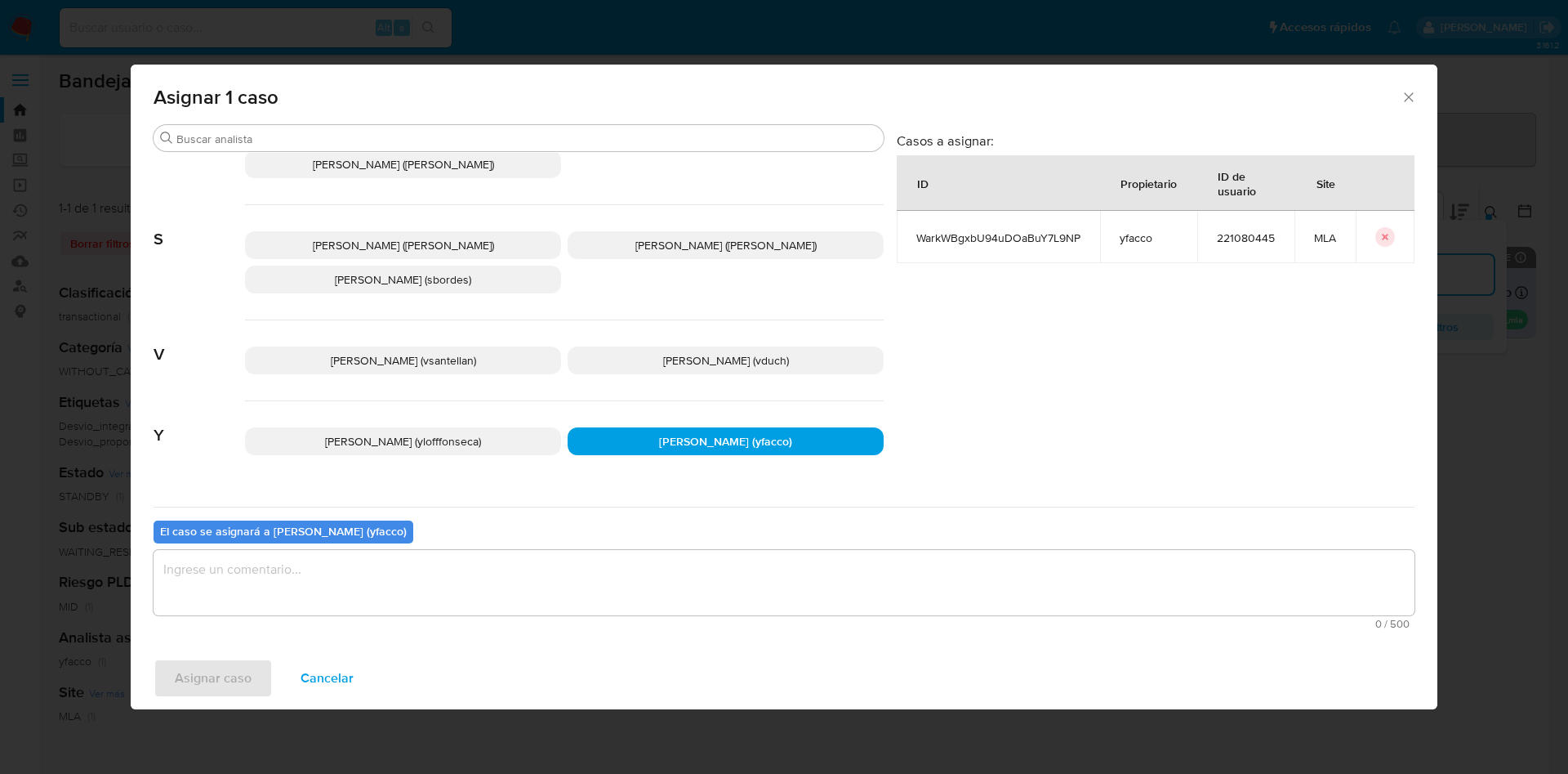
click at [507, 606] on textarea "assign-modal" at bounding box center [784, 582] width 1261 height 65
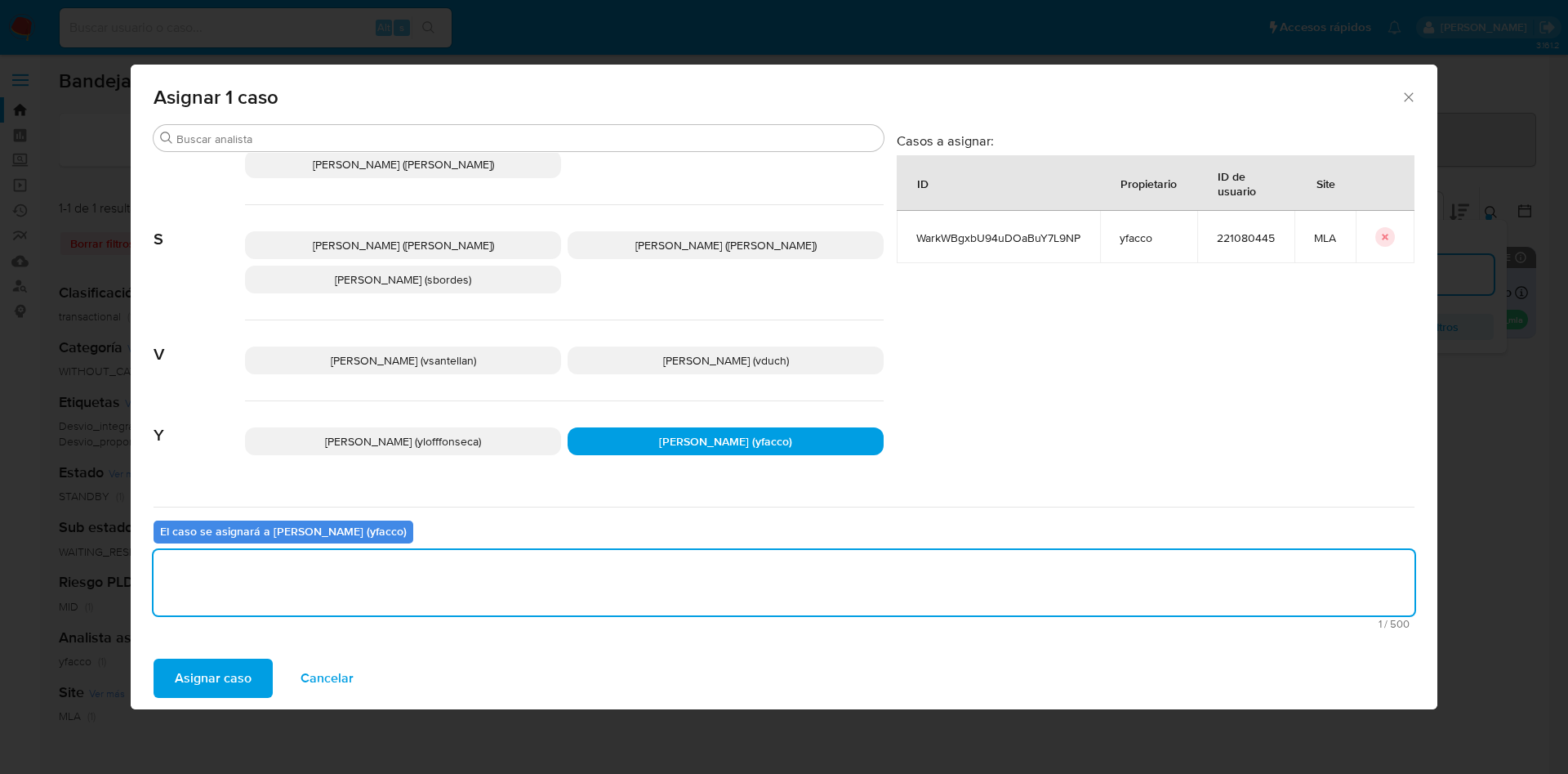
click at [241, 661] on span "Asignar caso" at bounding box center [213, 678] width 77 height 36
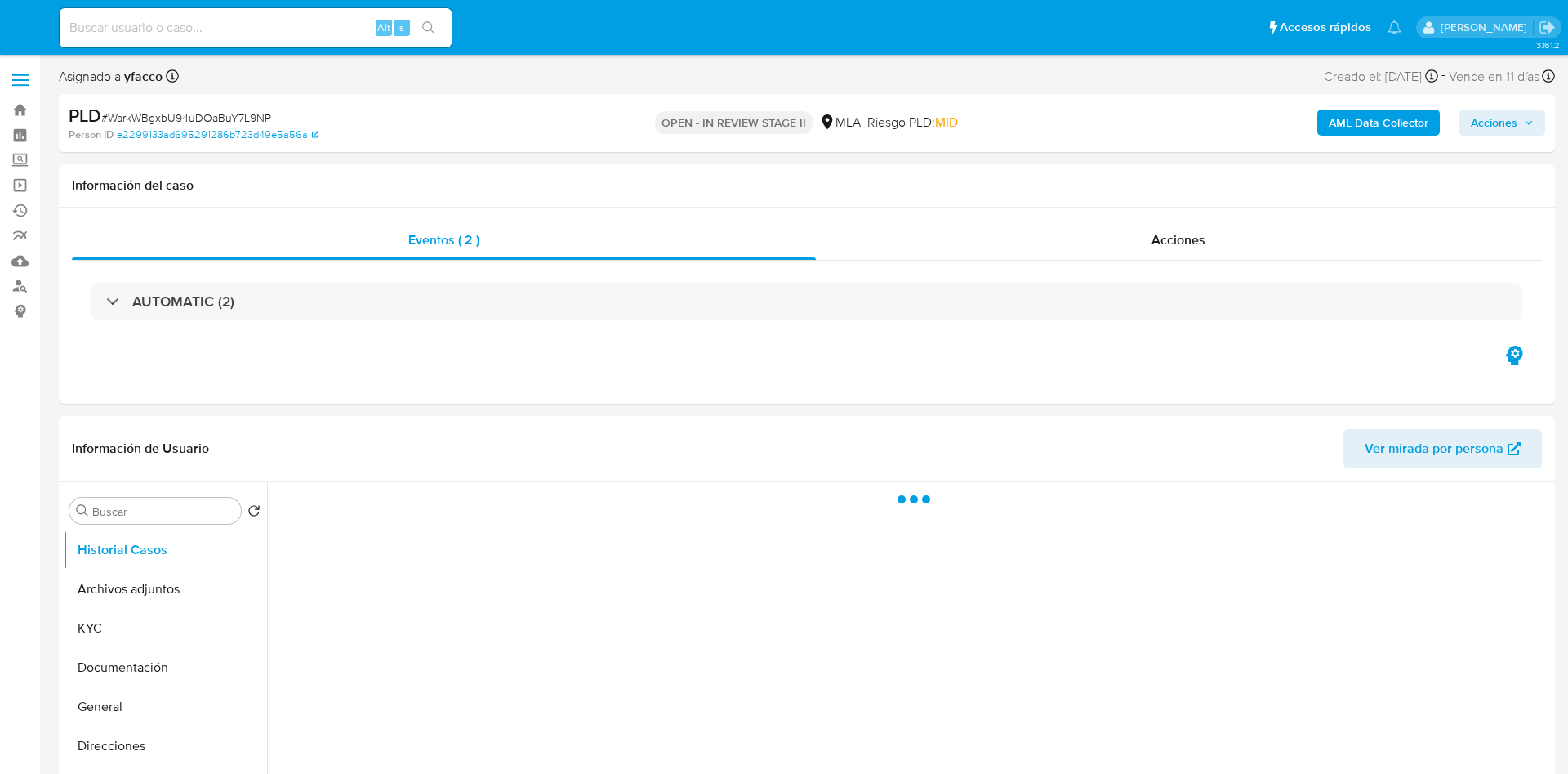
select select "10"
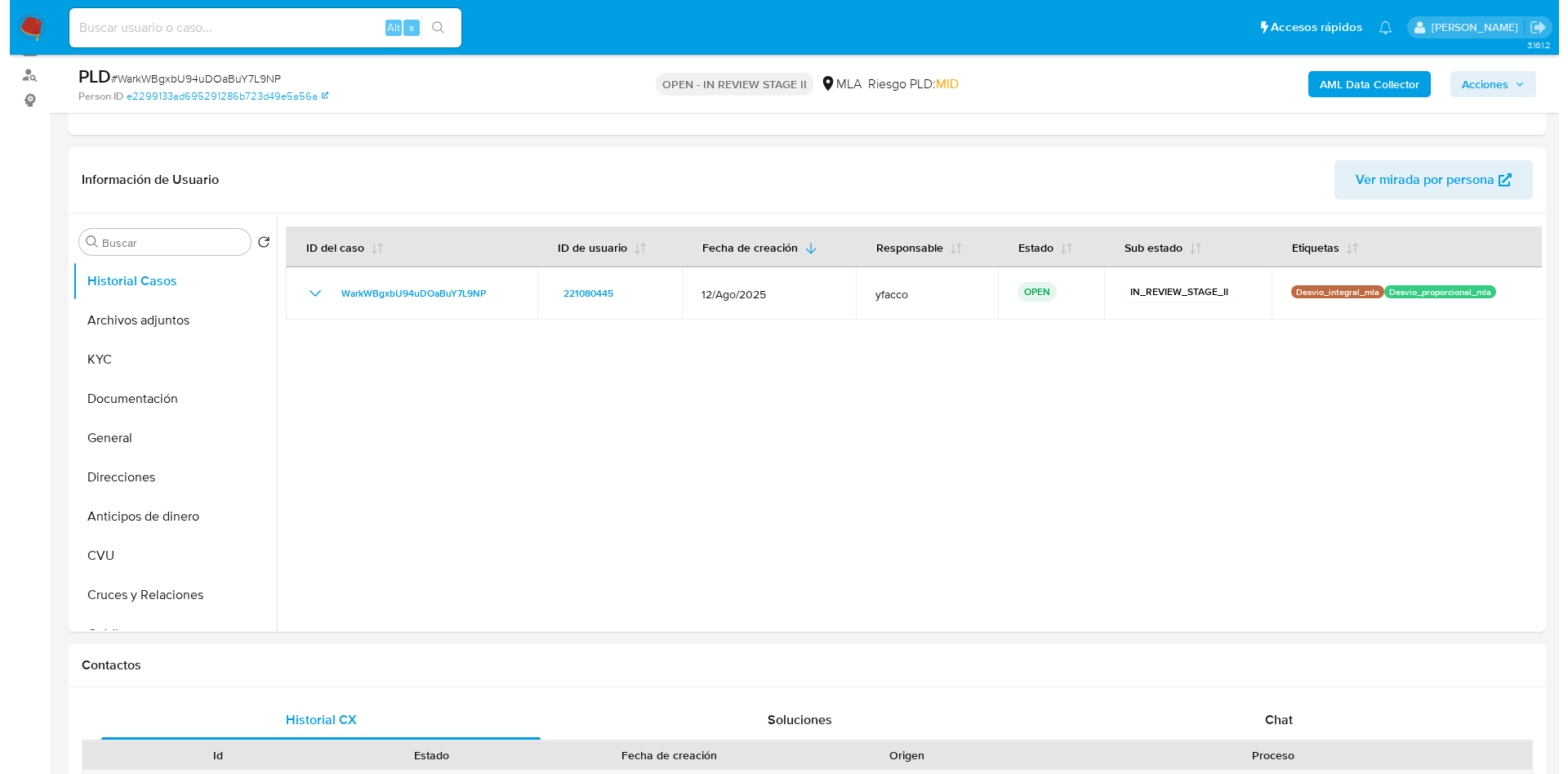
scroll to position [123, 0]
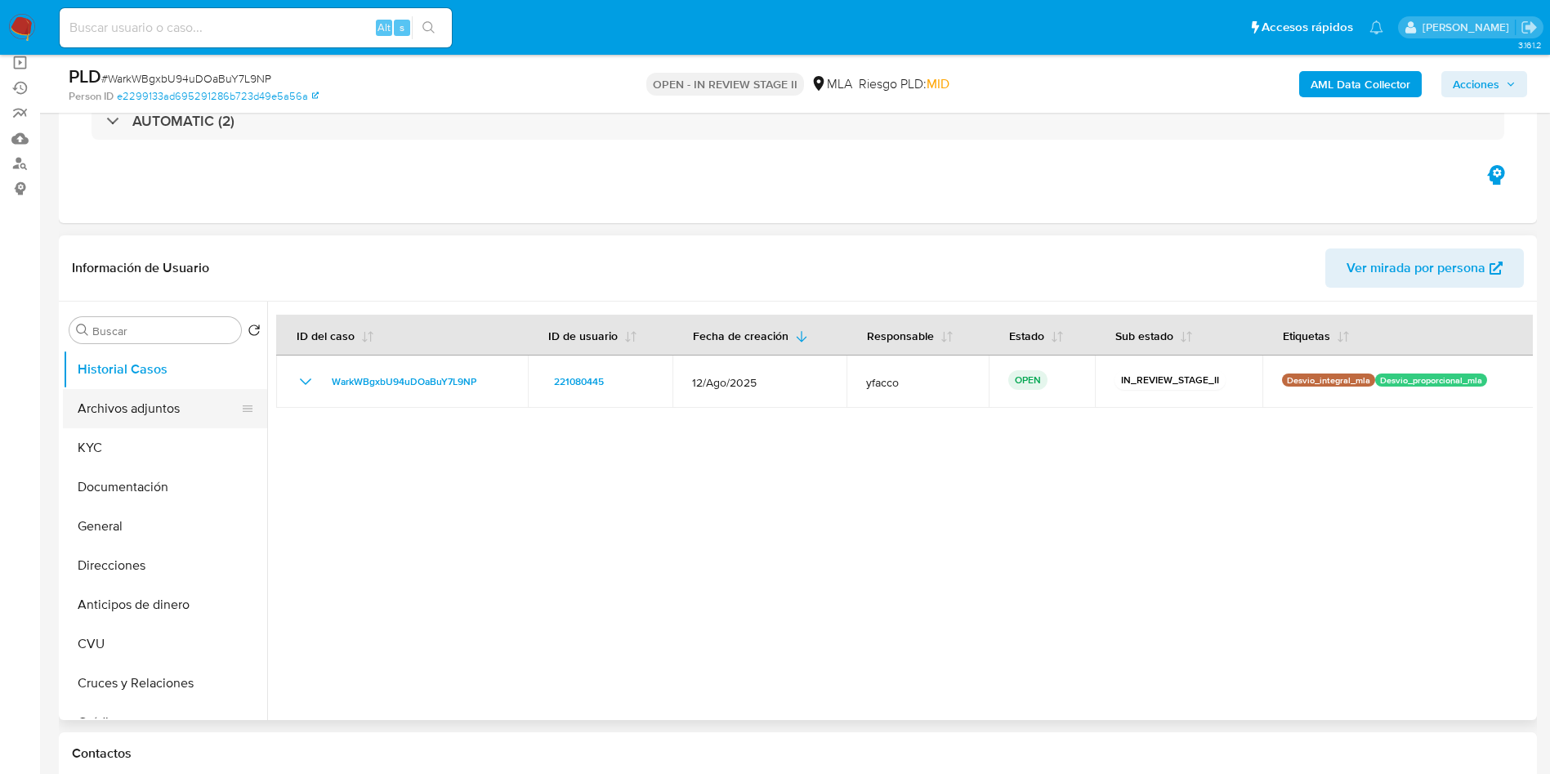
click at [157, 391] on button "Archivos adjuntos" at bounding box center [158, 408] width 191 height 39
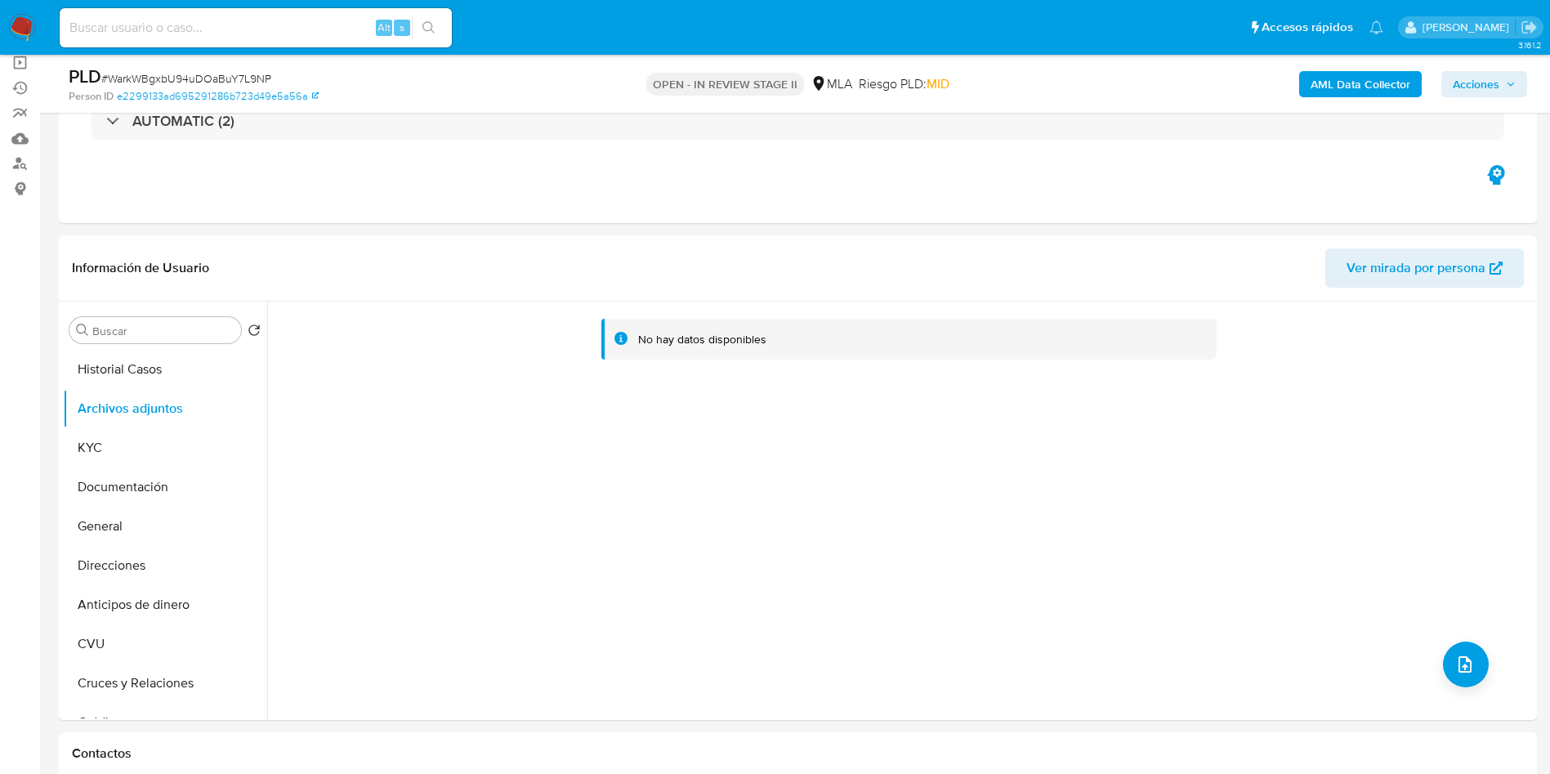
click at [1348, 79] on b "AML Data Collector" at bounding box center [1361, 84] width 100 height 26
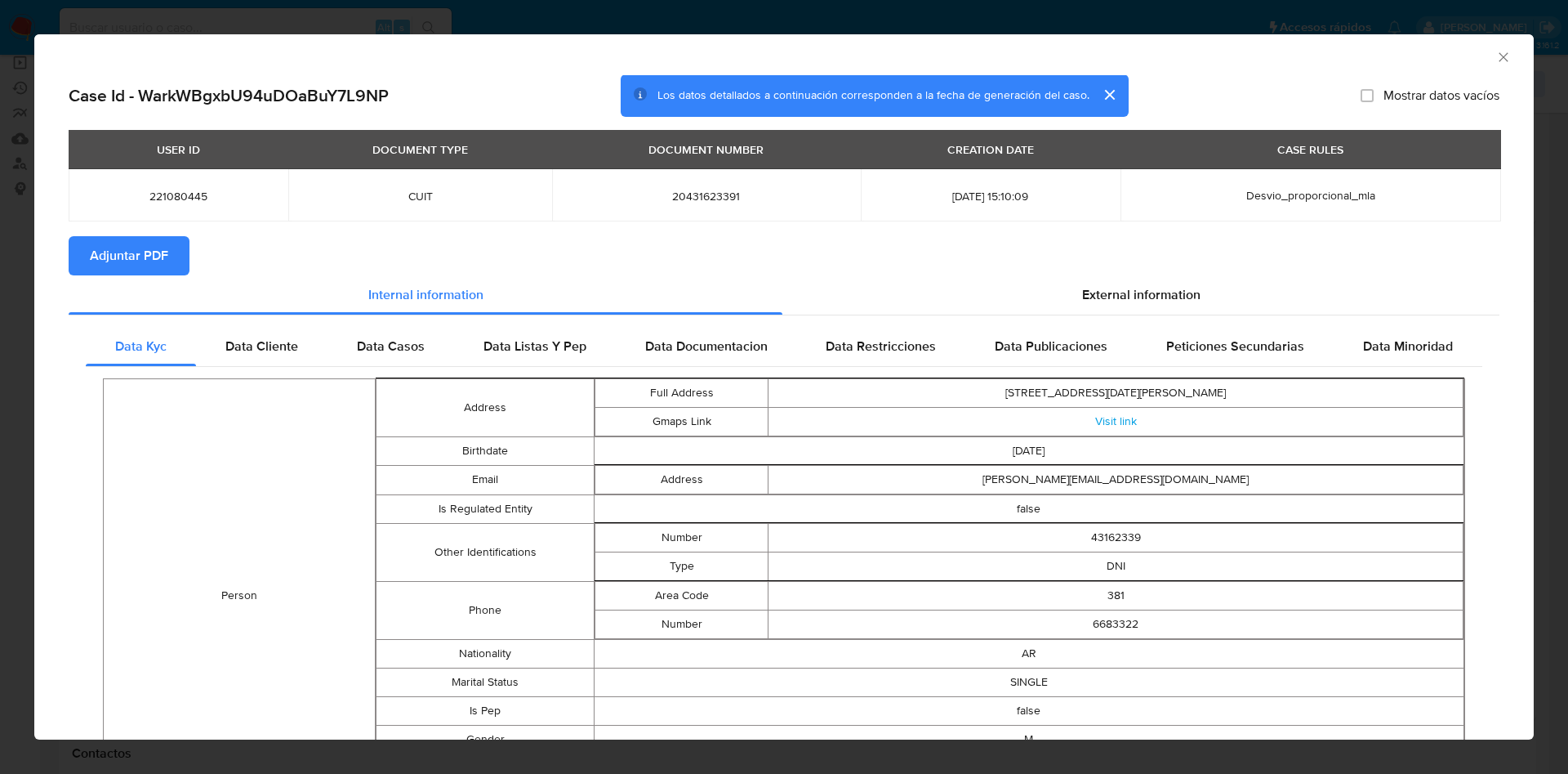
click at [171, 259] on button "Adjuntar PDF" at bounding box center [129, 255] width 121 height 39
click at [1495, 57] on icon "Cerrar ventana" at bounding box center [1503, 57] width 16 height 16
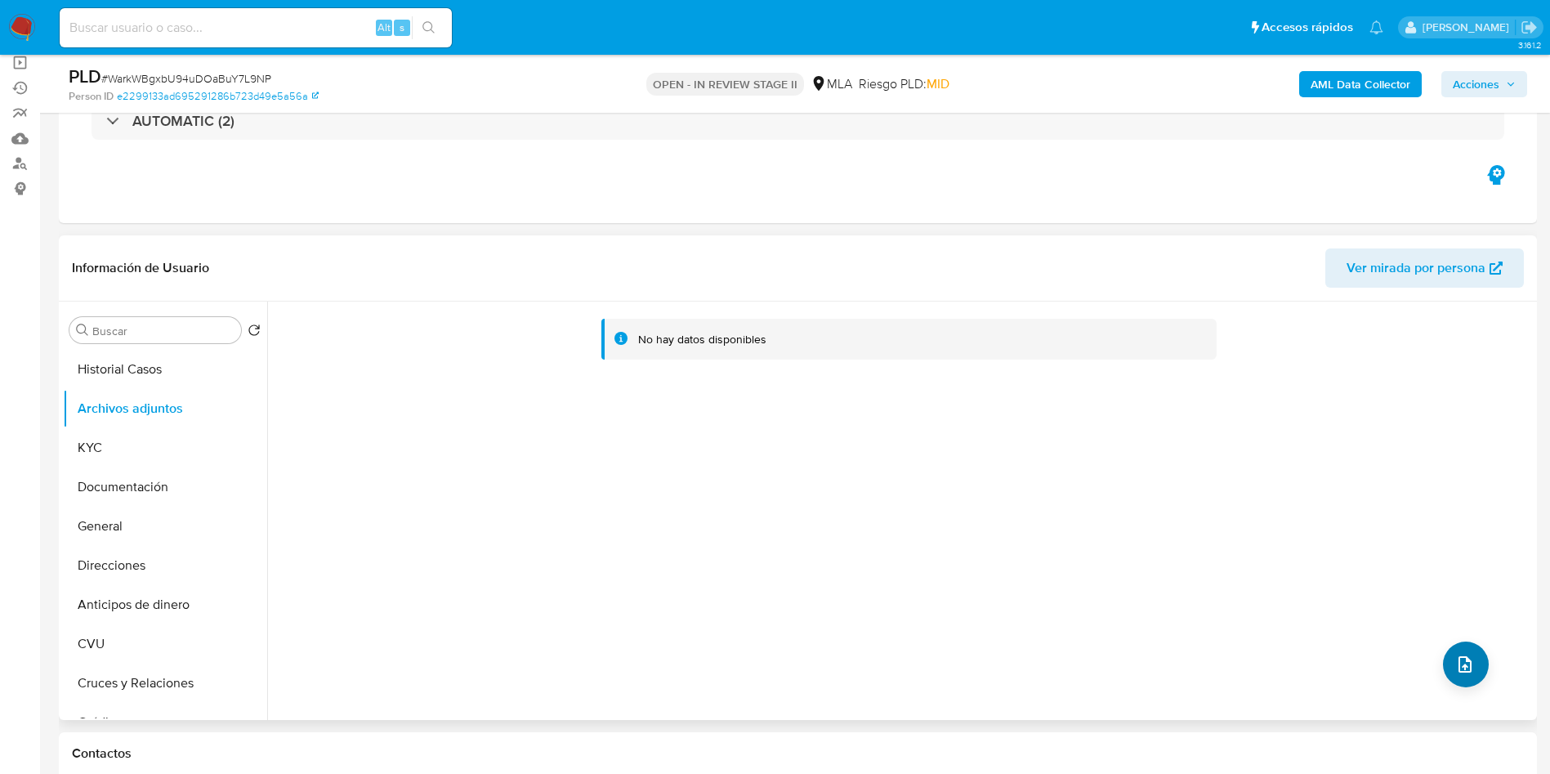
drag, startPoint x: 1447, startPoint y: 629, endPoint x: 1459, endPoint y: 667, distance: 39.5
click at [1447, 634] on div "No hay datos disponibles" at bounding box center [900, 510] width 1266 height 418
click at [1460, 668] on icon "upload-file" at bounding box center [1464, 664] width 13 height 16
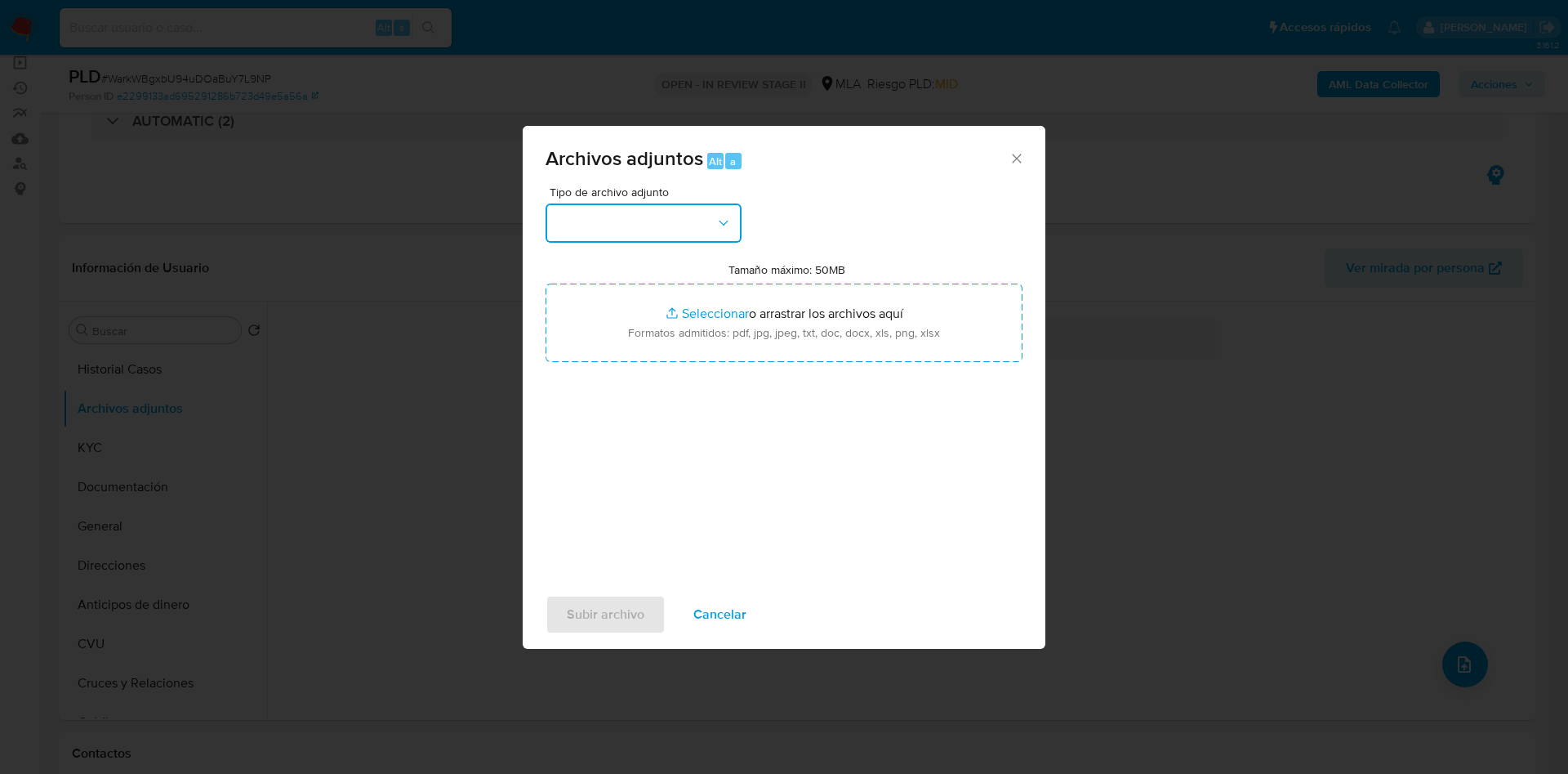
click at [677, 219] on button "button" at bounding box center [644, 222] width 196 height 39
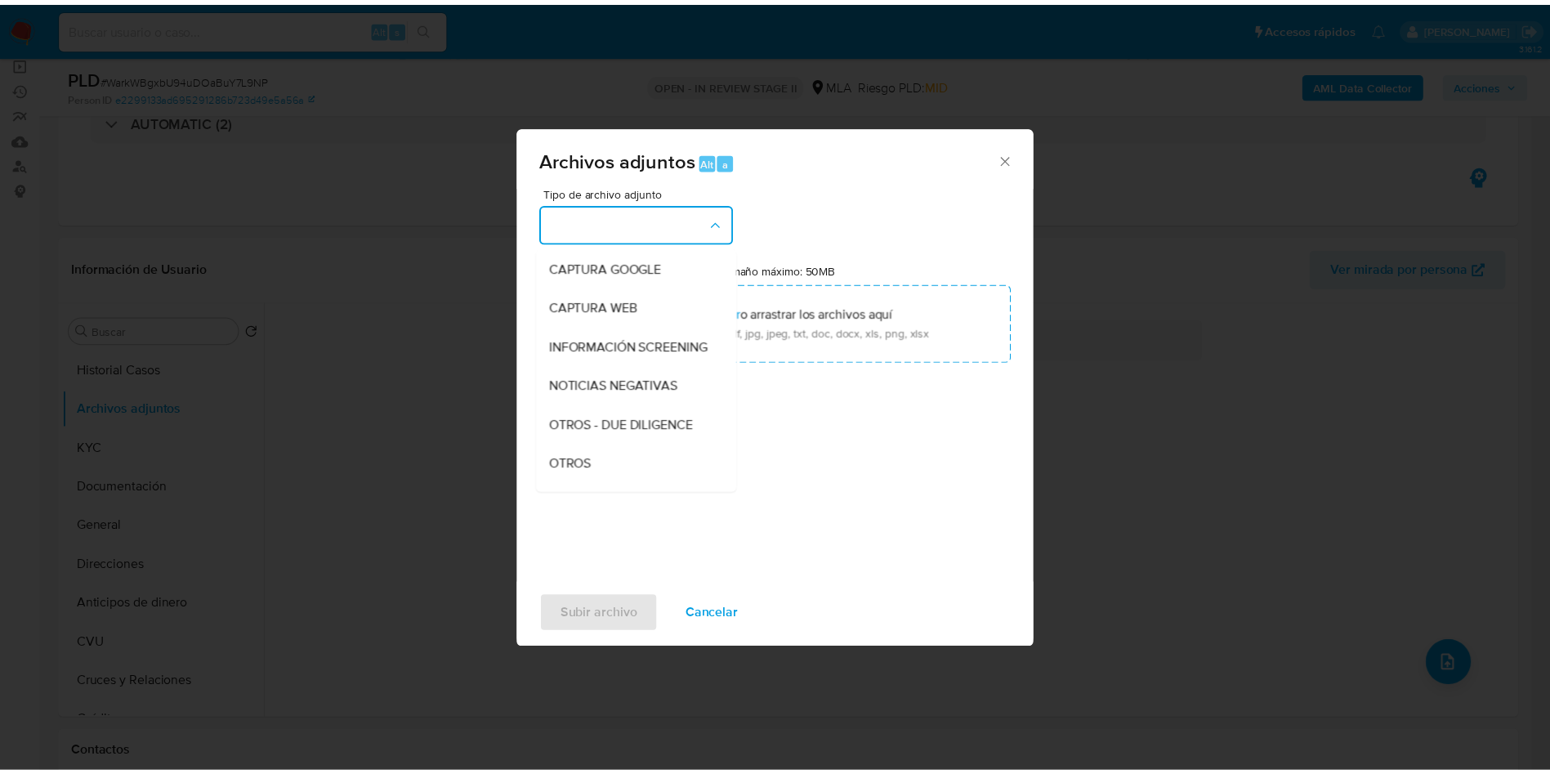
scroll to position [245, 0]
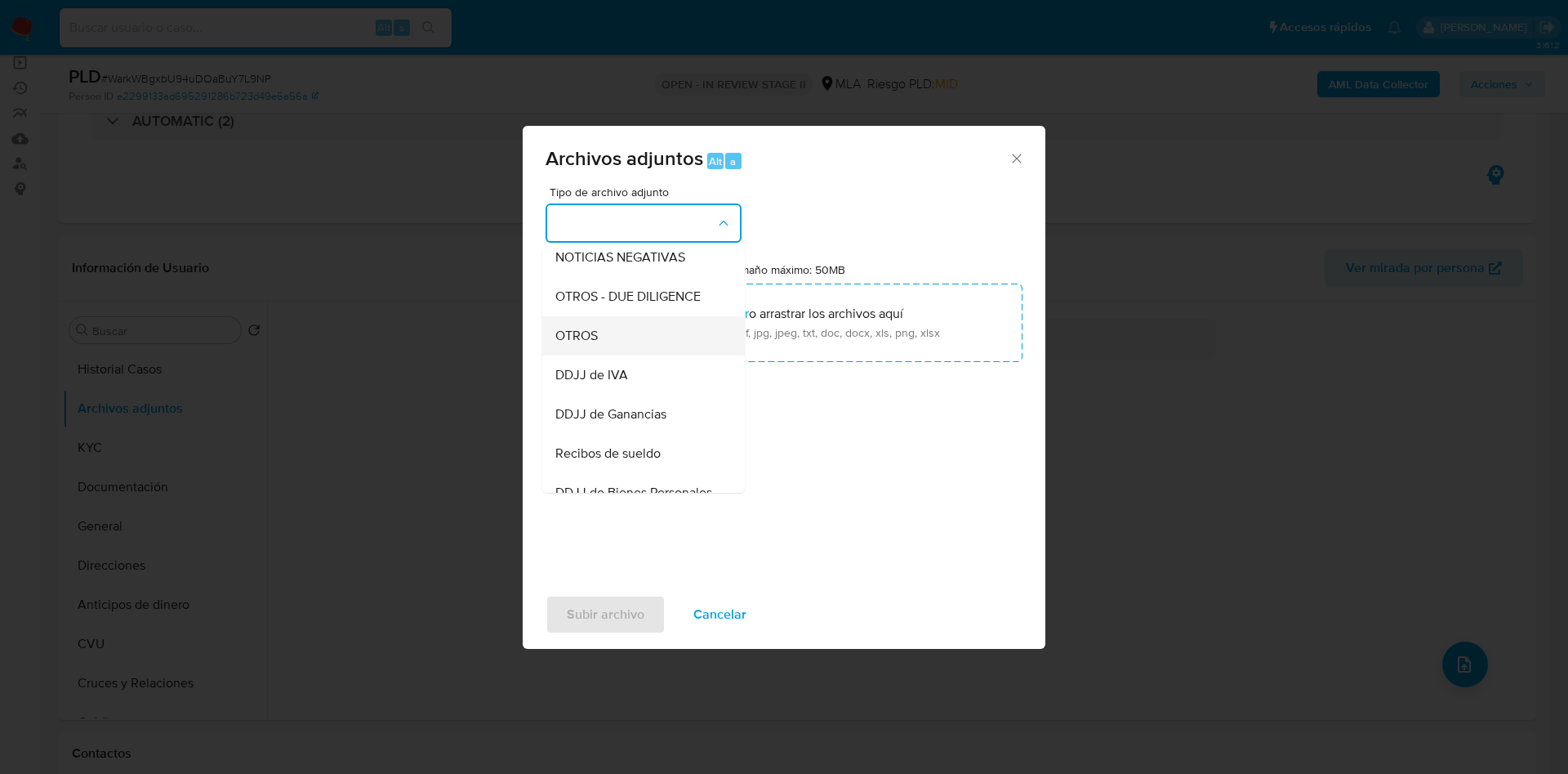
click at [605, 355] on div "OTROS" at bounding box center [639, 335] width 167 height 39
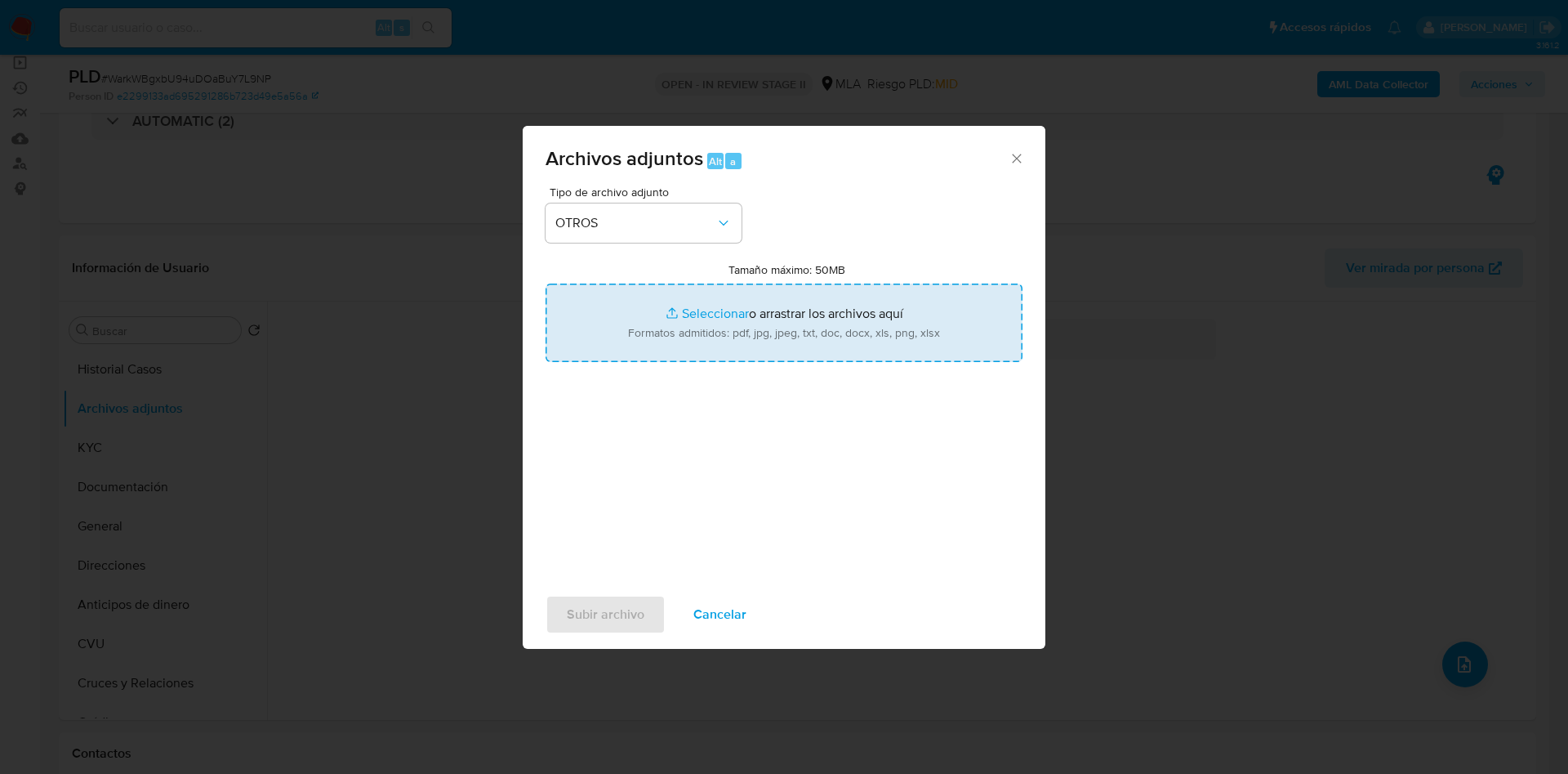
click at [692, 307] on input "Tamaño máximo: 50MB Seleccionar archivos" at bounding box center [784, 323] width 477 height 78
type input "C:\fakepath\Caselog WarkWBgxbU94uDOaBuY7L9NP_2025_08_18_18_10_13.docx"
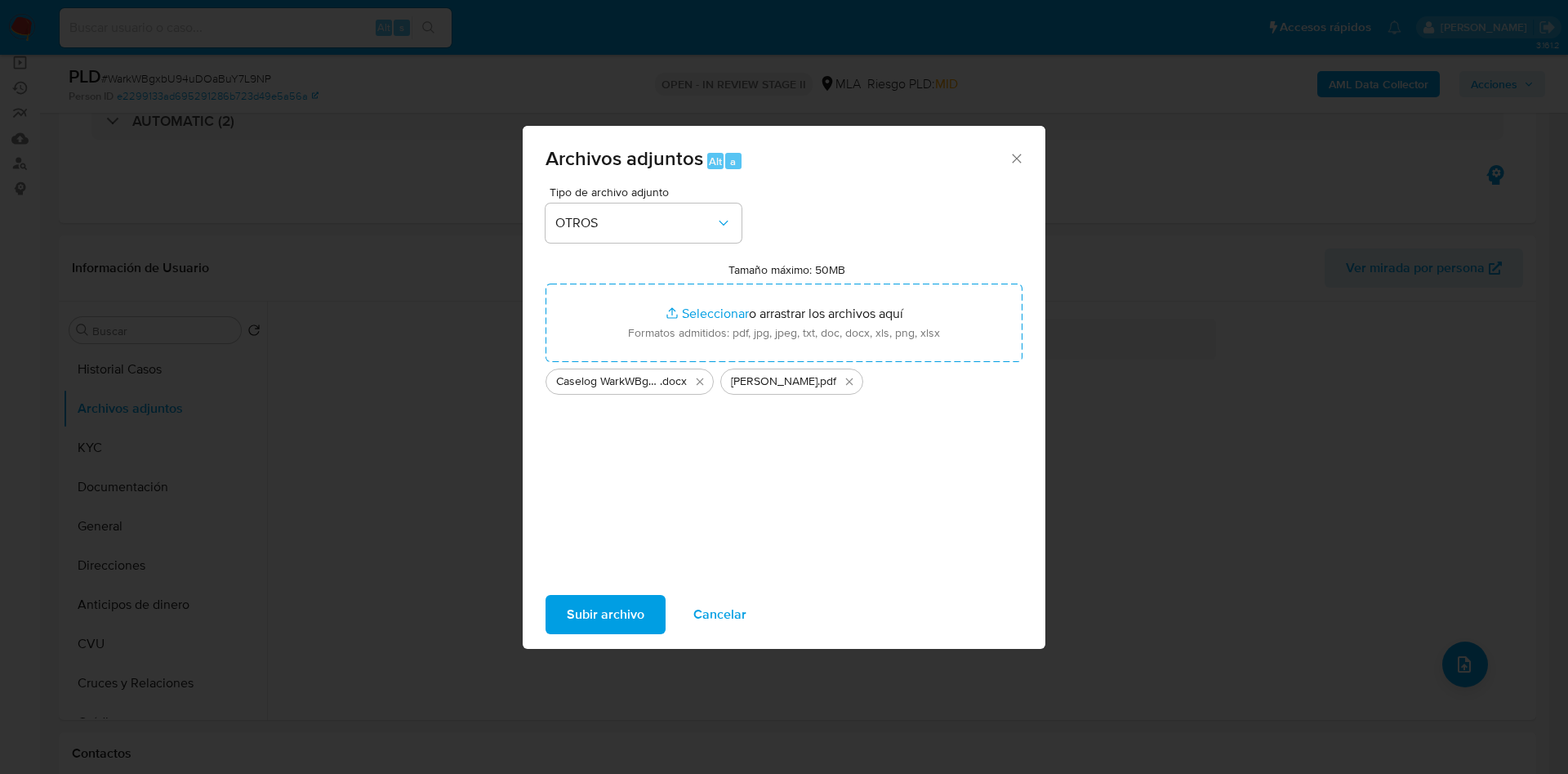
click at [622, 602] on span "Subir archivo" at bounding box center [606, 614] width 78 height 36
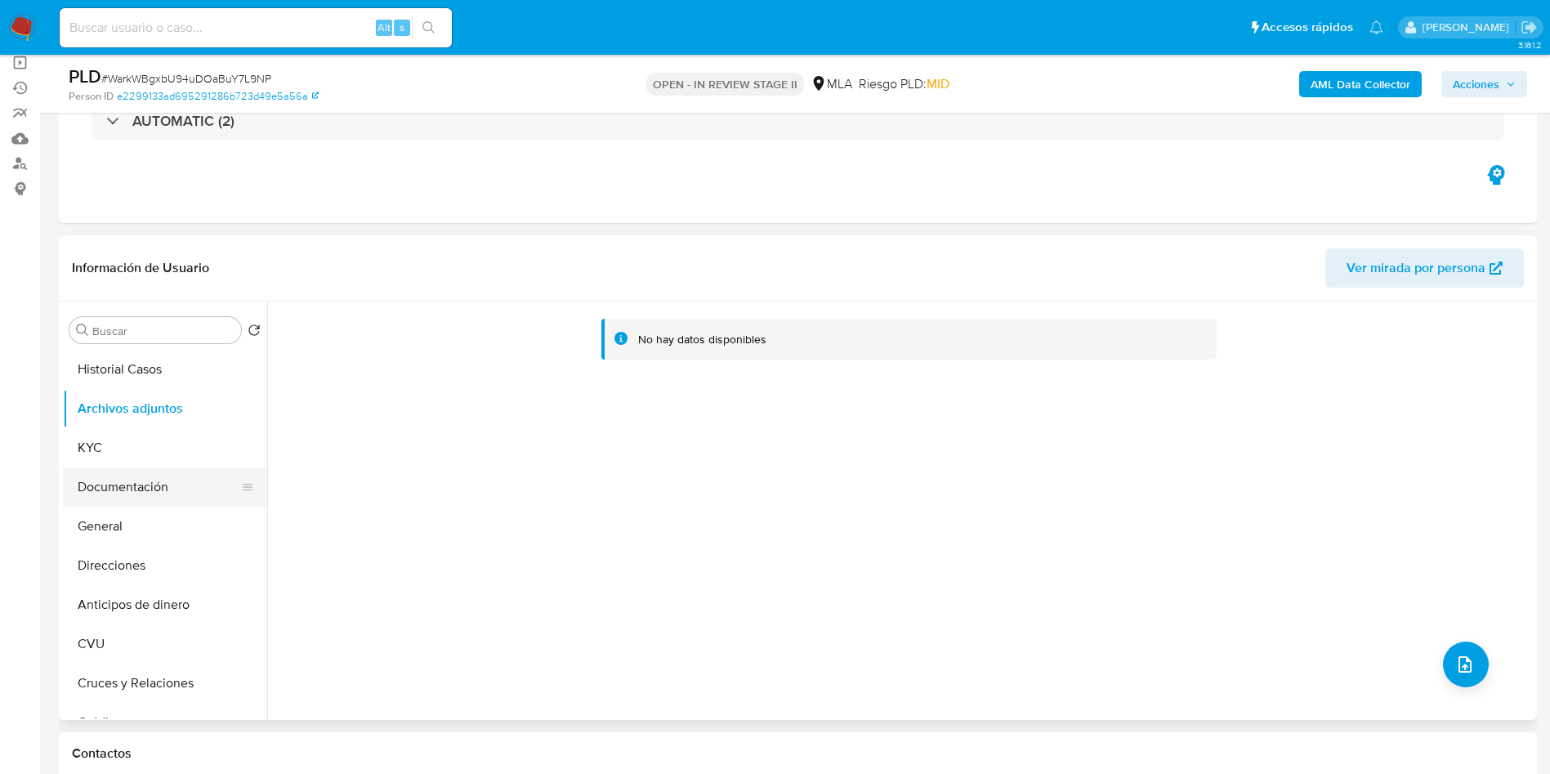
click at [167, 491] on button "Documentación" at bounding box center [158, 486] width 191 height 39
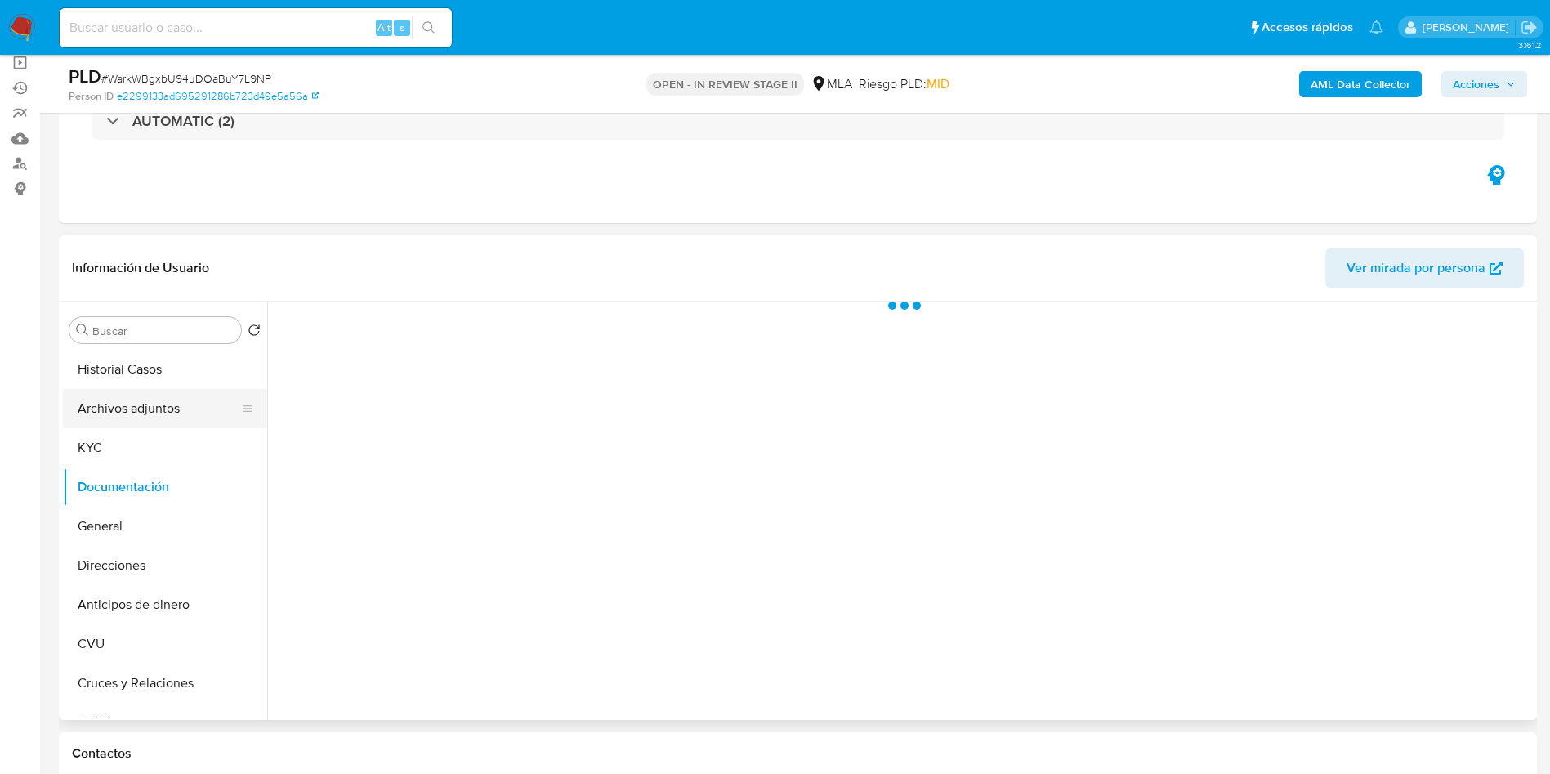
click at [185, 412] on button "Archivos adjuntos" at bounding box center [158, 408] width 191 height 39
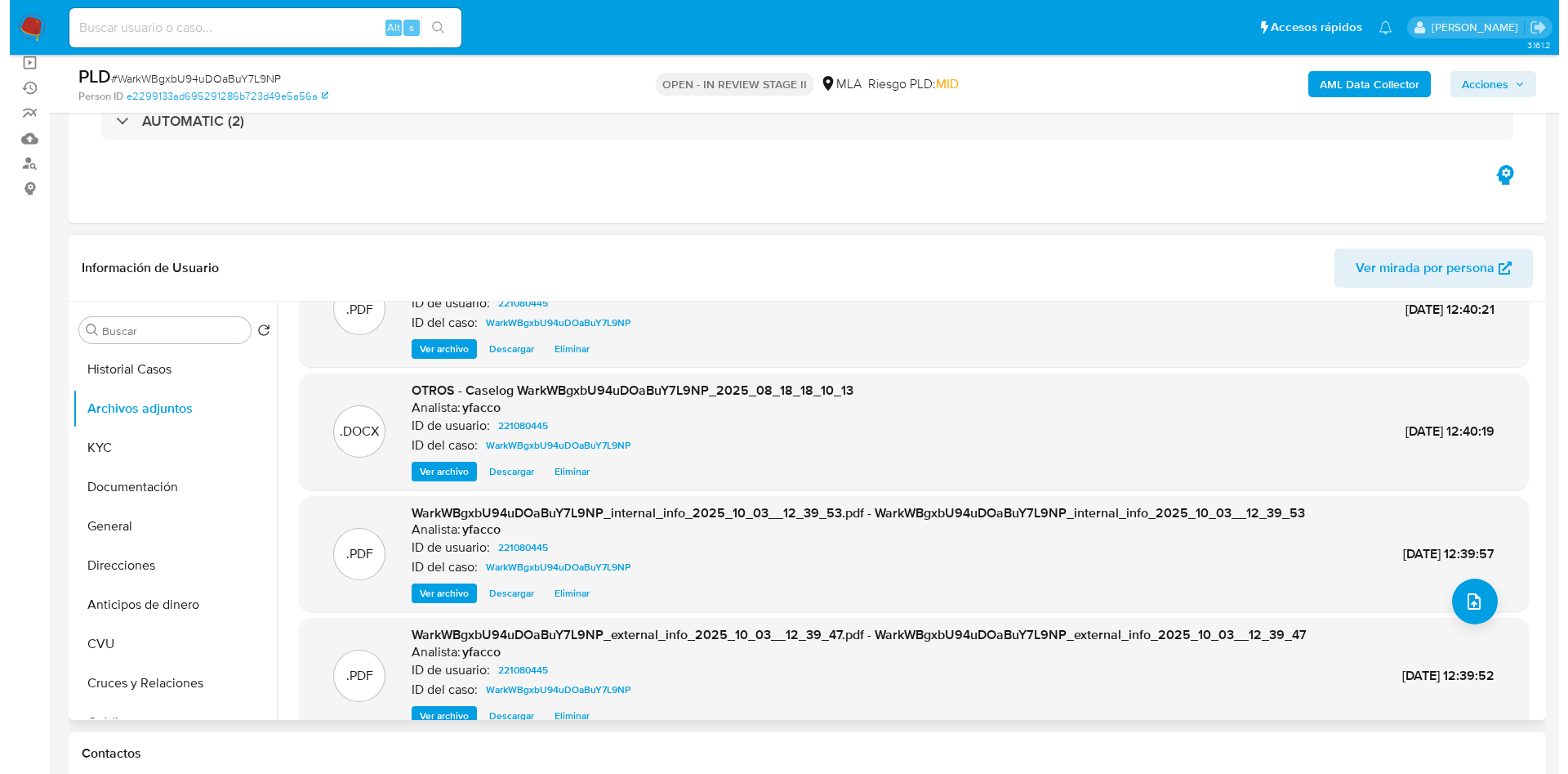
scroll to position [92, 0]
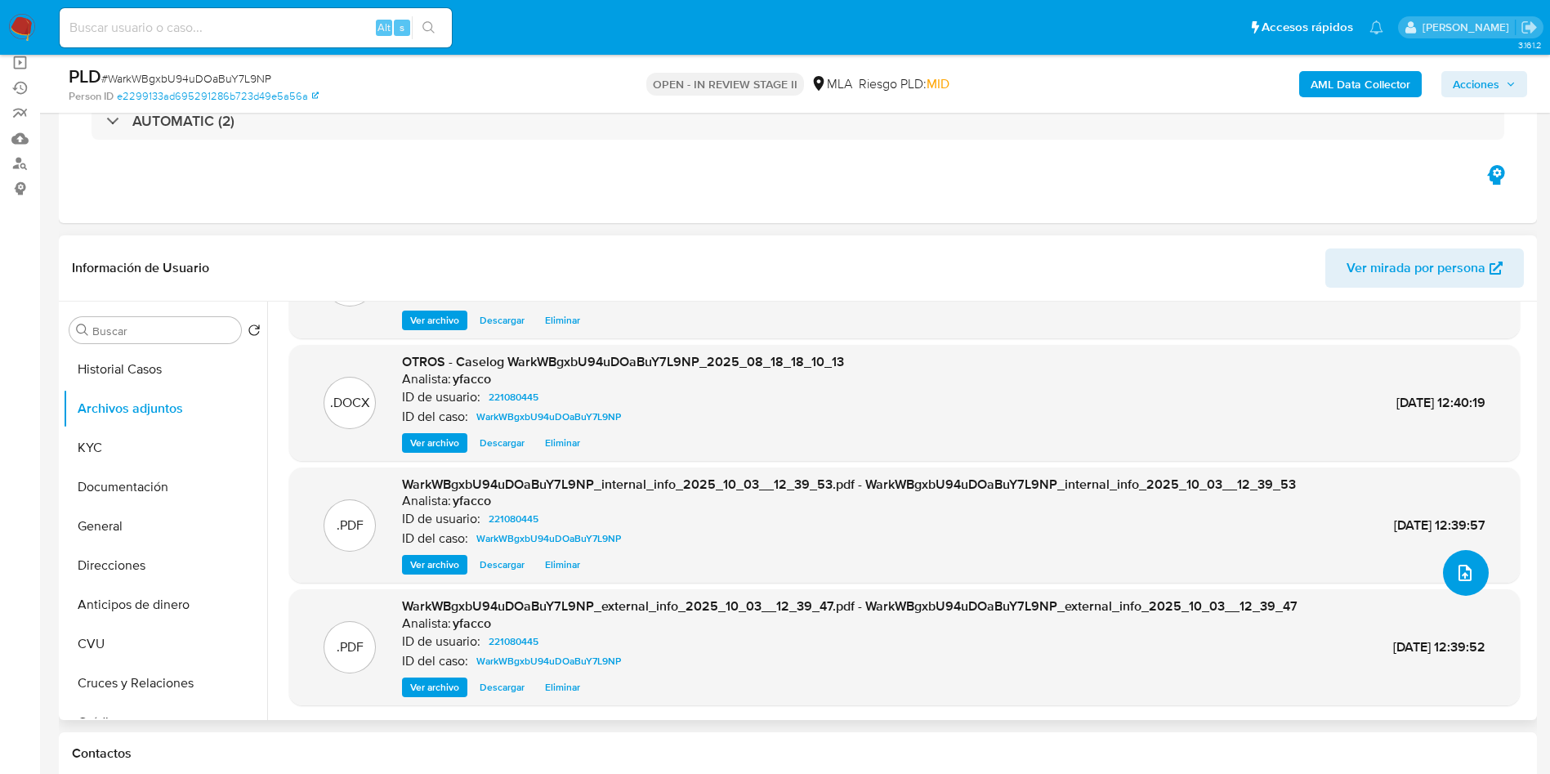
click at [1472, 572] on button "upload-file" at bounding box center [1466, 573] width 46 height 46
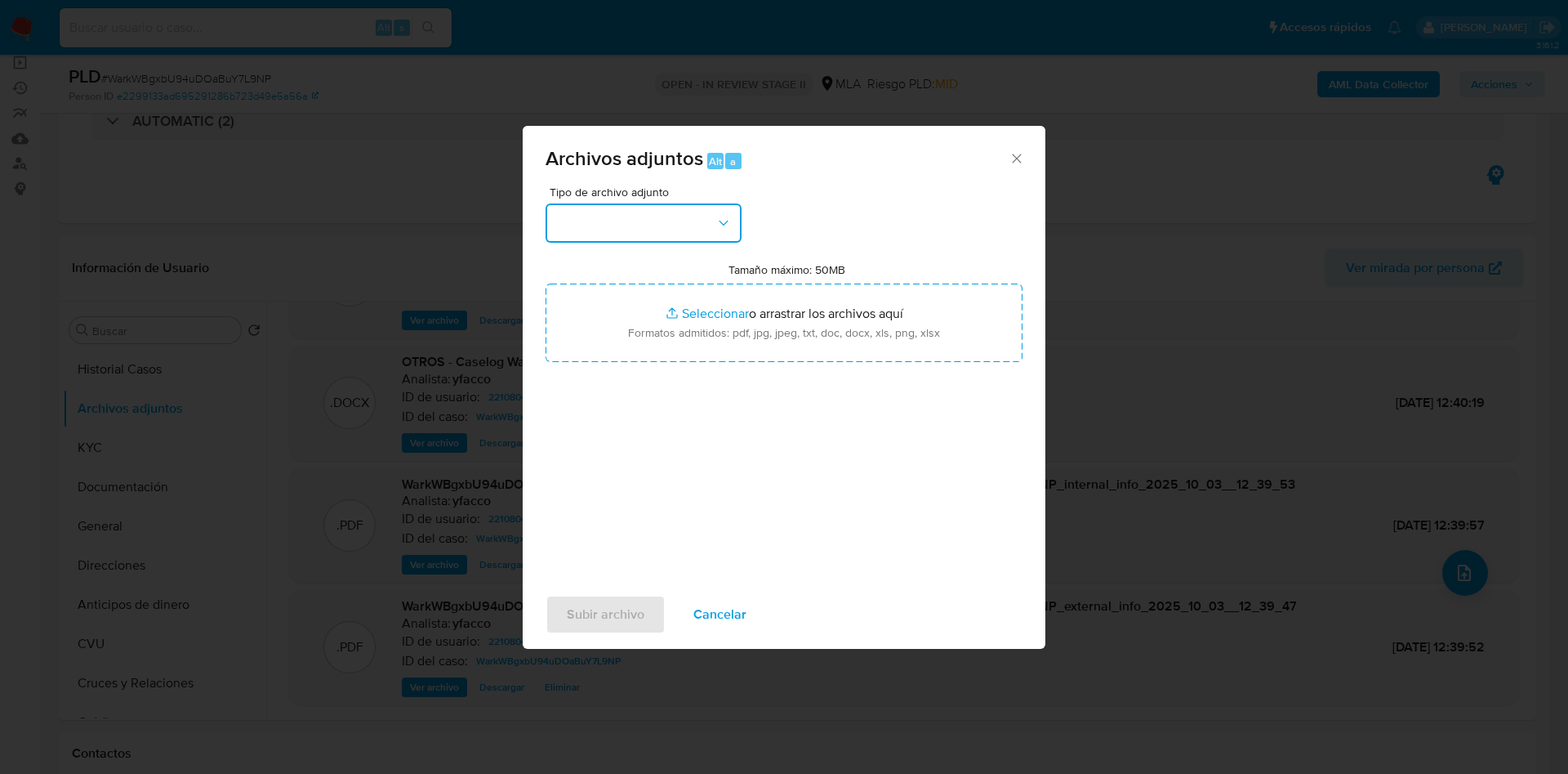
click at [698, 239] on button "button" at bounding box center [644, 222] width 196 height 39
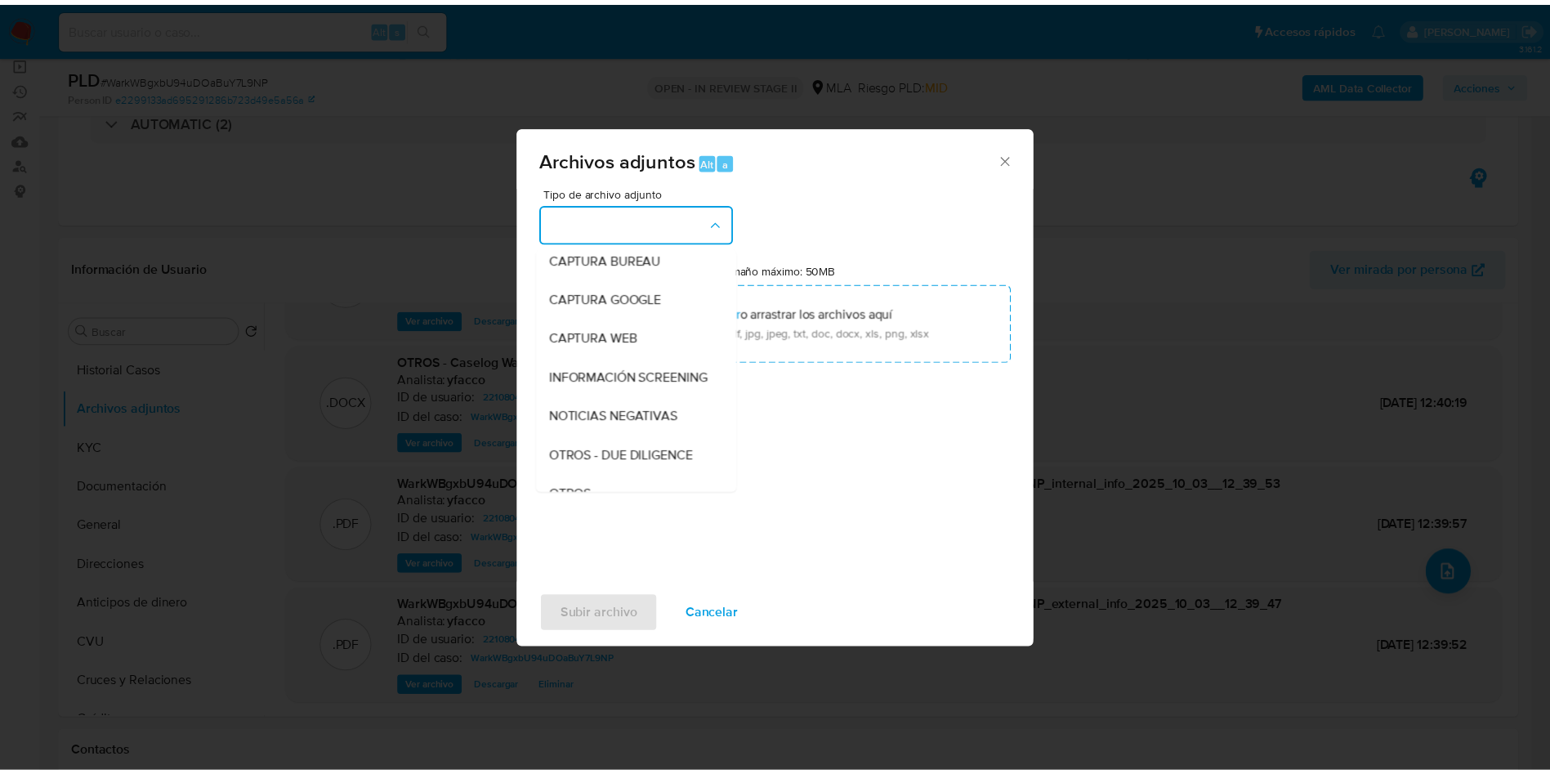
scroll to position [123, 0]
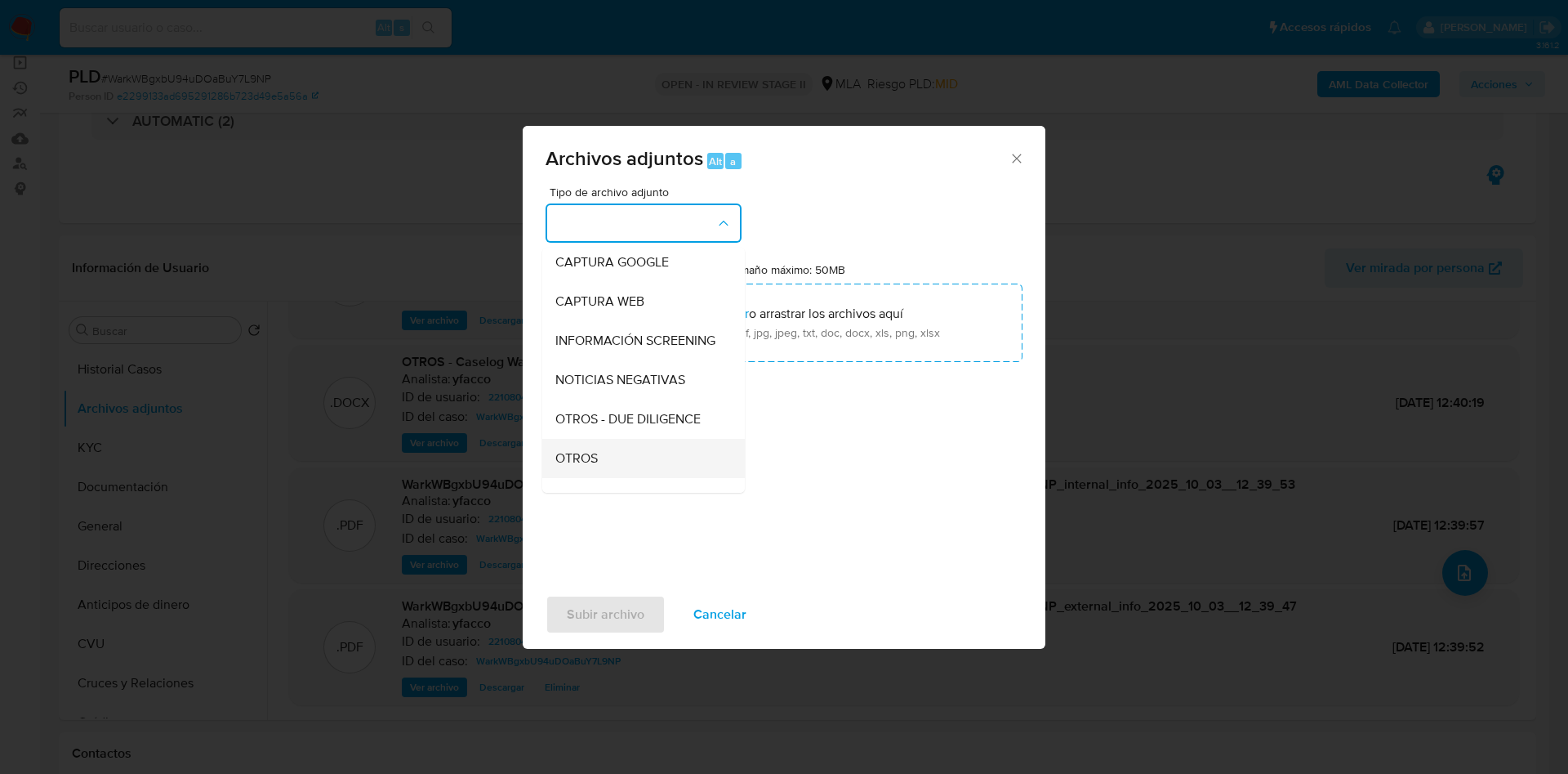
click at [587, 462] on div "OTROS" at bounding box center [639, 458] width 167 height 39
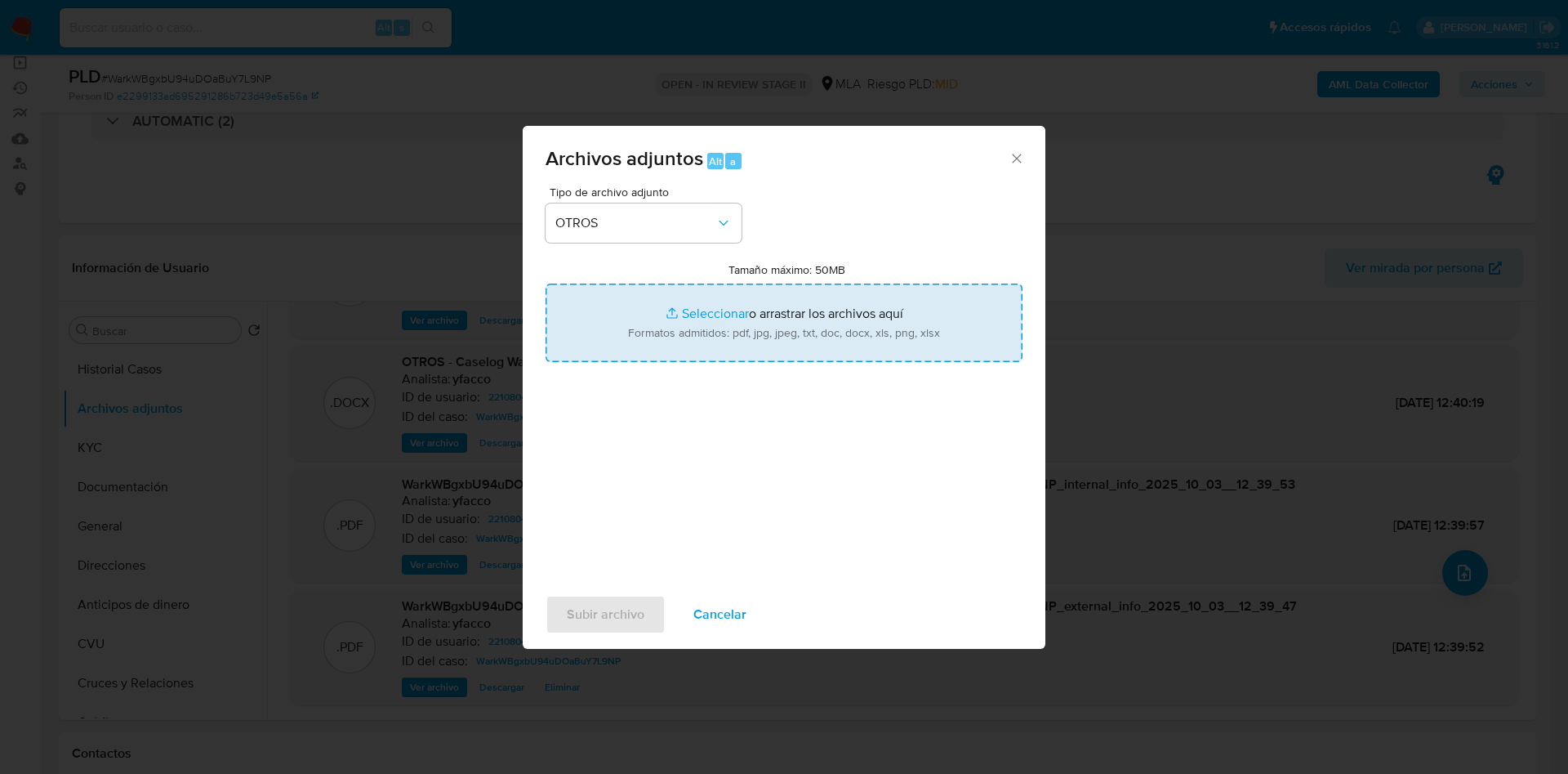
click at [679, 306] on input "Tamaño máximo: 50MB Seleccionar archivos" at bounding box center [784, 323] width 477 height 78
type input "C:\fakepath\Movimientos 221080445.xlsx"
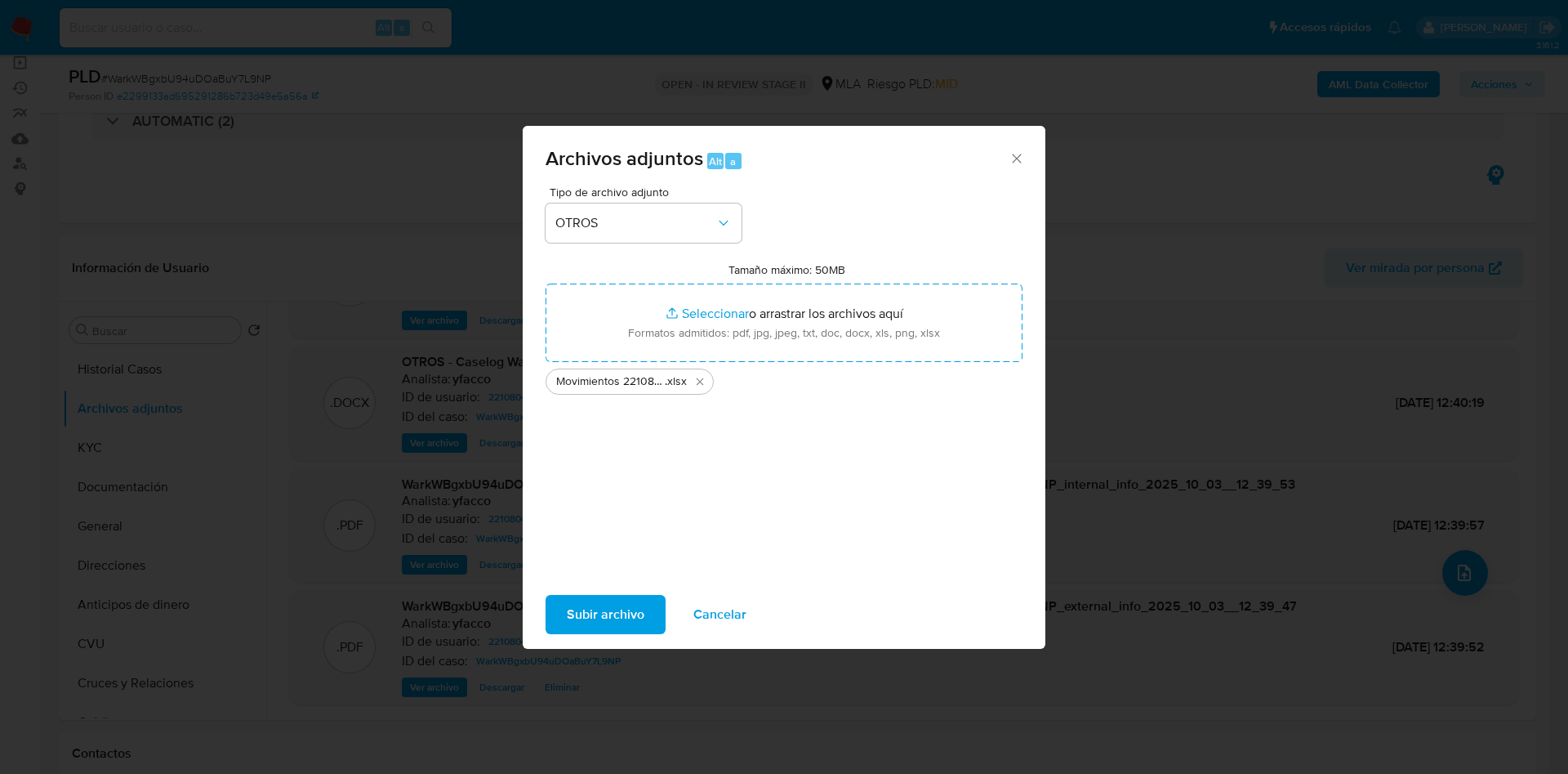
click at [621, 607] on span "Subir archivo" at bounding box center [606, 614] width 78 height 36
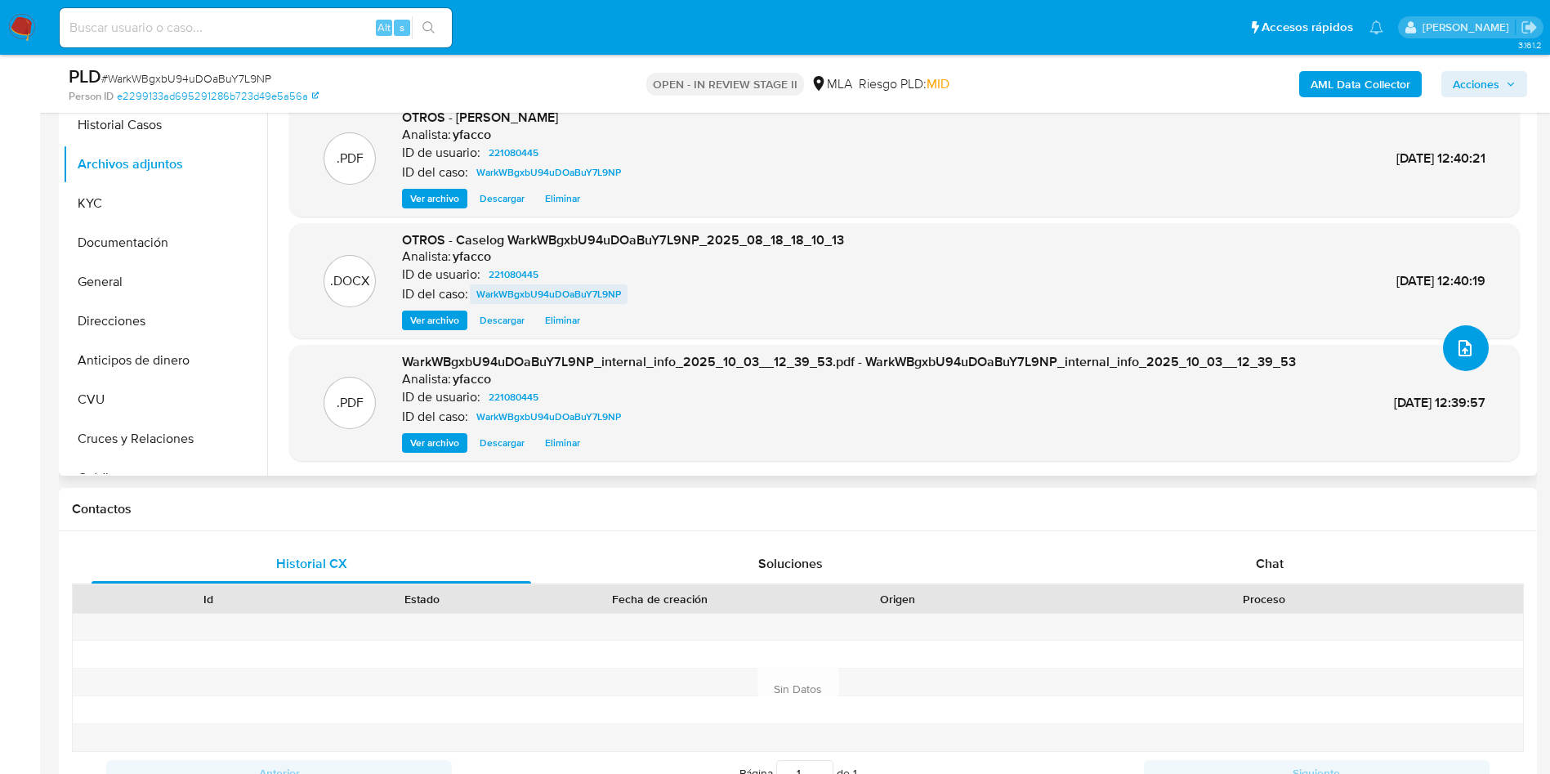
scroll to position [368, 0]
click at [176, 351] on button "Anticipos de dinero" at bounding box center [158, 359] width 191 height 39
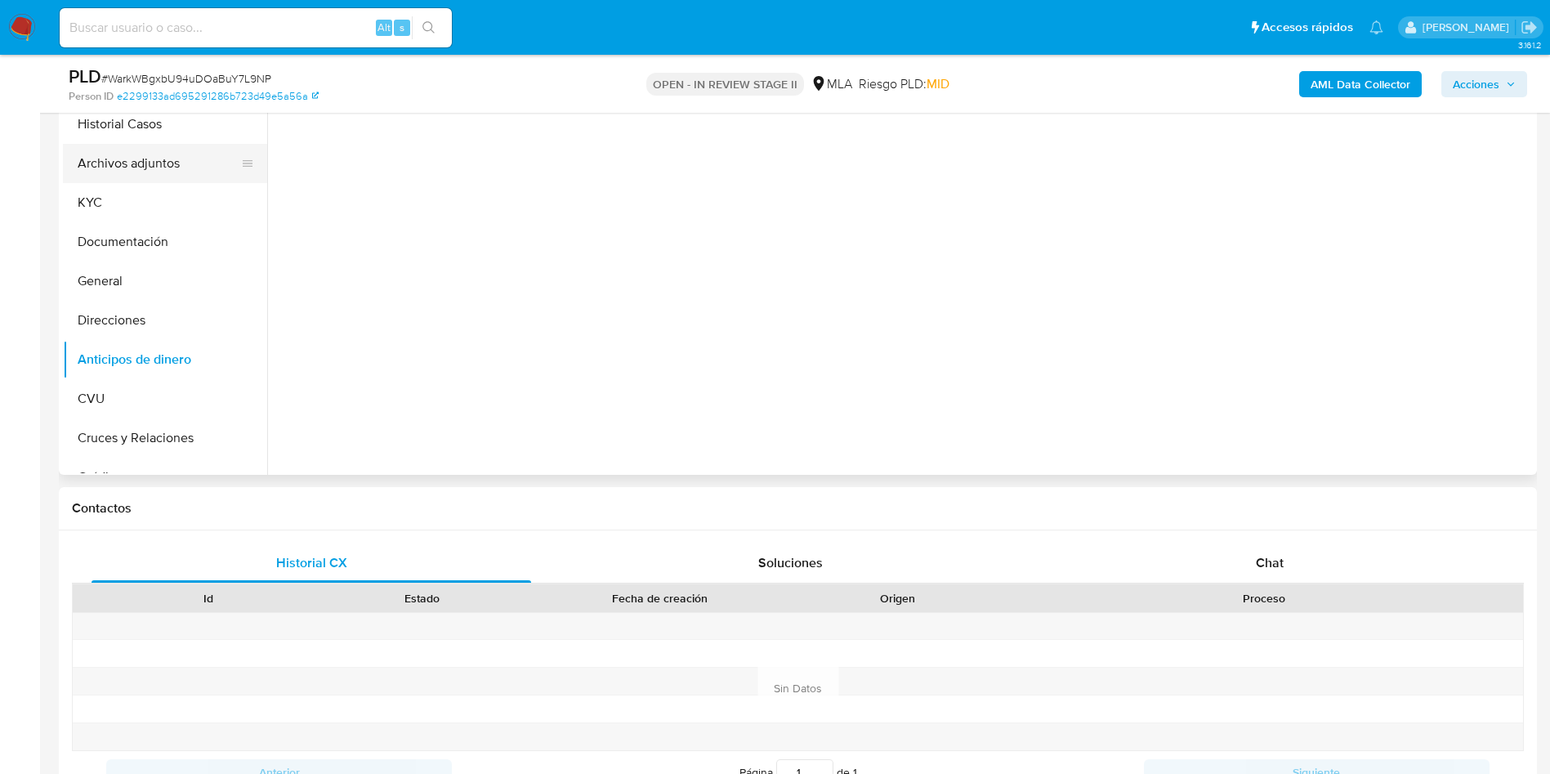
scroll to position [0, 0]
click at [149, 157] on button "Archivos adjuntos" at bounding box center [158, 163] width 191 height 39
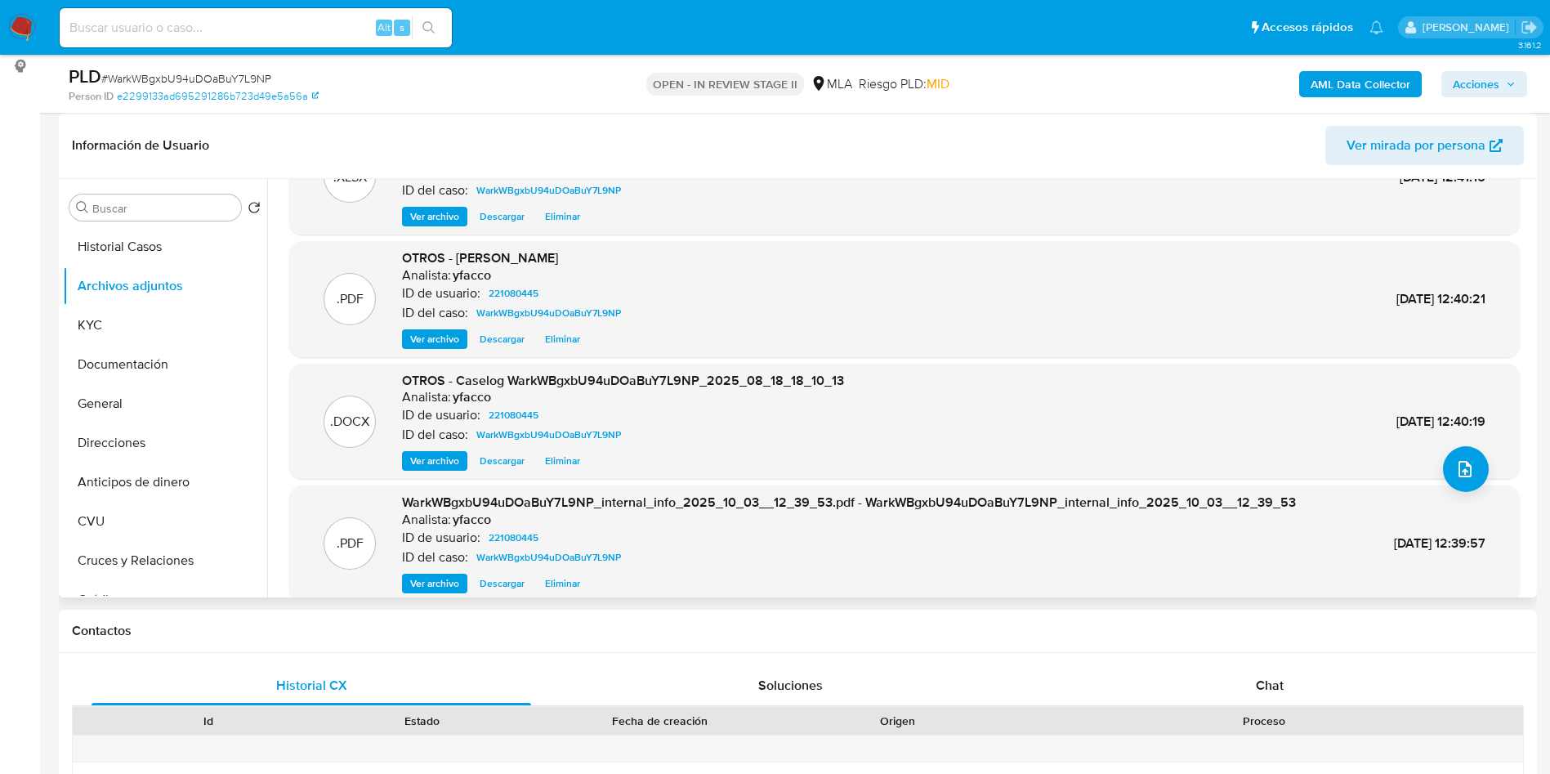
scroll to position [123, 0]
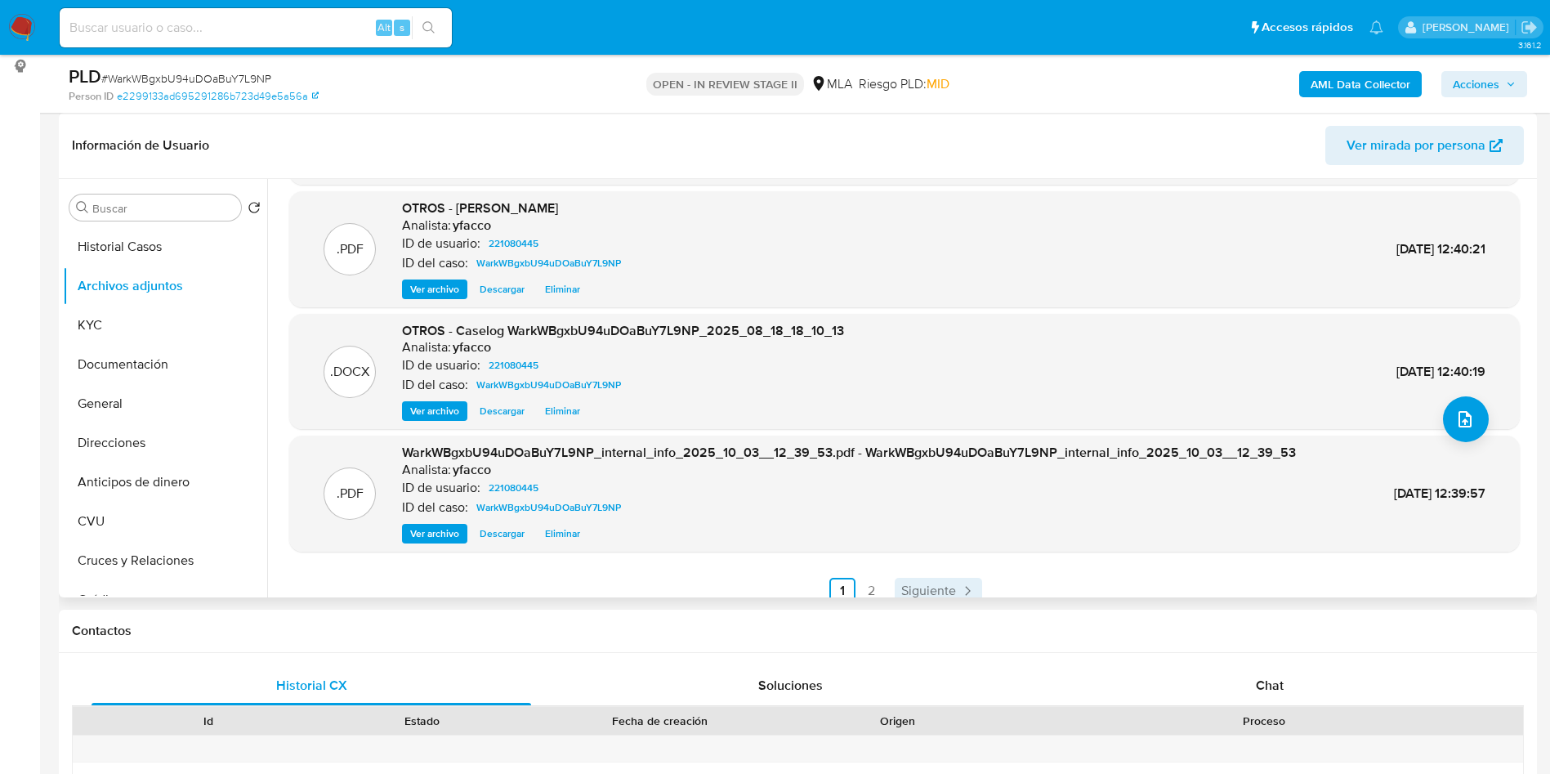
click at [940, 584] on span "Siguiente" at bounding box center [928, 590] width 55 height 13
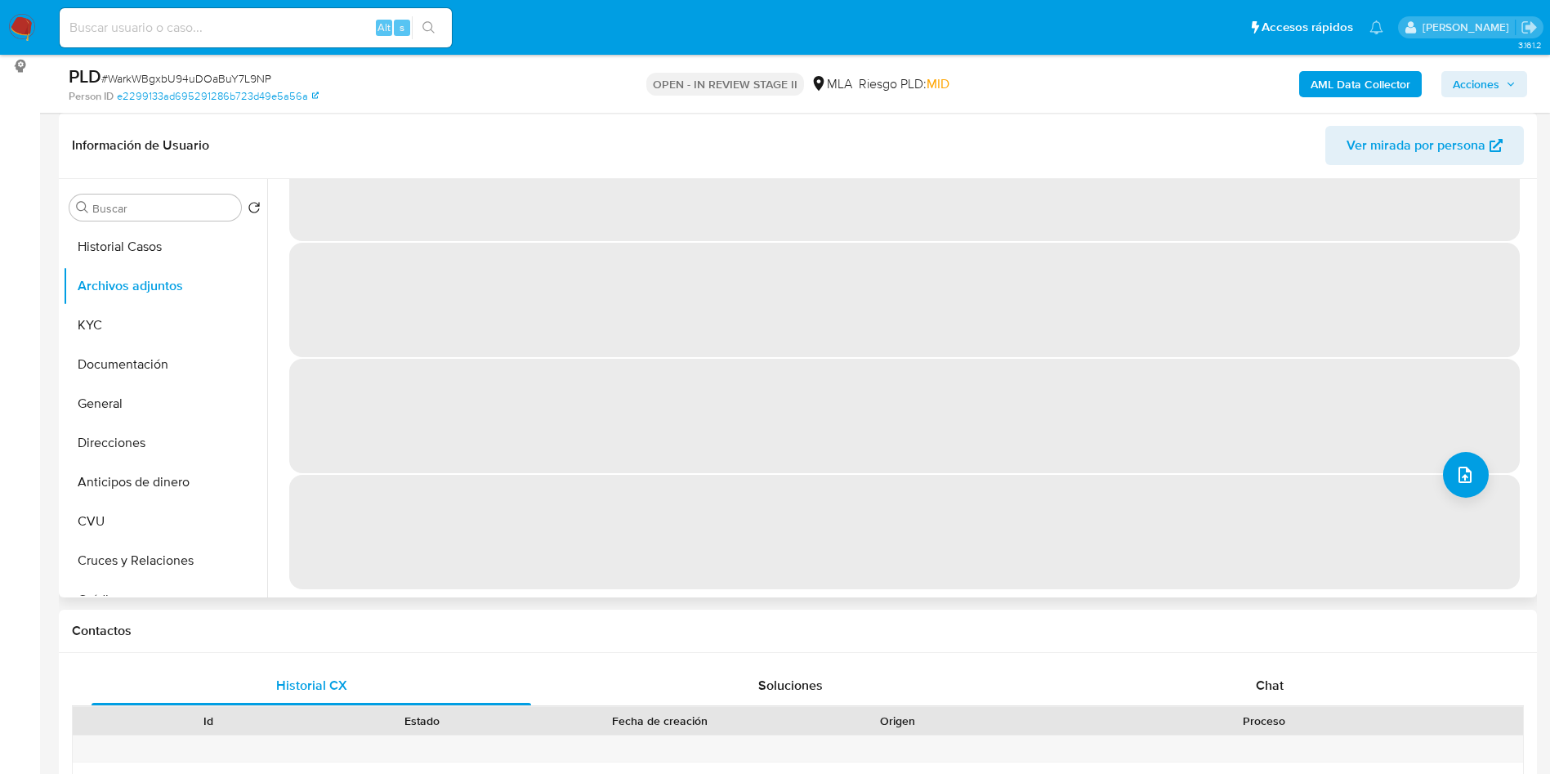
scroll to position [0, 0]
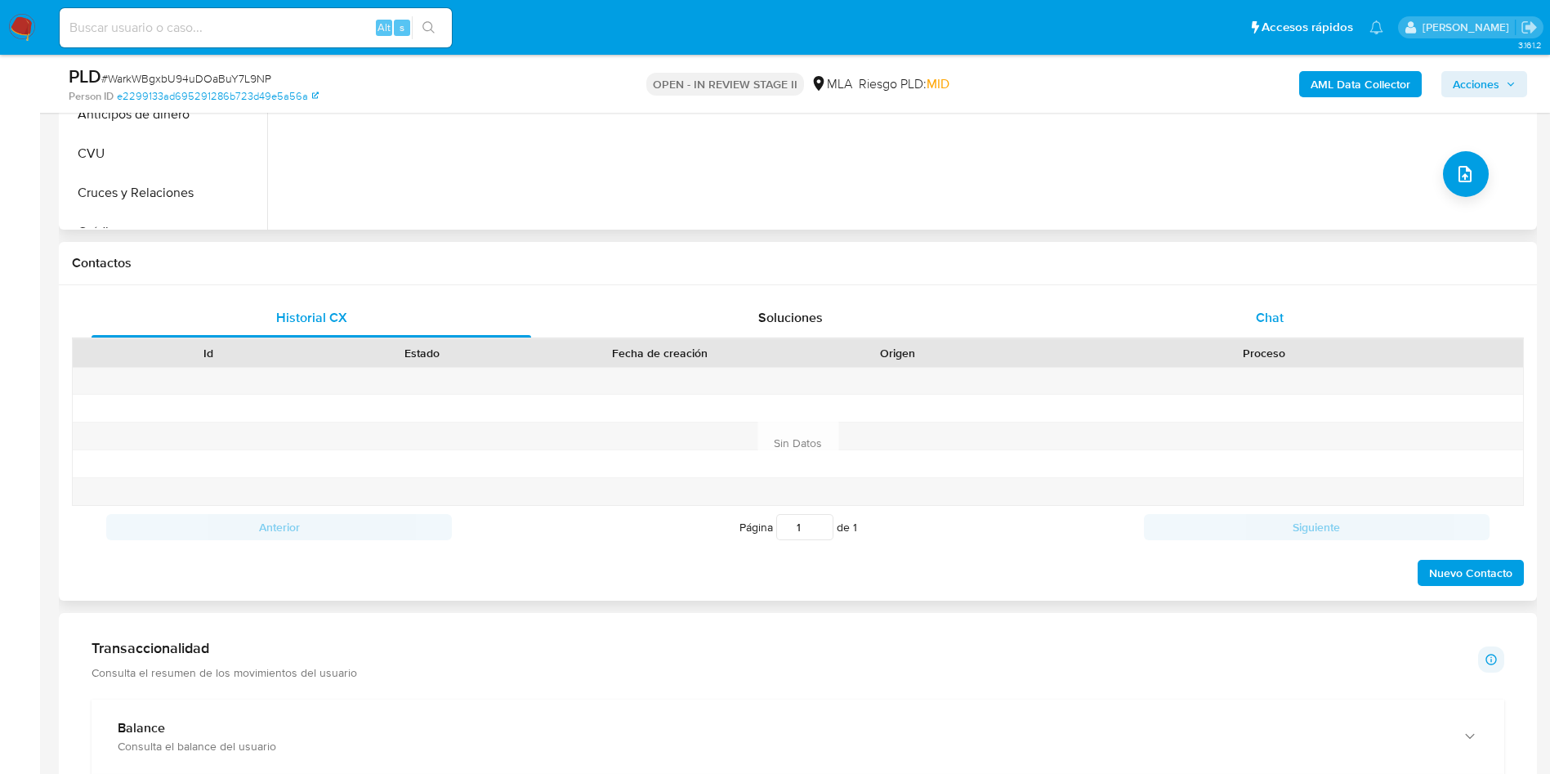
click at [1275, 298] on div "Chat" at bounding box center [1270, 317] width 440 height 39
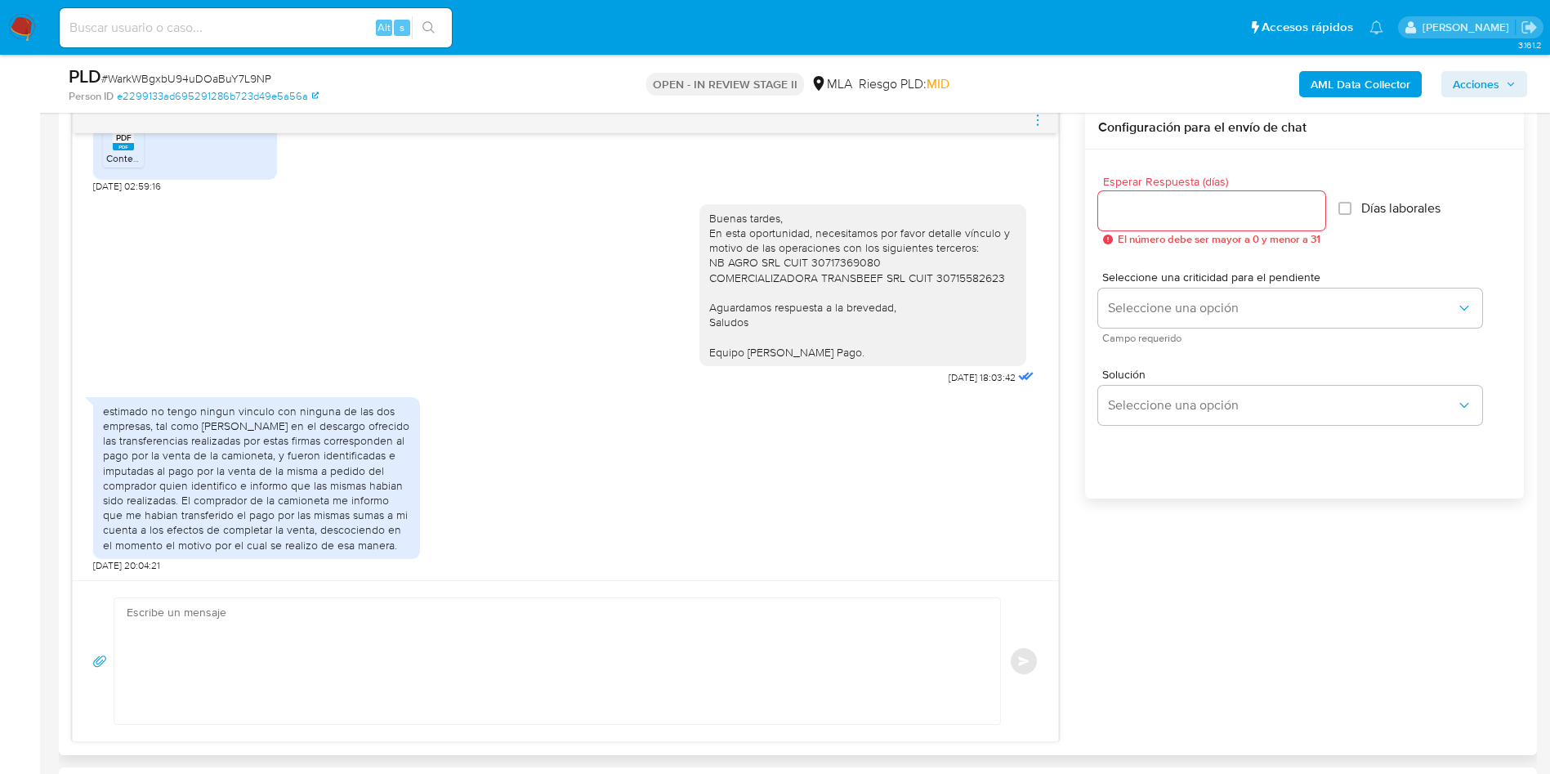
scroll to position [978, 0]
click at [370, 623] on textarea at bounding box center [553, 661] width 853 height 126
paste textarea "Hola Muchas gracias por la respuesta. Nos pondremos en contacto nuevamente en c…"
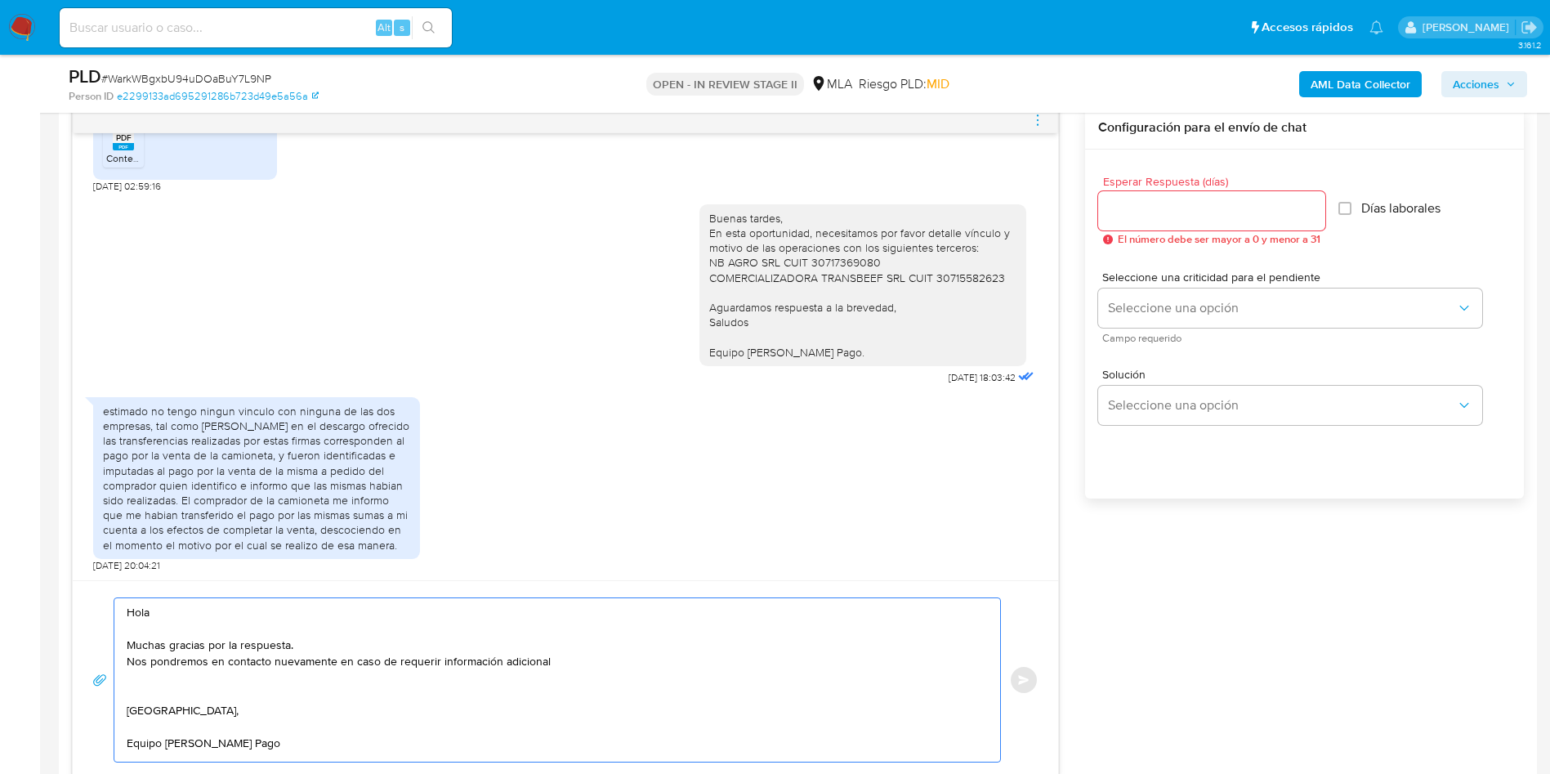
scroll to position [0, 0]
type textarea "Hola Muchas gracias por la respuesta. Nos pondremos en contacto nuevamente en c…"
click at [1146, 214] on input "Esperar Respuesta (días)" at bounding box center [1211, 210] width 227 height 21
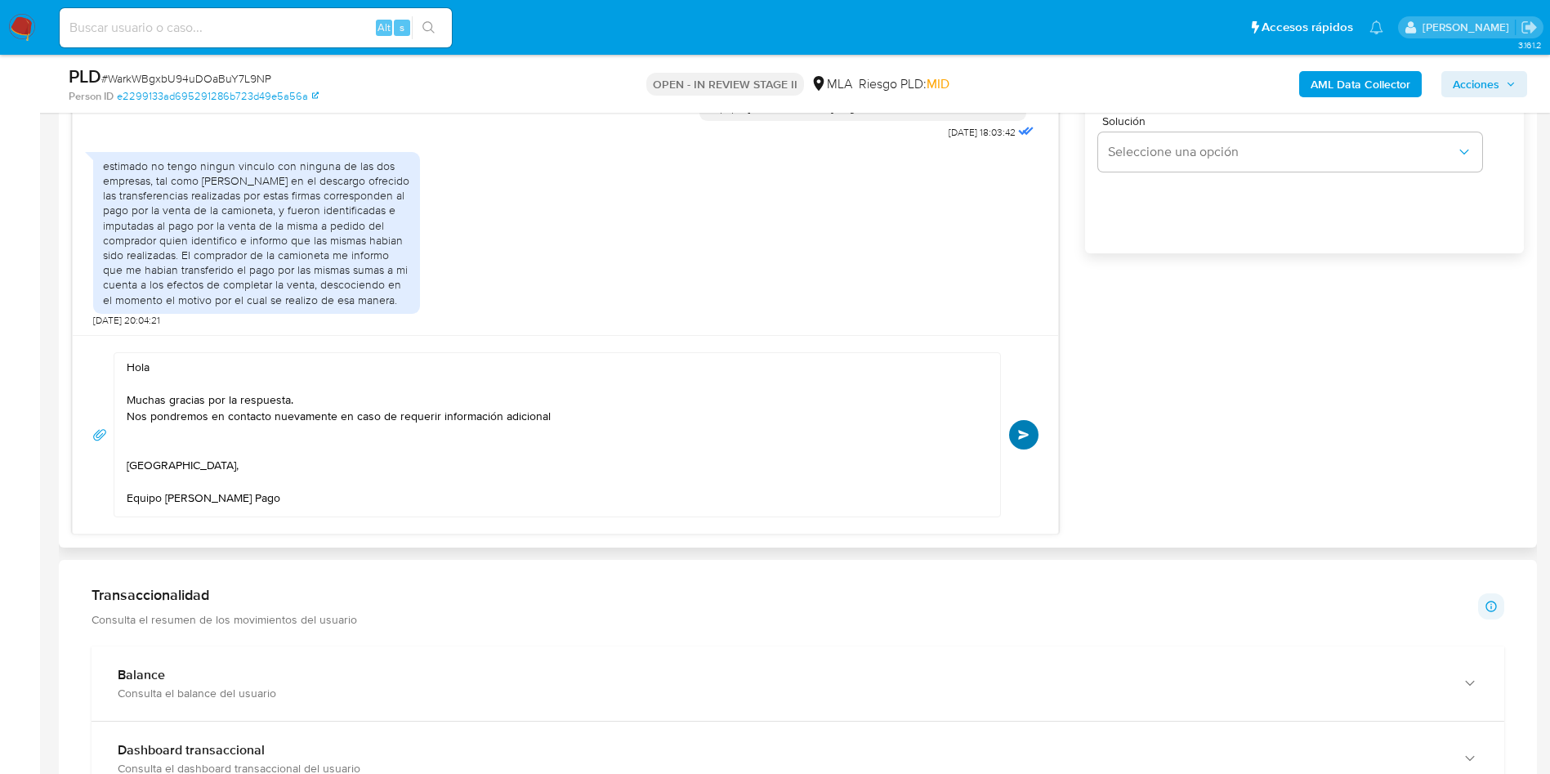
type input "0"
click at [1026, 438] on span "Enviar" at bounding box center [1023, 435] width 11 height 10
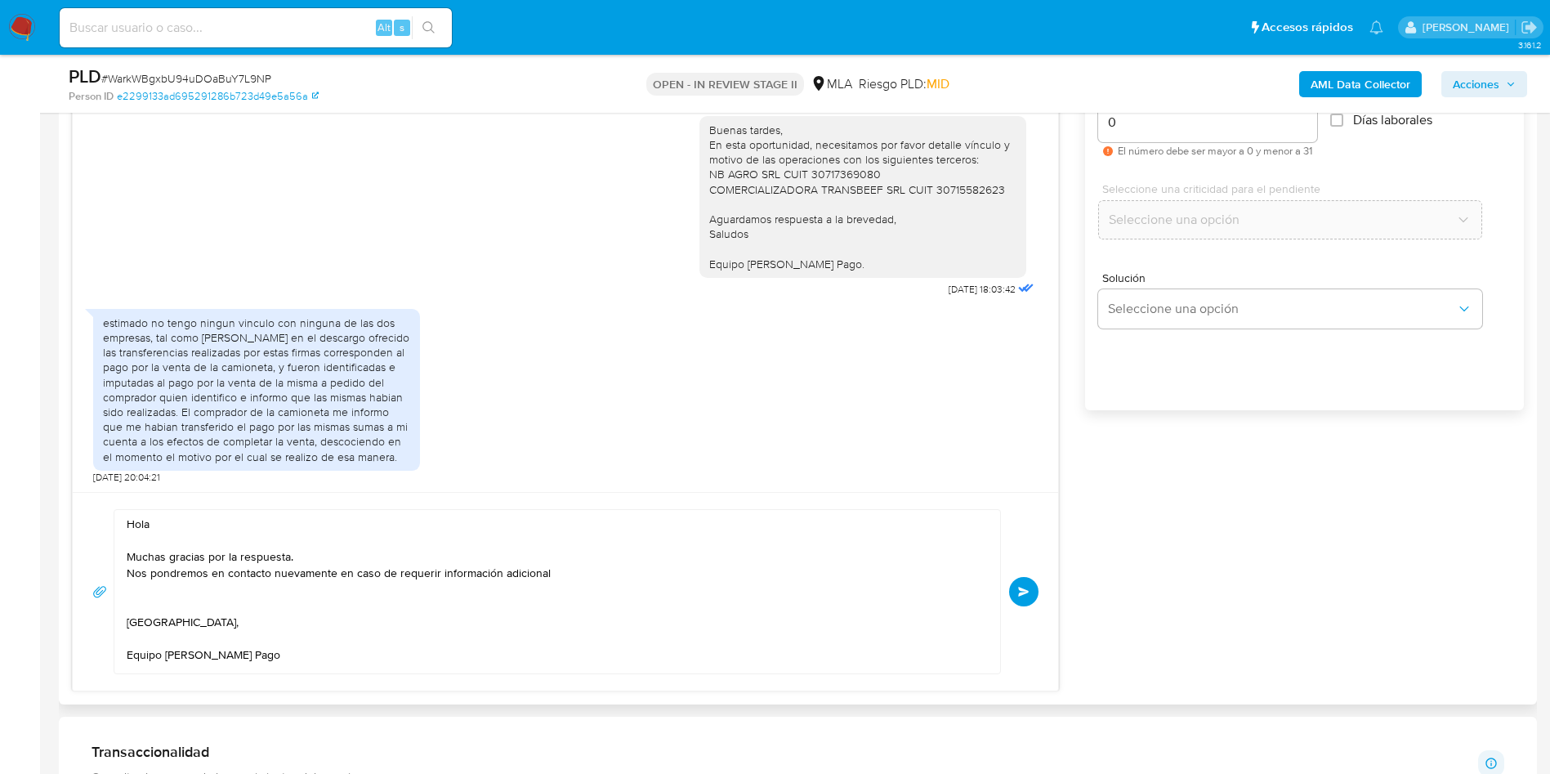
scroll to position [858, 0]
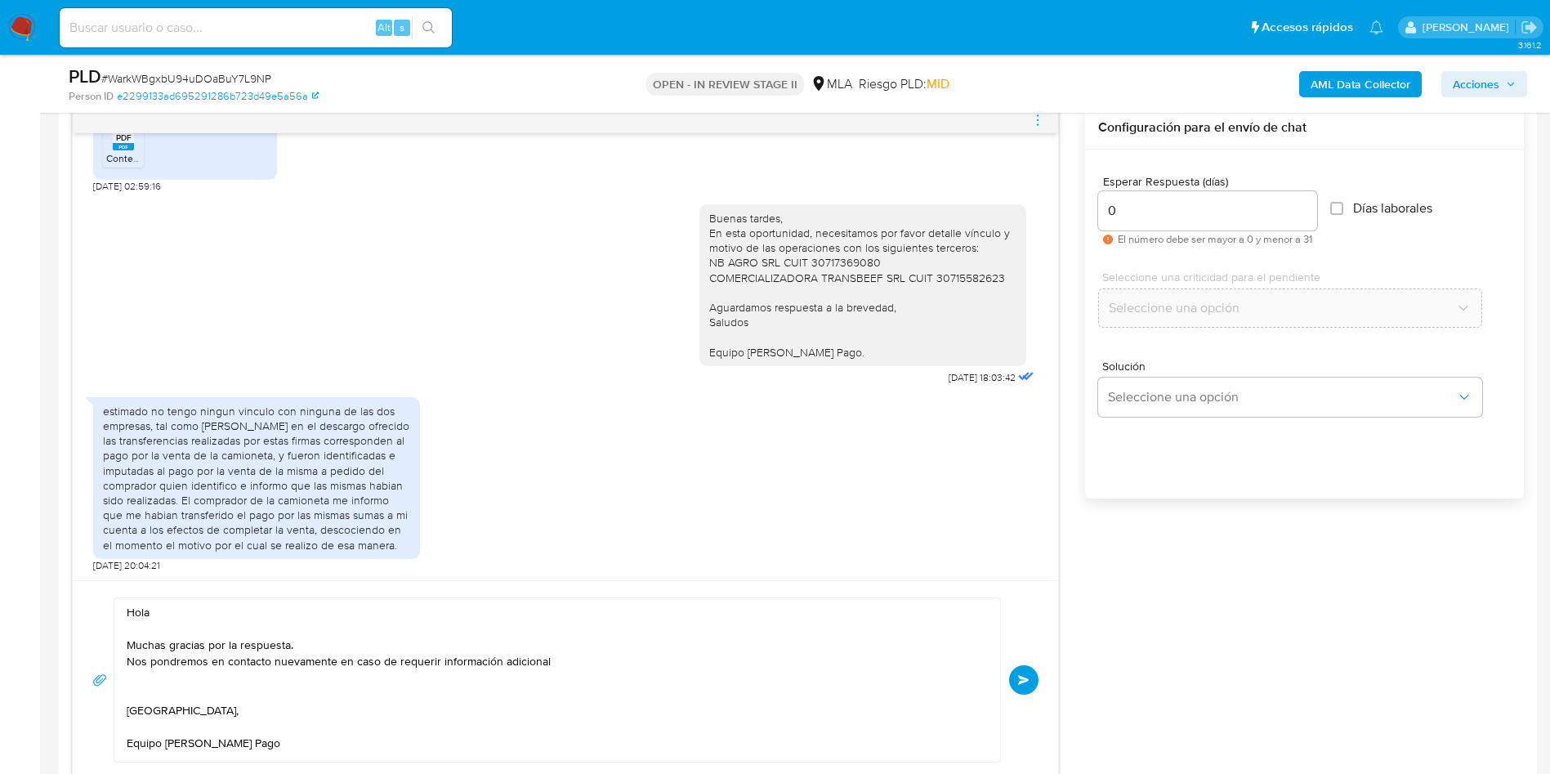
click at [1031, 114] on icon "menu-action" at bounding box center [1037, 120] width 15 height 15
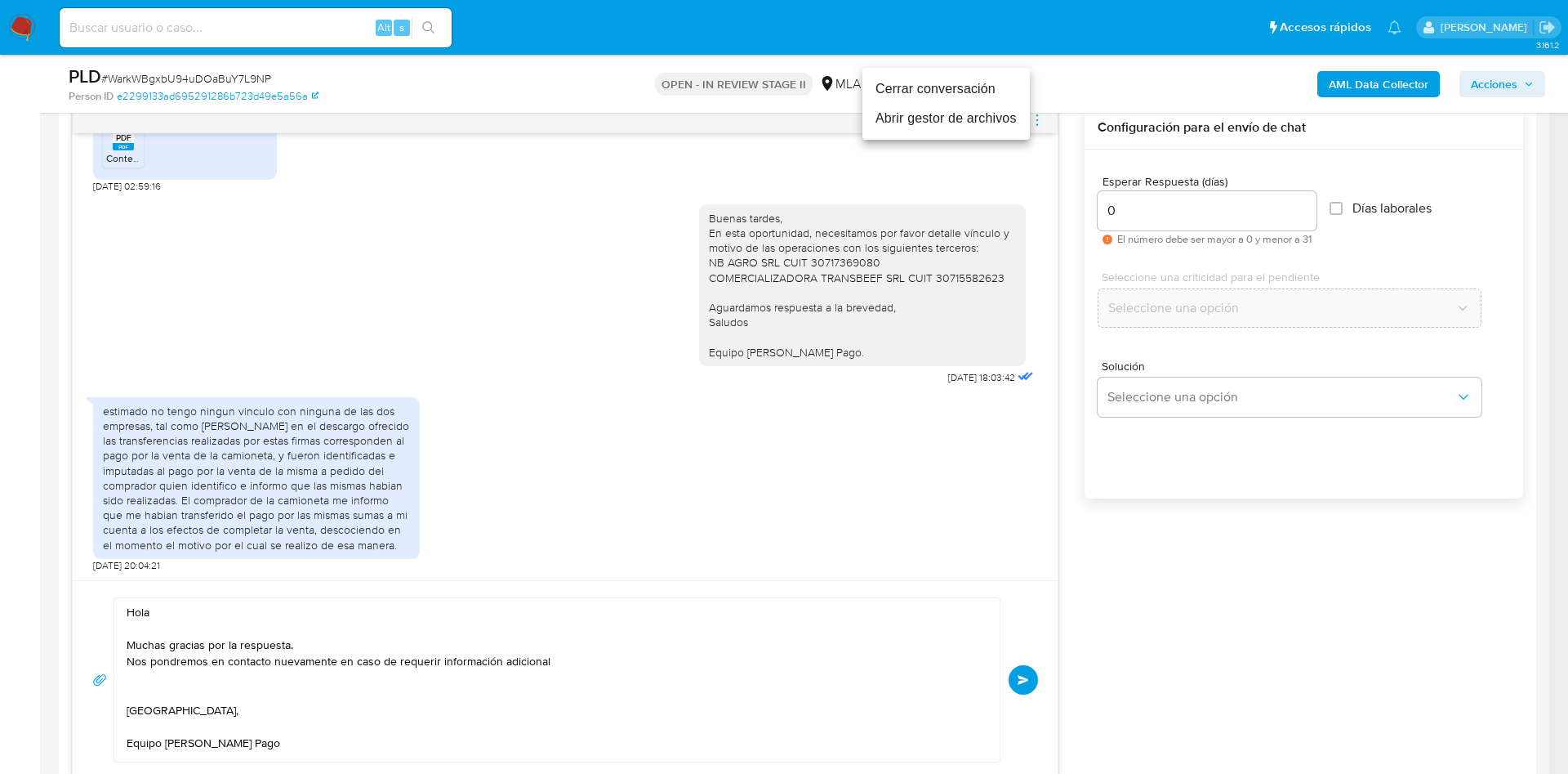
click at [918, 87] on li "Cerrar conversación" at bounding box center [945, 88] width 167 height 29
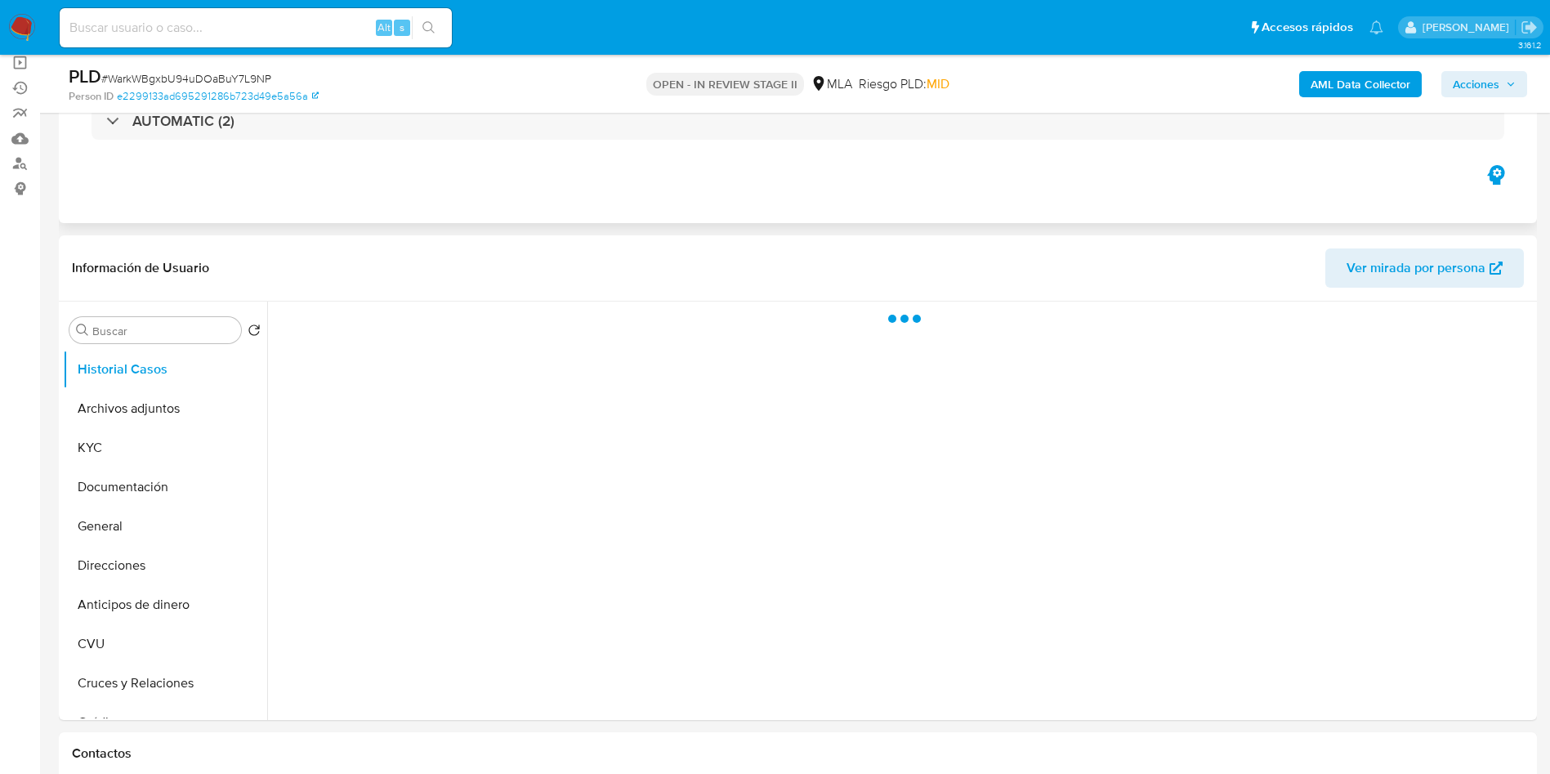
select select "10"
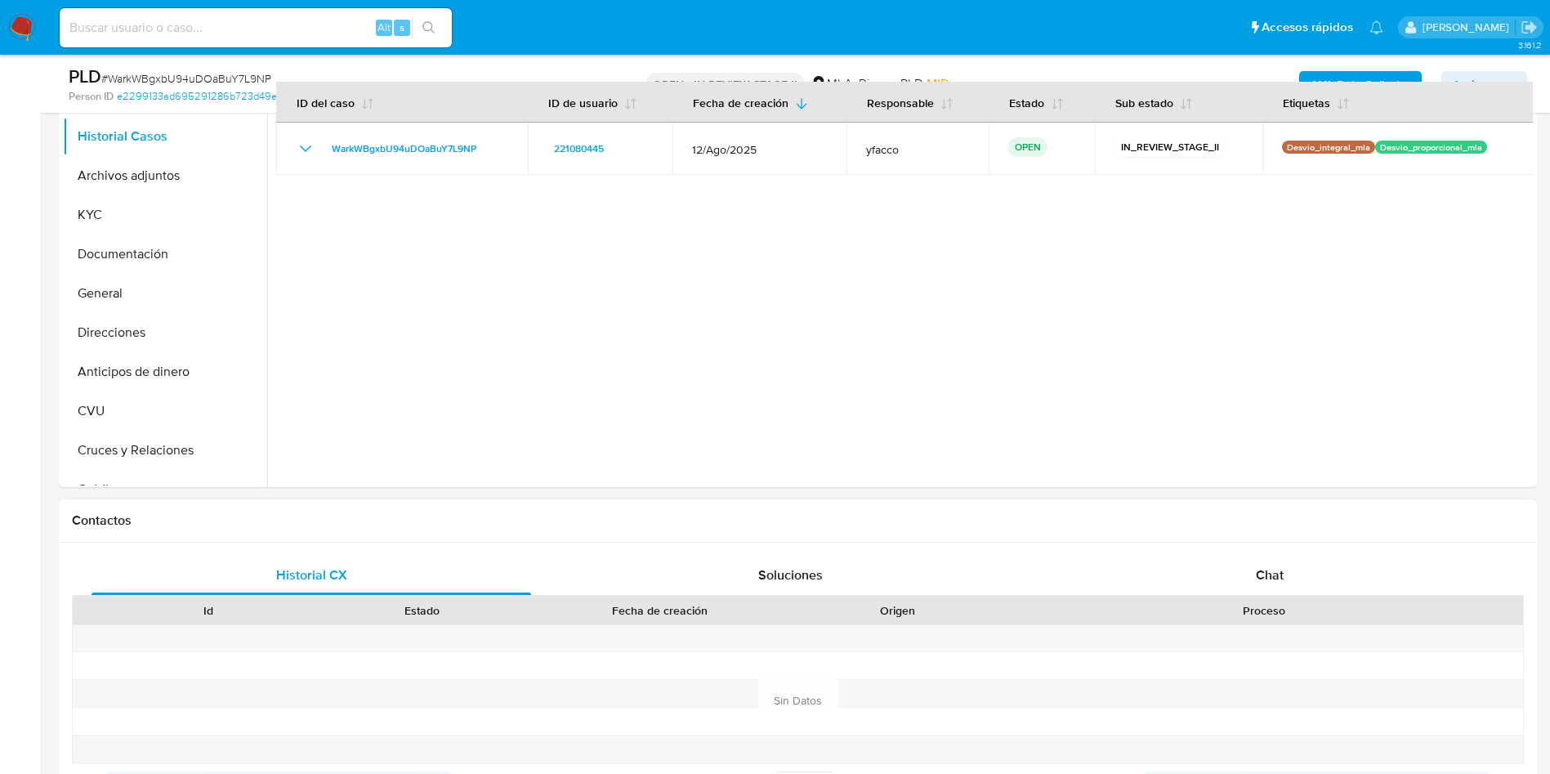
scroll to position [613, 0]
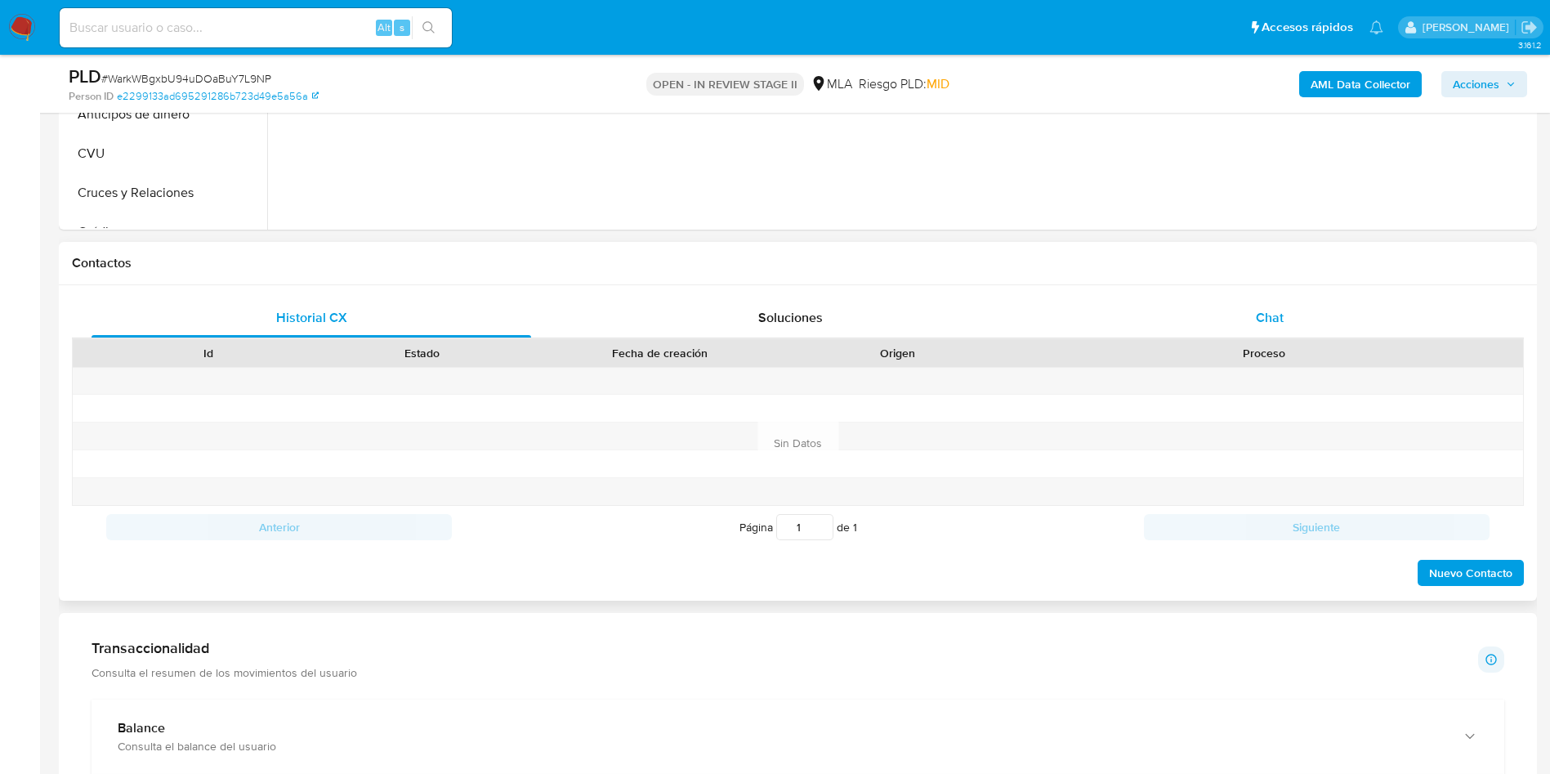
click at [1265, 305] on div "Chat" at bounding box center [1270, 317] width 440 height 39
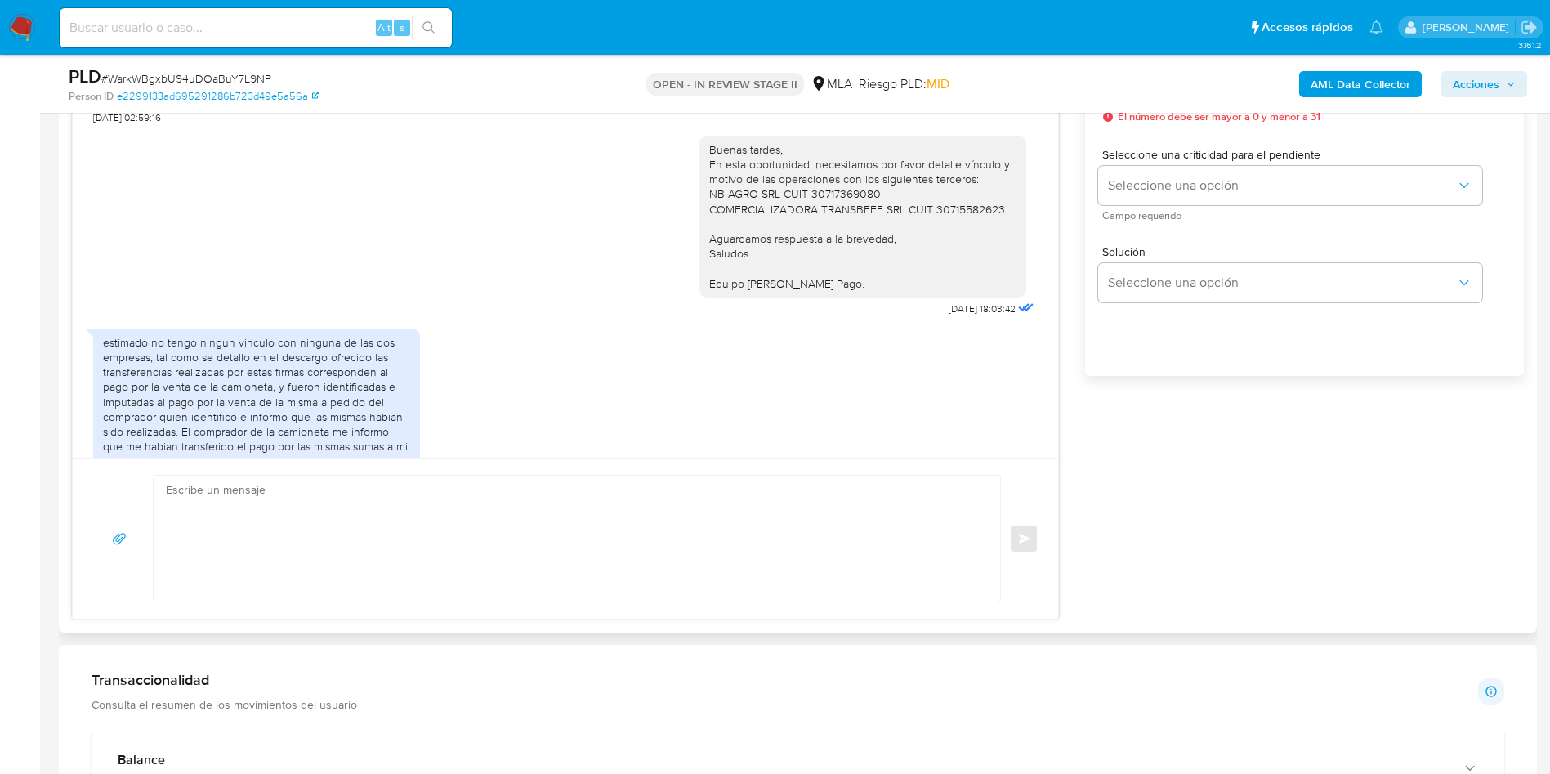
scroll to position [978, 0]
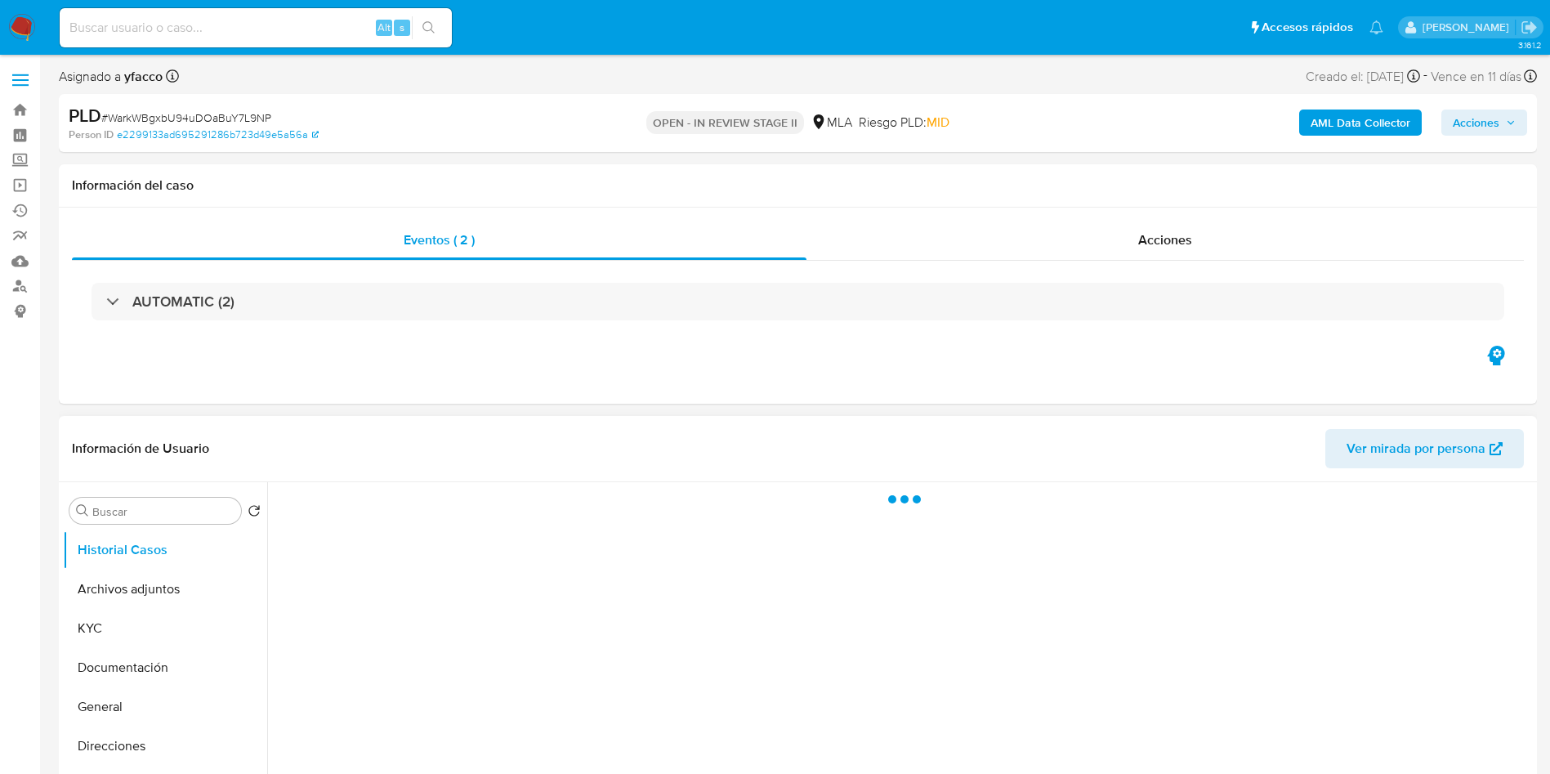
select select "10"
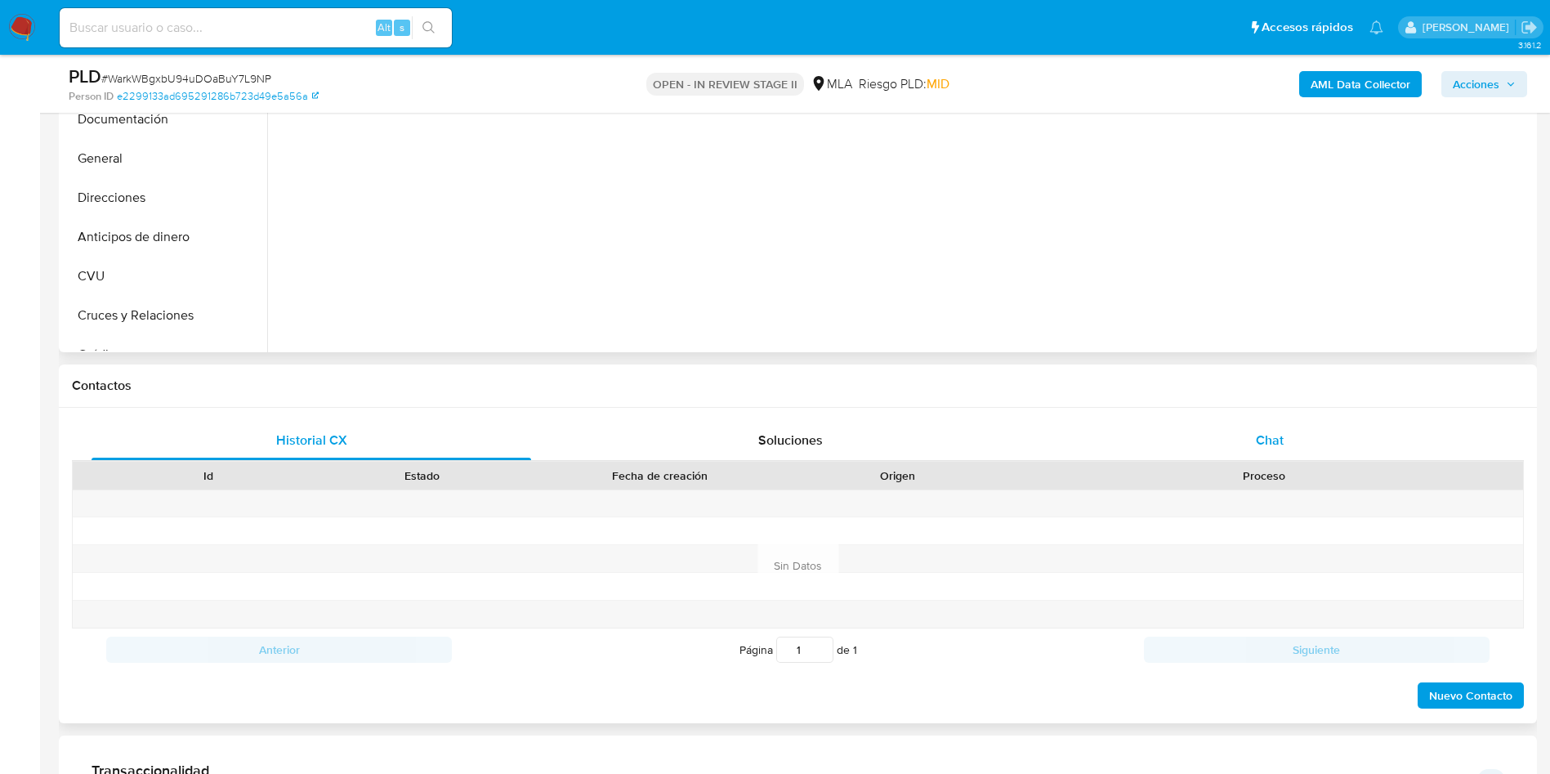
click at [1231, 436] on div "Chat" at bounding box center [1270, 440] width 440 height 39
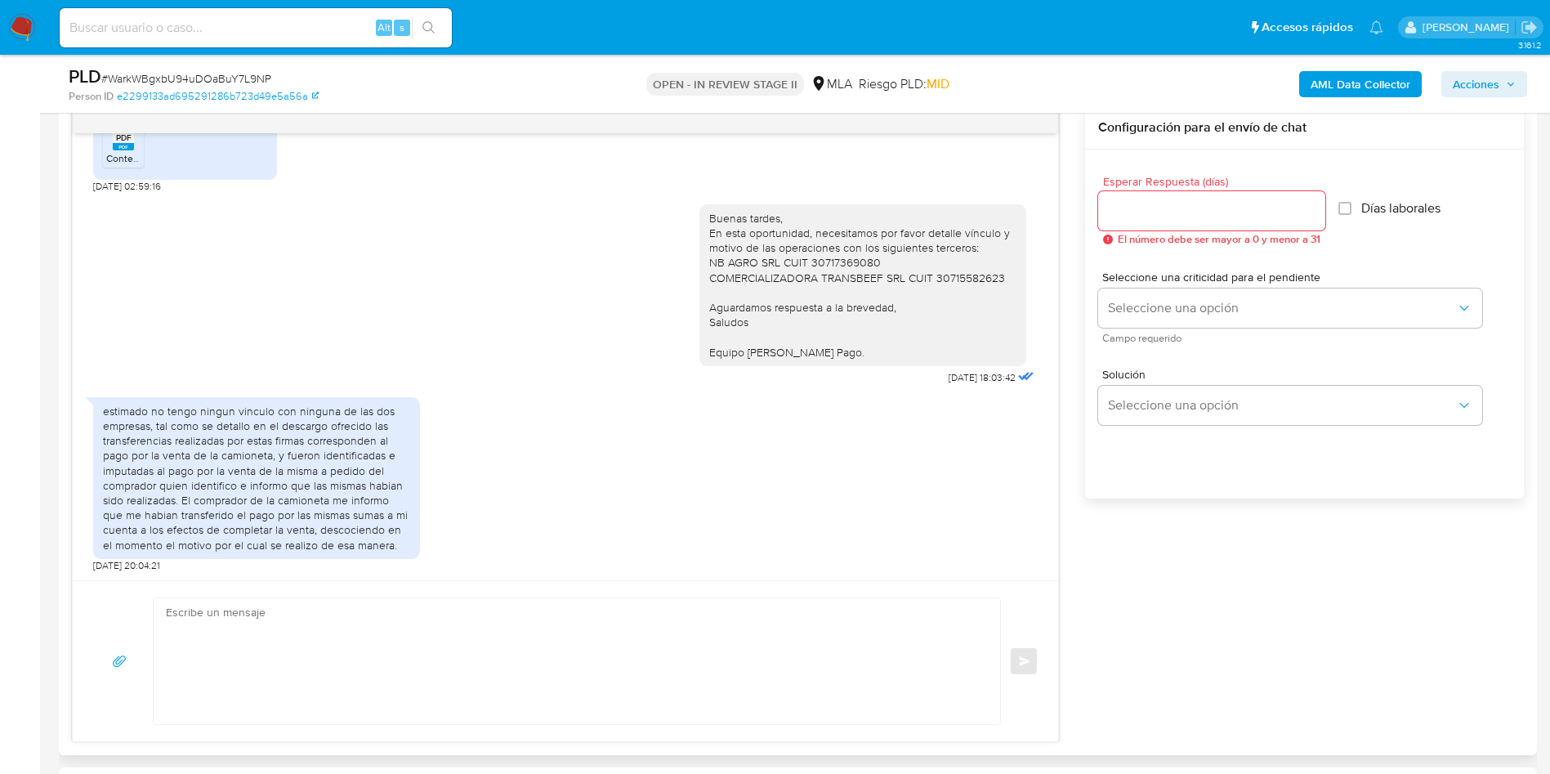
scroll to position [978, 0]
click at [335, 620] on textarea at bounding box center [573, 661] width 814 height 126
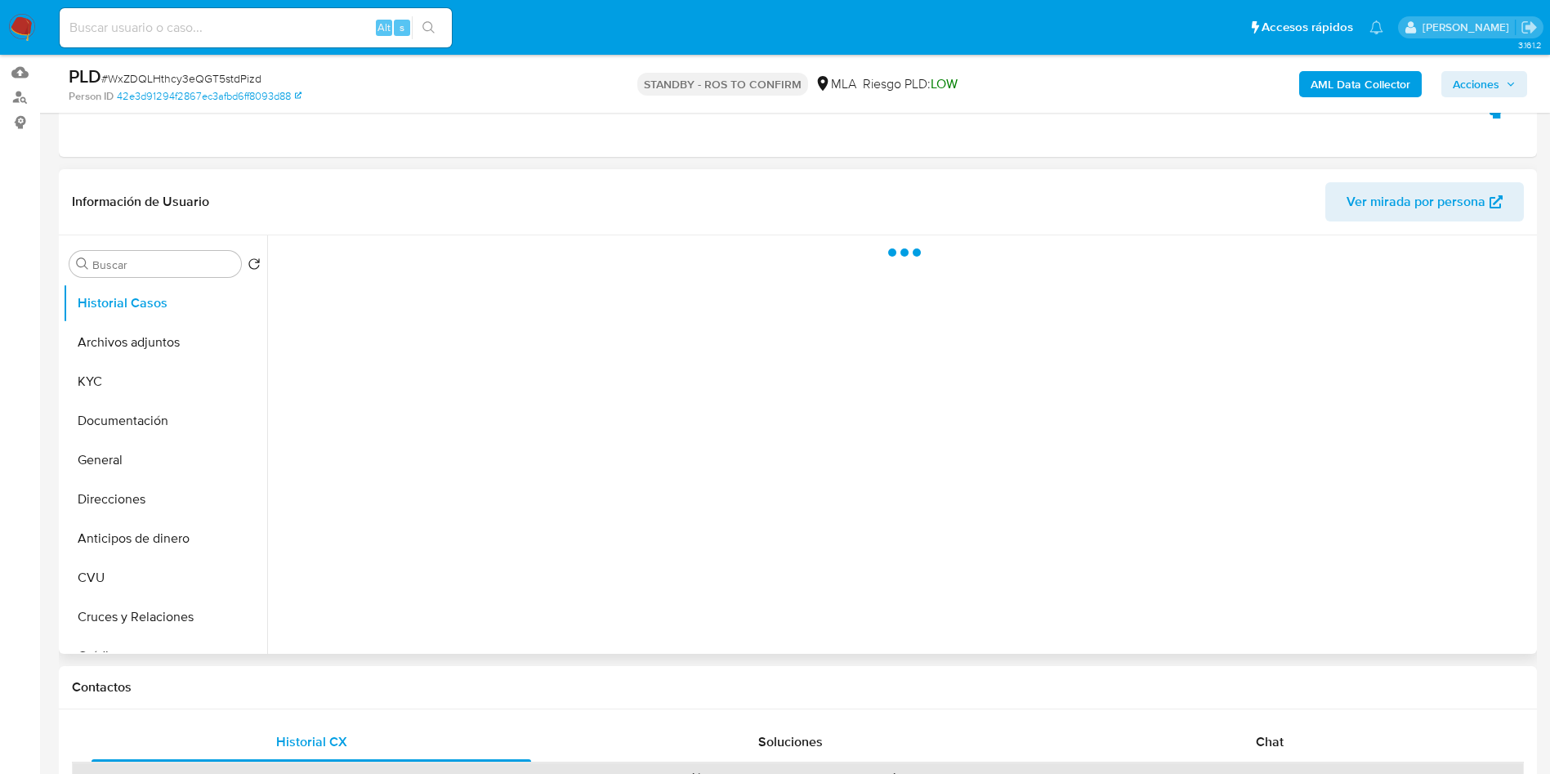
scroll to position [245, 0]
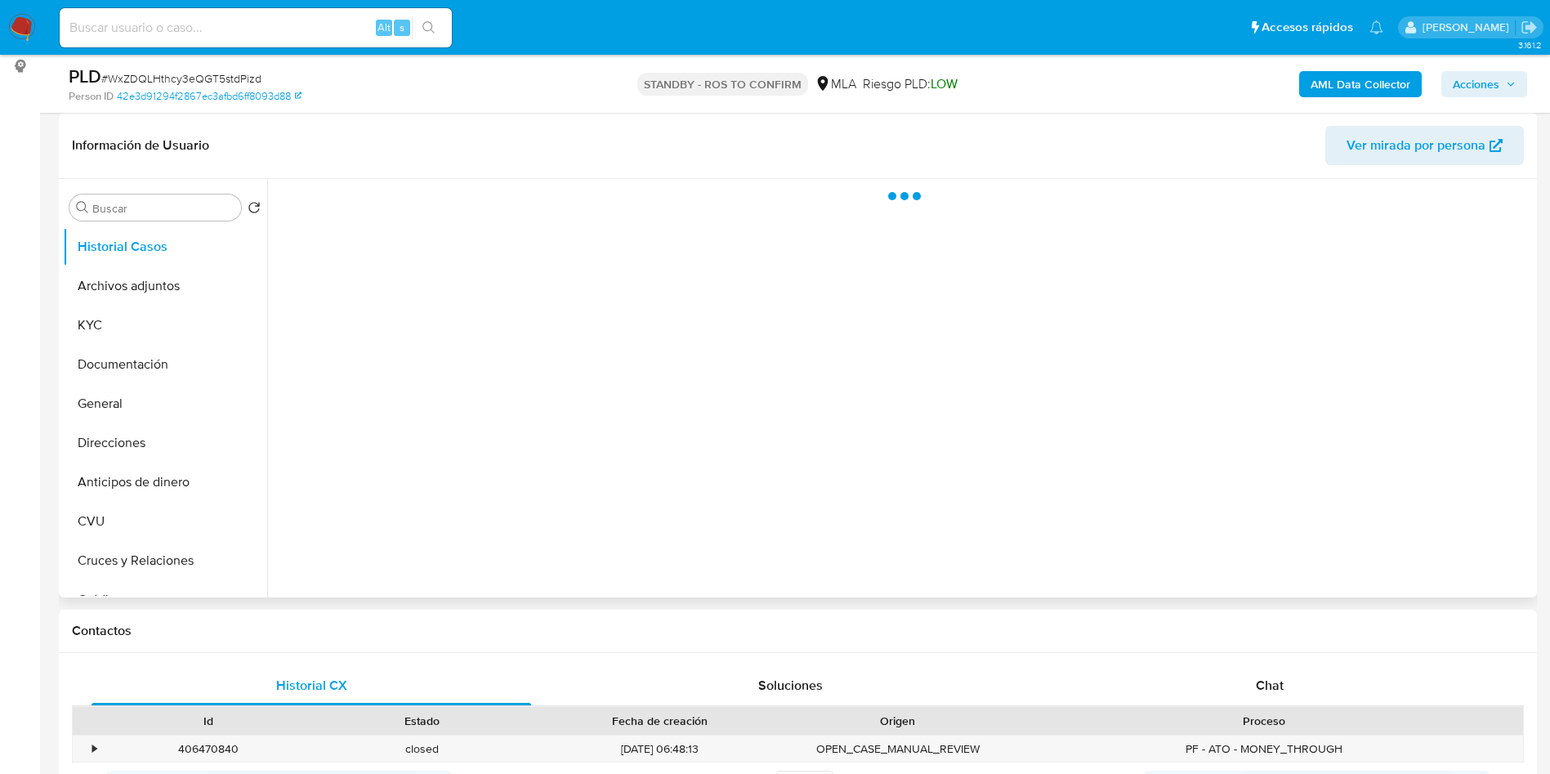
select select "10"
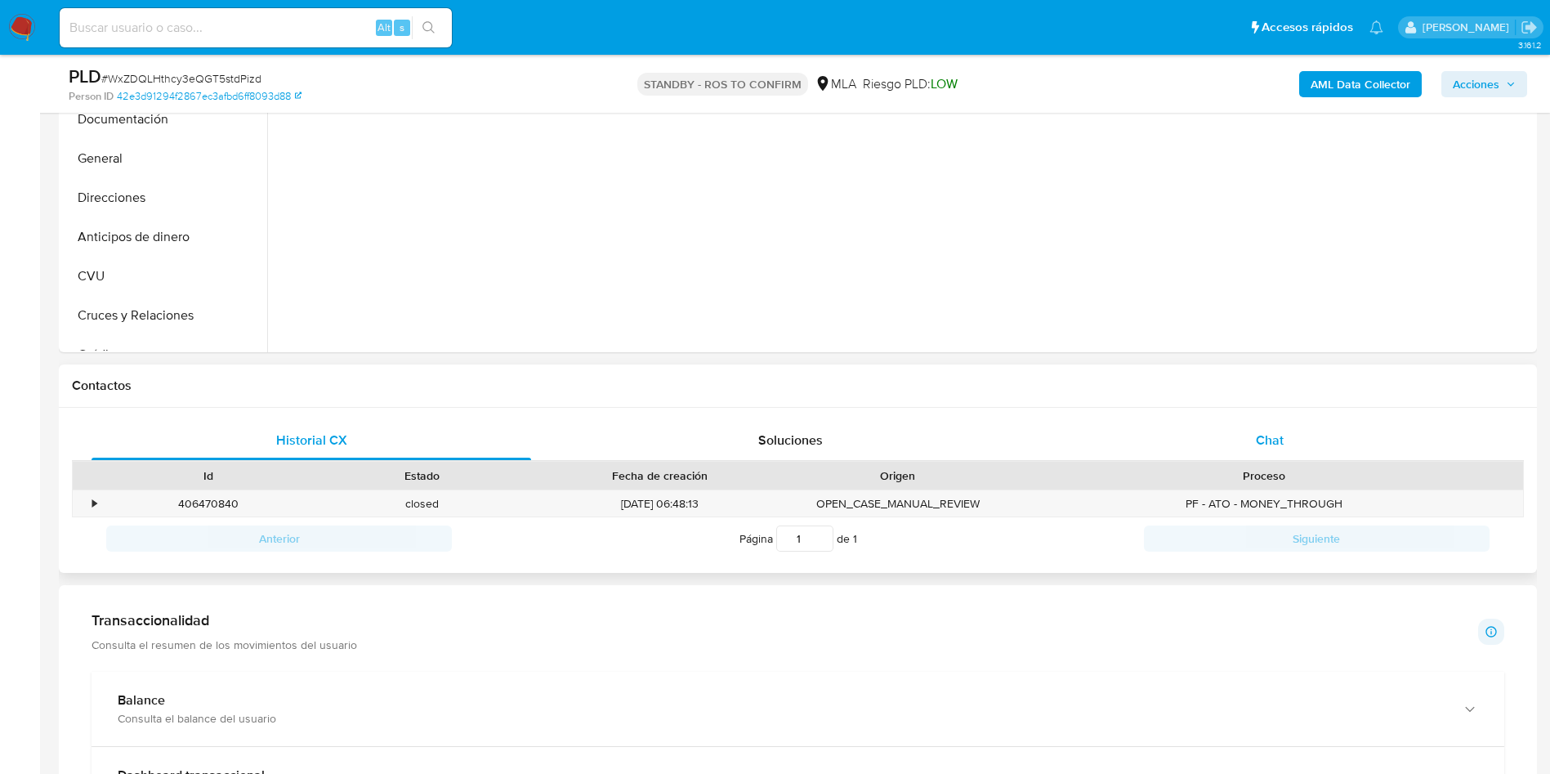
click at [1228, 456] on div "Chat" at bounding box center [1270, 440] width 440 height 39
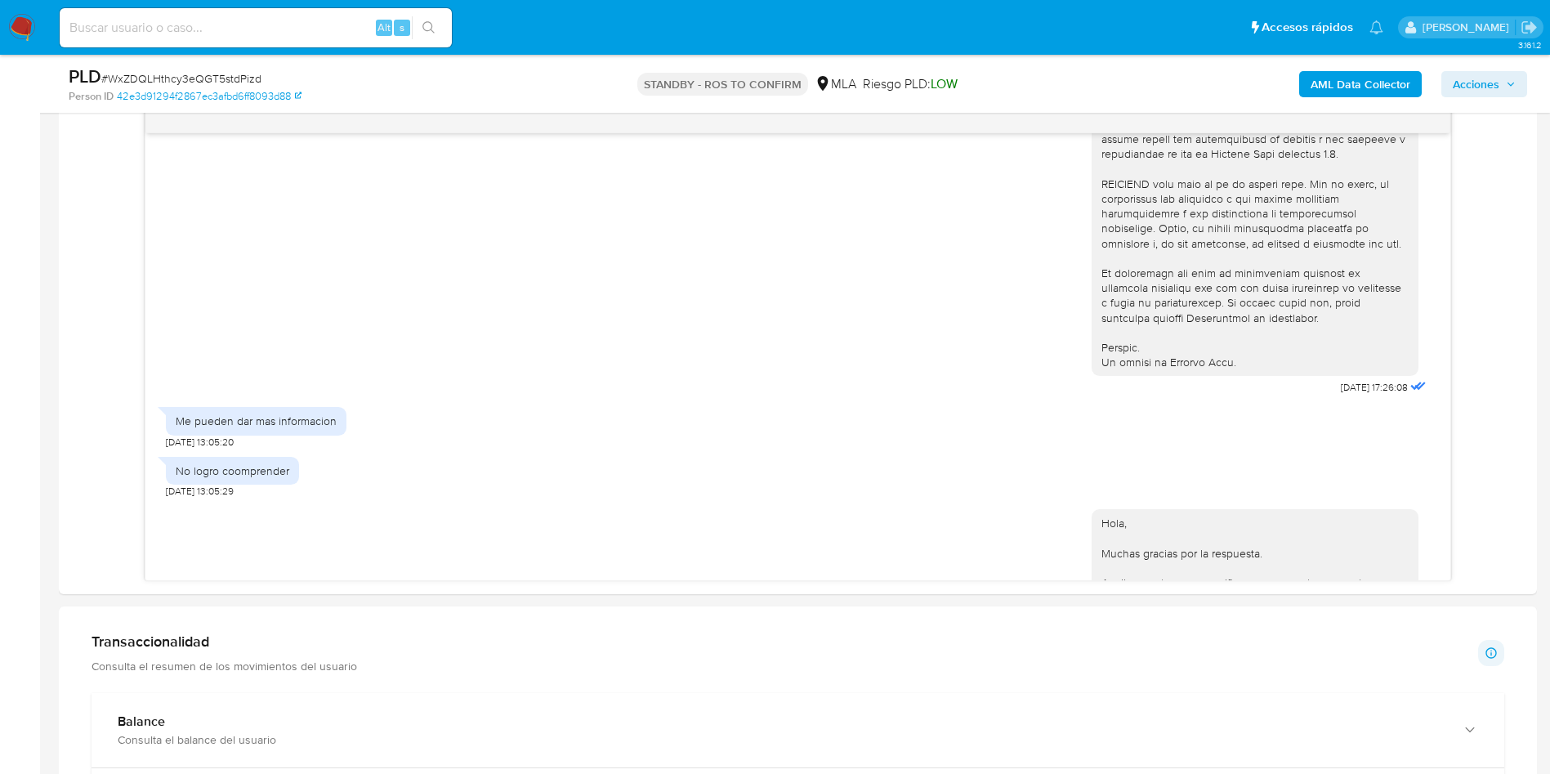
scroll to position [599, 0]
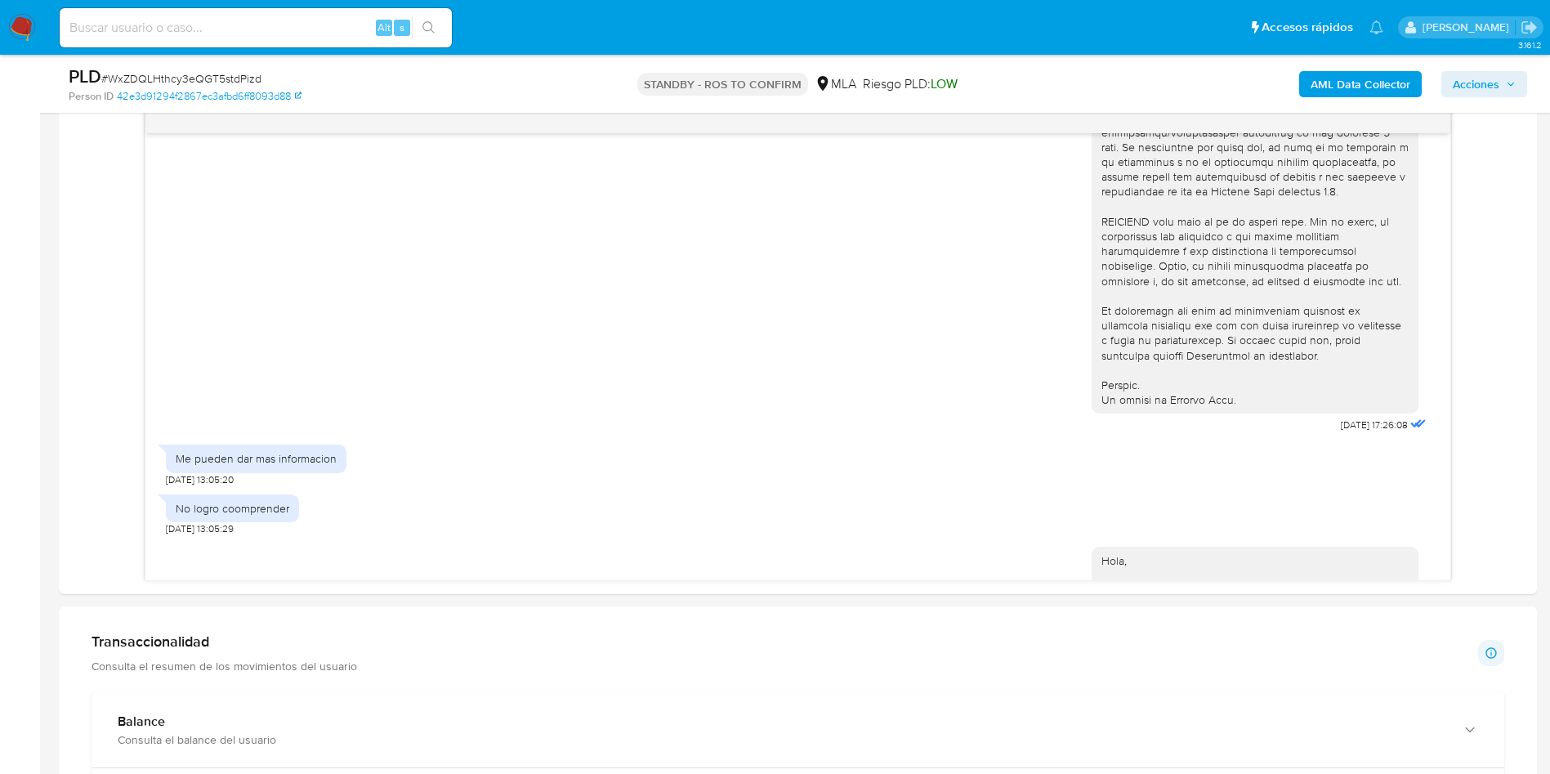
click at [185, 21] on input at bounding box center [256, 27] width 392 height 21
paste input "WarkWBgxbU94uDOaBuY7L9NP"
type input "WarkWBgxbU94uDOaBuY7L9NP"
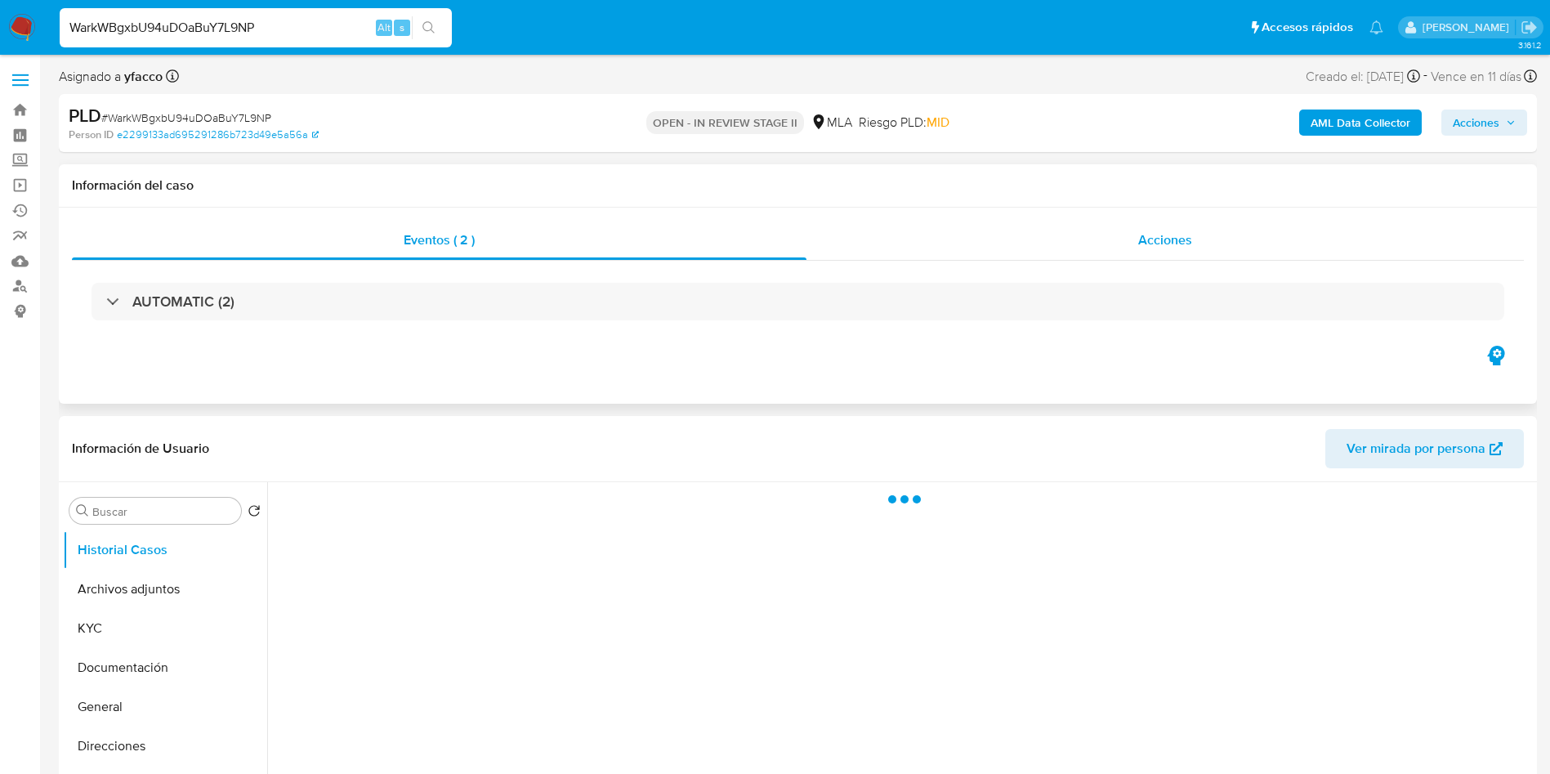
click at [1149, 252] on div "Acciones" at bounding box center [1164, 240] width 717 height 39
select select "10"
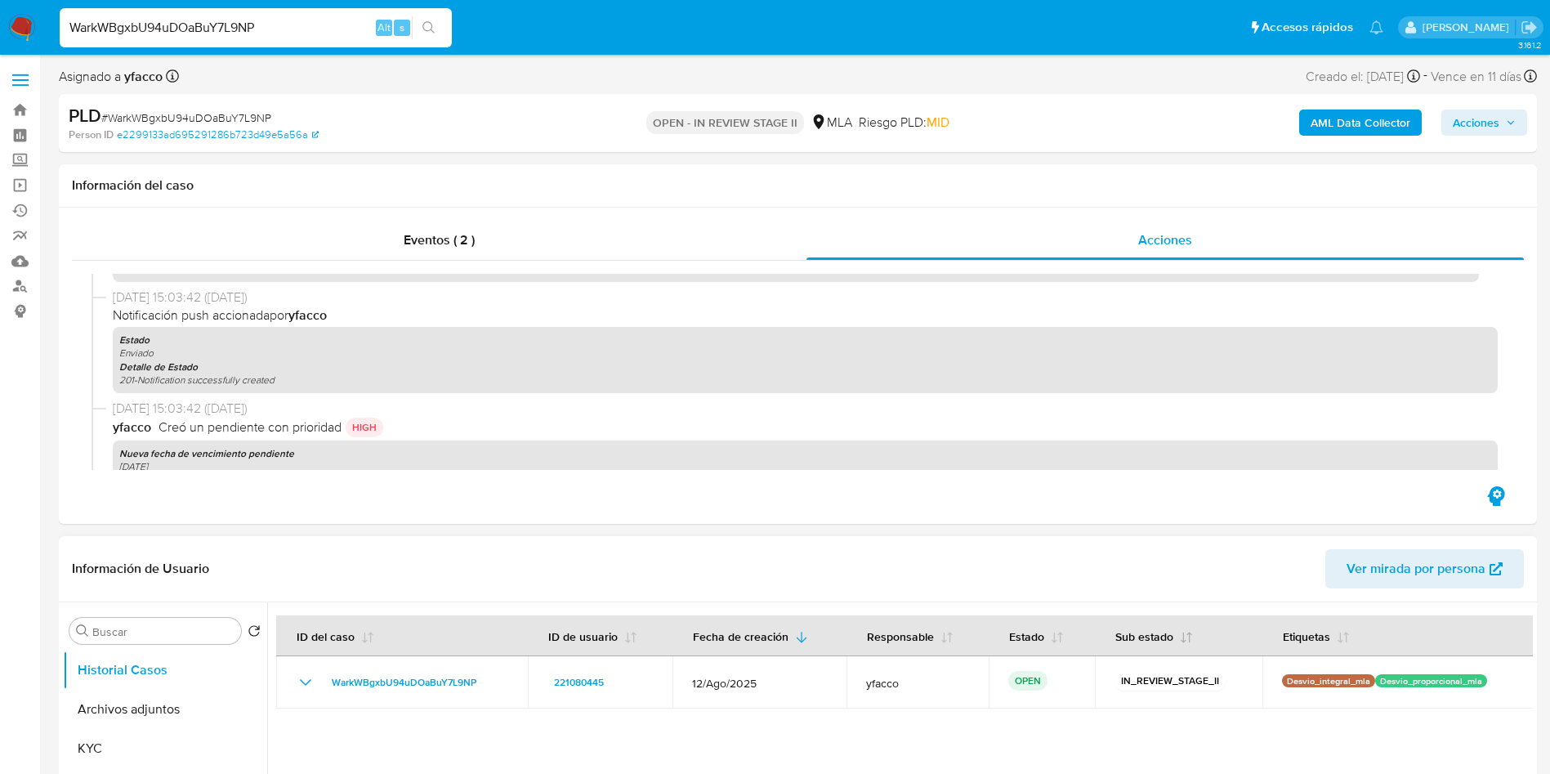
scroll to position [735, 0]
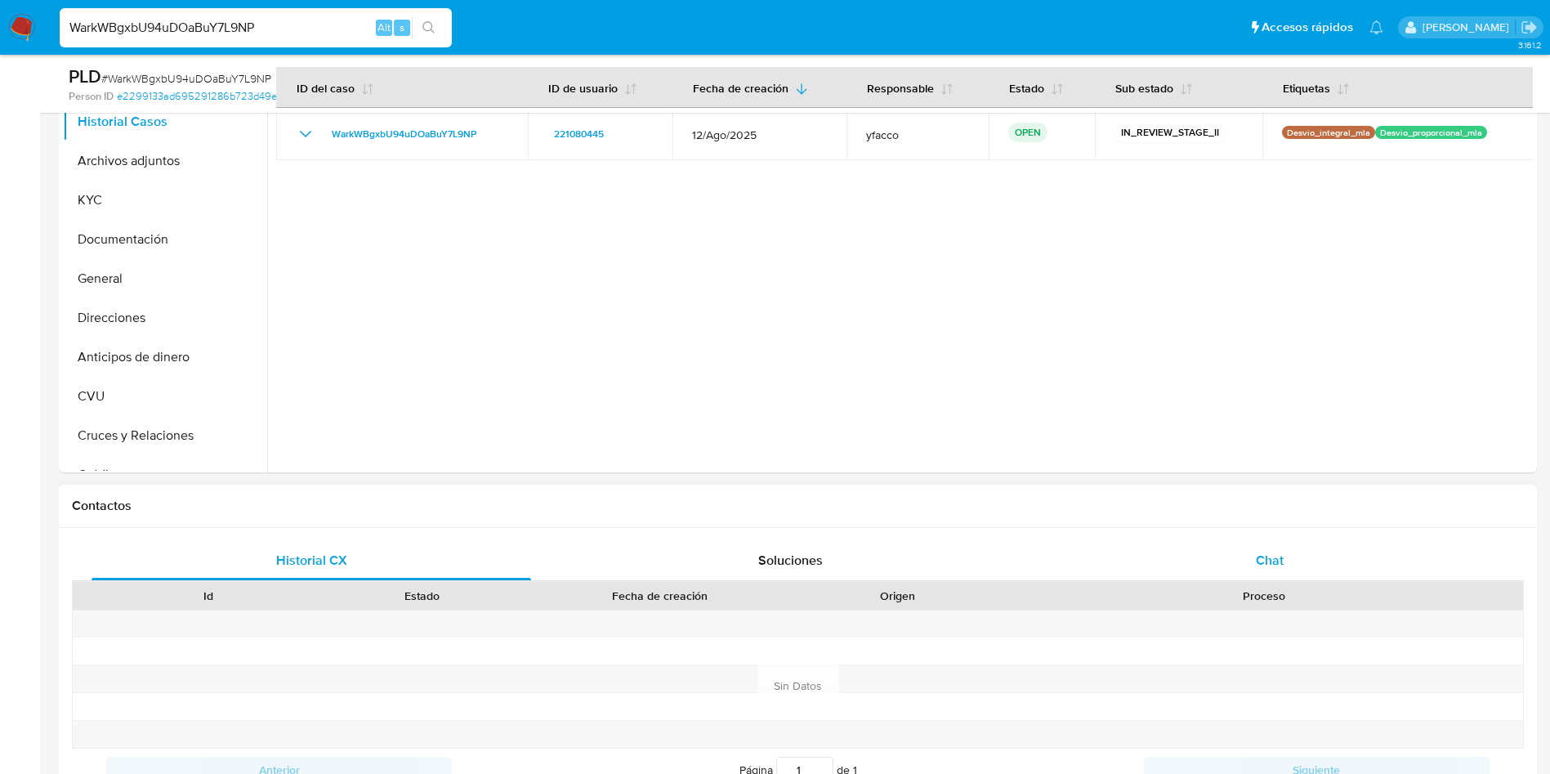
click at [1268, 560] on span "Chat" at bounding box center [1270, 560] width 28 height 19
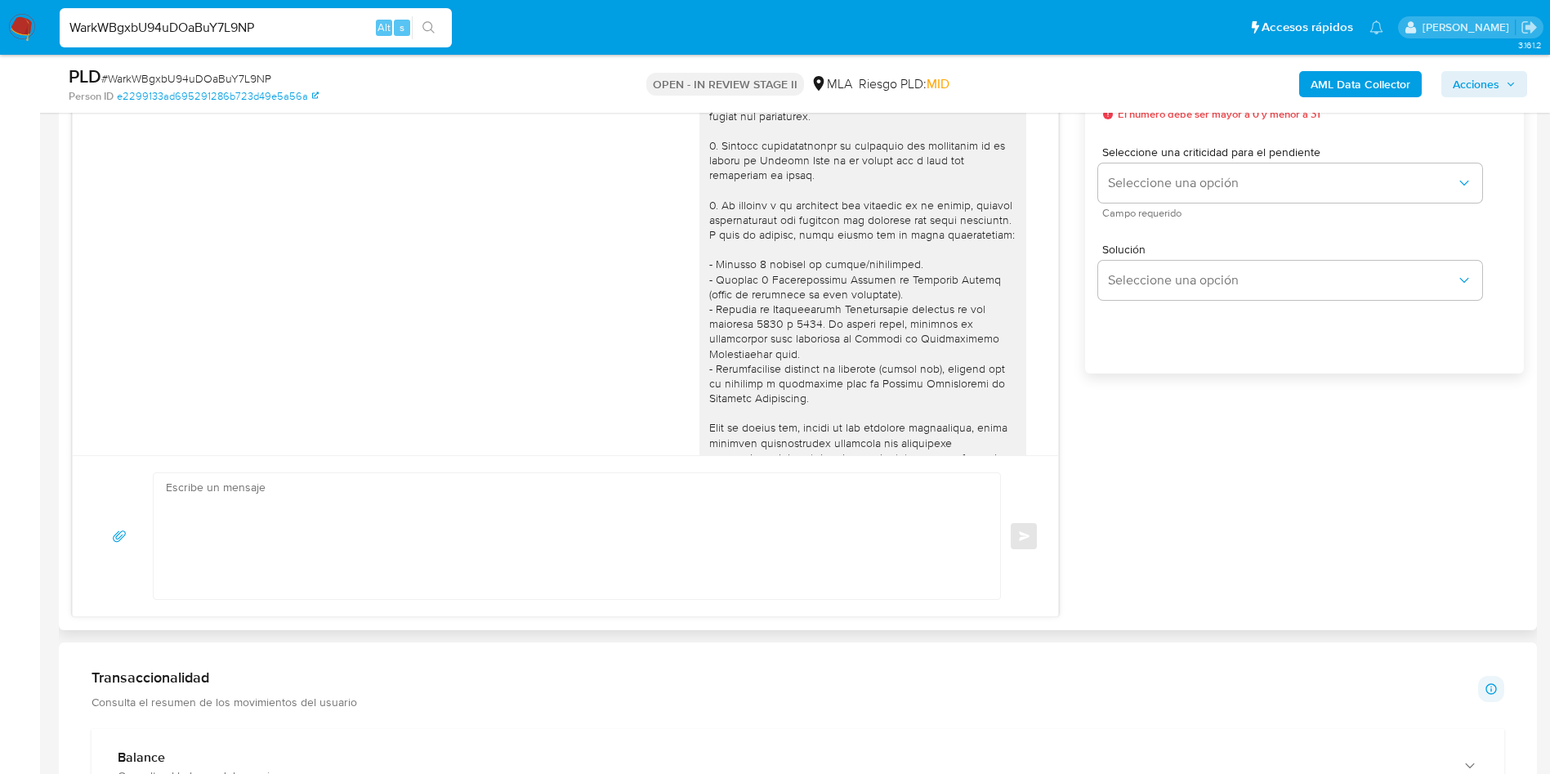
scroll to position [979, 0]
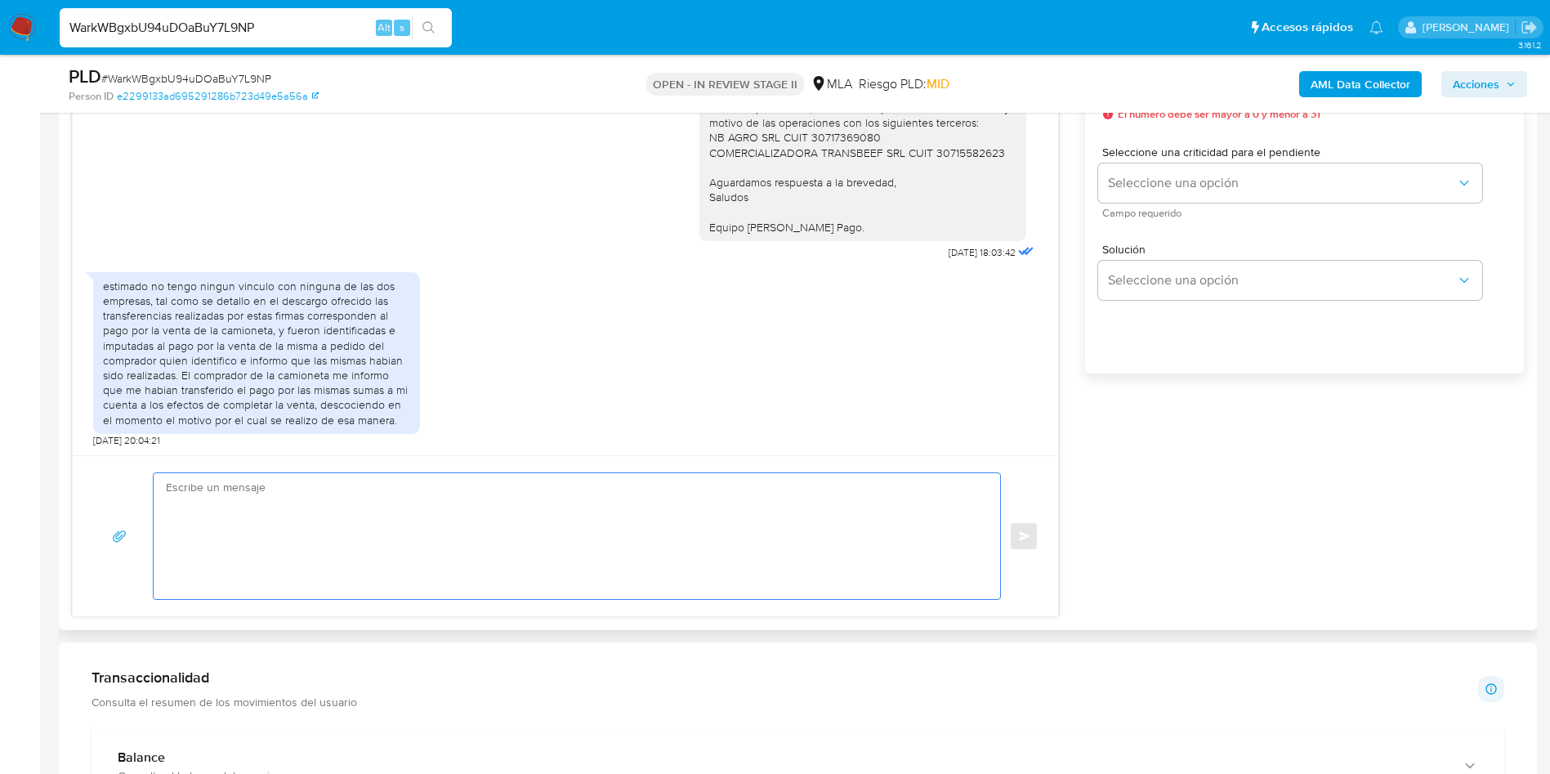
click at [543, 529] on textarea at bounding box center [573, 536] width 814 height 126
paste textarea "Hola Muchas gracias por la respuesta. Nos pondremos en contacto nuevamente en c…"
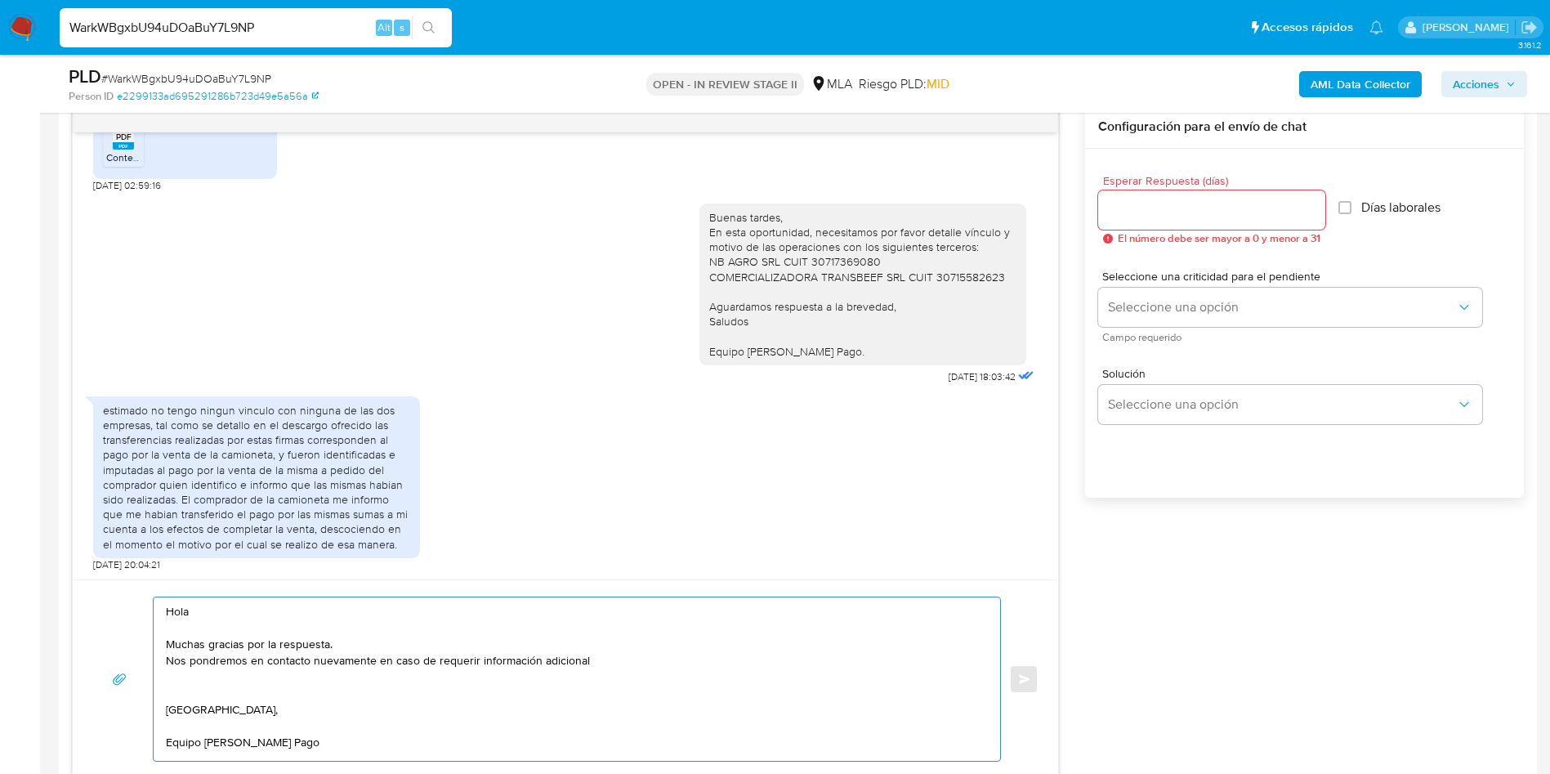
scroll to position [858, 0]
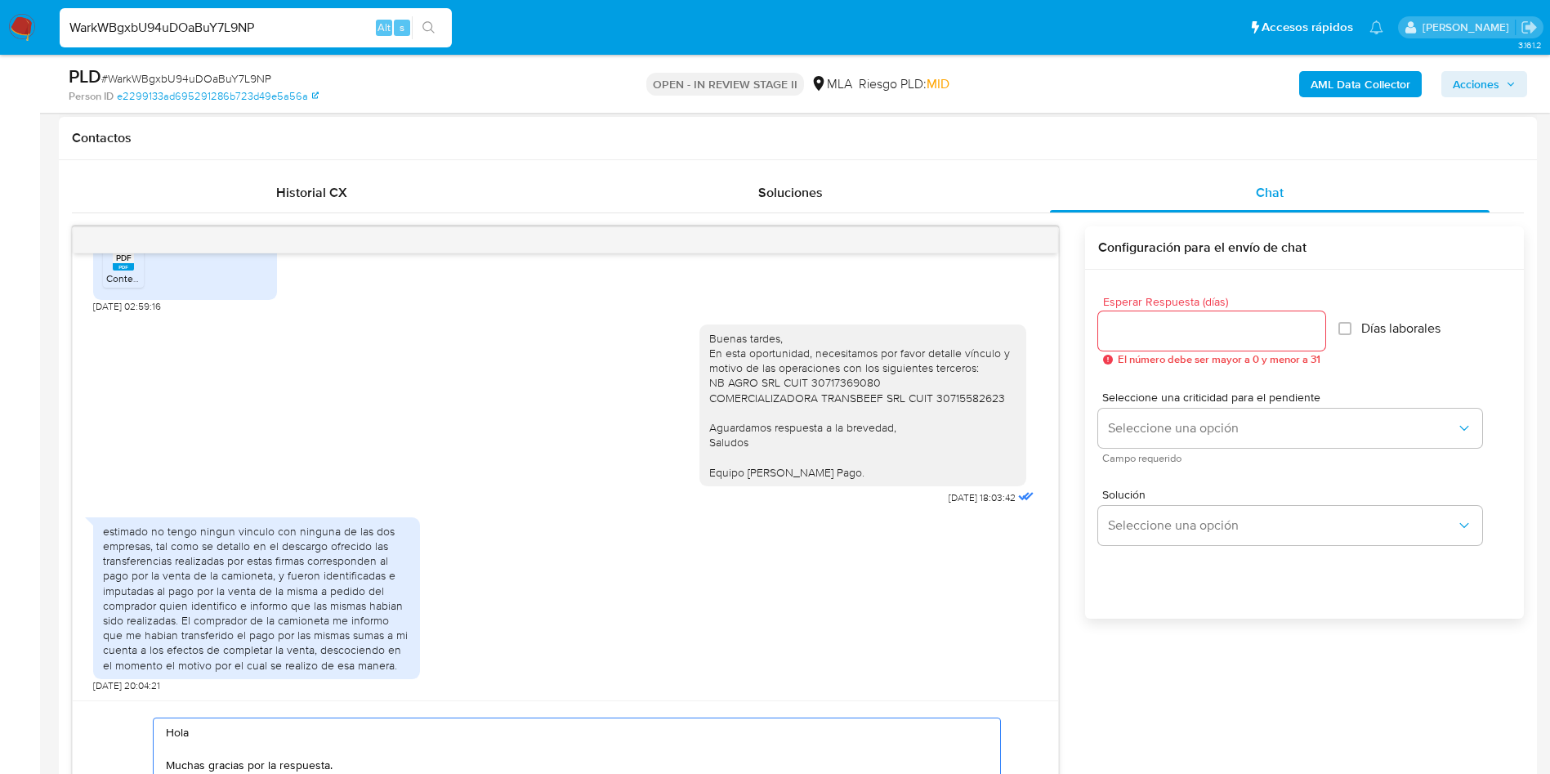
type textarea "Hola Muchas gracias por la respuesta. Nos pondremos en contacto nuevamente en c…"
click at [1146, 320] on input "Esperar Respuesta (días)" at bounding box center [1211, 330] width 227 height 21
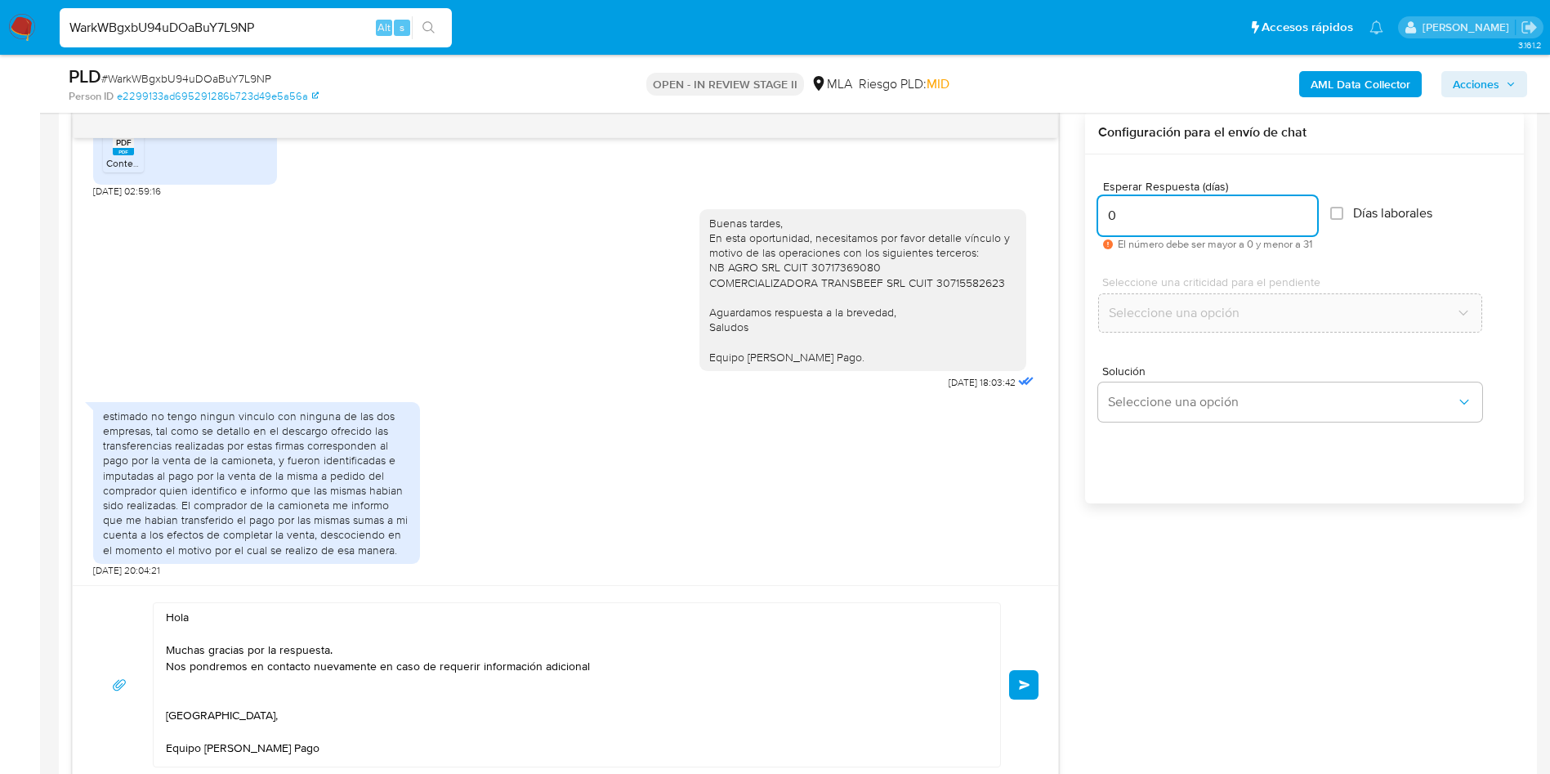
scroll to position [1103, 0]
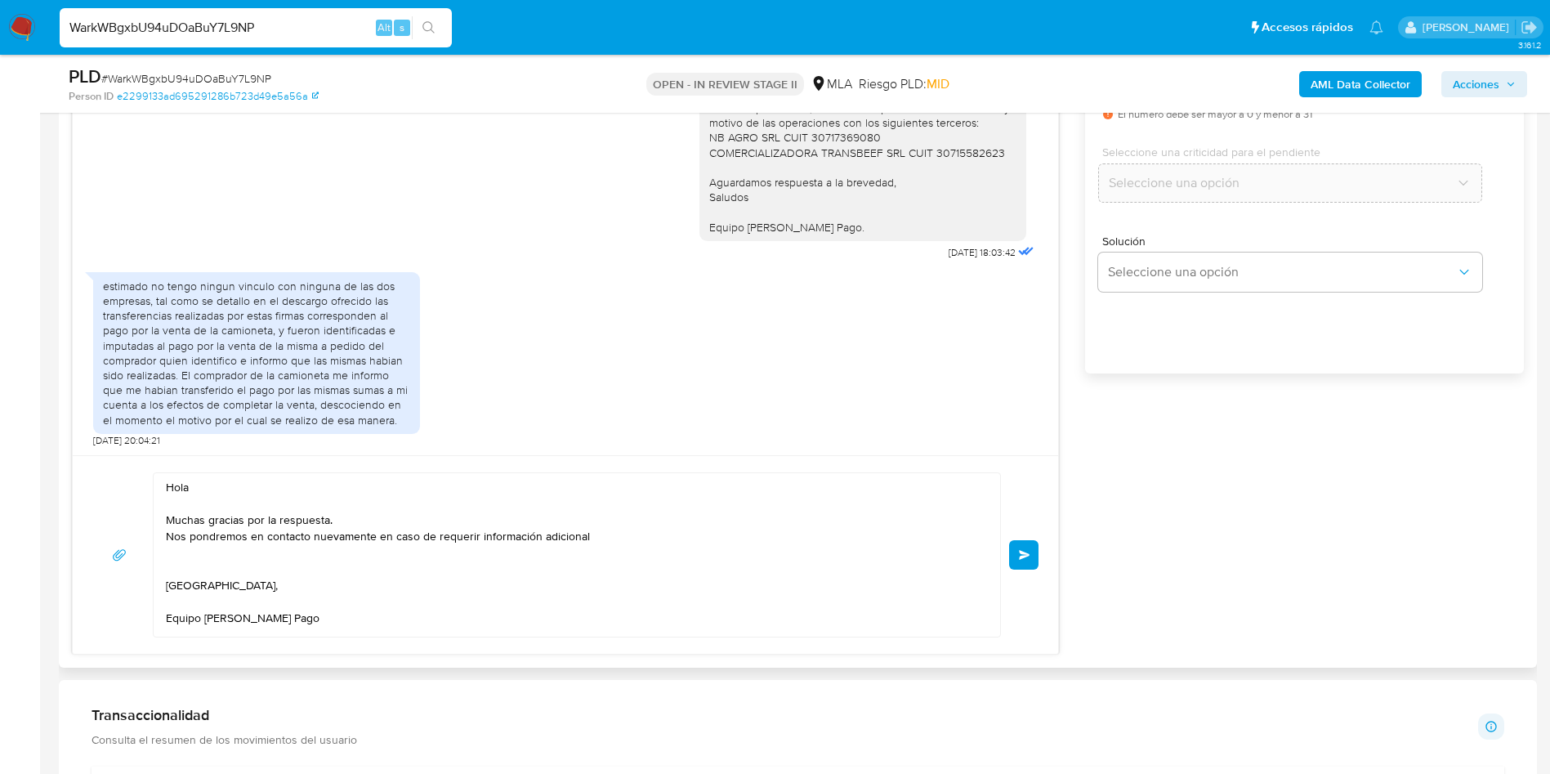
type input "0"
click at [1025, 572] on div "Hola Muchas gracias por la respuesta. Nos pondremos en contacto nuevamente en c…" at bounding box center [565, 554] width 946 height 165
click at [1026, 568] on button "Enviar" at bounding box center [1023, 554] width 29 height 29
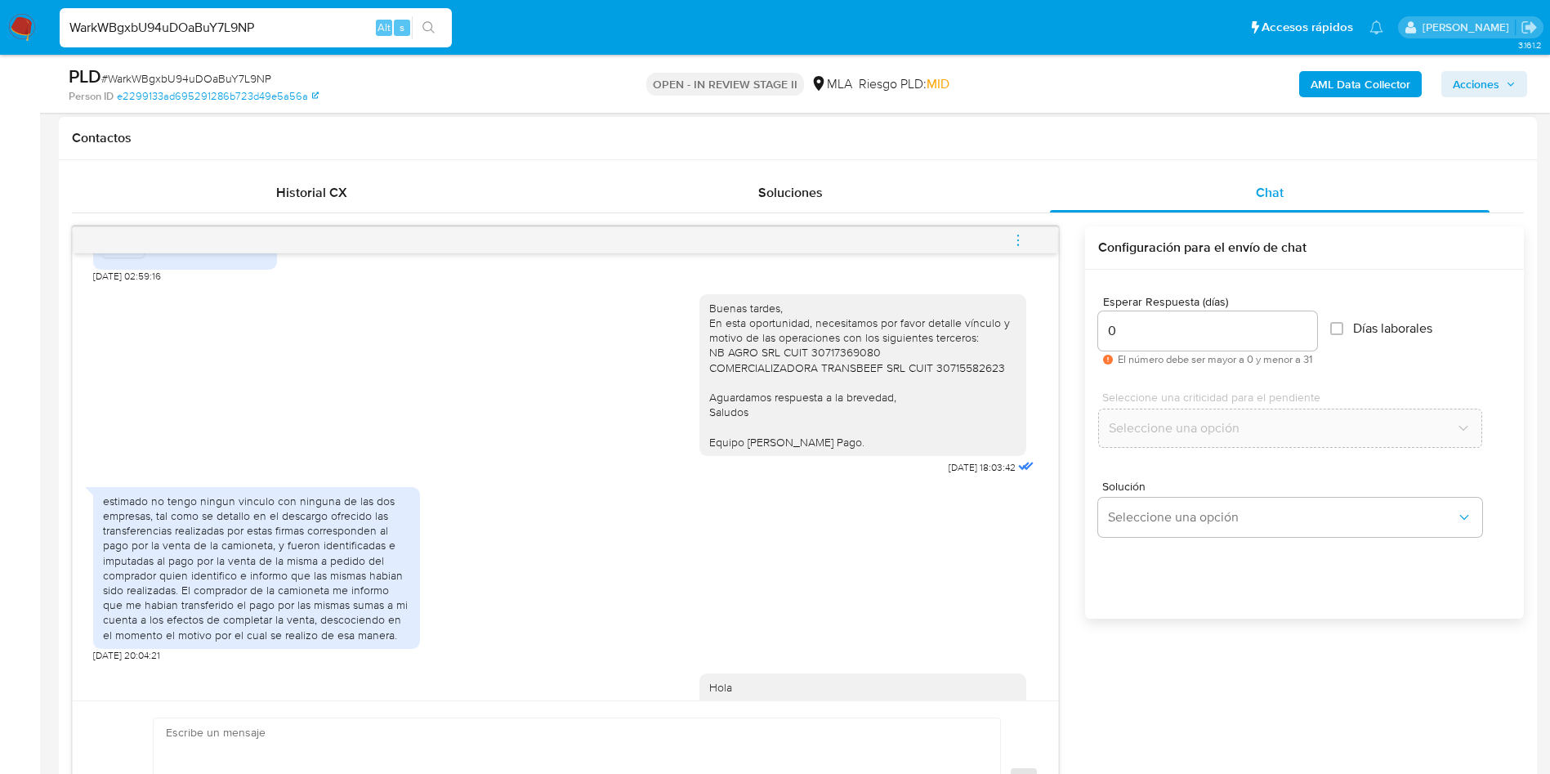
scroll to position [1175, 0]
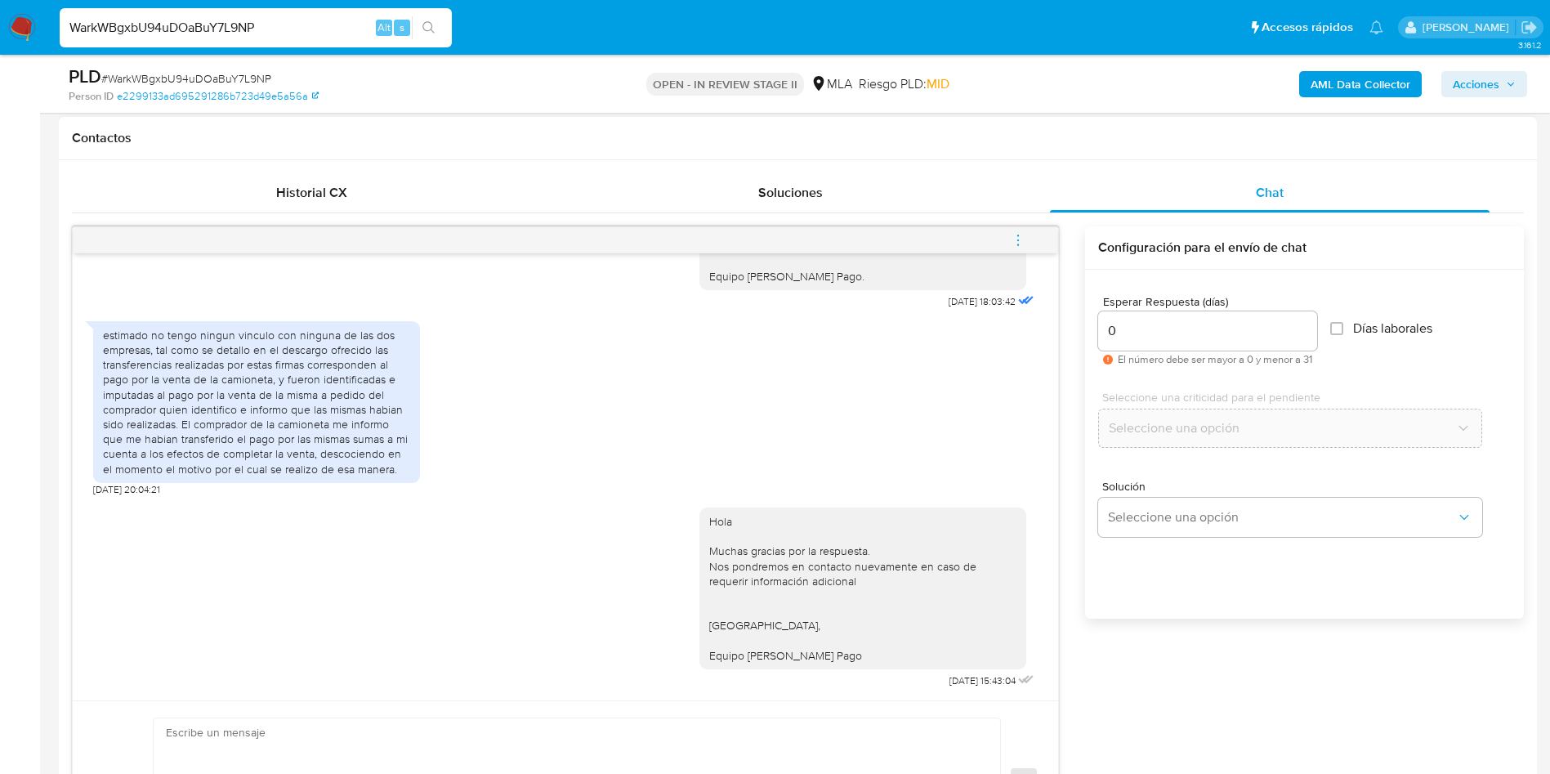
click at [1017, 243] on icon "menu-action" at bounding box center [1018, 240] width 15 height 15
click at [1016, 238] on icon "menu-action" at bounding box center [1018, 240] width 15 height 15
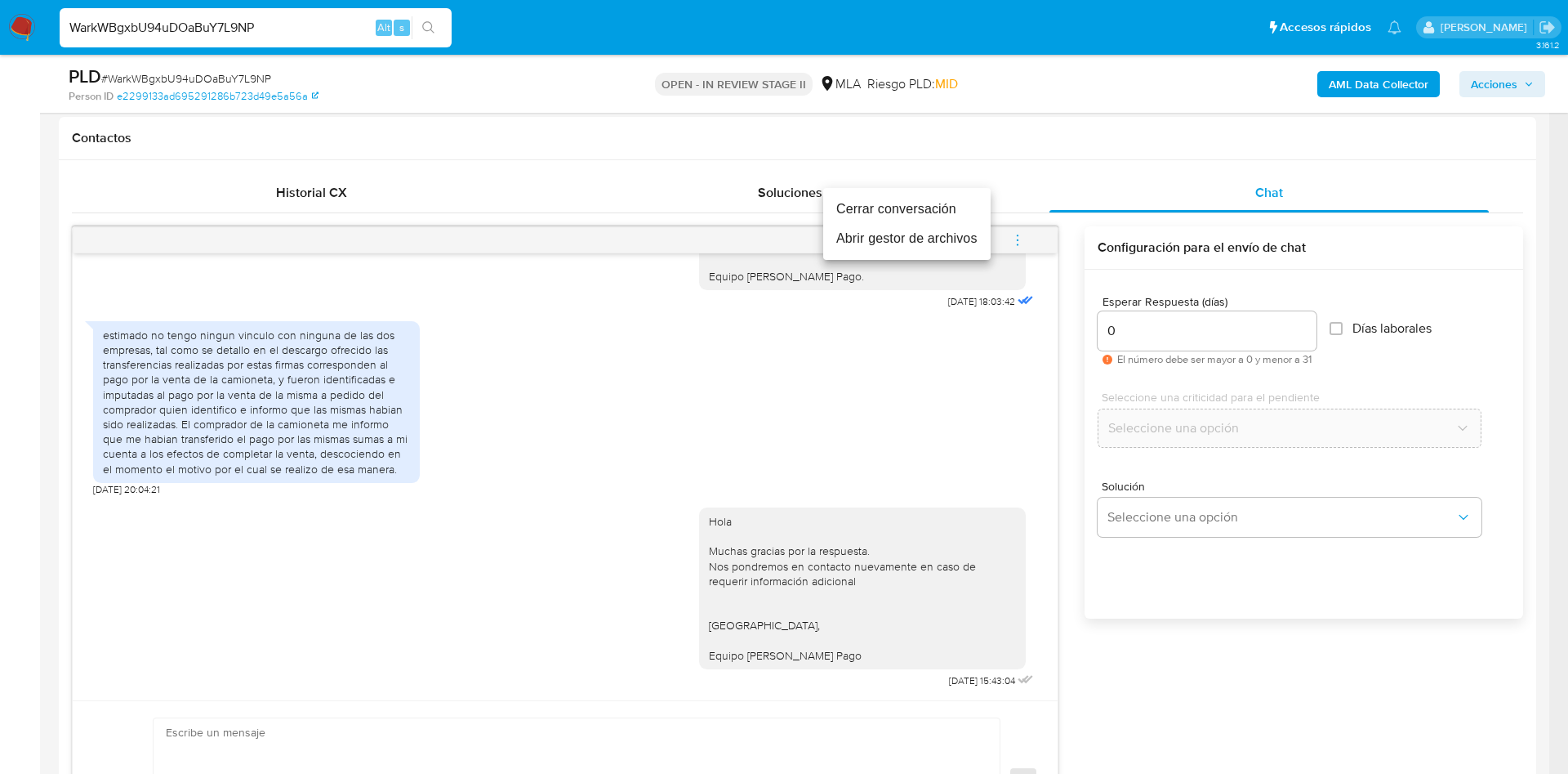
click at [939, 208] on li "Cerrar conversación" at bounding box center [906, 208] width 167 height 29
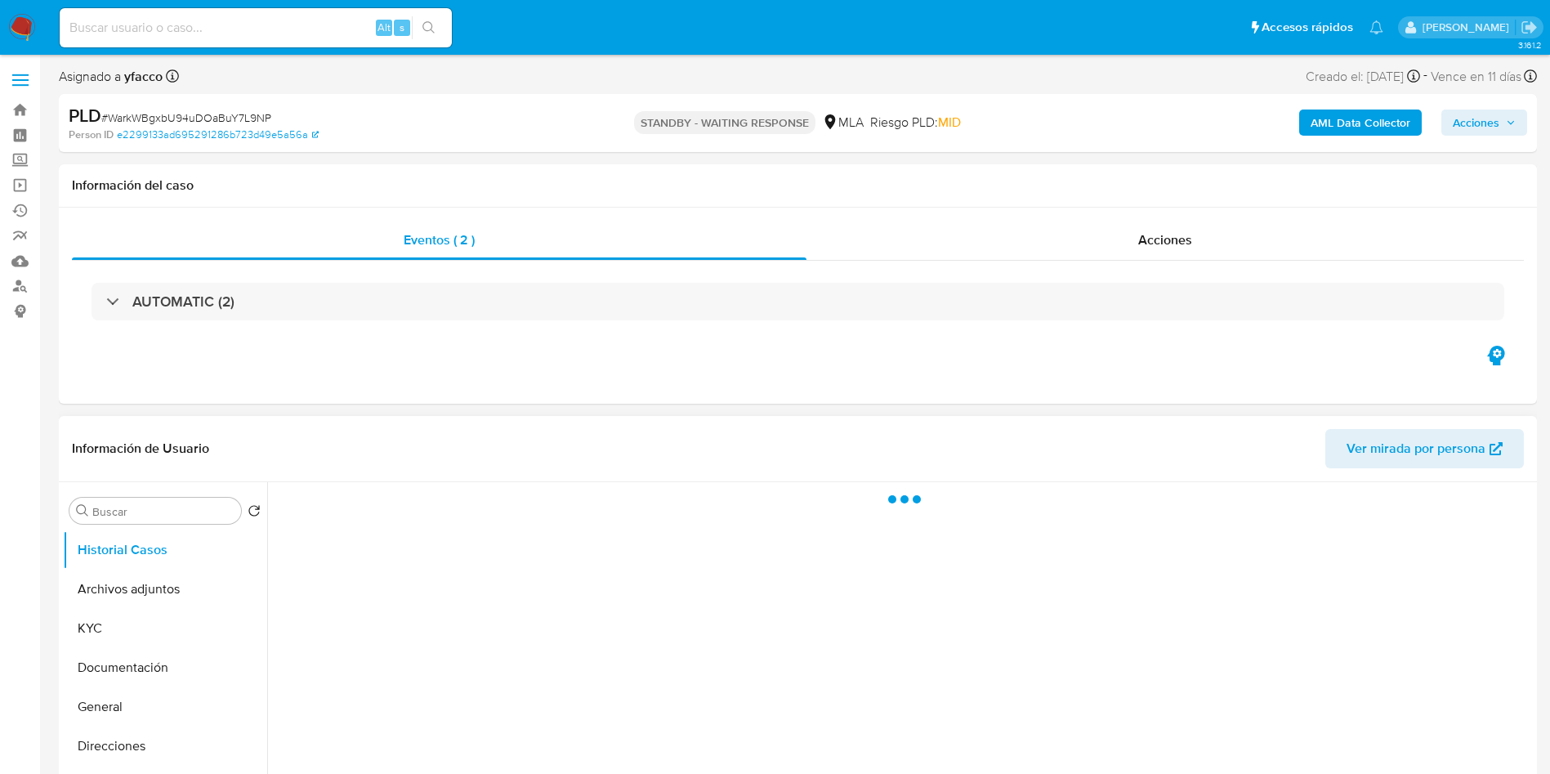
select select "10"
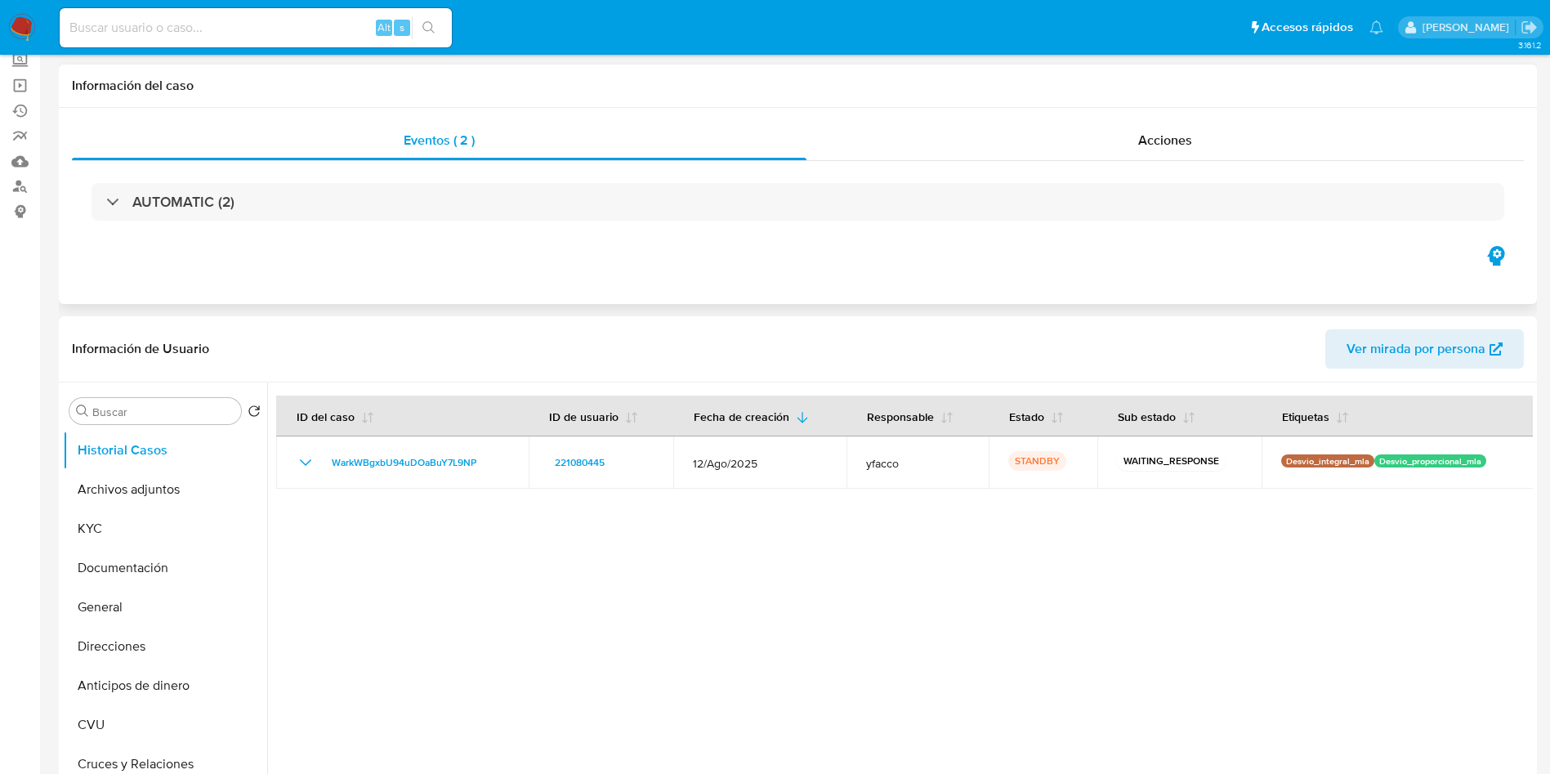
scroll to position [123, 0]
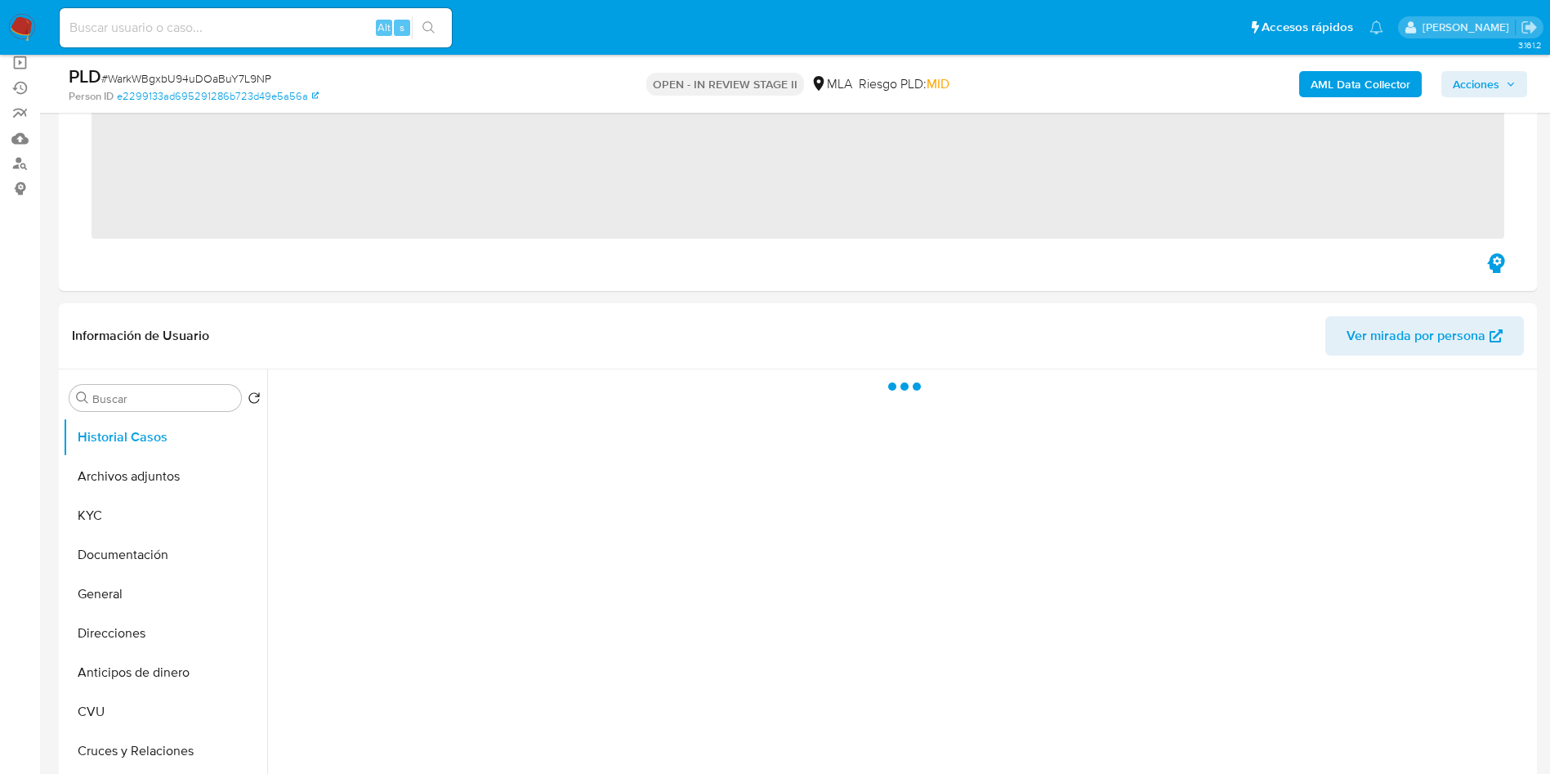
scroll to position [123, 0]
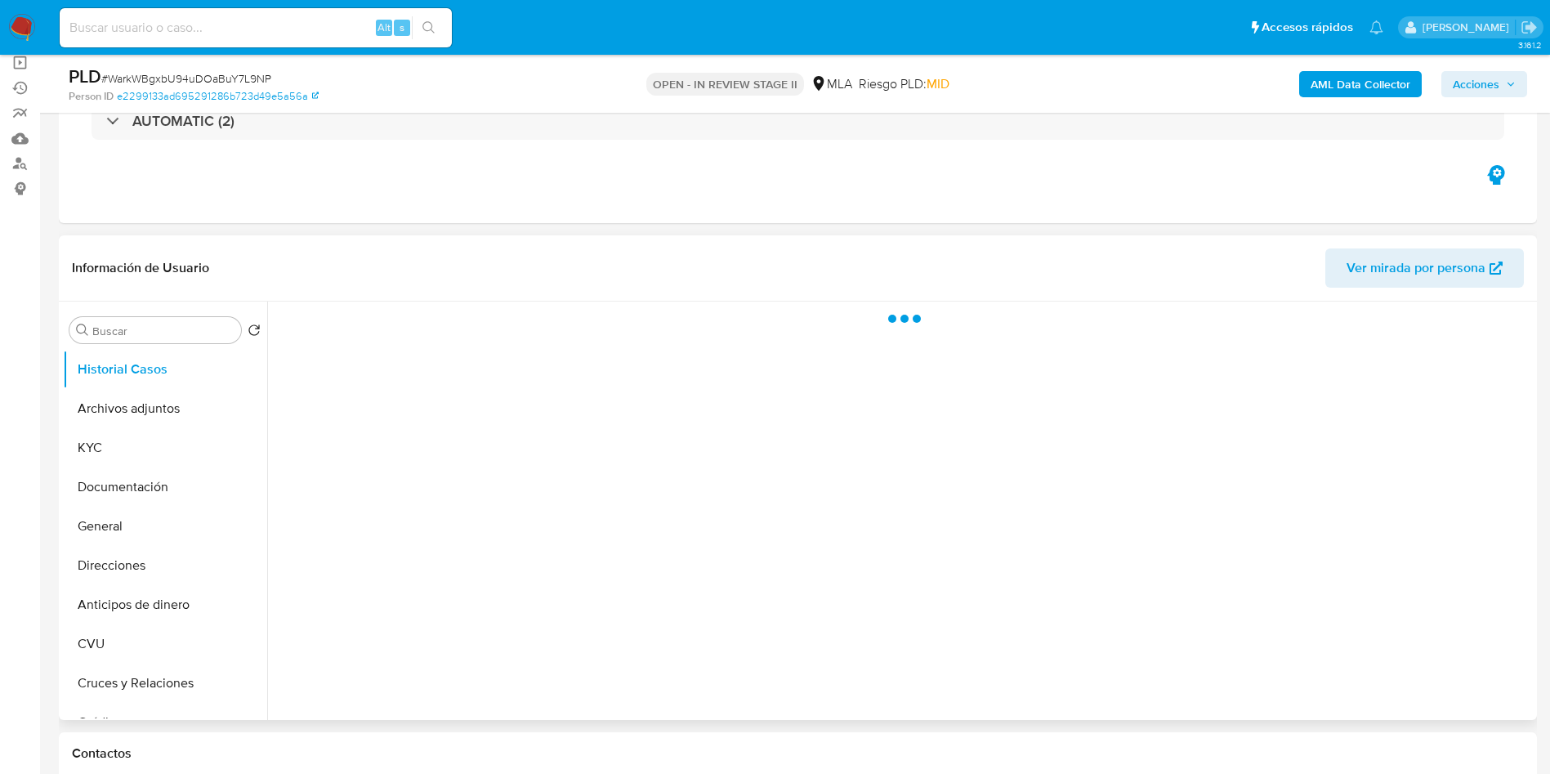
select select "10"
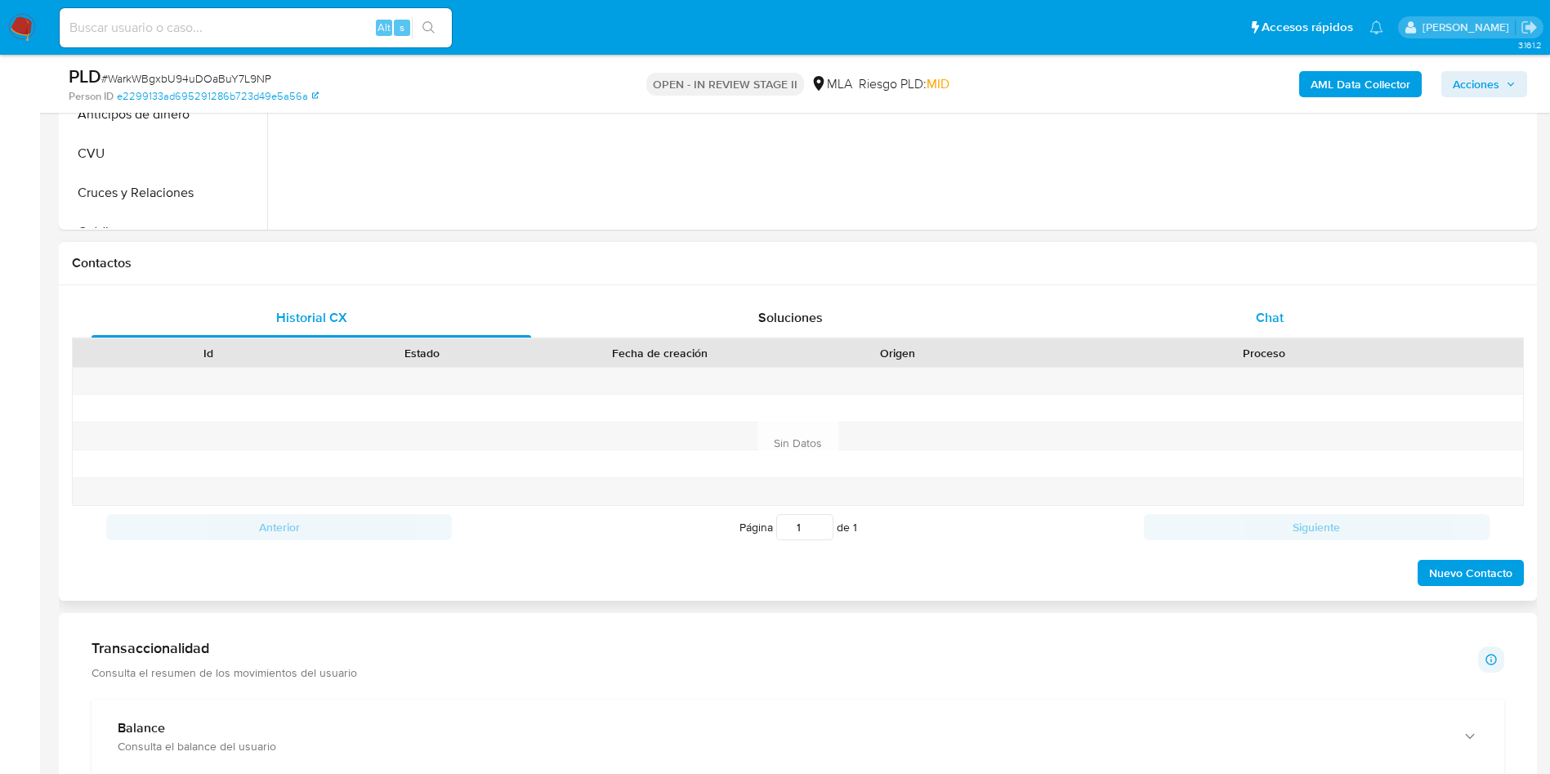
click at [1298, 320] on div "Chat" at bounding box center [1270, 317] width 440 height 39
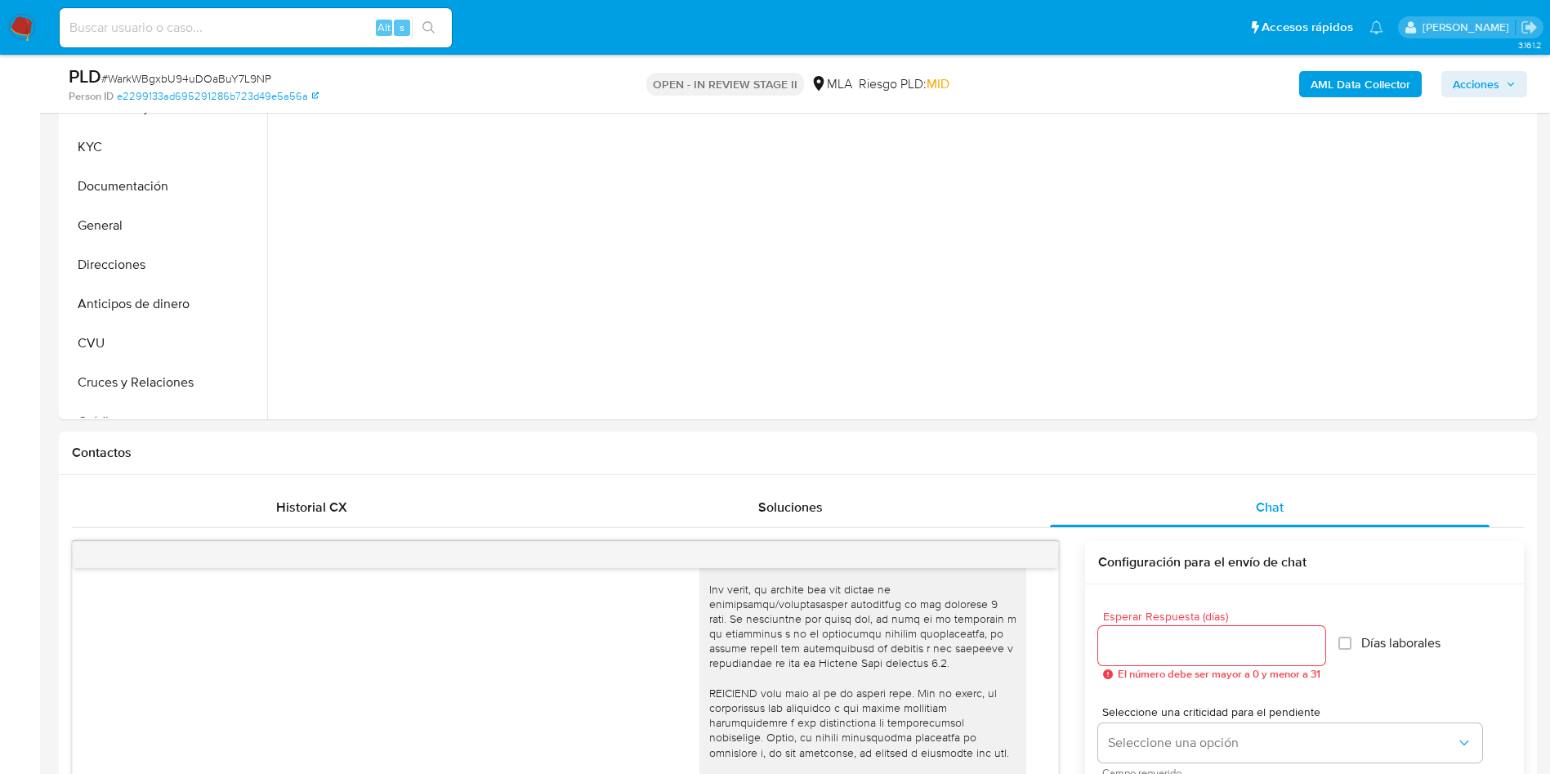
scroll to position [368, 0]
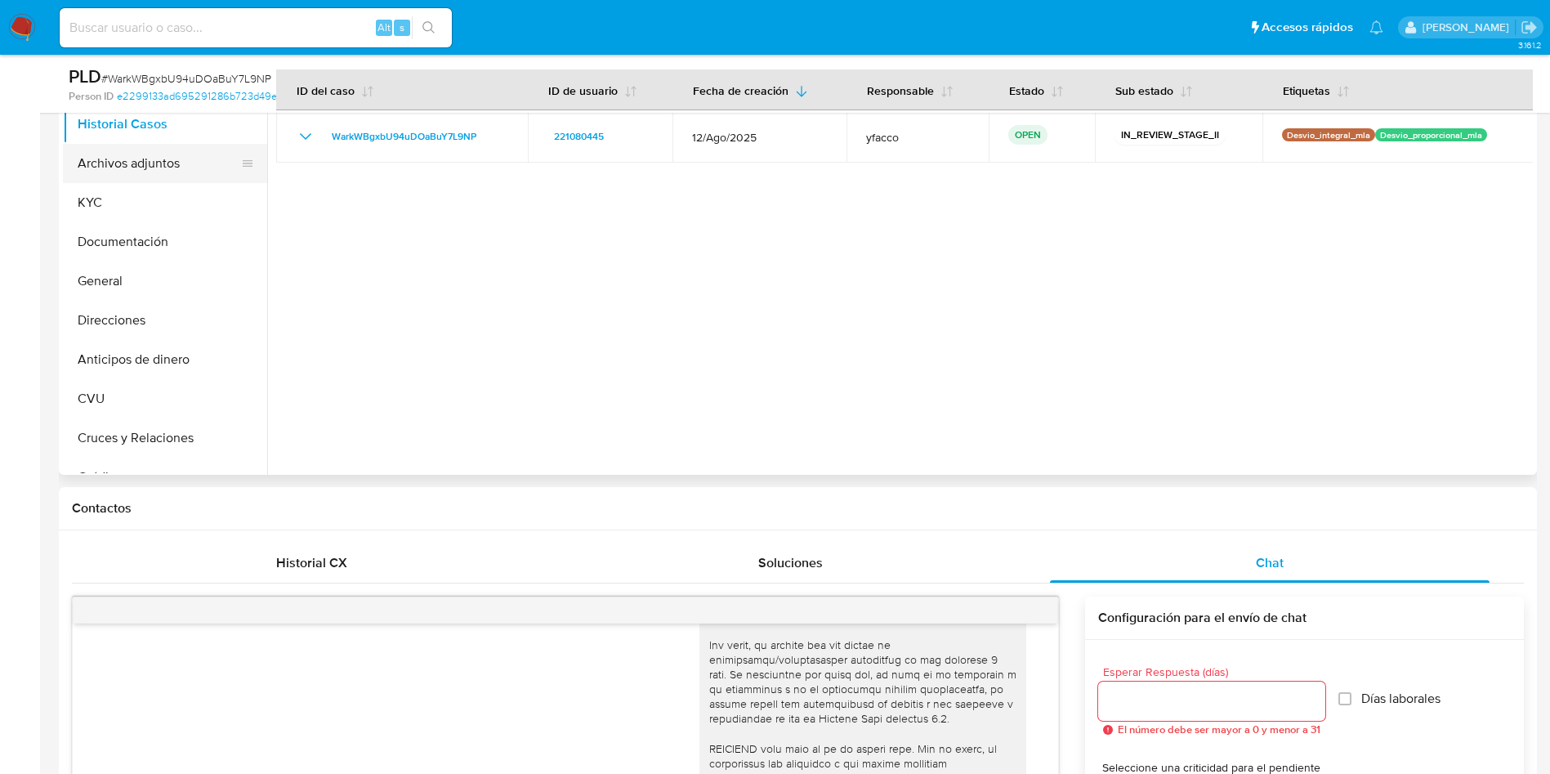
click at [146, 174] on button "Archivos adjuntos" at bounding box center [158, 163] width 191 height 39
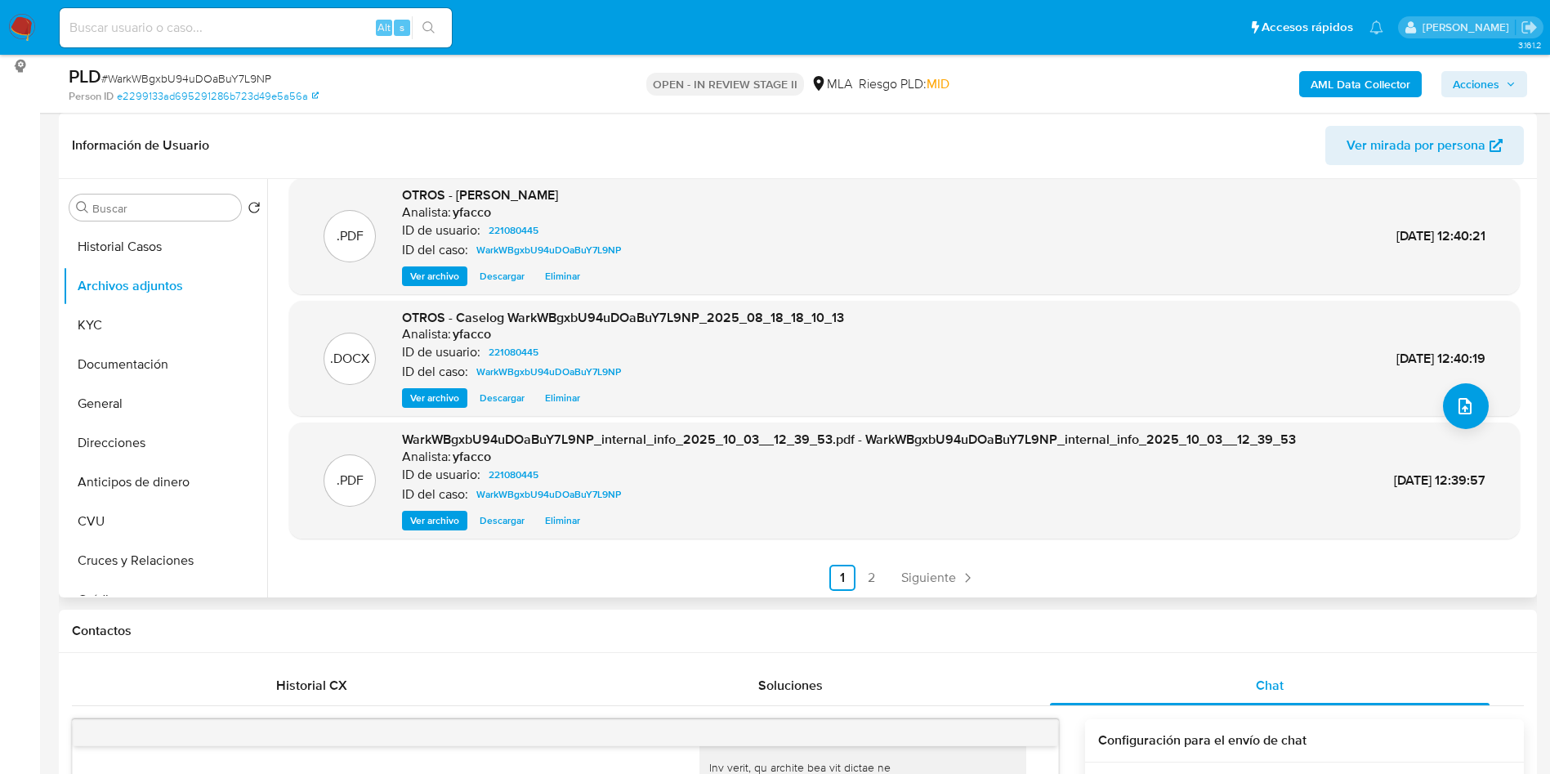
scroll to position [137, 0]
click at [895, 578] on link "Siguiente" at bounding box center [938, 576] width 87 height 26
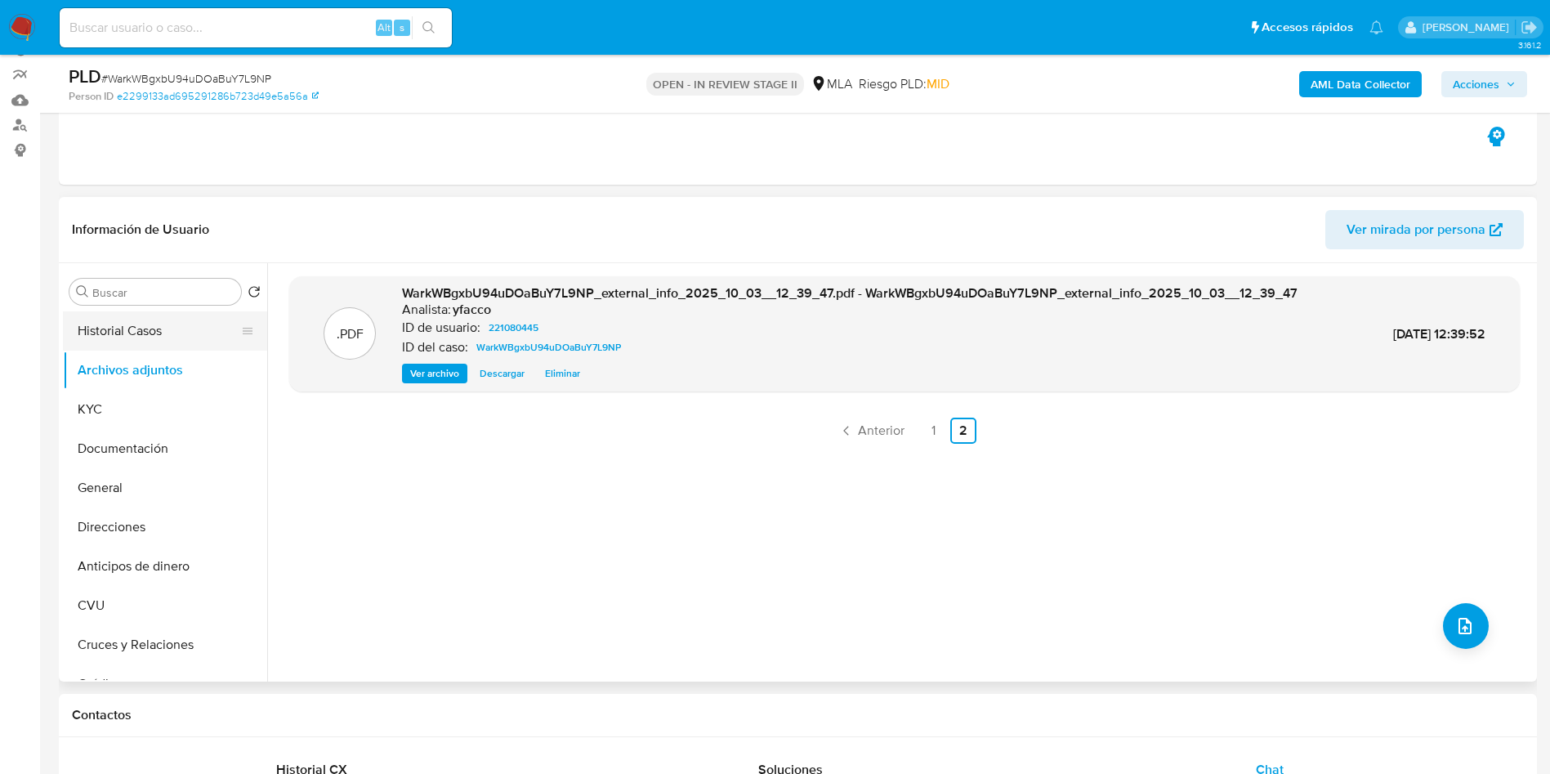
scroll to position [123, 0]
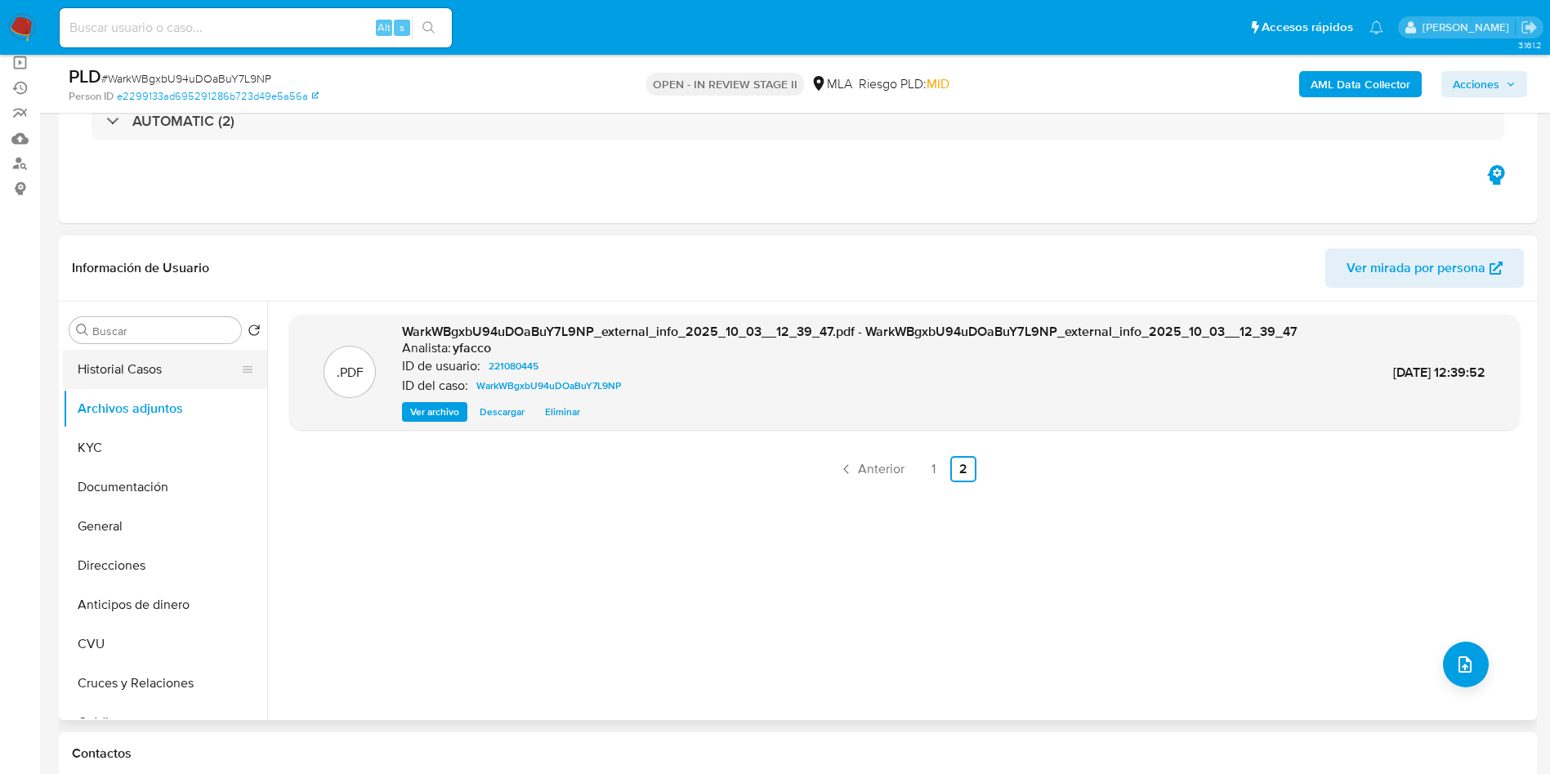
click at [159, 383] on button "Historial Casos" at bounding box center [158, 369] width 191 height 39
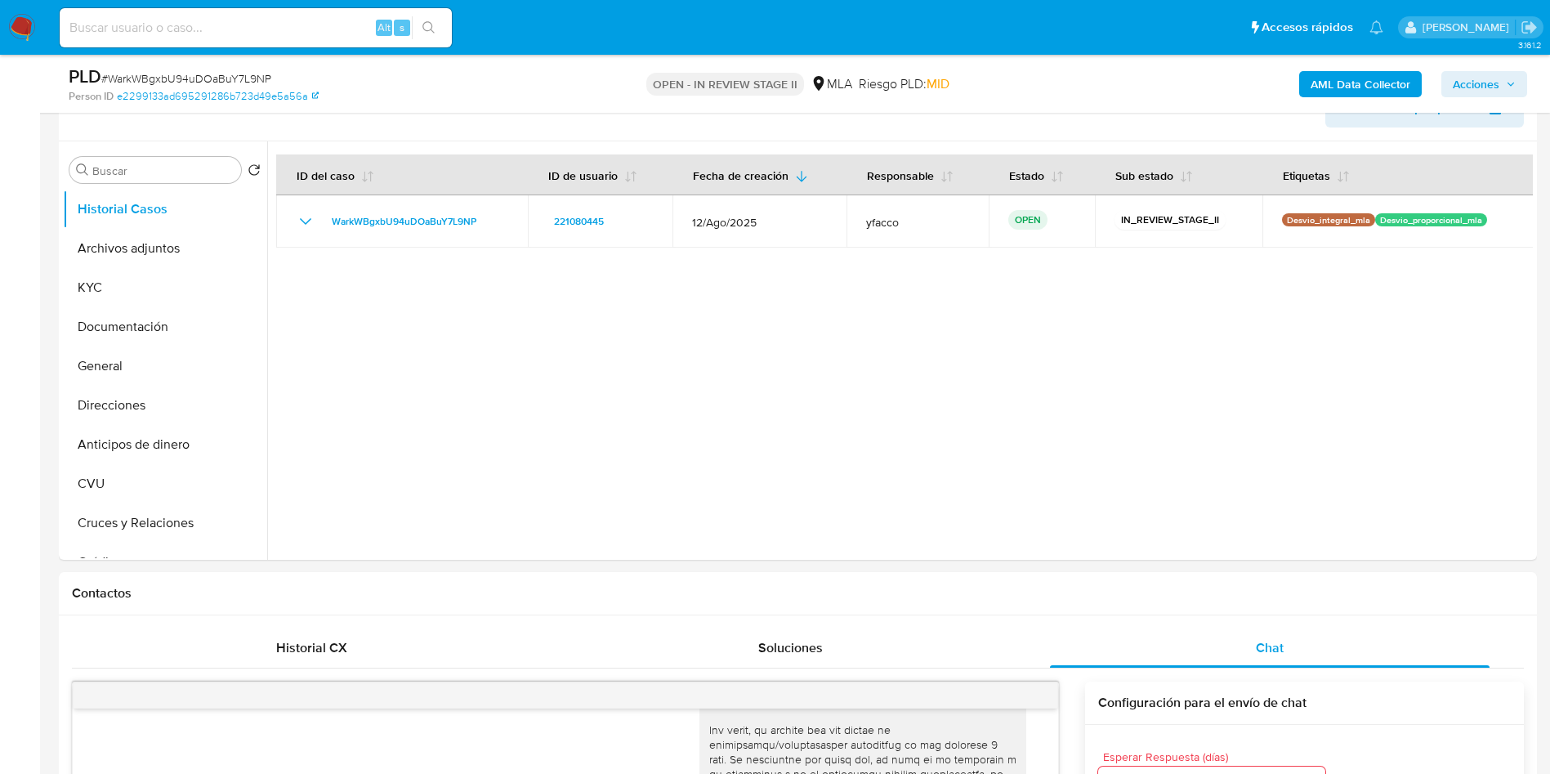
scroll to position [245, 0]
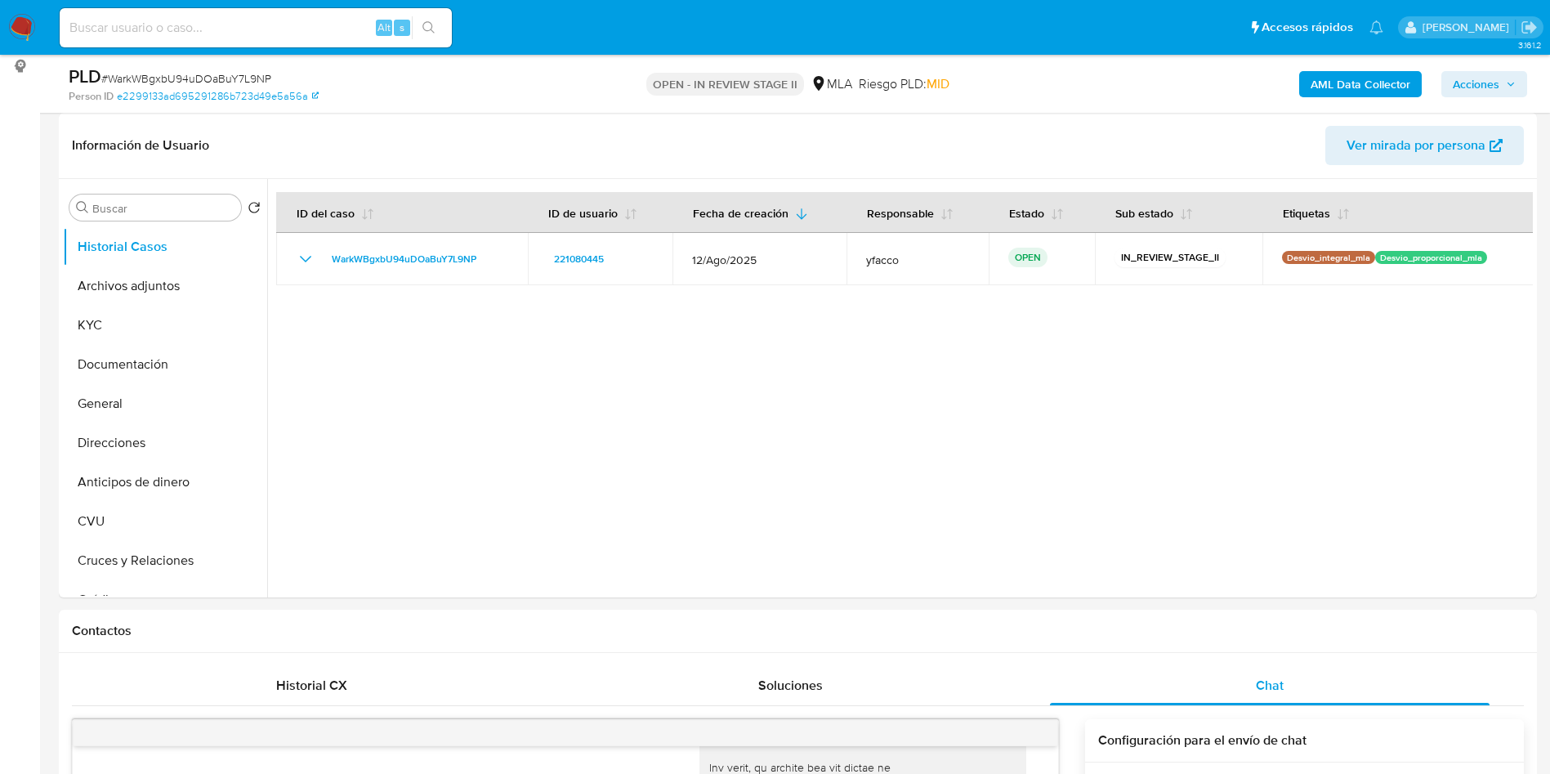
click at [1481, 98] on div "AML Data Collector Acciones" at bounding box center [1286, 84] width 482 height 38
click at [1467, 90] on span "Acciones" at bounding box center [1476, 84] width 47 height 26
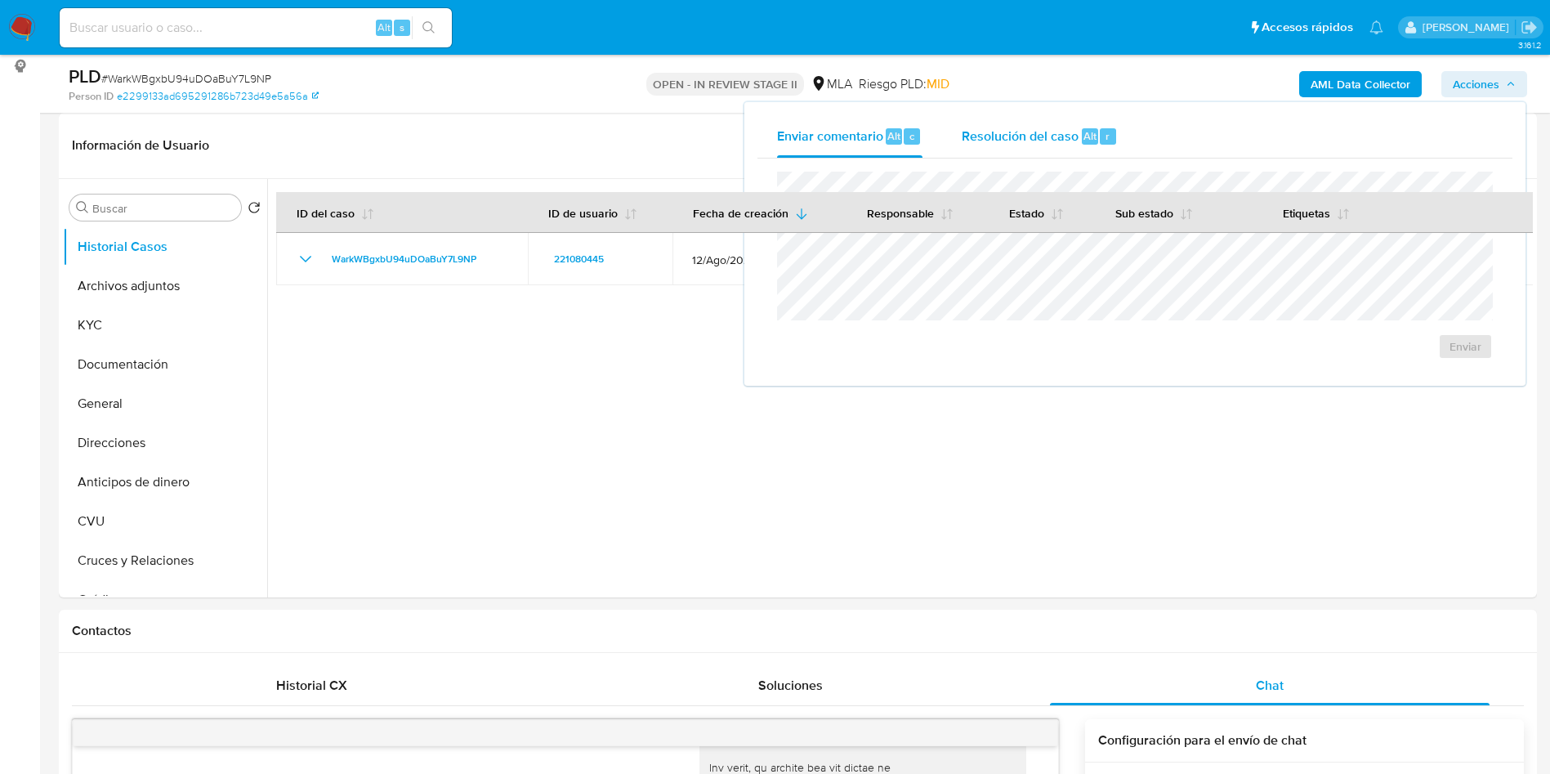
click at [1041, 141] on span "Resolución del caso" at bounding box center [1020, 135] width 117 height 19
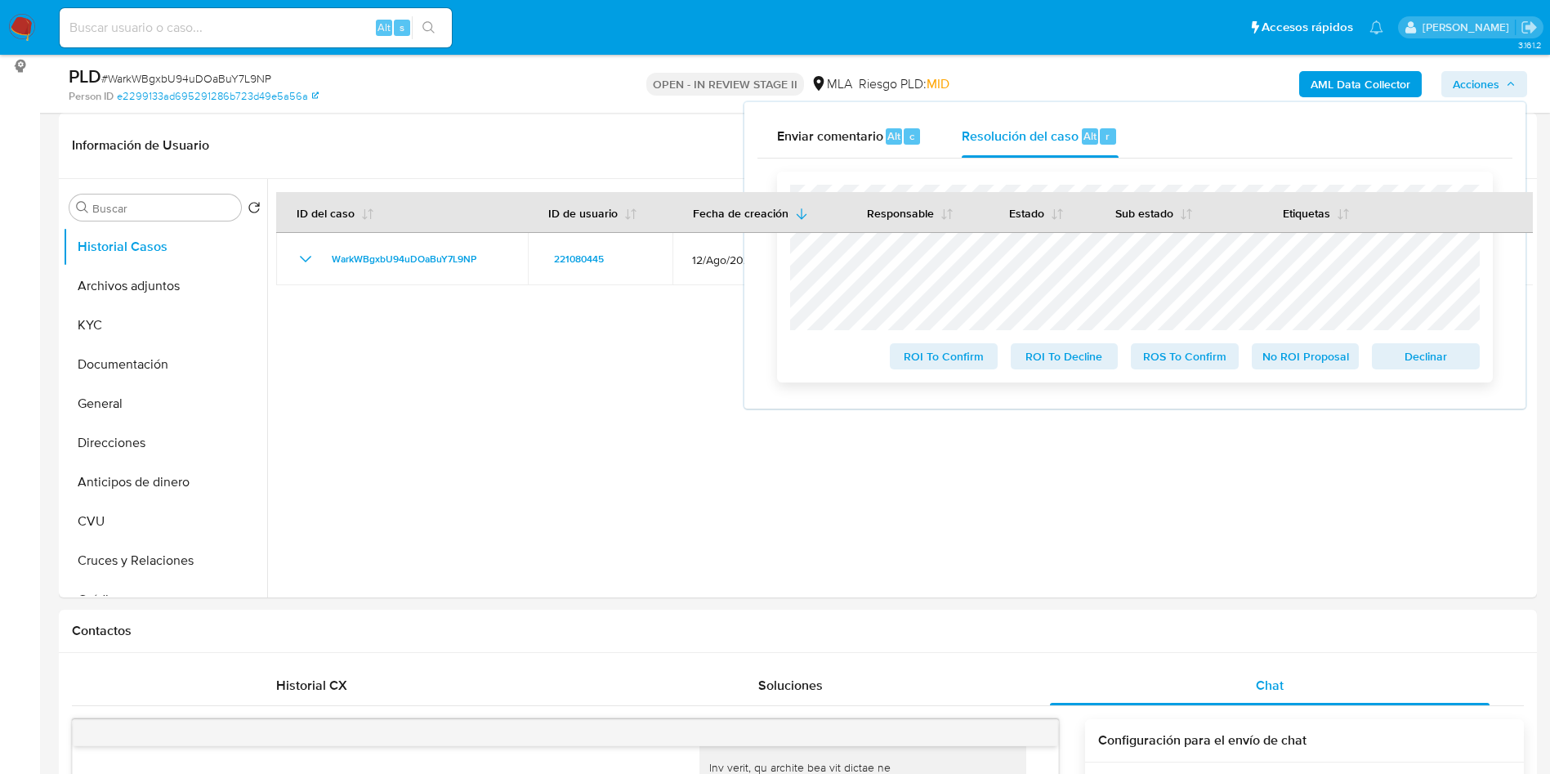
click at [1176, 362] on span "ROS To Confirm" at bounding box center [1184, 356] width 85 height 23
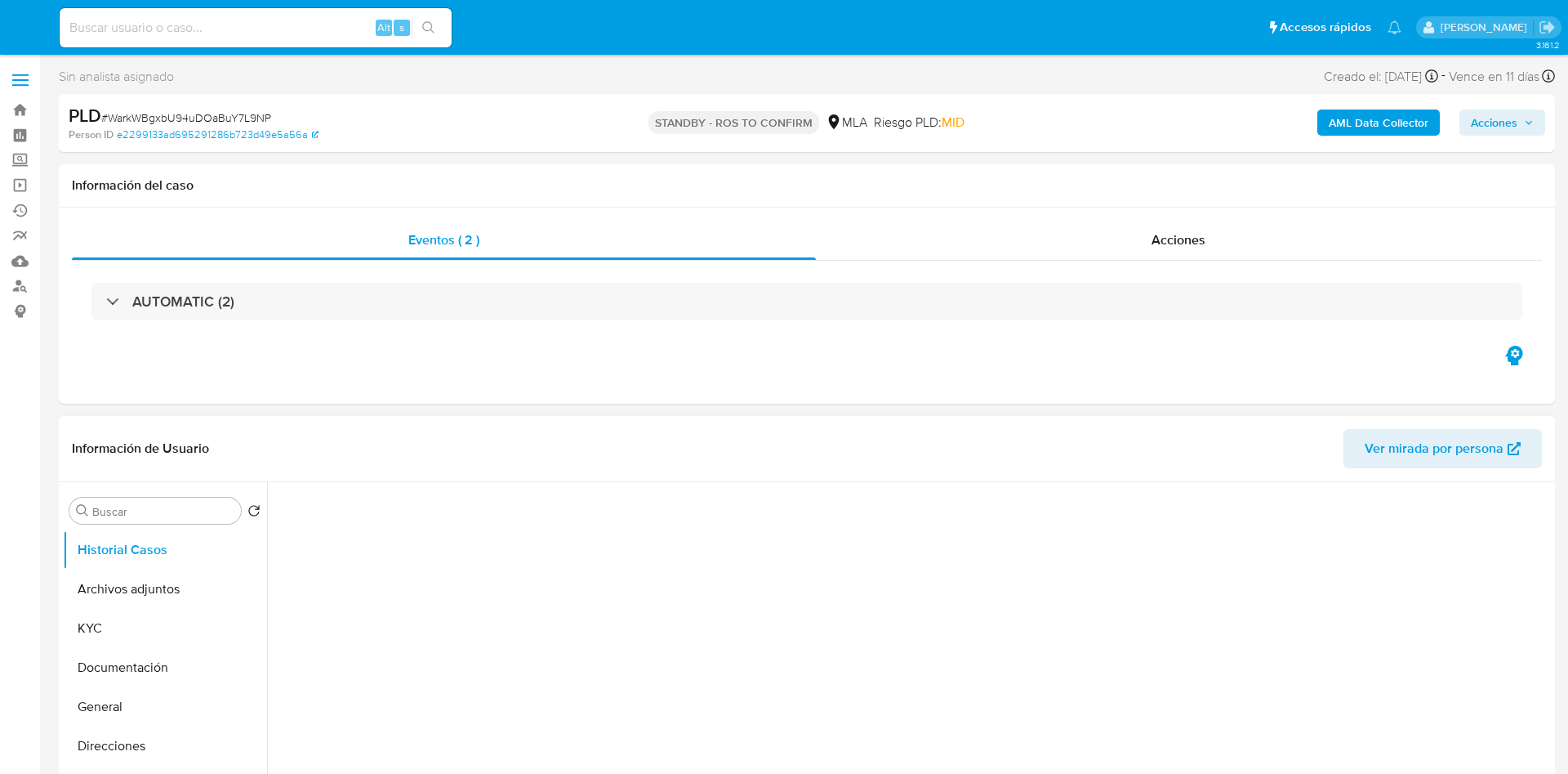
select select "10"
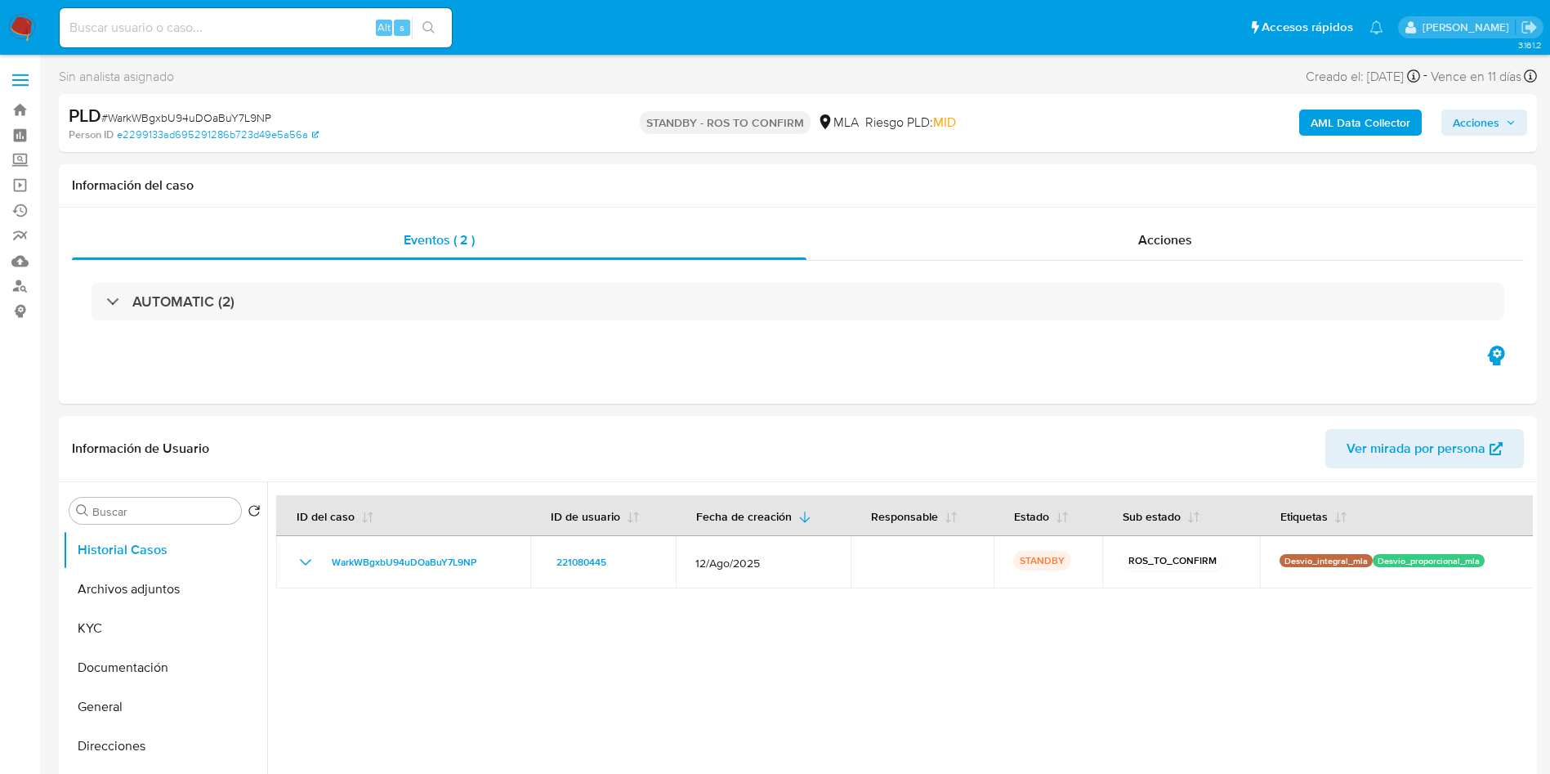
click at [281, 25] on input at bounding box center [256, 27] width 392 height 21
paste input "OI7TzCCJdZqno8UCxDRxHqNq"
type input "OI7TzCCJdZqno8UCxDRxHqNq"
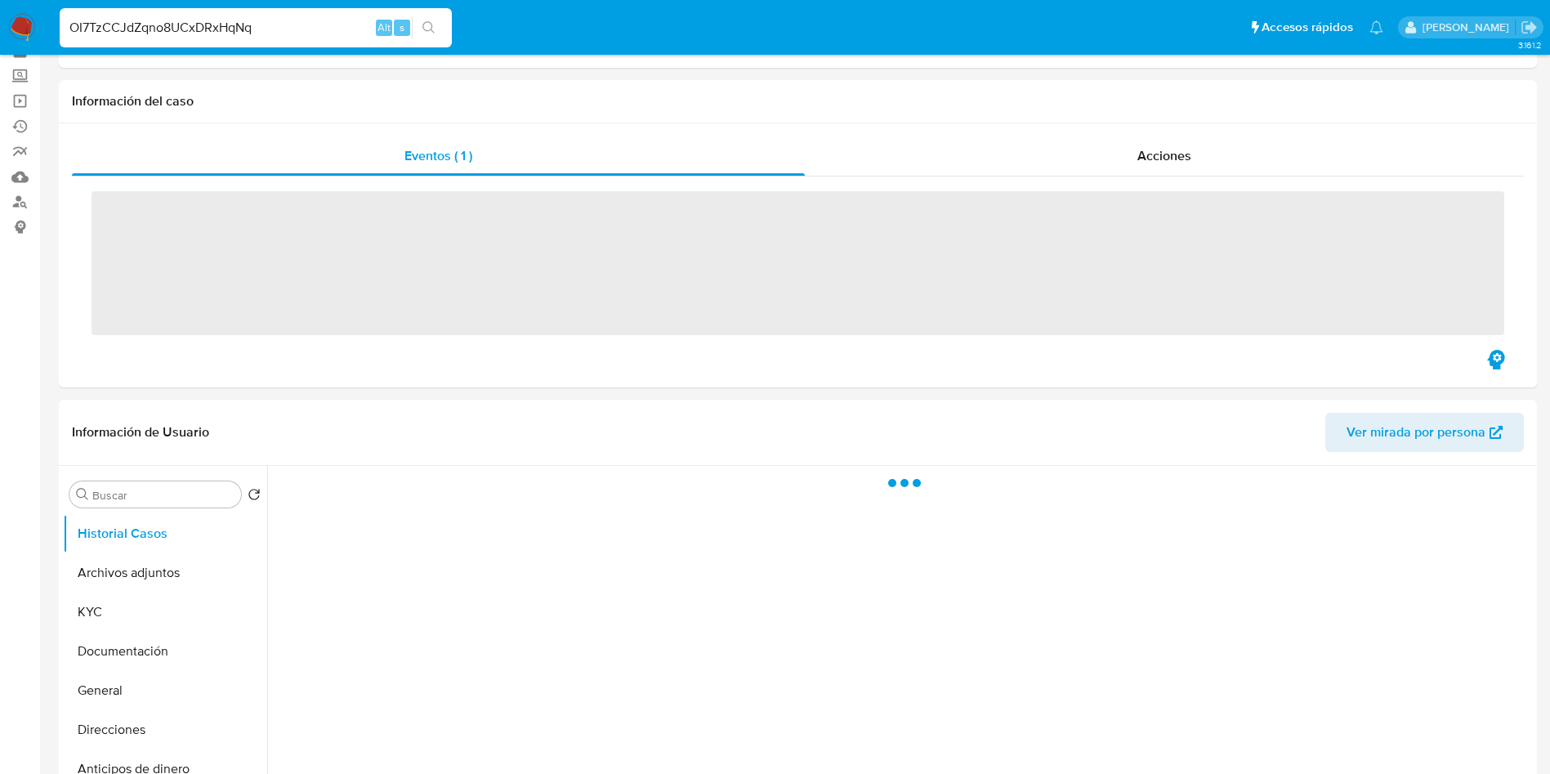
scroll to position [123, 0]
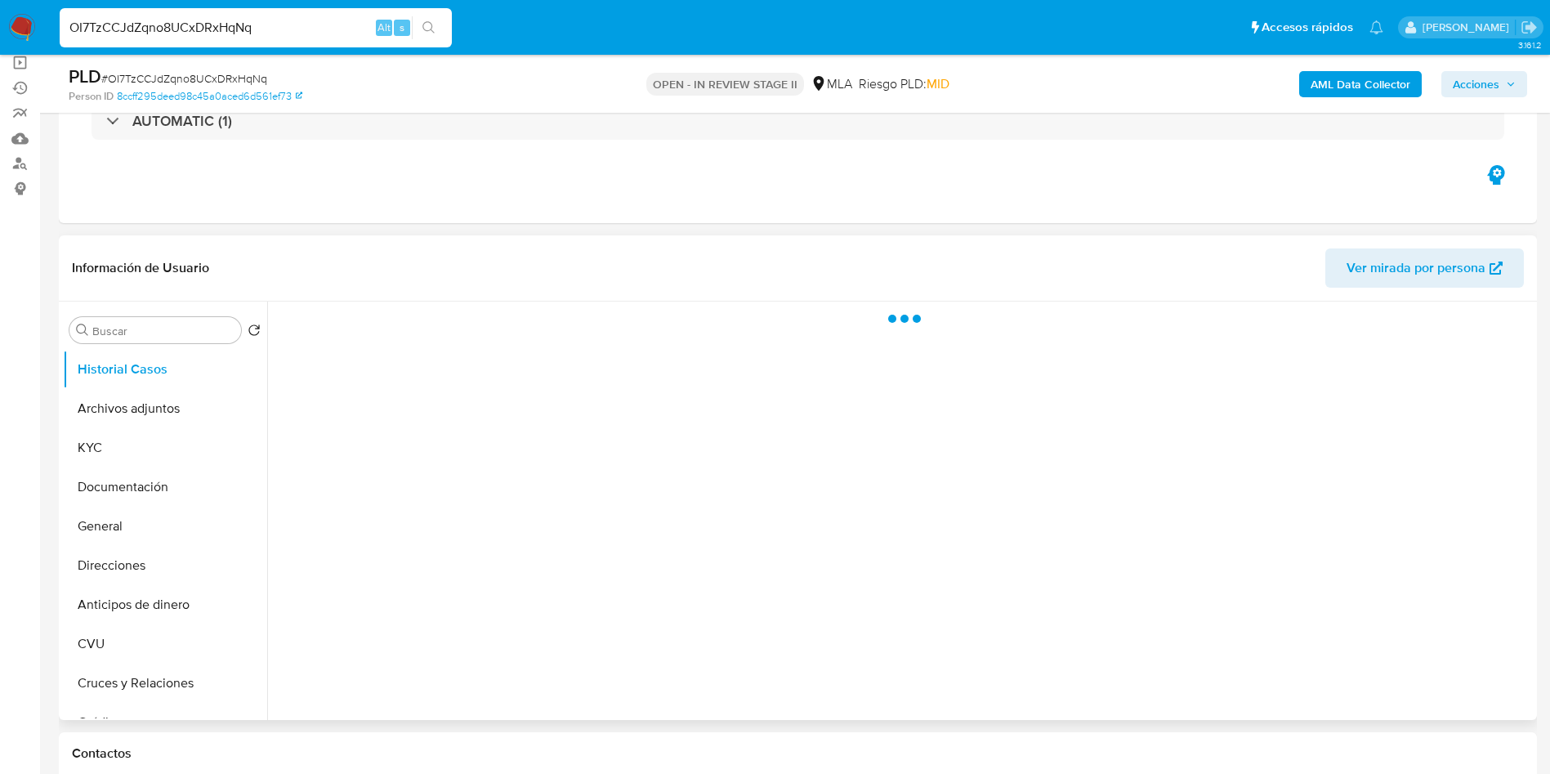
select select "10"
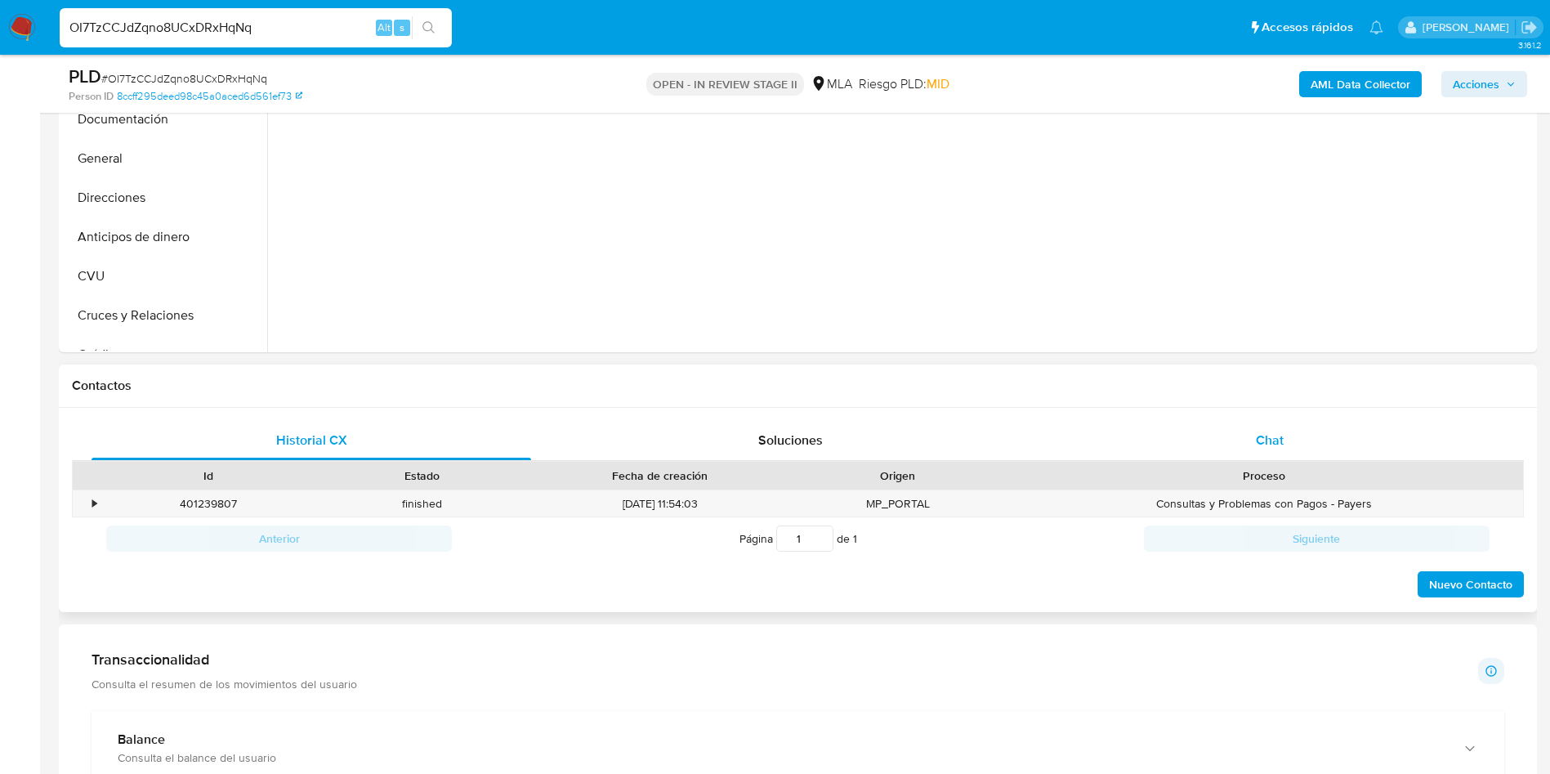
click at [1269, 453] on div "Chat" at bounding box center [1270, 440] width 440 height 39
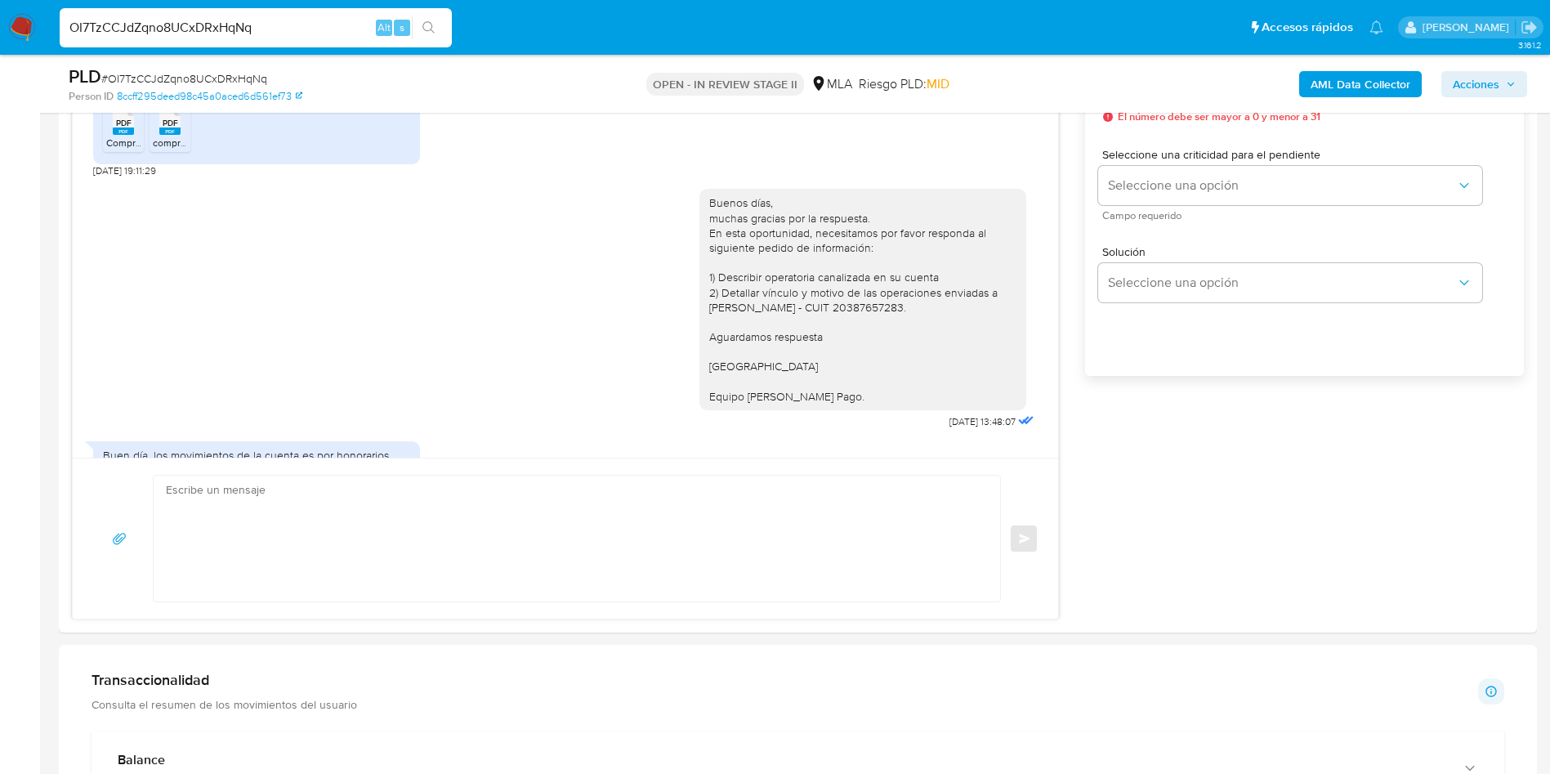
scroll to position [735, 0]
